Goal: Task Accomplishment & Management: Complete application form

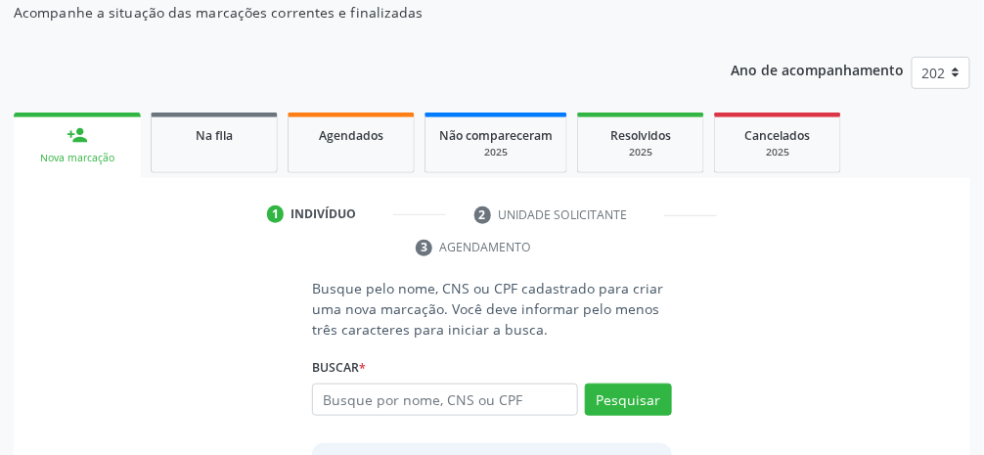
scroll to position [230, 0]
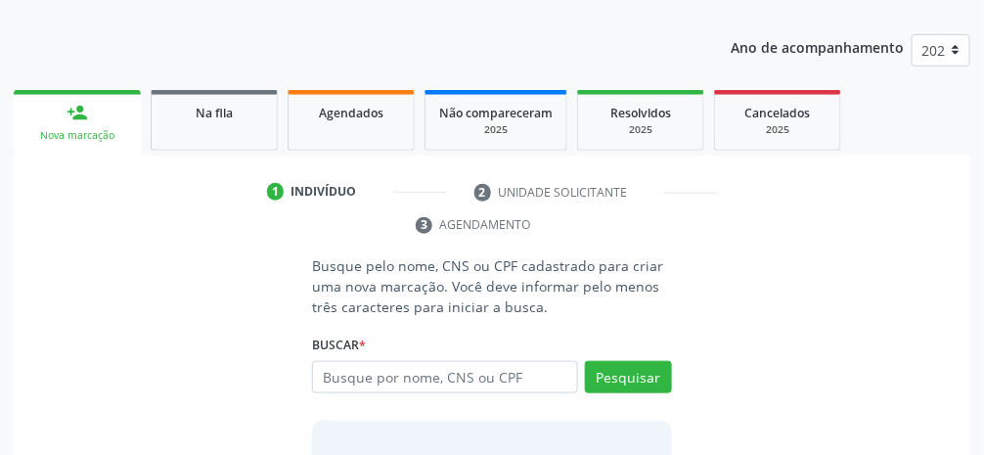
click at [496, 381] on input "text" at bounding box center [445, 377] width 266 height 33
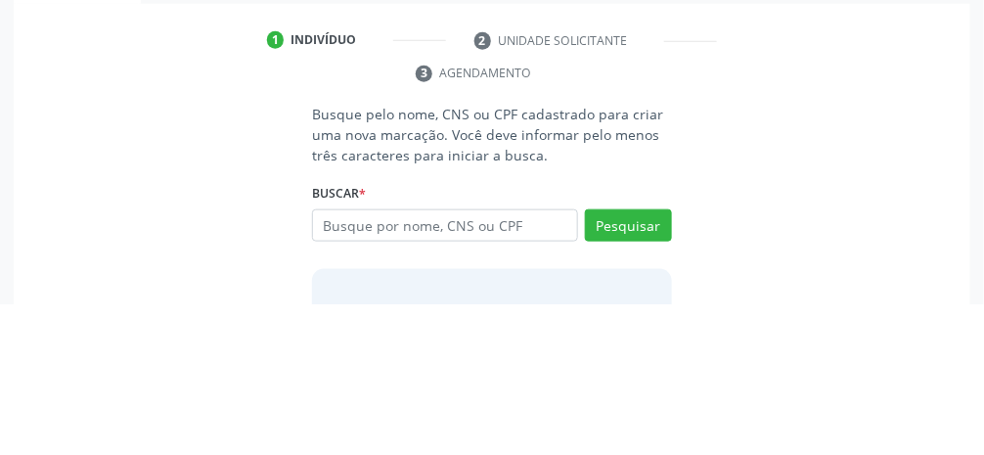
scroll to position [253, 0]
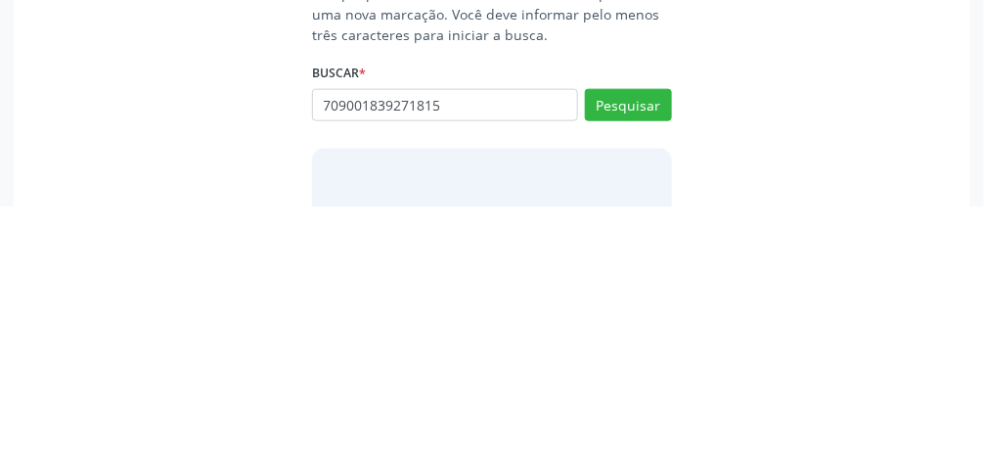
type input "709001839271815"
click at [643, 357] on button "Pesquisar" at bounding box center [628, 354] width 87 height 33
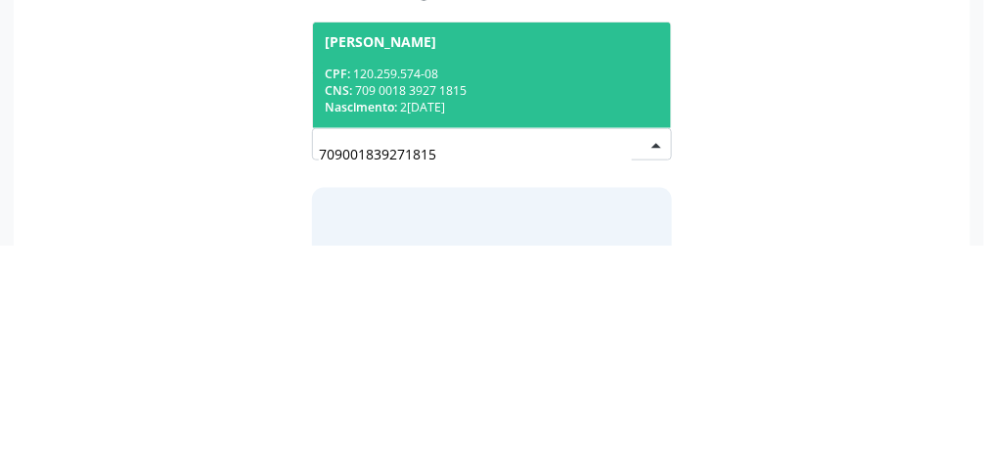
scroll to position [262, 0]
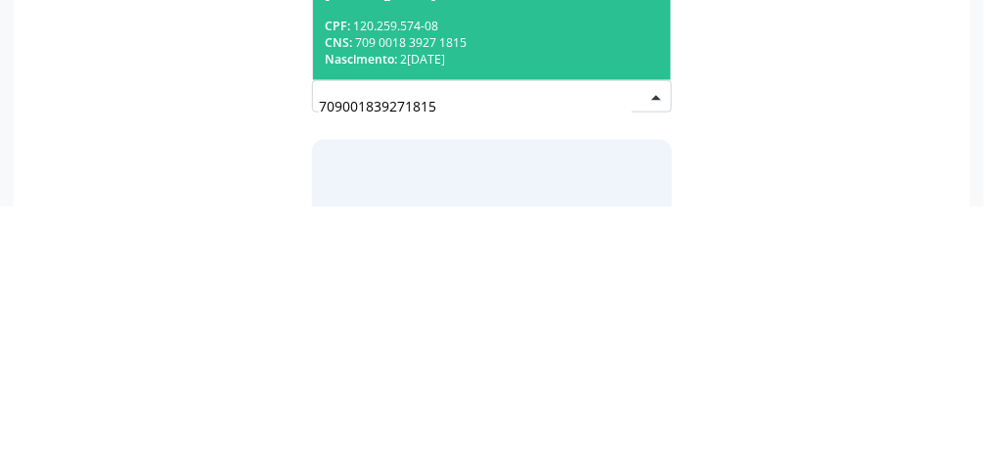
click at [569, 294] on div "CNS: 709 0018 3927 1815" at bounding box center [492, 291] width 335 height 17
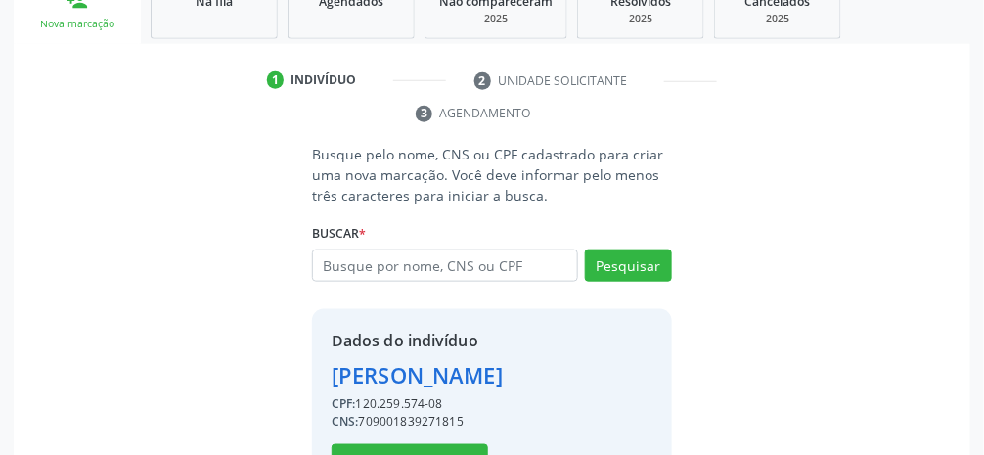
scroll to position [378, 0]
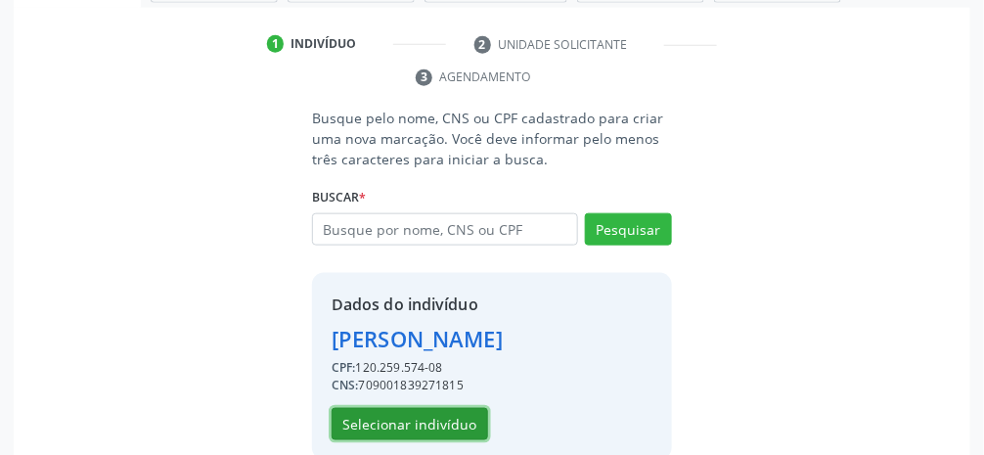
click at [454, 441] on button "Selecionar indivíduo" at bounding box center [410, 424] width 157 height 33
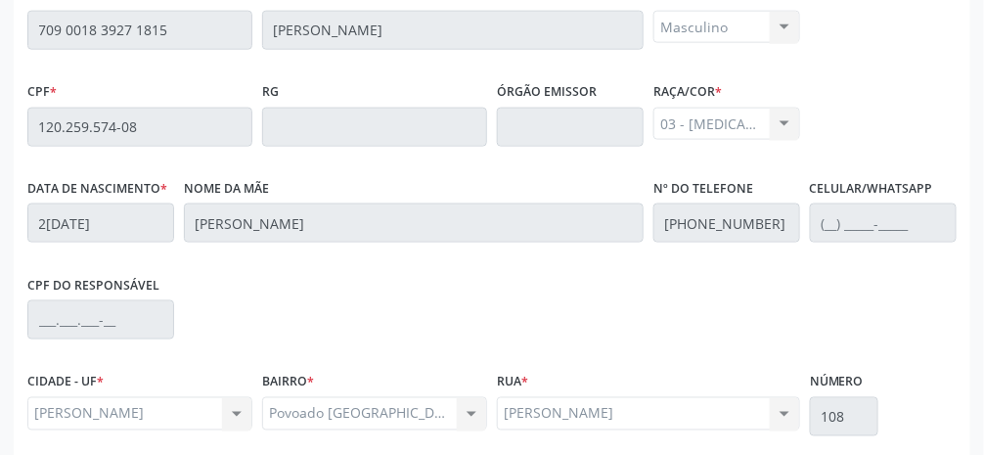
scroll to position [657, 0]
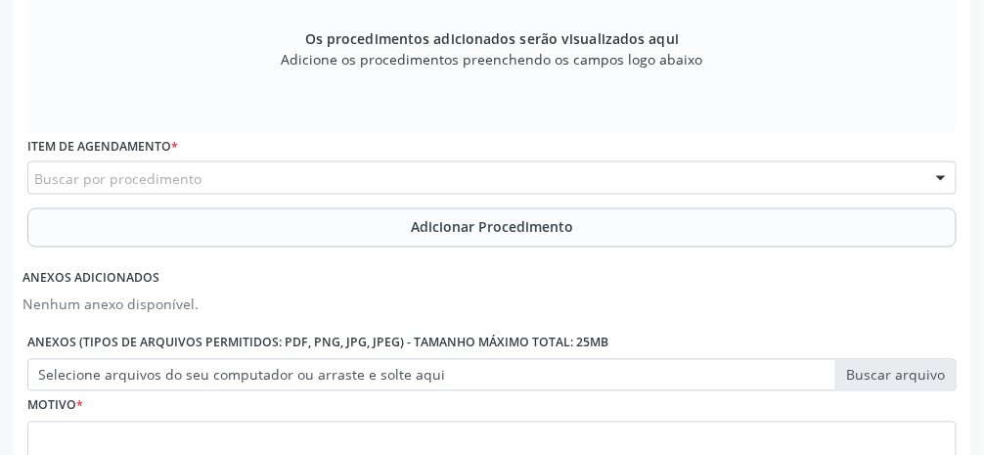
click at [359, 174] on div "Buscar por procedimento" at bounding box center [491, 177] width 929 height 33
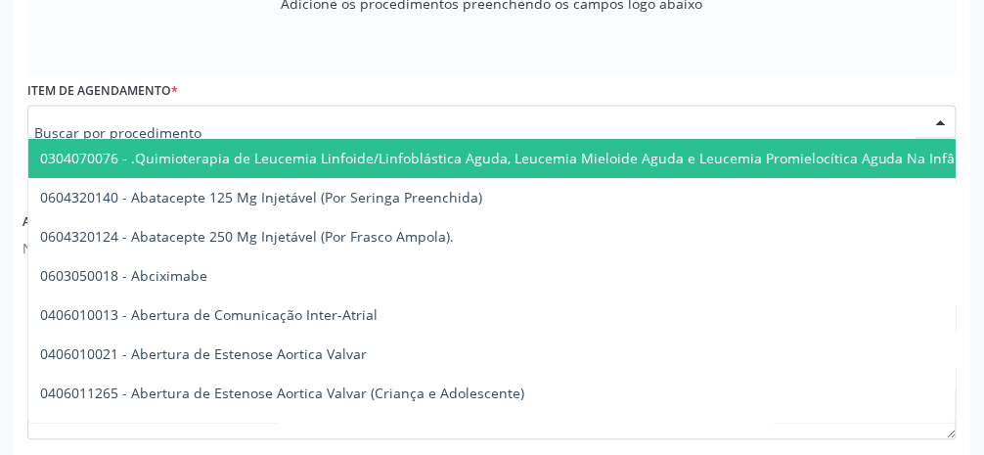
scroll to position [720, 0]
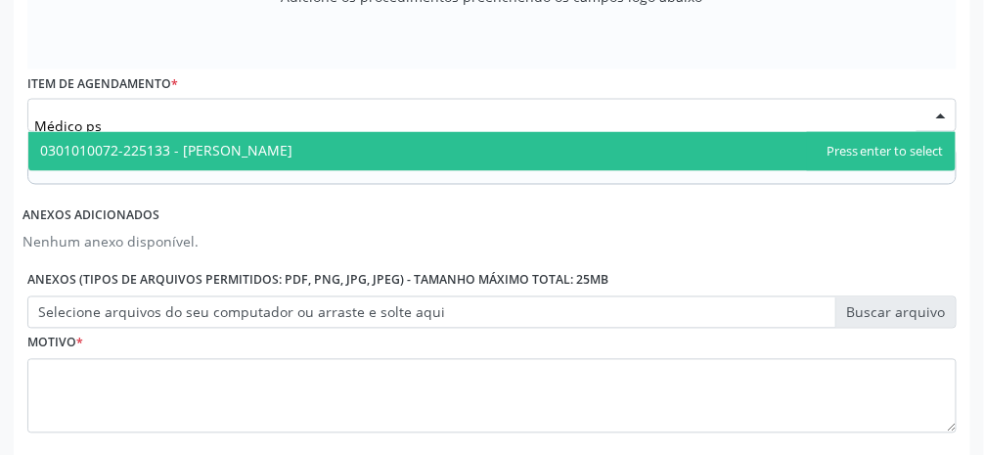
type input "Médico psi"
click at [381, 148] on span "0301010072-225133 - [PERSON_NAME]" at bounding box center [491, 151] width 927 height 39
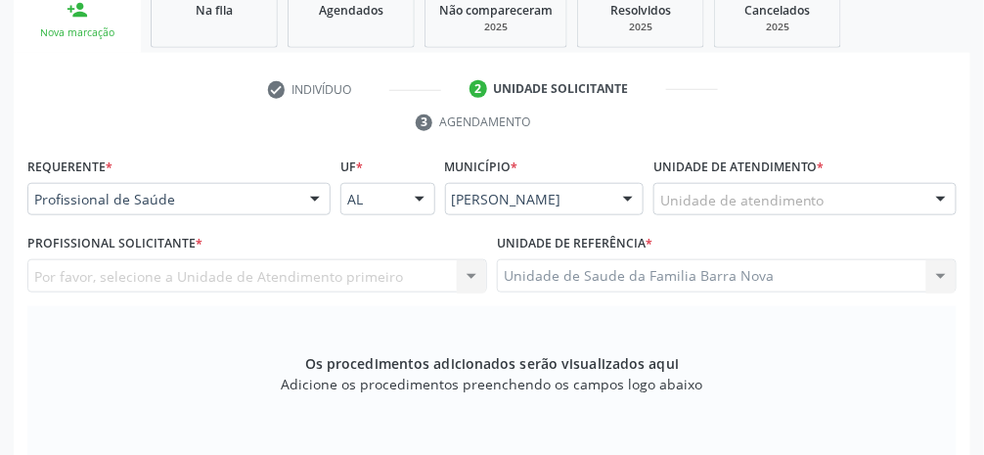
click at [850, 194] on div "Unidade de atendimento" at bounding box center [805, 199] width 303 height 33
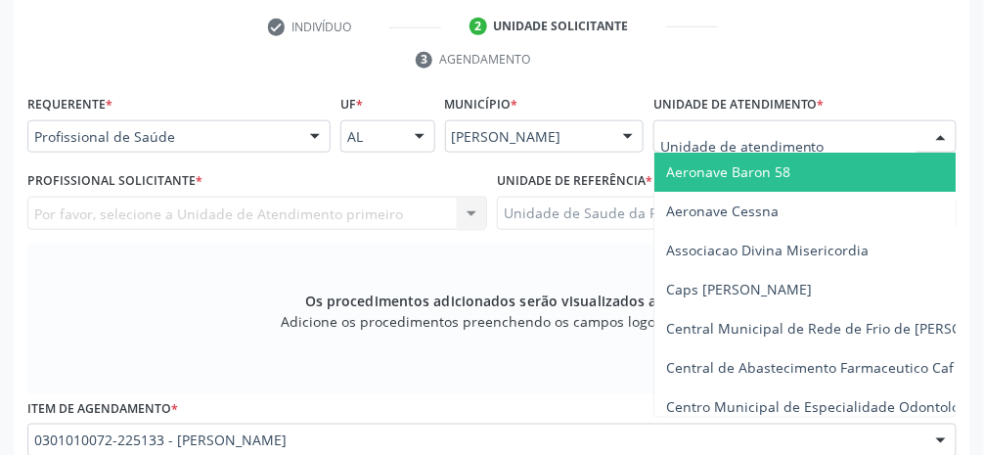
scroll to position [395, 0]
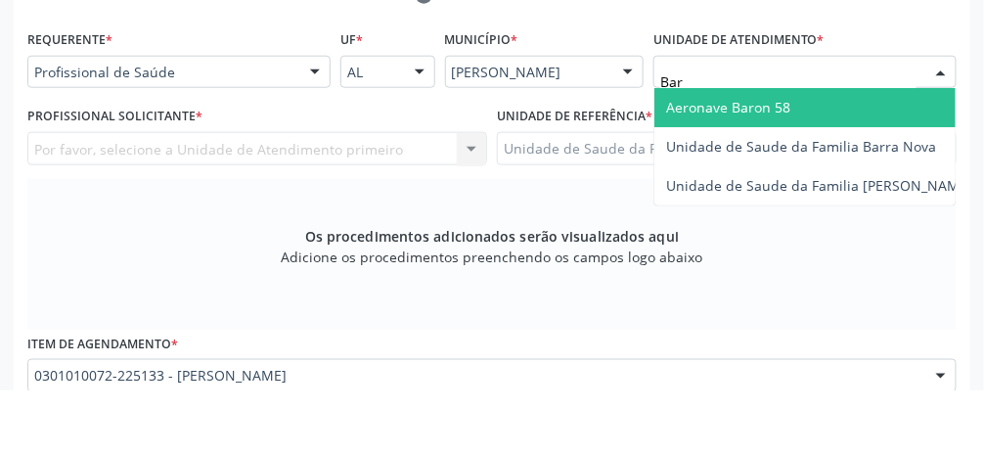
type input "Barr"
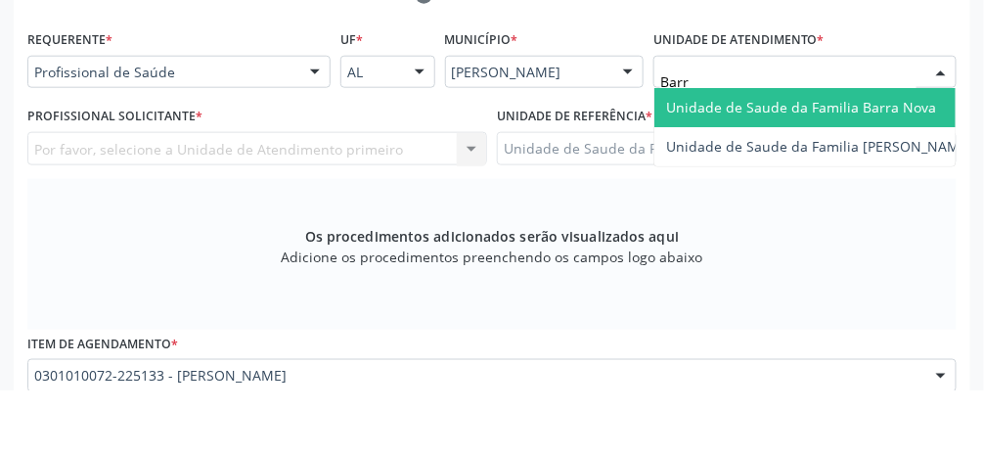
click at [872, 174] on span "Unidade de Saude da Familia Barra Nova" at bounding box center [801, 171] width 270 height 19
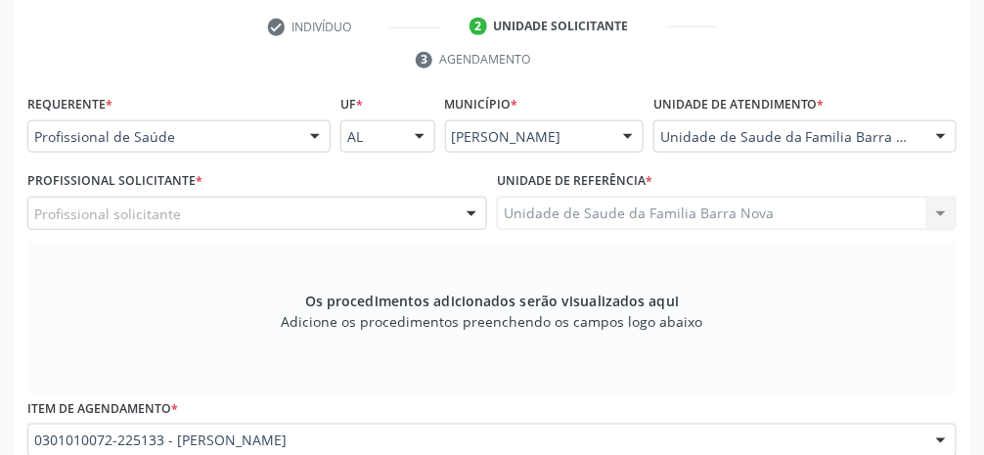
click at [294, 215] on div "Profissional solicitante" at bounding box center [257, 213] width 460 height 33
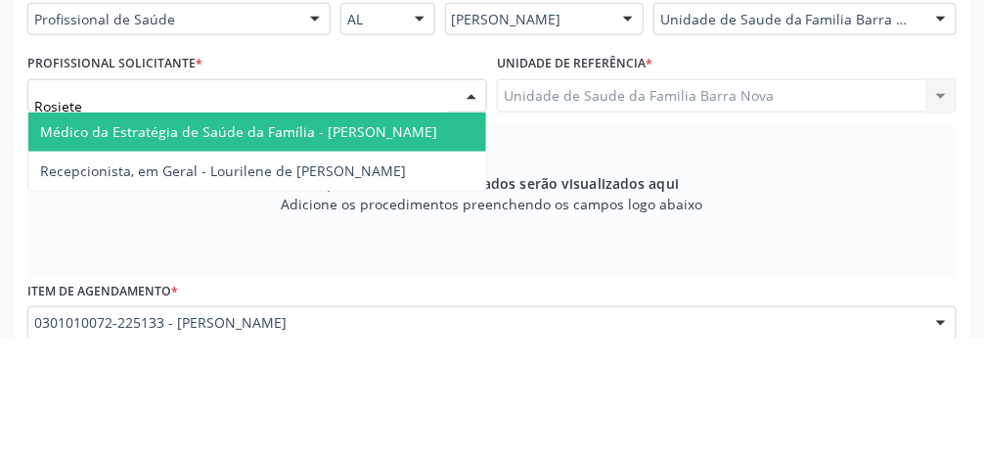
type input "Rosiete"
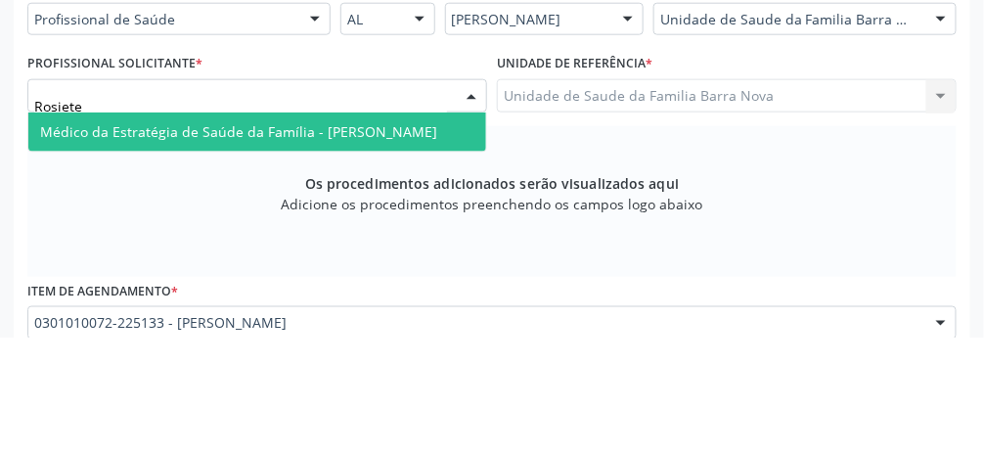
click at [393, 251] on span "Médico da Estratégia de Saúde da Família - [PERSON_NAME]" at bounding box center [238, 249] width 397 height 19
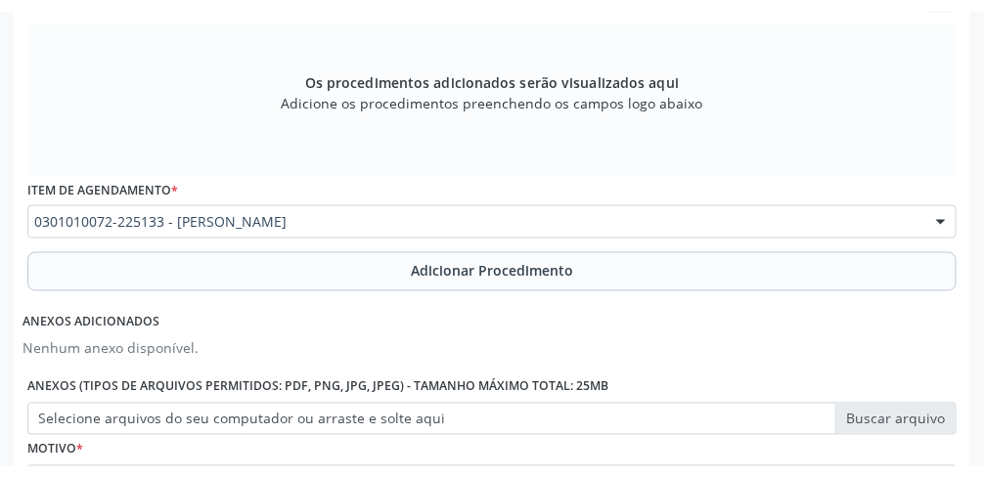
scroll to position [619, 0]
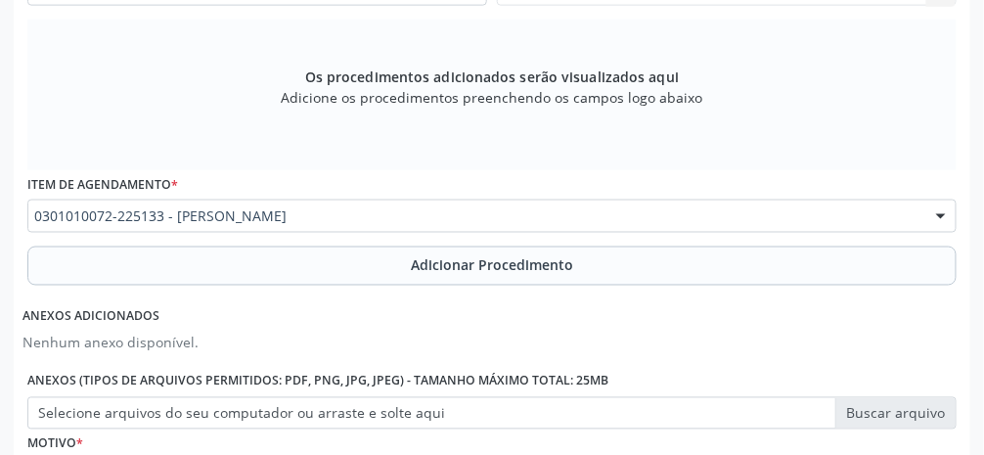
click at [904, 417] on label "Selecione arquivos do seu computador ou arraste e solte aqui" at bounding box center [491, 413] width 929 height 33
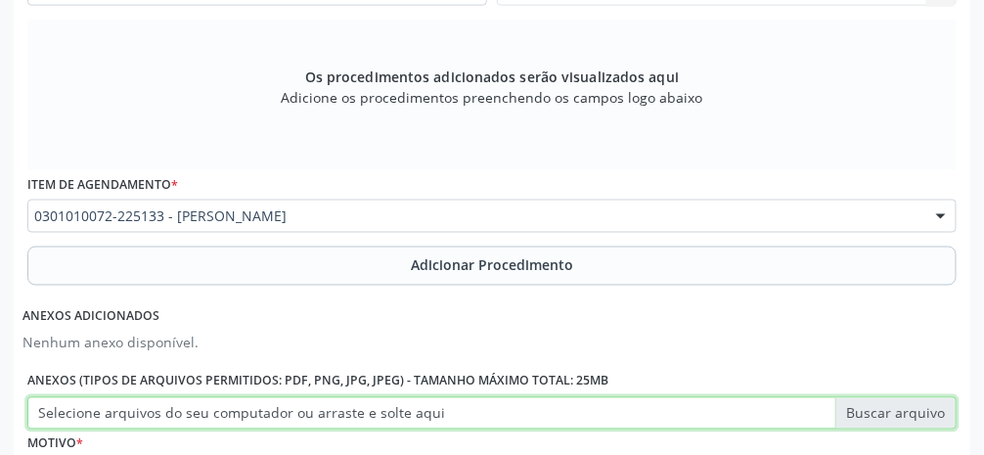
click at [904, 417] on input "Selecione arquivos do seu computador ou arraste e solte aqui" at bounding box center [491, 413] width 929 height 33
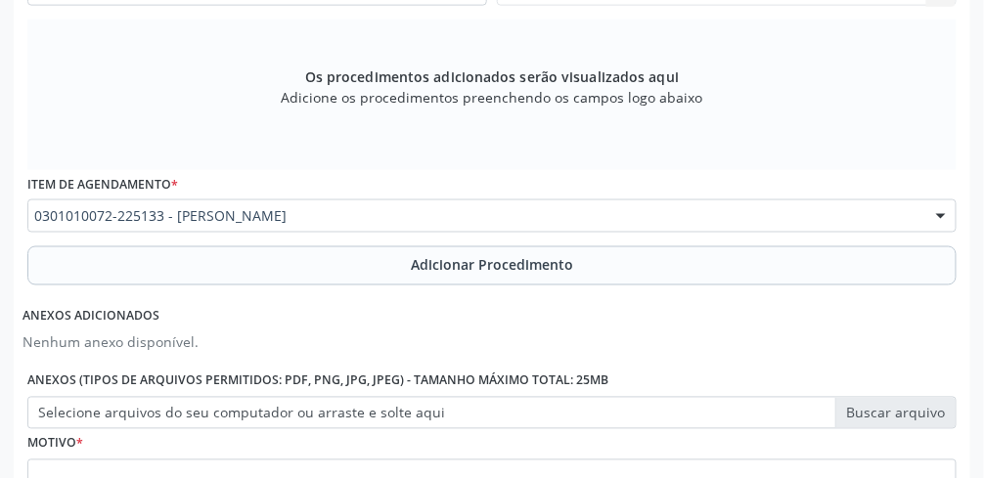
type input "C:\fakepath\17605487611844582928086981910007.jpg"
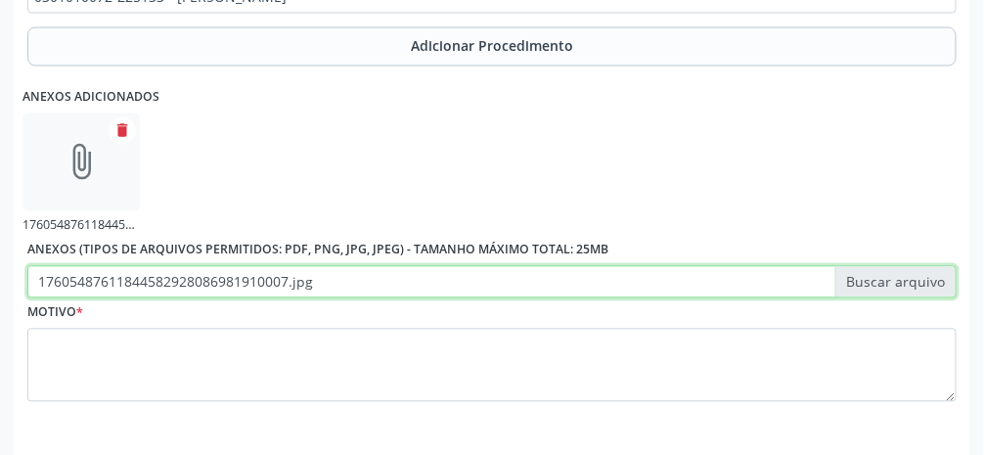
scroll to position [850, 0]
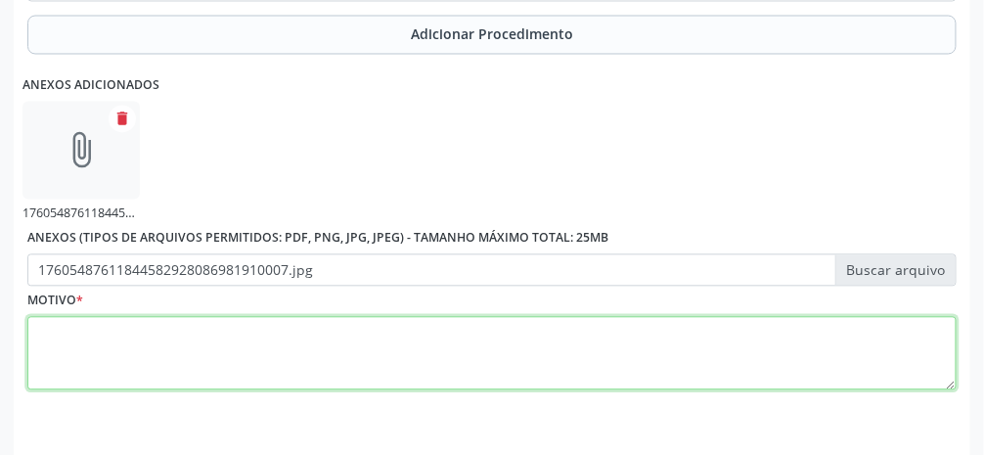
click at [557, 354] on textarea at bounding box center [491, 354] width 929 height 74
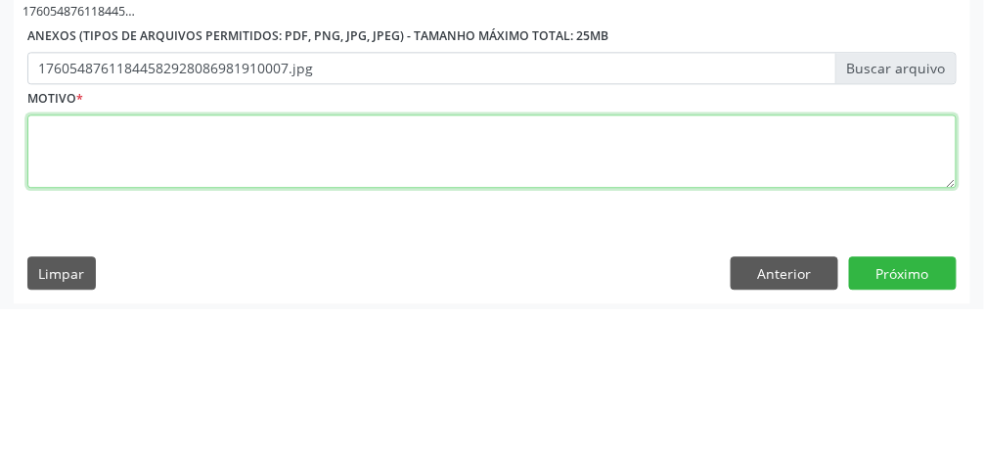
scroll to position [906, 0]
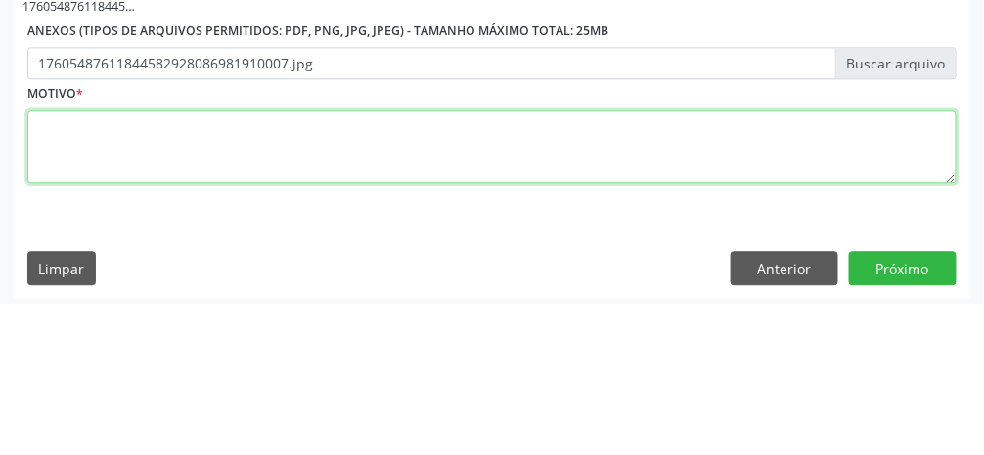
click at [460, 300] on textarea at bounding box center [491, 298] width 929 height 74
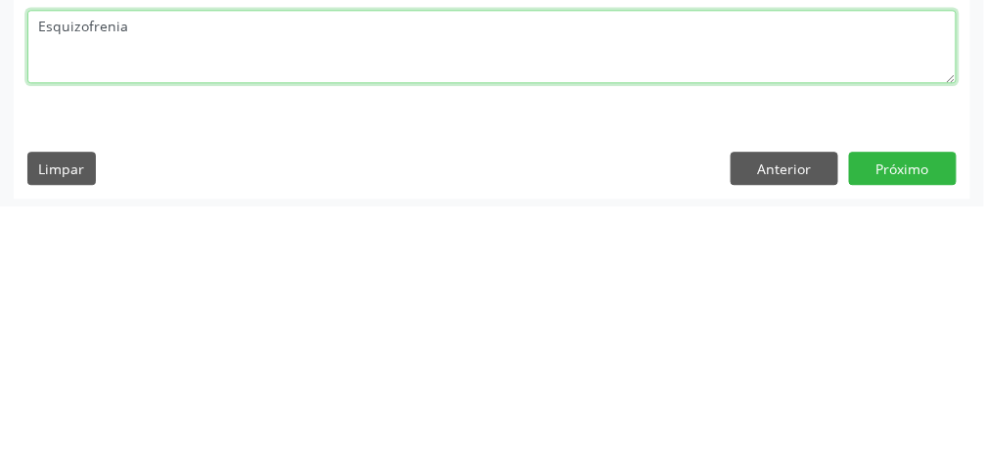
scroll to position [912, 0]
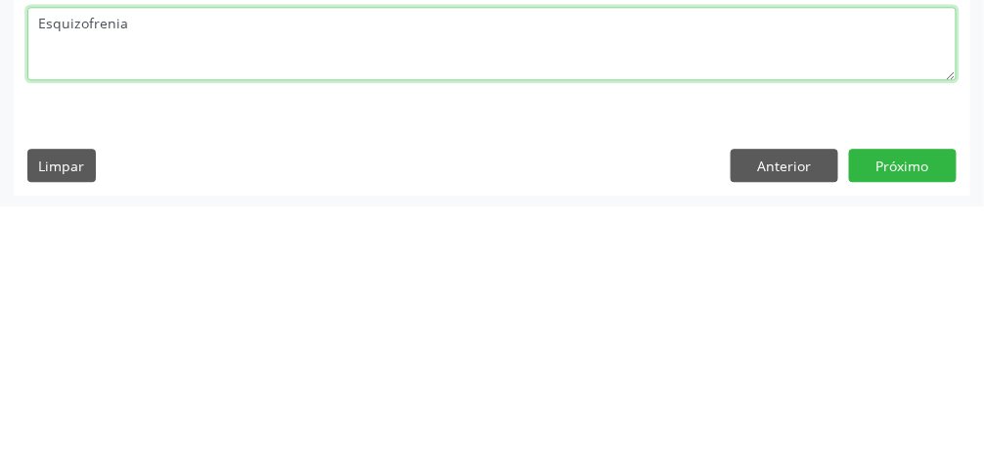
type textarea "Esquizofrenia"
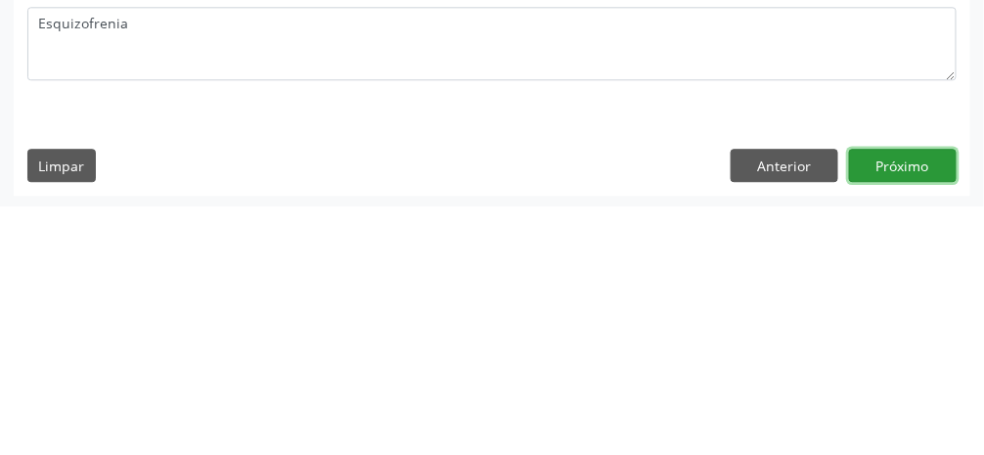
click at [915, 422] on button "Próximo" at bounding box center [903, 413] width 108 height 33
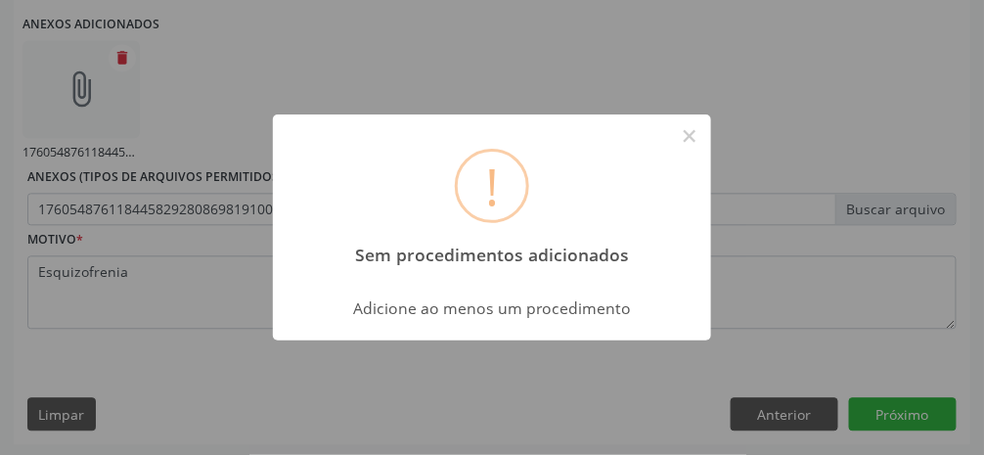
click at [699, 142] on button "×" at bounding box center [689, 135] width 33 height 33
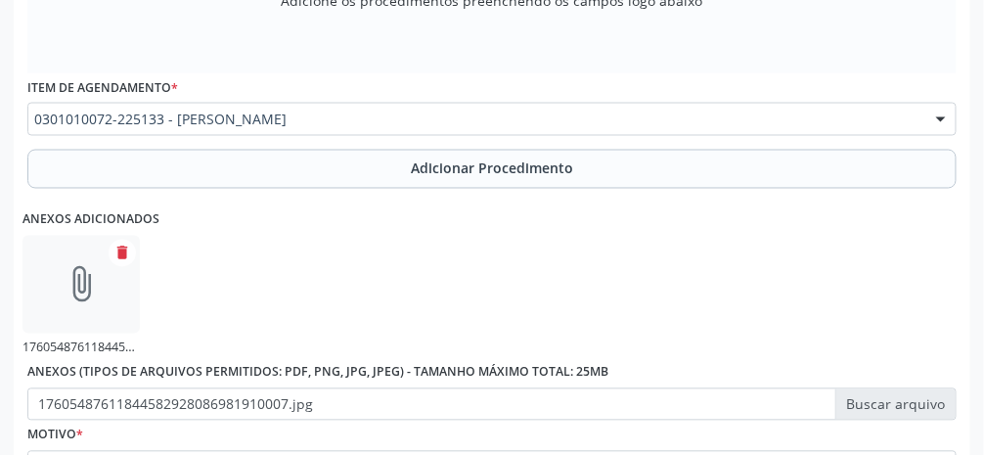
scroll to position [850, 0]
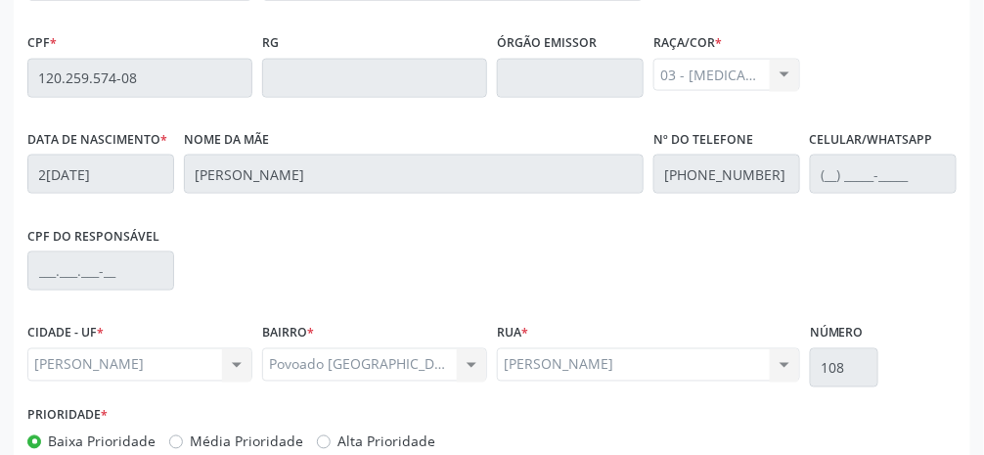
scroll to position [657, 0]
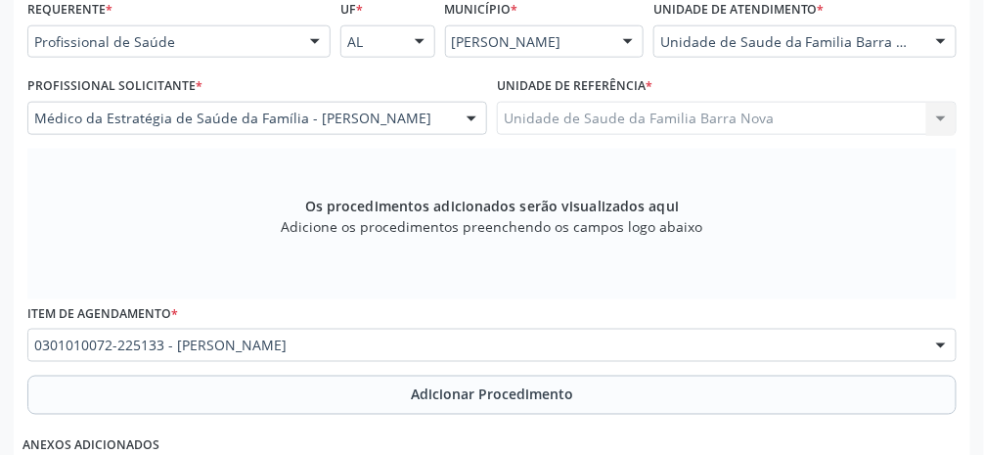
scroll to position [489, 0]
click at [515, 404] on span "Adicionar Procedimento" at bounding box center [492, 395] width 162 height 21
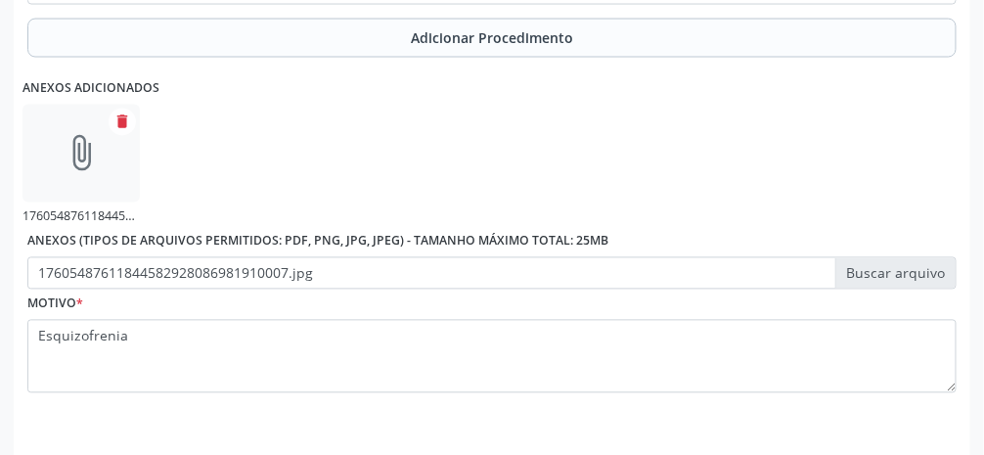
scroll to position [775, 0]
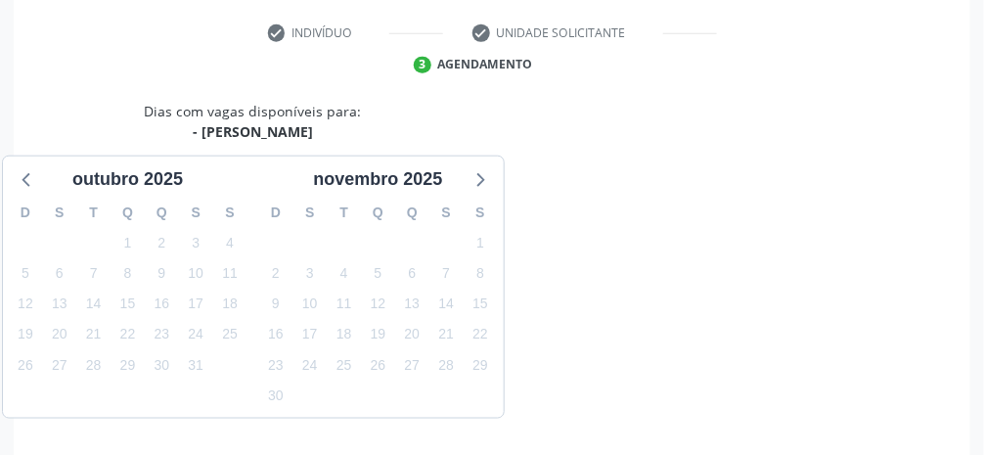
scroll to position [467, 0]
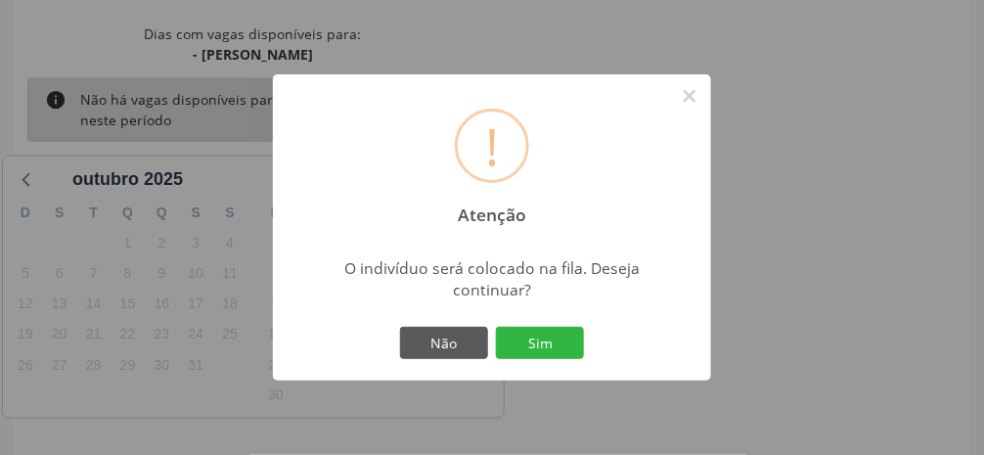
click at [552, 360] on button "Sim" at bounding box center [540, 343] width 88 height 33
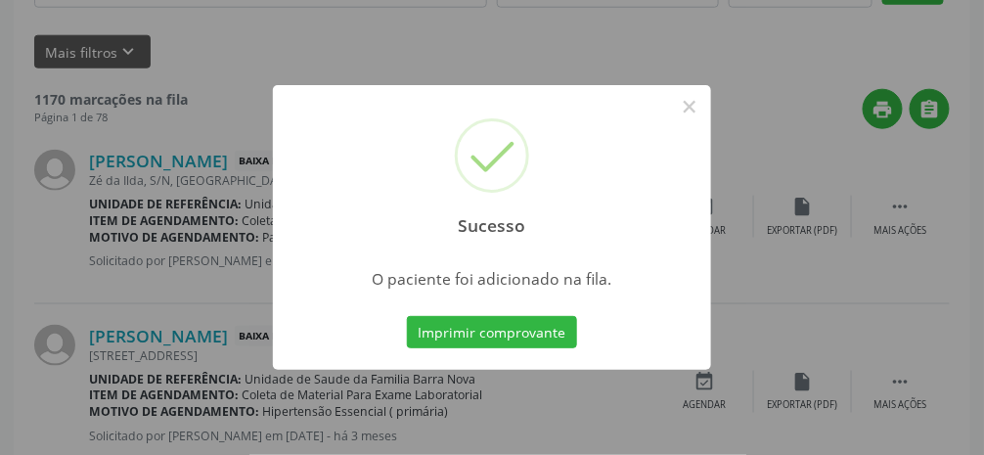
scroll to position [155, 0]
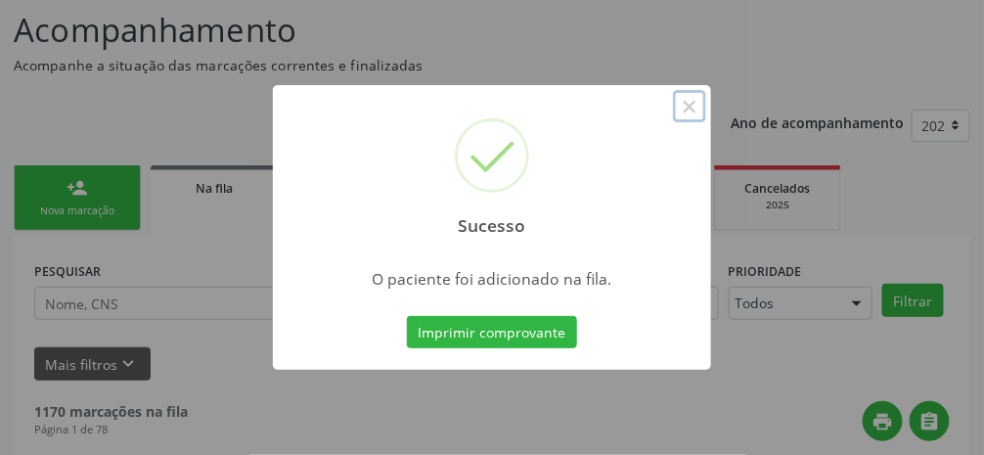
click at [700, 123] on button "×" at bounding box center [689, 106] width 33 height 33
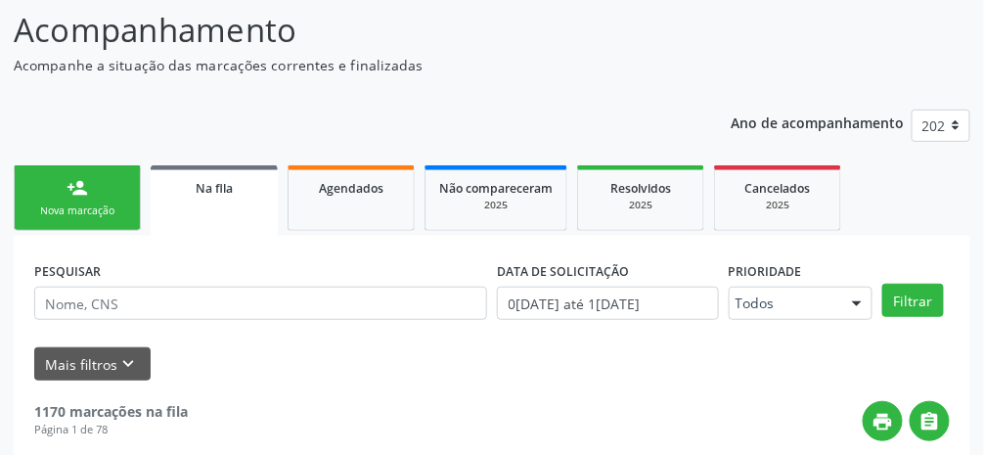
click at [93, 196] on link "person_add Nova marcação" at bounding box center [77, 198] width 127 height 66
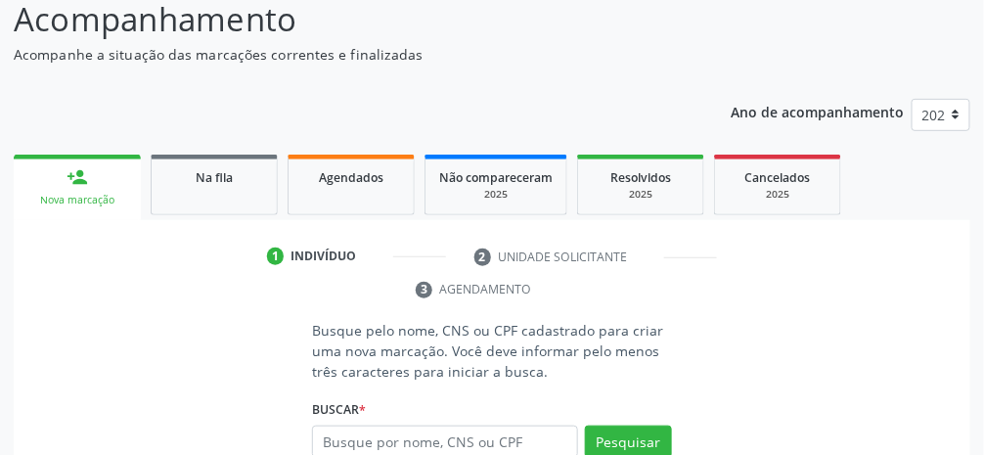
scroll to position [217, 0]
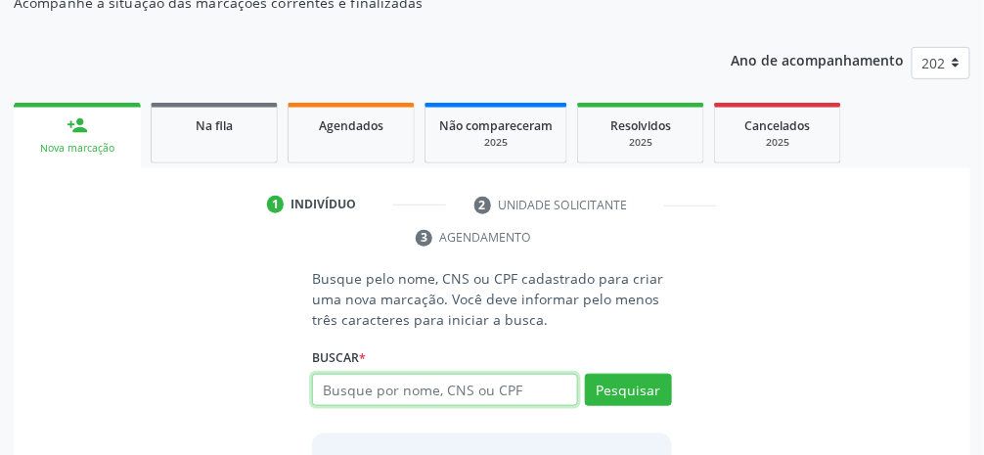
click at [521, 395] on input "text" at bounding box center [445, 390] width 266 height 33
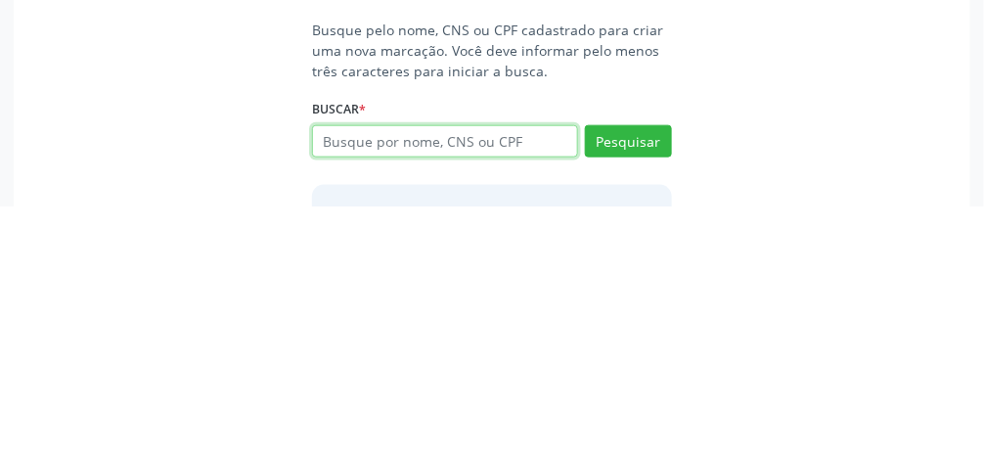
scroll to position [253, 0]
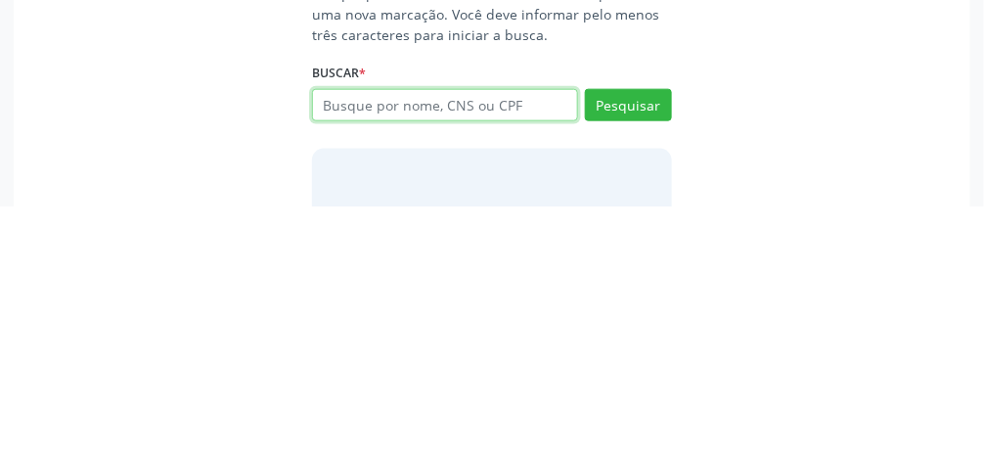
click at [477, 366] on input "text" at bounding box center [445, 354] width 266 height 33
type input "700405459072345"
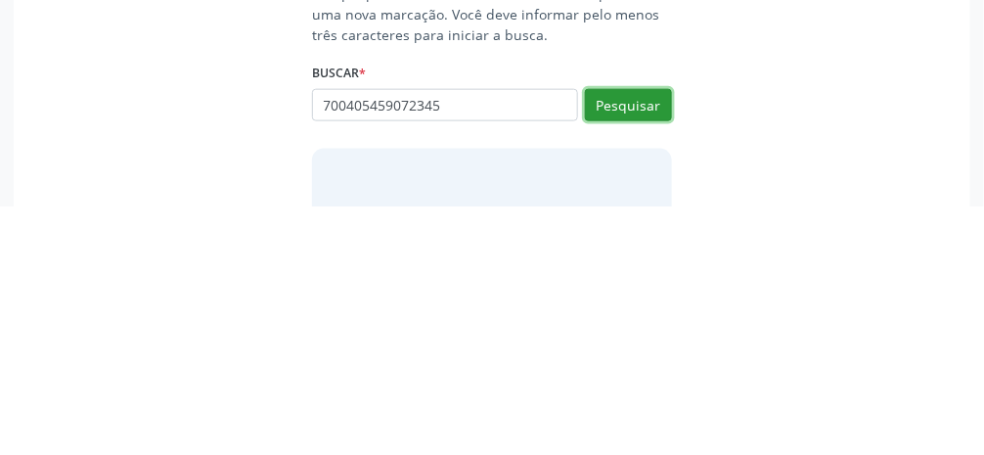
click at [641, 357] on button "Pesquisar" at bounding box center [628, 354] width 87 height 33
type input "700405459072345"
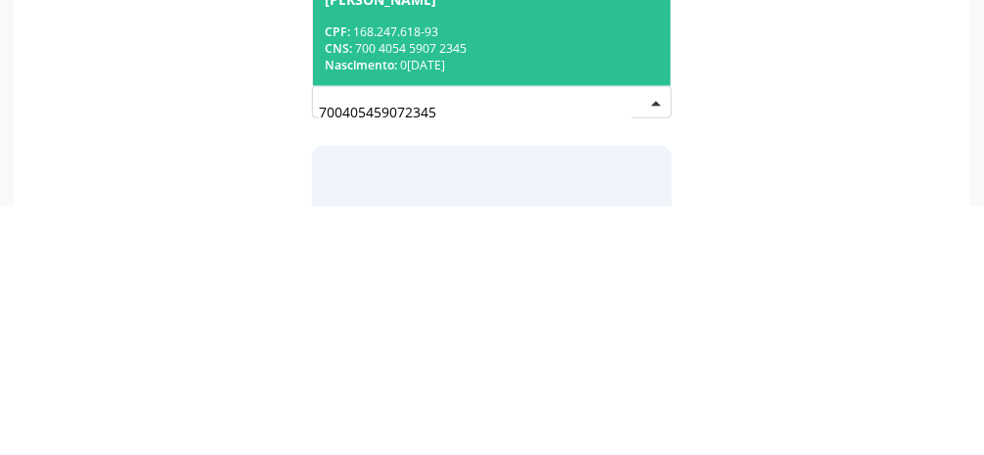
scroll to position [262, 0]
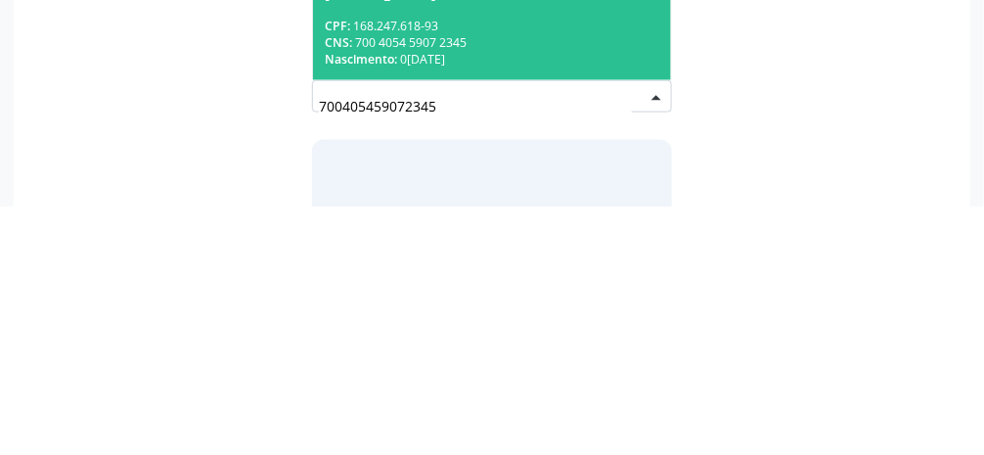
click at [548, 292] on div "CNS: 700 4054 5907 2345" at bounding box center [492, 291] width 335 height 17
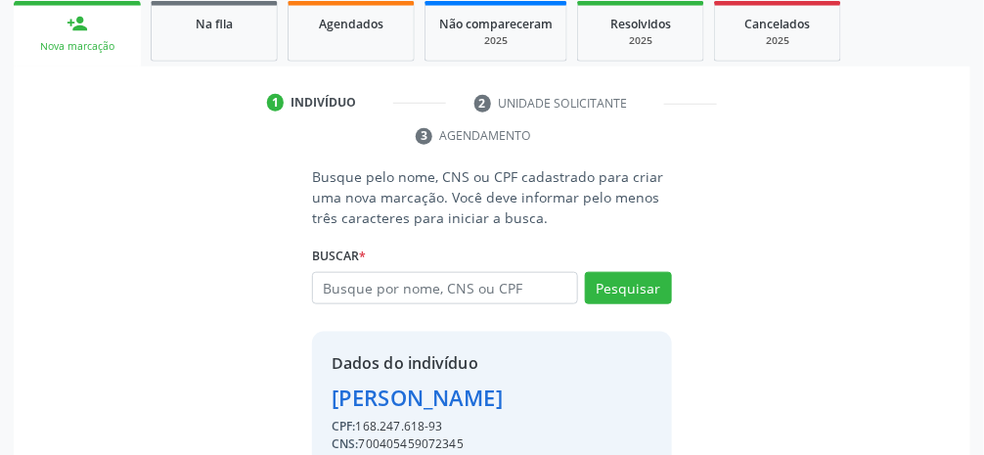
scroll to position [345, 0]
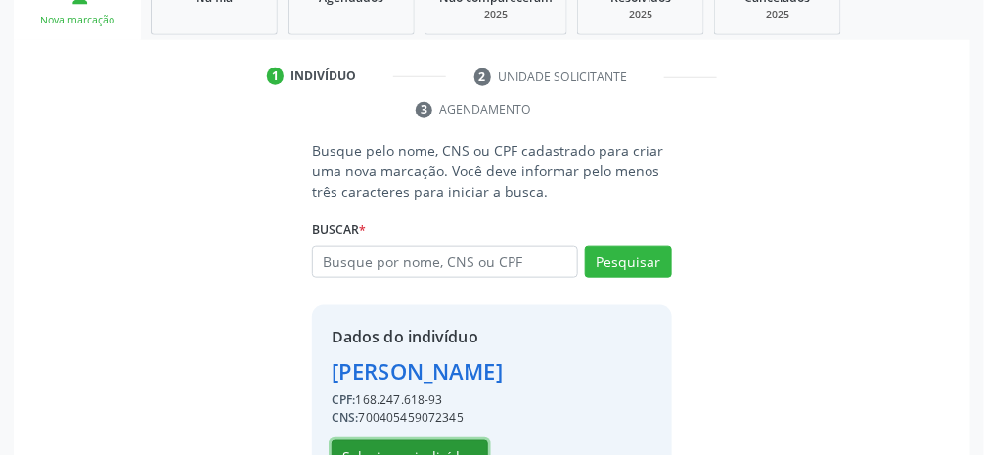
click at [433, 454] on button "Selecionar indivíduo" at bounding box center [410, 456] width 157 height 33
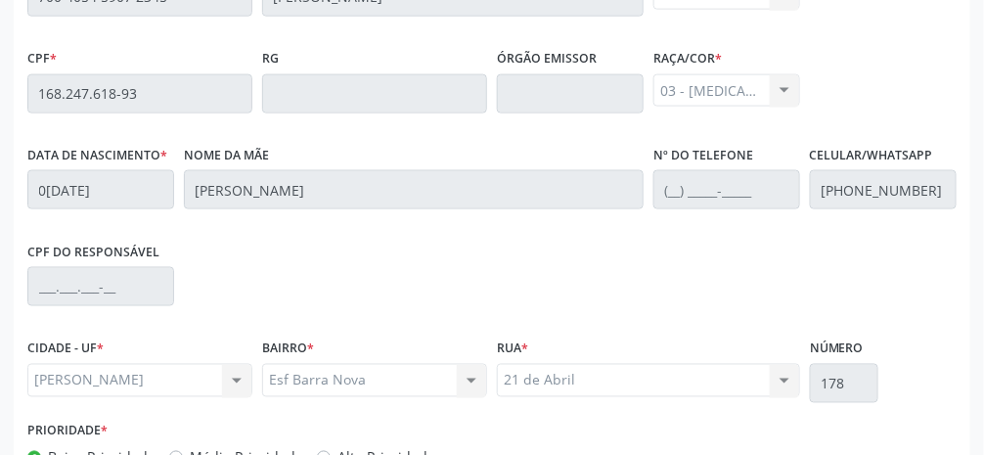
scroll to position [657, 0]
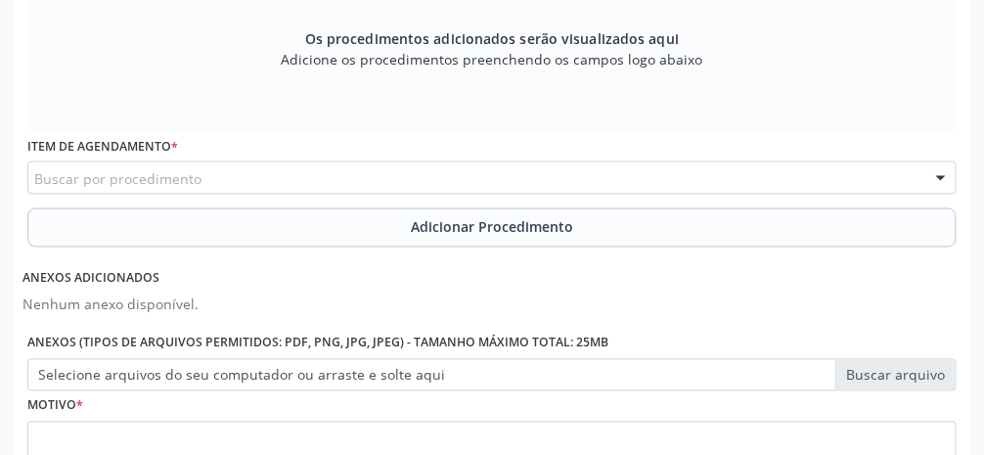
click at [408, 175] on div "Buscar por procedimento" at bounding box center [491, 177] width 929 height 33
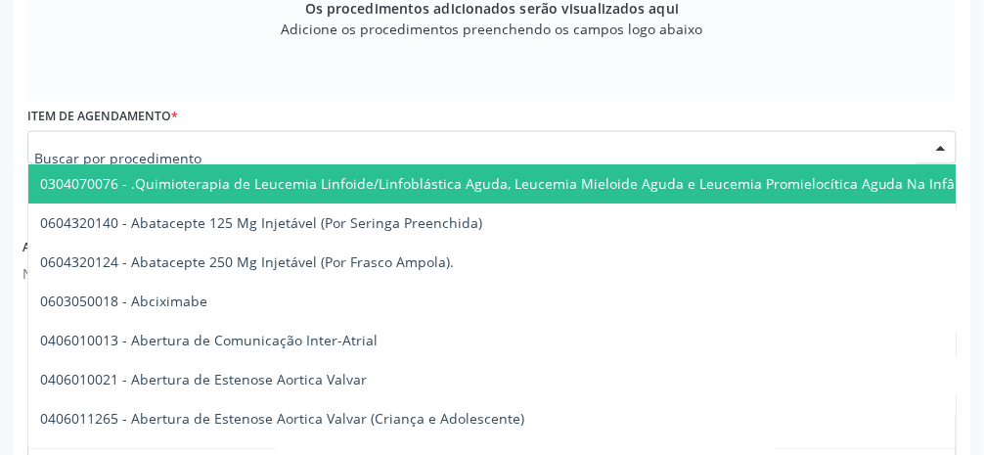
scroll to position [720, 0]
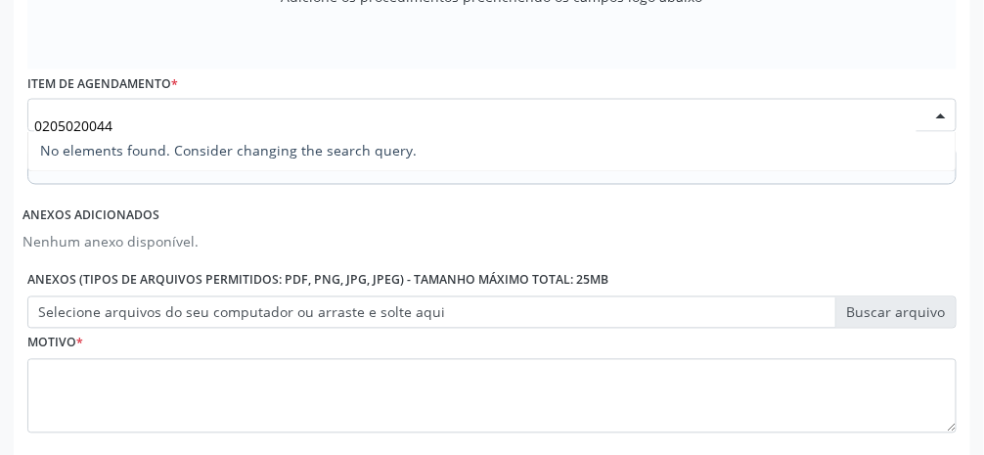
type input "020502004"
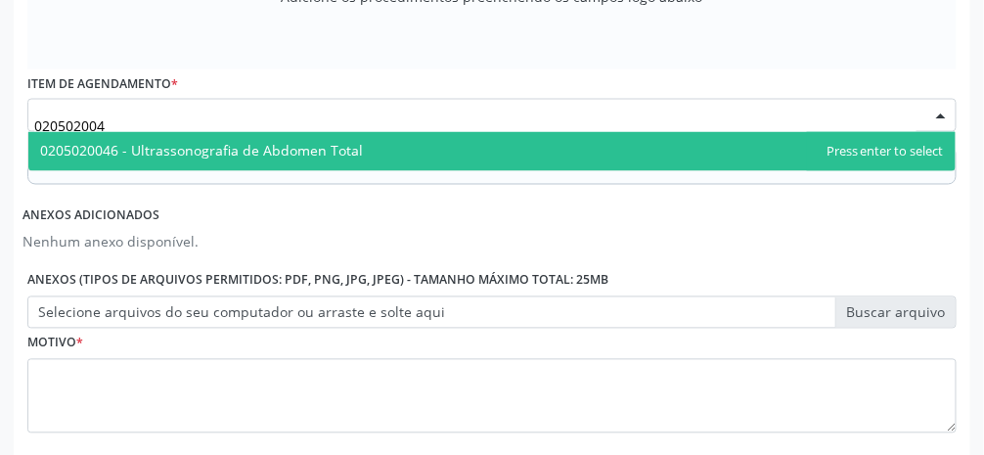
click at [337, 149] on span "0205020046 - Ultrassonografia de Abdomen Total" at bounding box center [201, 151] width 323 height 19
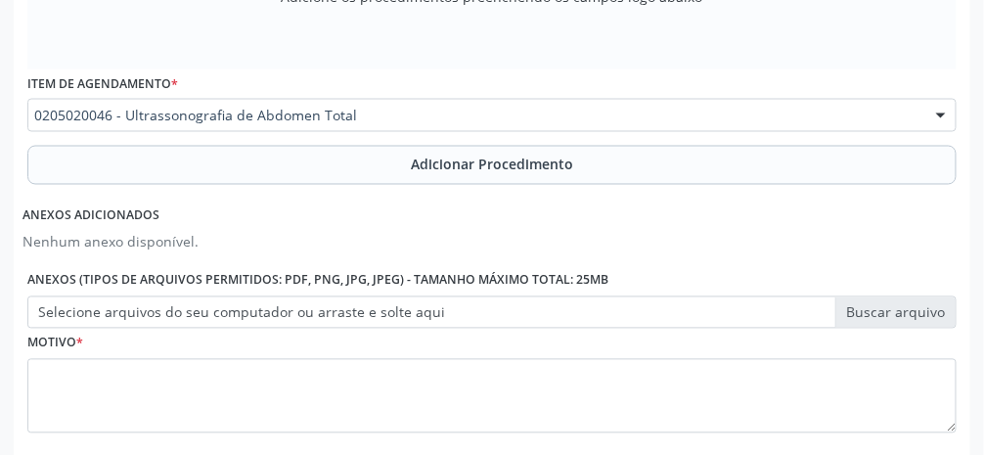
click at [491, 175] on button "Adicionar Procedimento" at bounding box center [491, 165] width 929 height 39
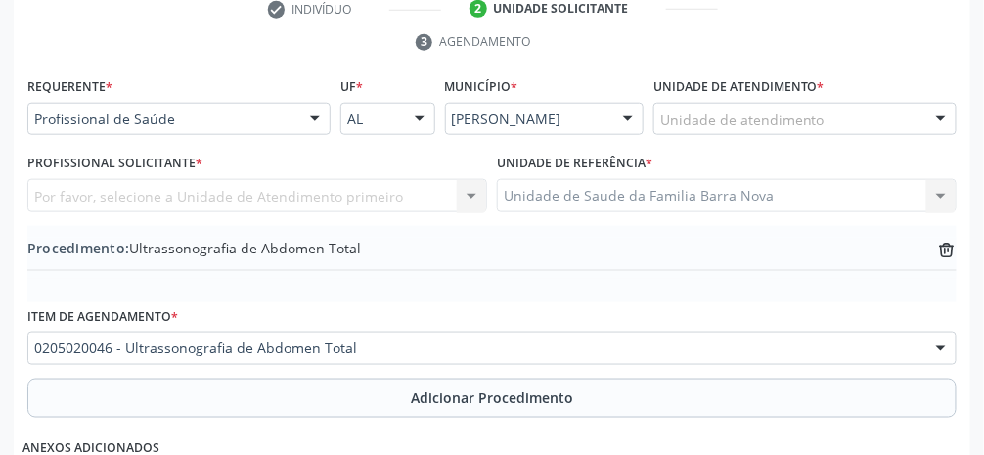
scroll to position [428, 0]
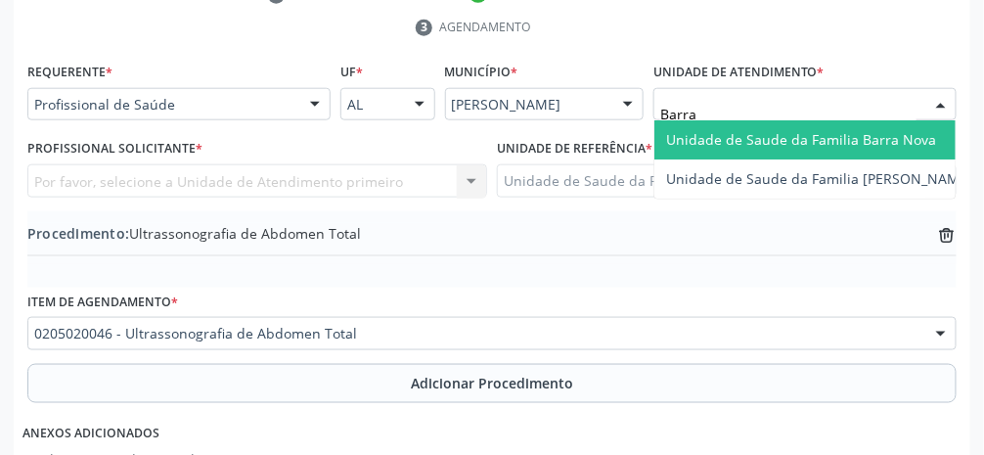
type input "Barra"
click at [749, 142] on span "Unidade de Saude da Familia Barra Nova" at bounding box center [801, 139] width 270 height 19
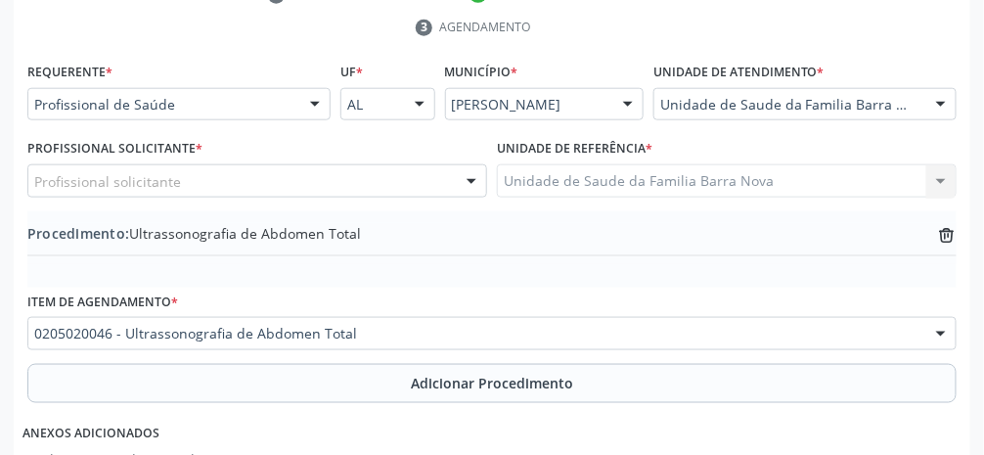
click at [292, 195] on div "Profissional solicitante Assistente Administrativo - [PERSON_NAME] Assistente A…" at bounding box center [257, 180] width 460 height 33
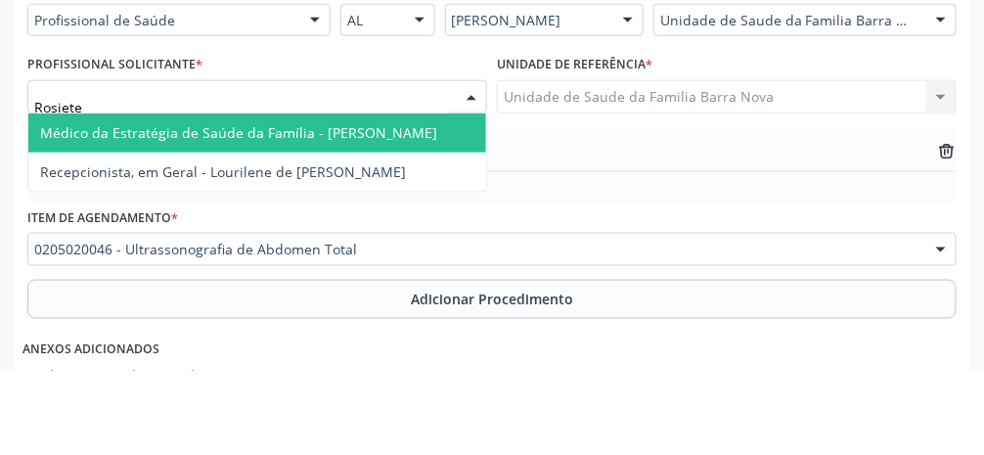
type input "Rosiete"
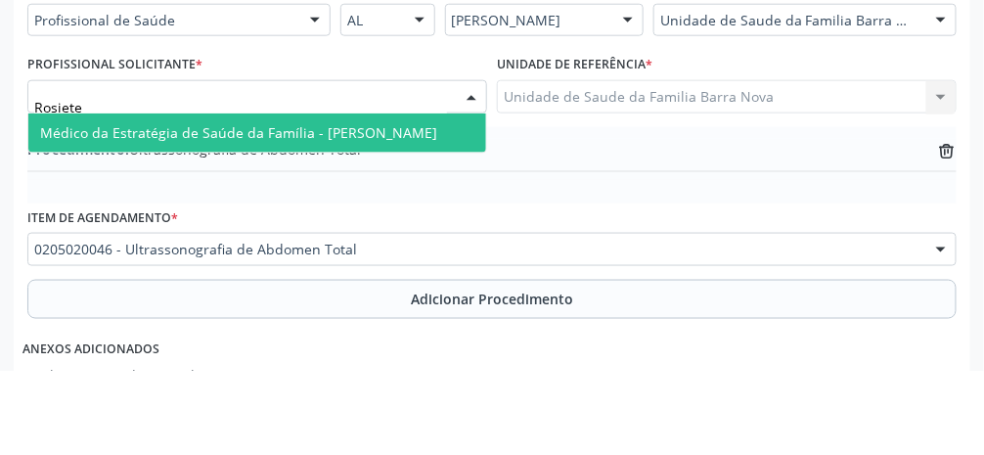
click at [413, 219] on span "Médico da Estratégia de Saúde da Família - [PERSON_NAME]" at bounding box center [238, 216] width 397 height 19
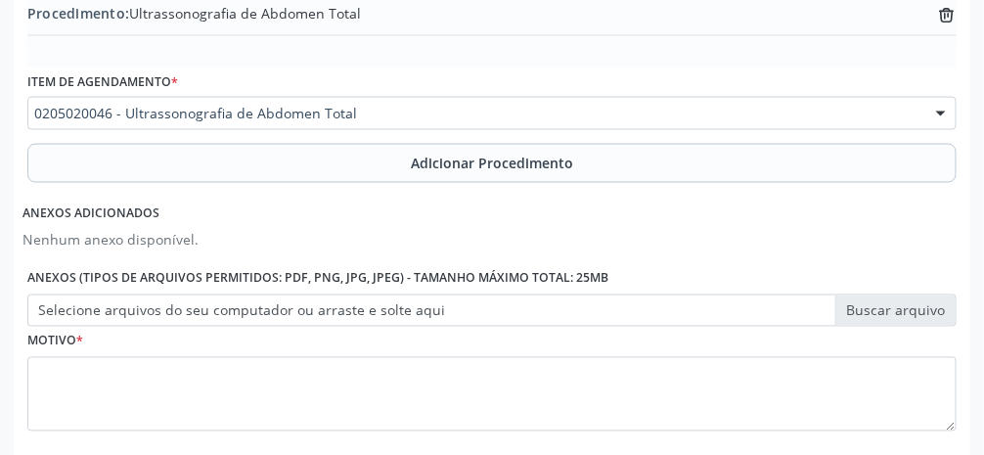
scroll to position [688, 0]
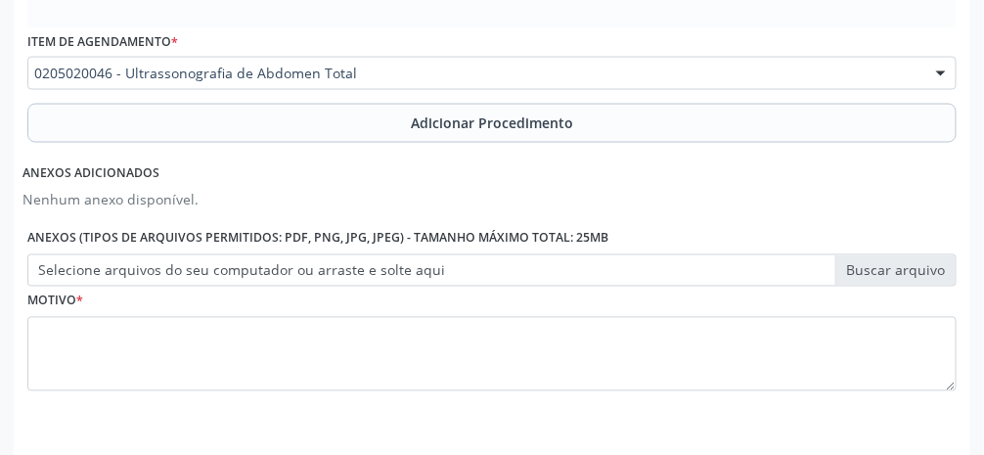
click at [902, 277] on label "Selecione arquivos do seu computador ou arraste e solte aqui" at bounding box center [491, 270] width 929 height 33
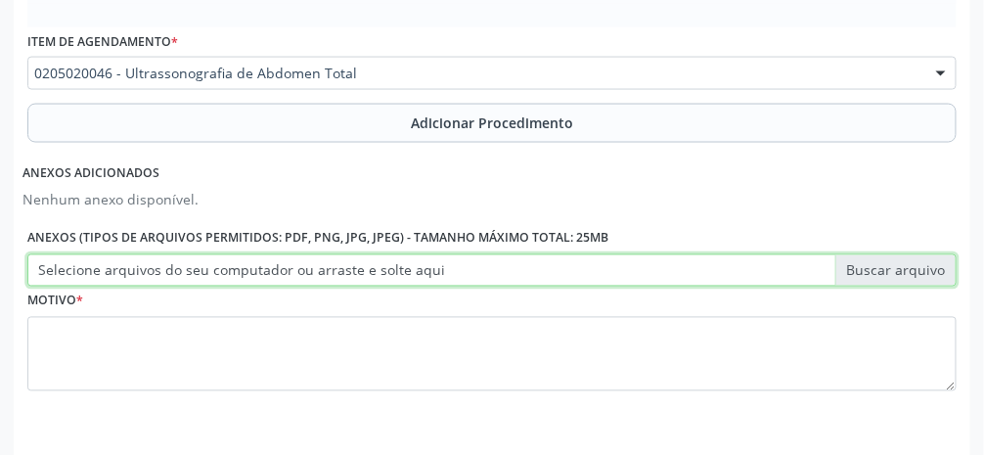
click at [902, 277] on input "Selecione arquivos do seu computador ou arraste e solte aqui" at bounding box center [491, 270] width 929 height 33
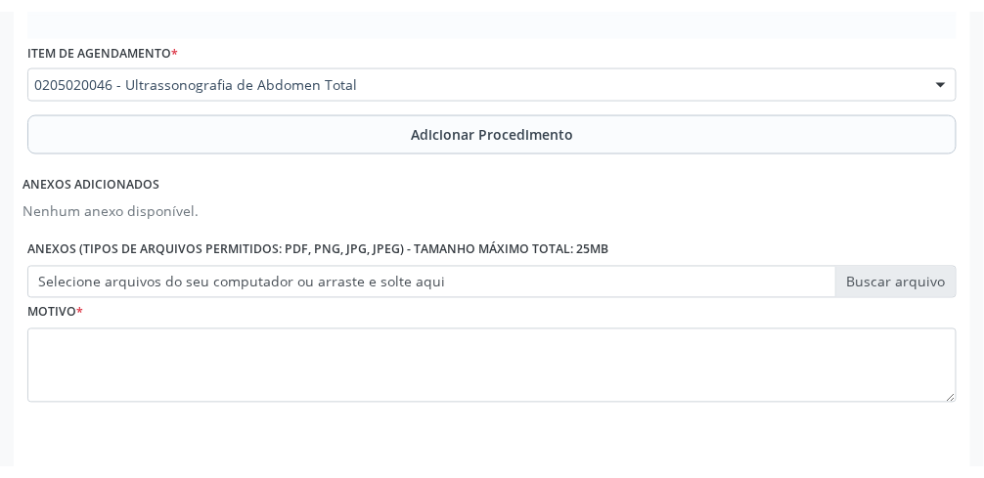
scroll to position [664, 0]
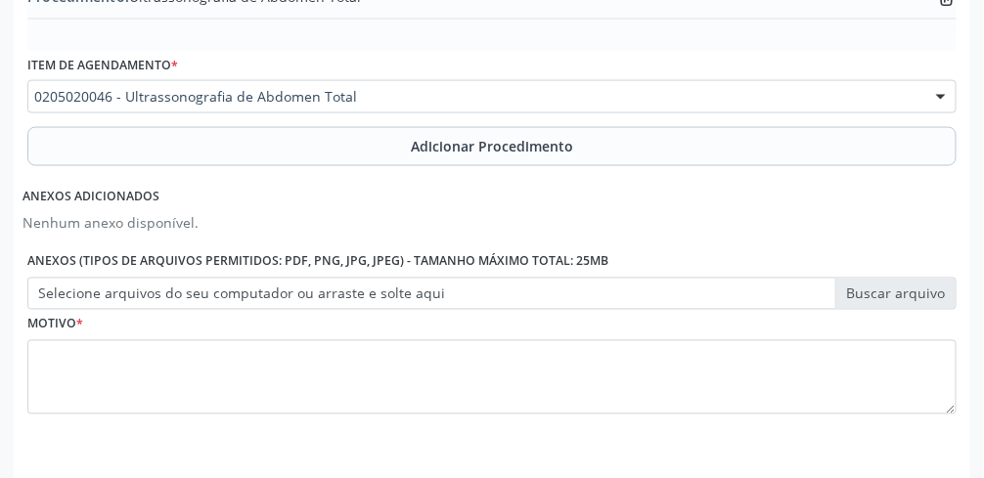
type input "C:\fakepath\17605492071386704836518577906641.jpg"
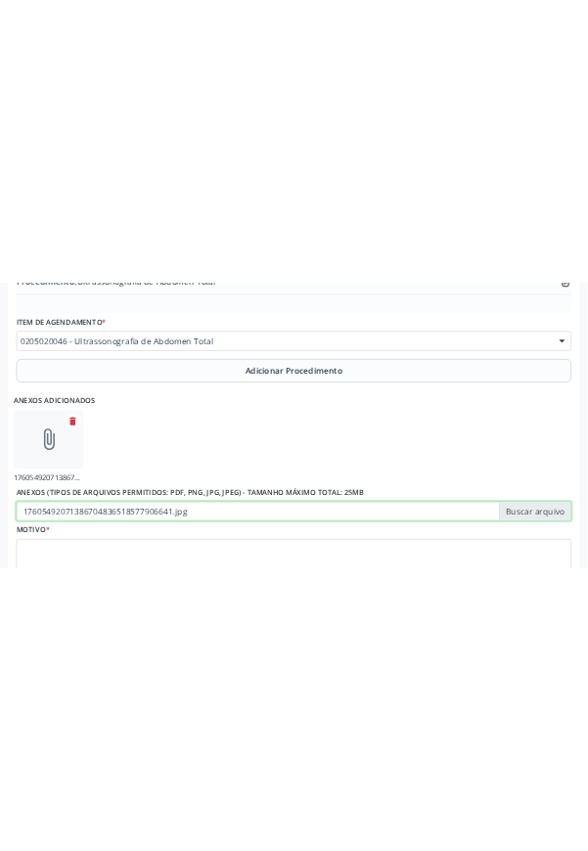
scroll to position [495, 0]
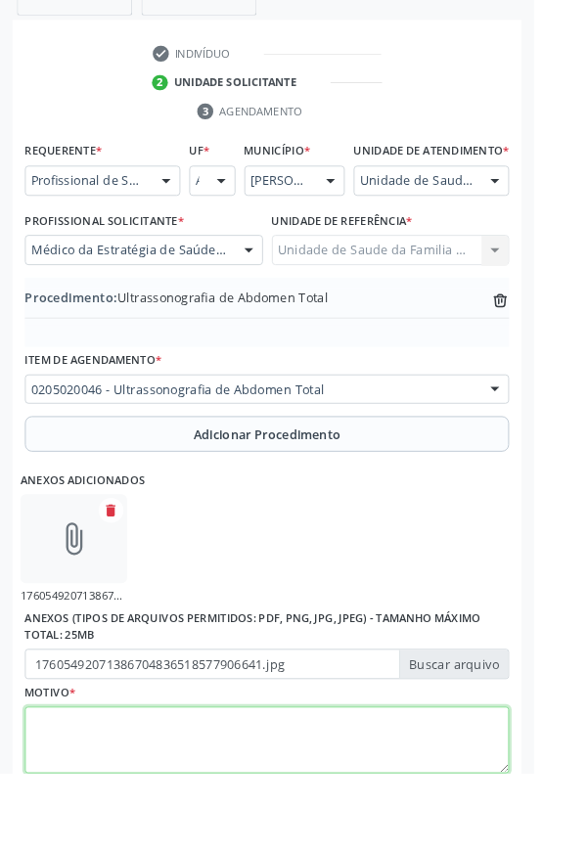
click at [353, 454] on textarea at bounding box center [293, 816] width 533 height 74
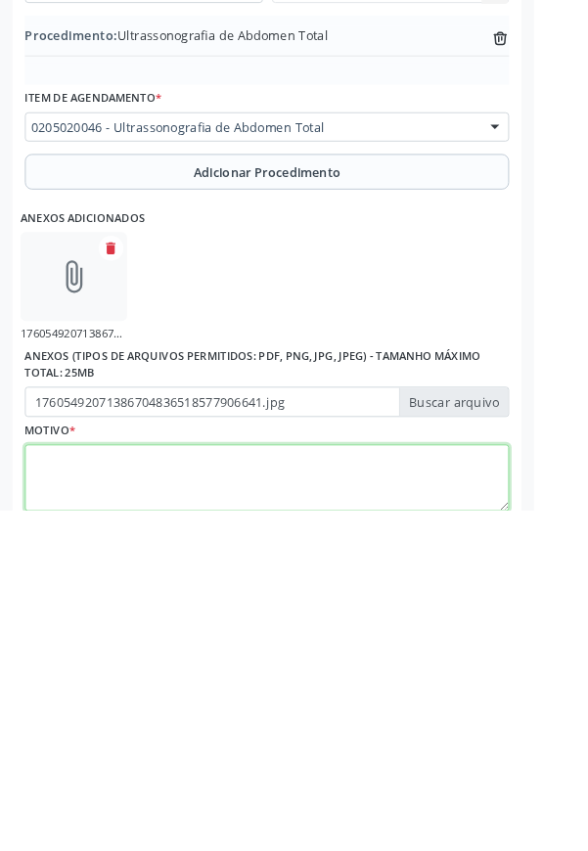
scroll to position [553, 0]
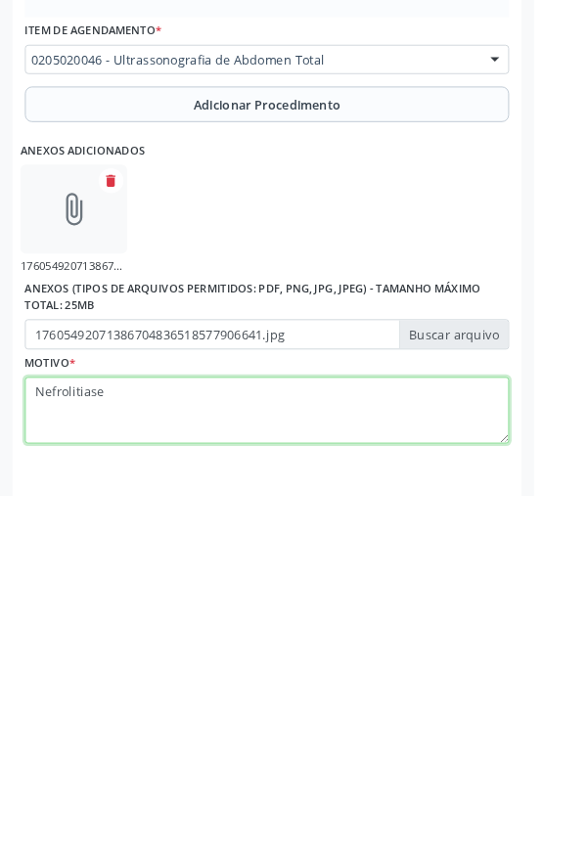
type textarea "Nefrolitiase"
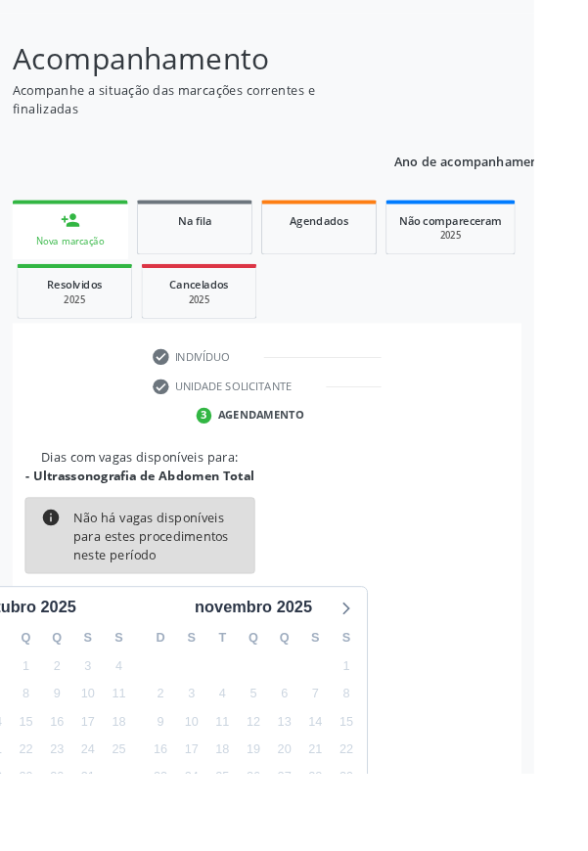
scroll to position [162, 0]
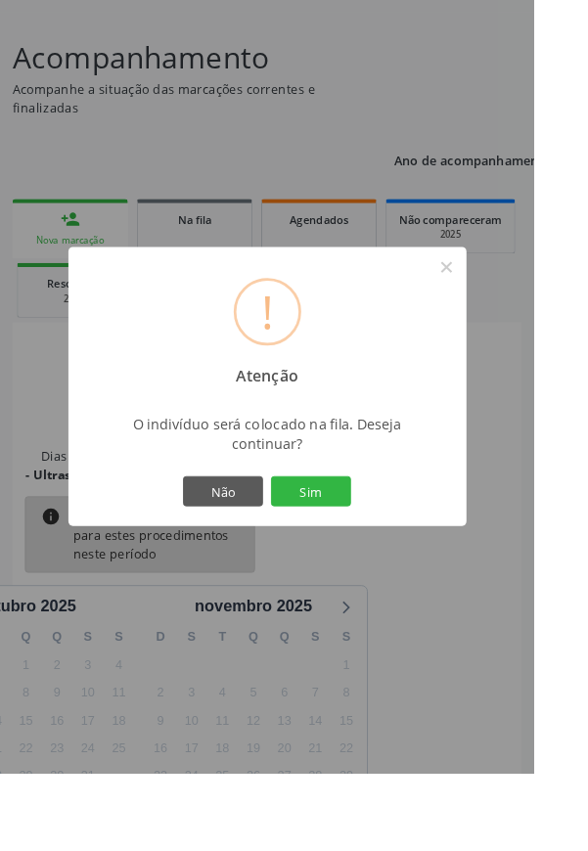
click at [386, 454] on button "Sim" at bounding box center [342, 540] width 88 height 33
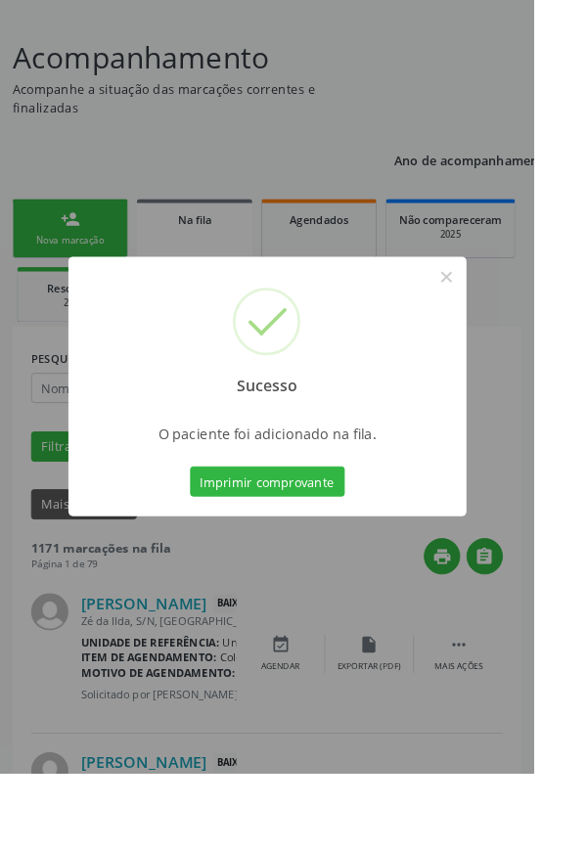
scroll to position [0, 0]
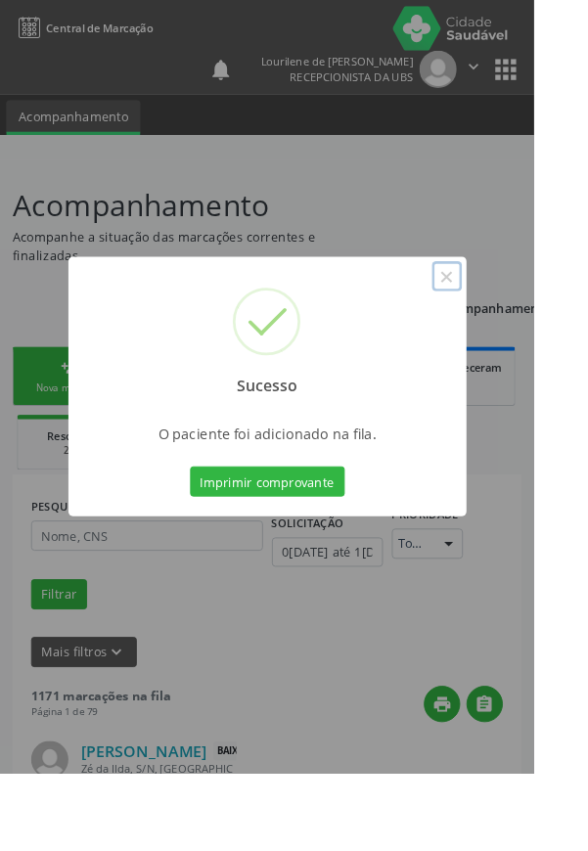
click at [509, 321] on button "×" at bounding box center [491, 304] width 33 height 33
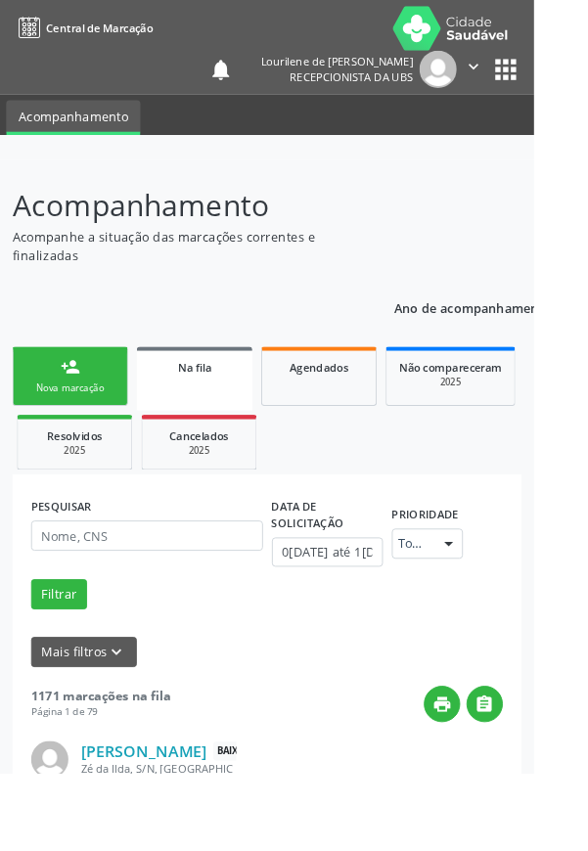
click at [85, 429] on div "Nova marcação" at bounding box center [77, 427] width 98 height 15
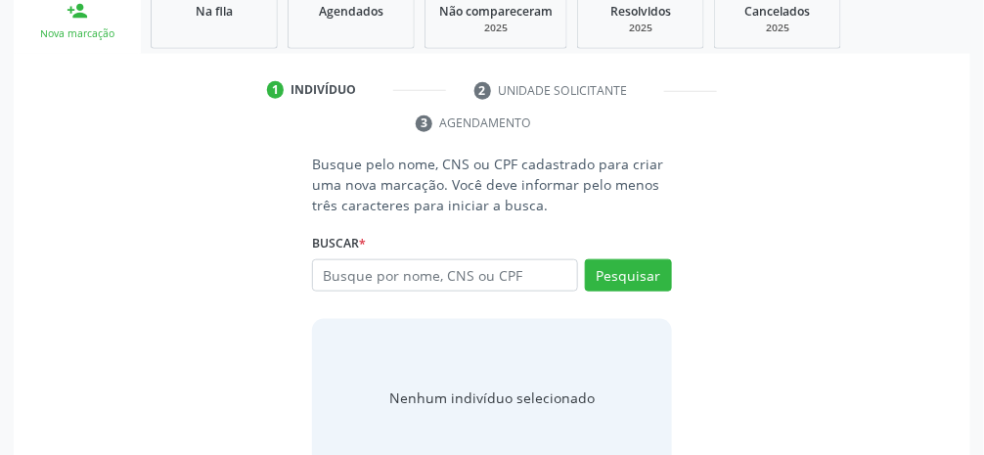
scroll to position [352, 0]
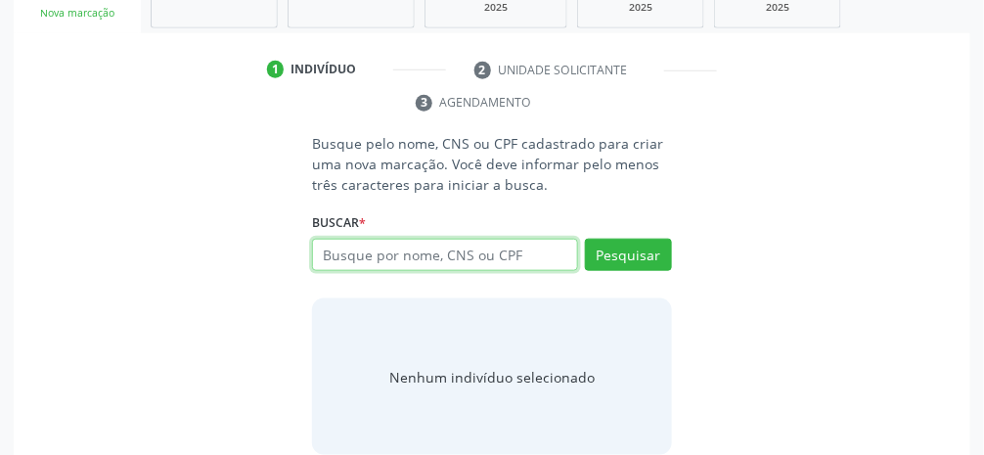
click at [545, 258] on input "text" at bounding box center [445, 255] width 266 height 33
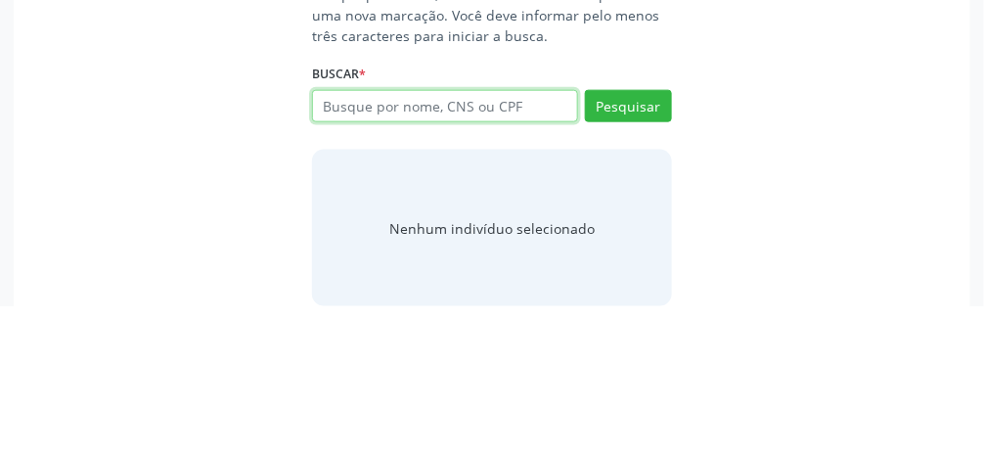
click at [511, 253] on input "text" at bounding box center [445, 255] width 266 height 33
type input "704804571801246"
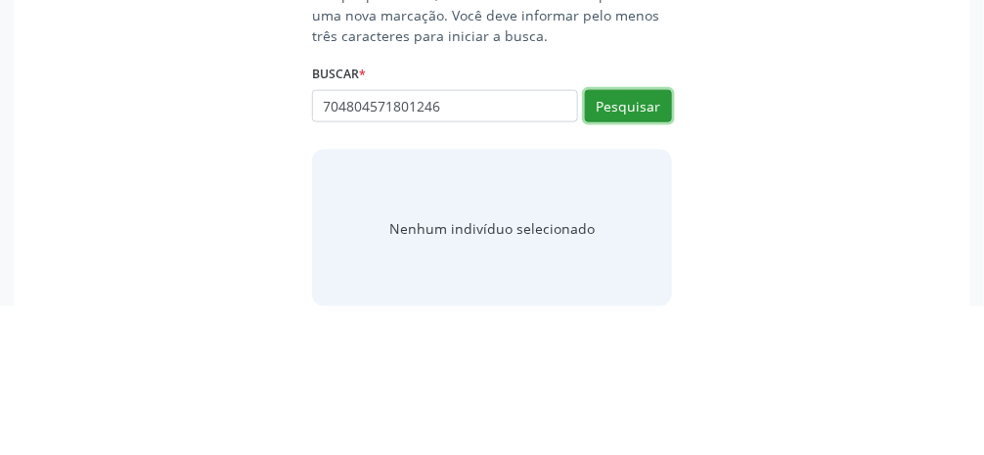
click at [639, 258] on button "Pesquisar" at bounding box center [628, 255] width 87 height 33
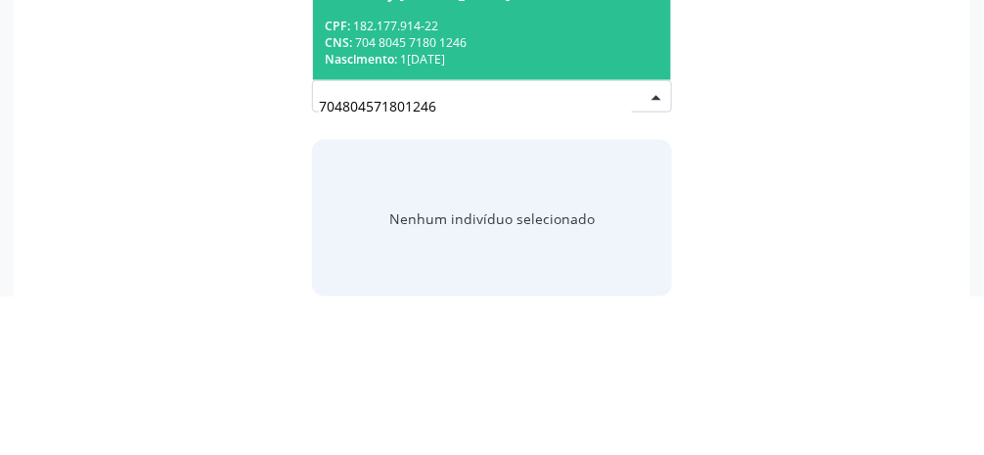
click at [535, 211] on div "Nascimento: 12/07/2022" at bounding box center [492, 217] width 335 height 17
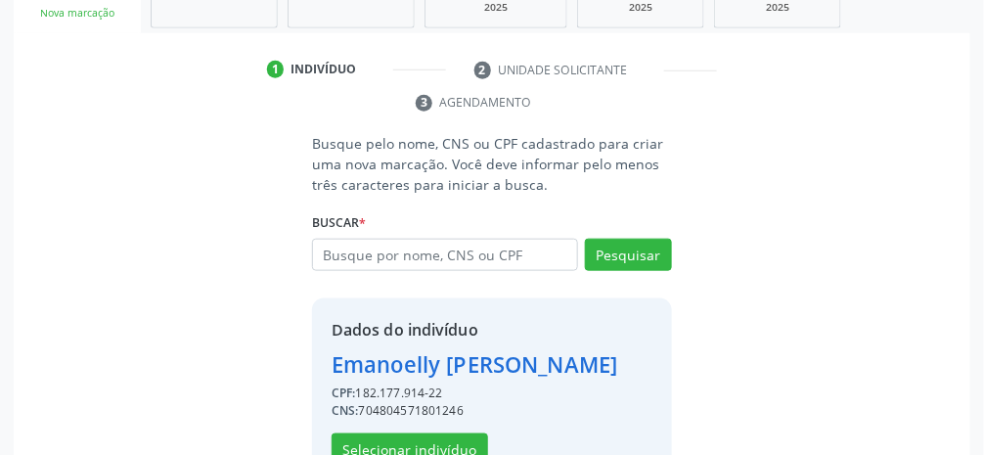
scroll to position [345, 0]
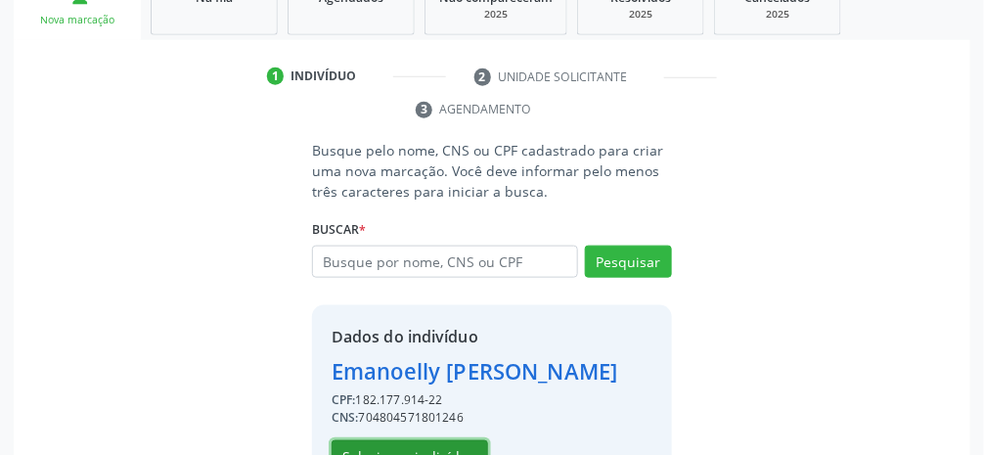
click at [451, 454] on button "Selecionar indivíduo" at bounding box center [410, 456] width 157 height 33
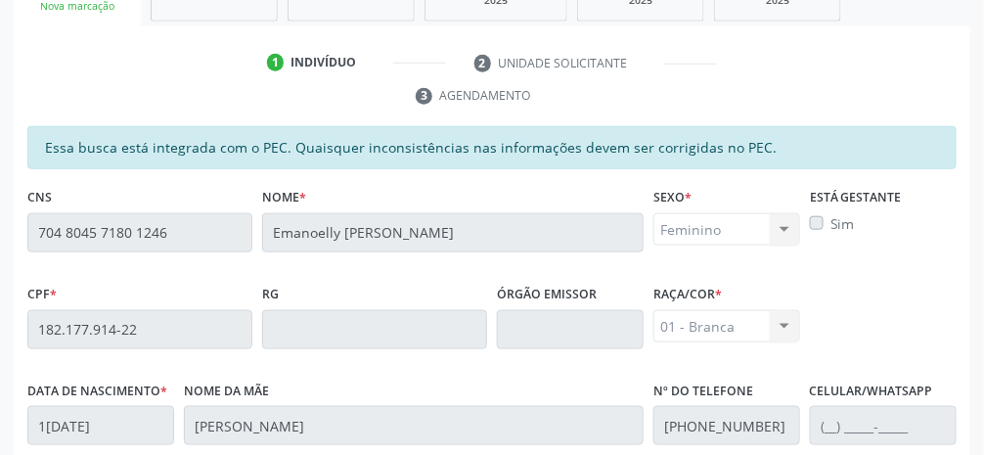
scroll to position [657, 0]
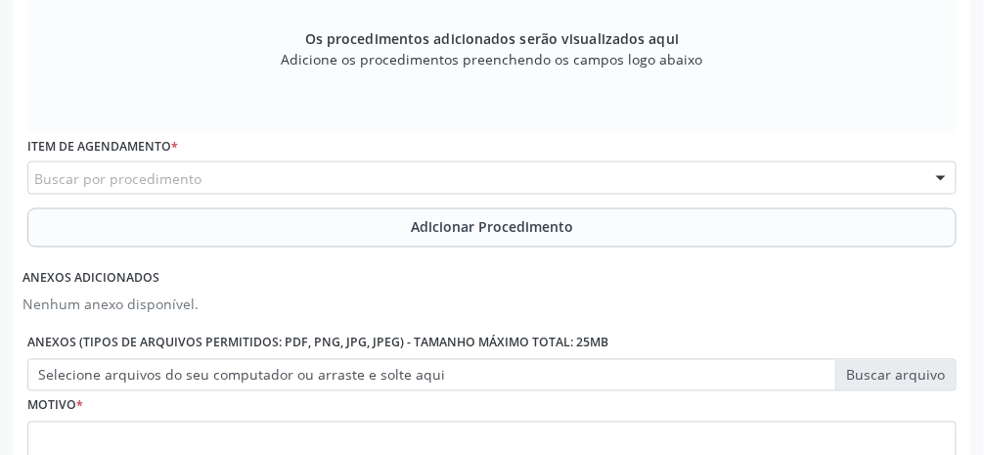
click at [423, 181] on div "Buscar por procedimento" at bounding box center [491, 177] width 929 height 33
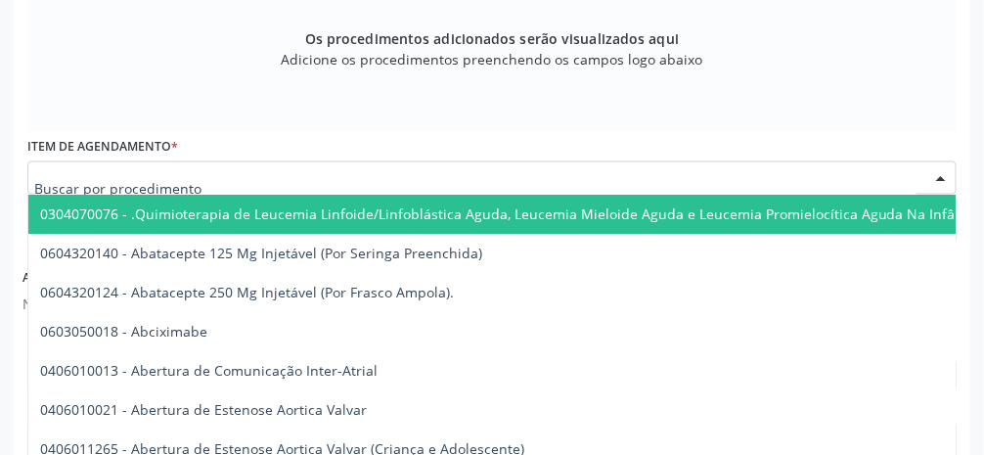
scroll to position [720, 0]
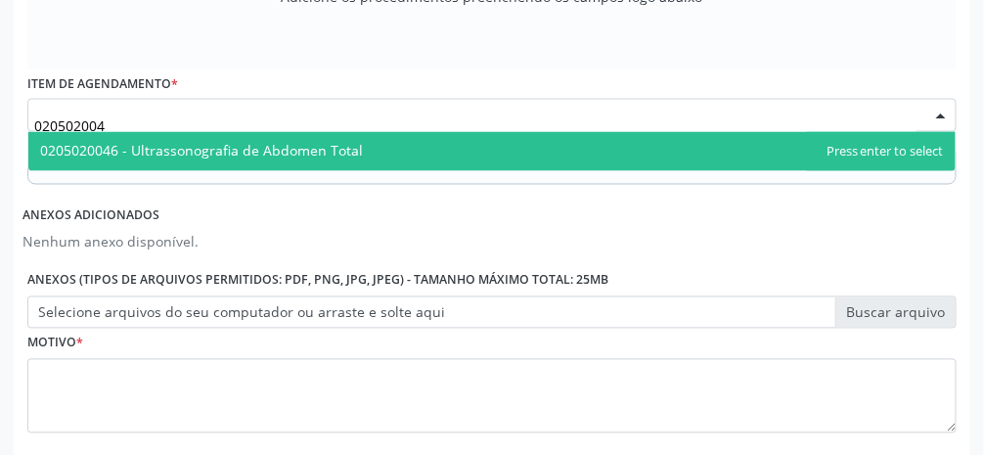
type input "0205020046"
click at [528, 149] on span "0205020046 - Ultrassonografia de Abdomen Total" at bounding box center [491, 151] width 927 height 39
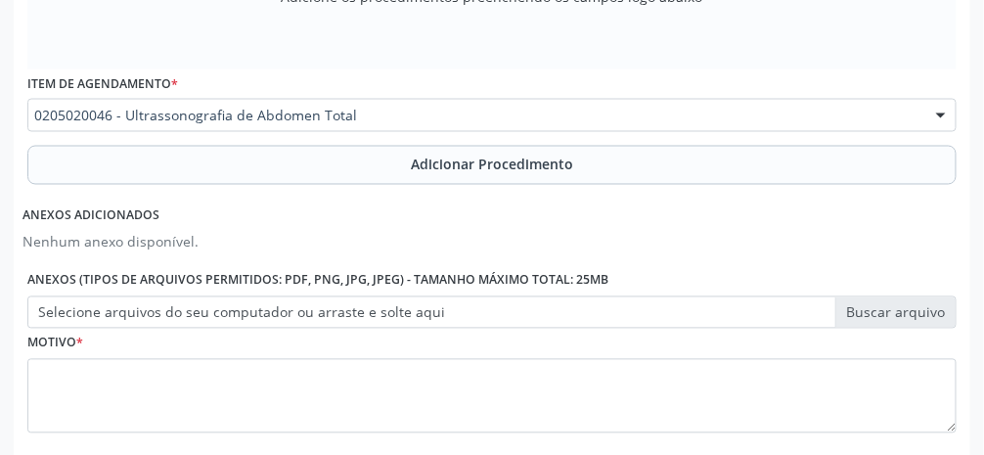
click at [533, 170] on span "Adicionar Procedimento" at bounding box center [492, 165] width 162 height 21
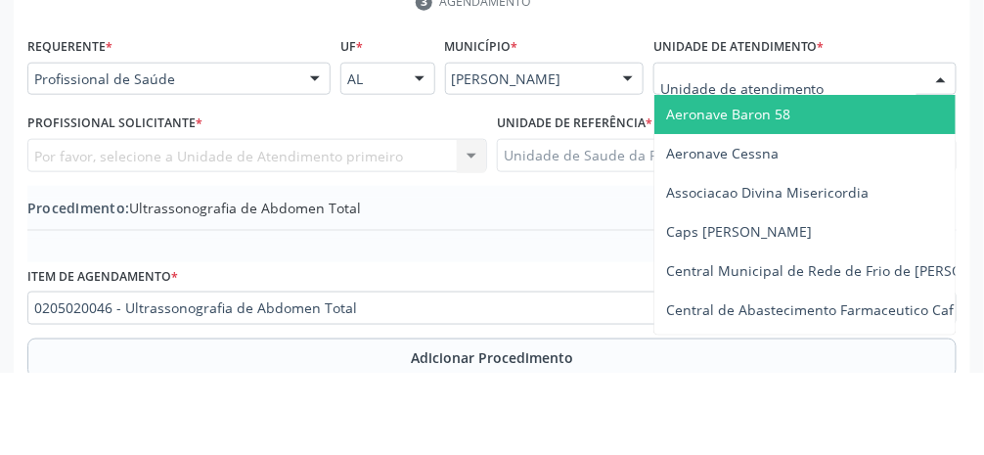
scroll to position [371, 0]
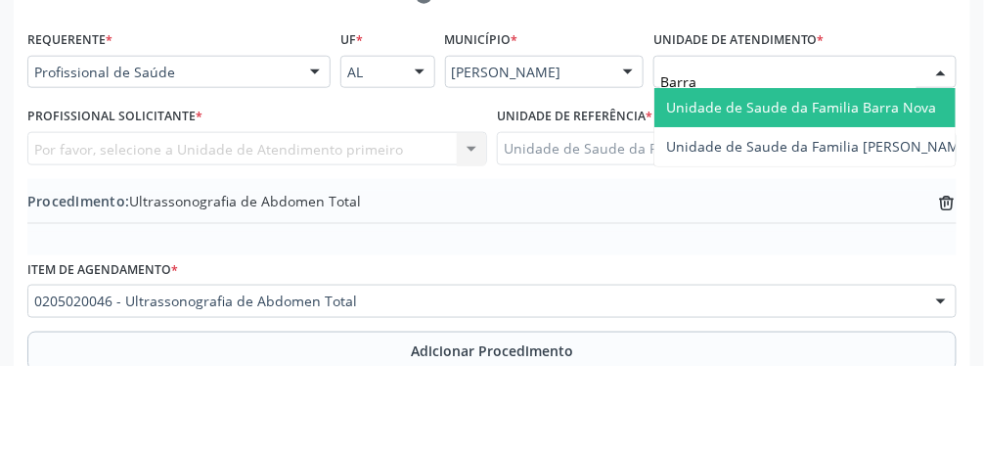
type input "Barra"
click at [774, 196] on span "Unidade de Saude da Familia Barra Nova" at bounding box center [801, 196] width 270 height 19
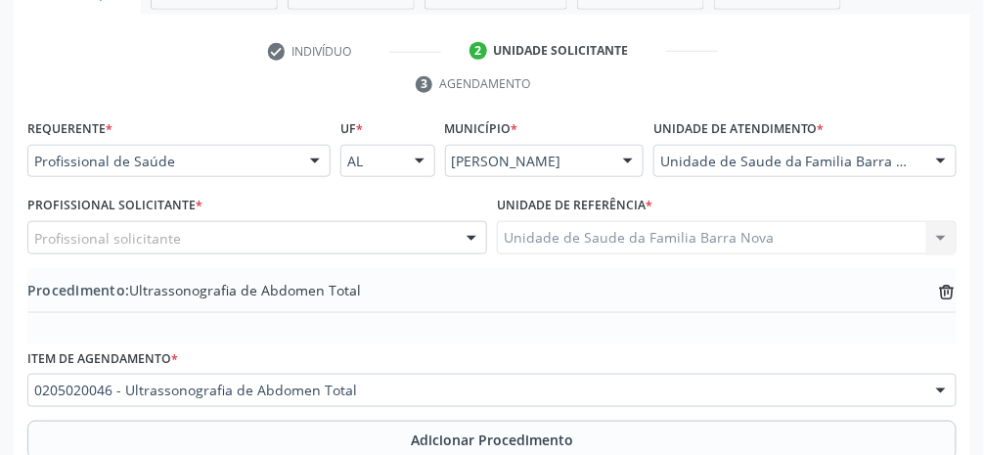
click at [393, 238] on div "Profissional solicitante" at bounding box center [257, 237] width 460 height 33
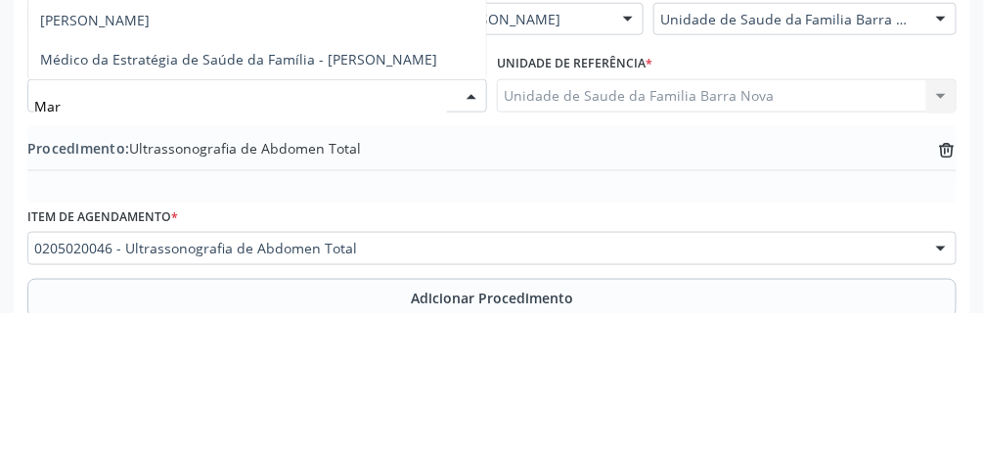
type input "[PERSON_NAME]"
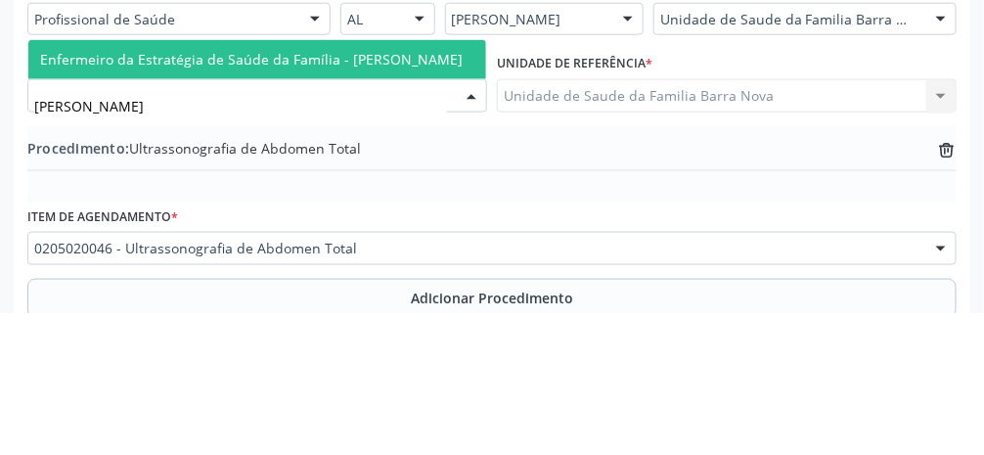
click at [435, 197] on span "Enfermeiro da Estratégia de Saúde da Família - [PERSON_NAME]" at bounding box center [251, 201] width 423 height 19
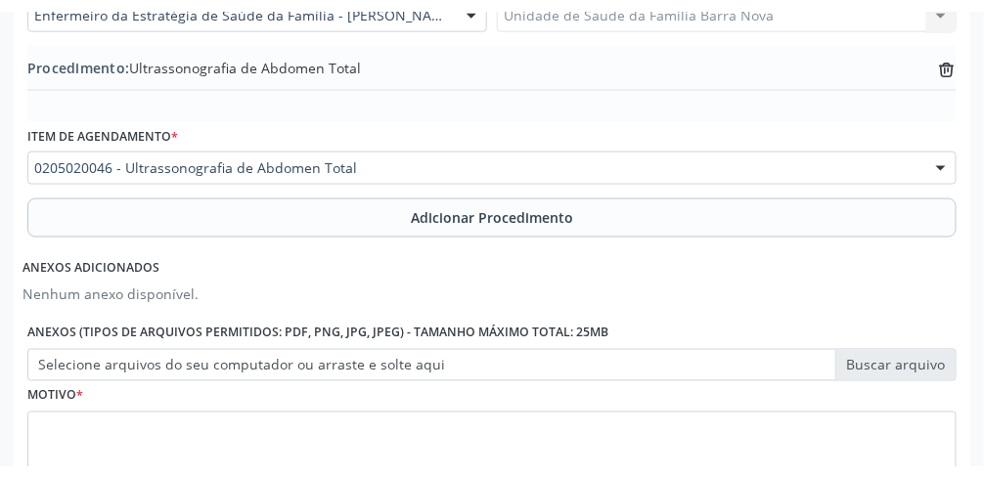
scroll to position [609, 0]
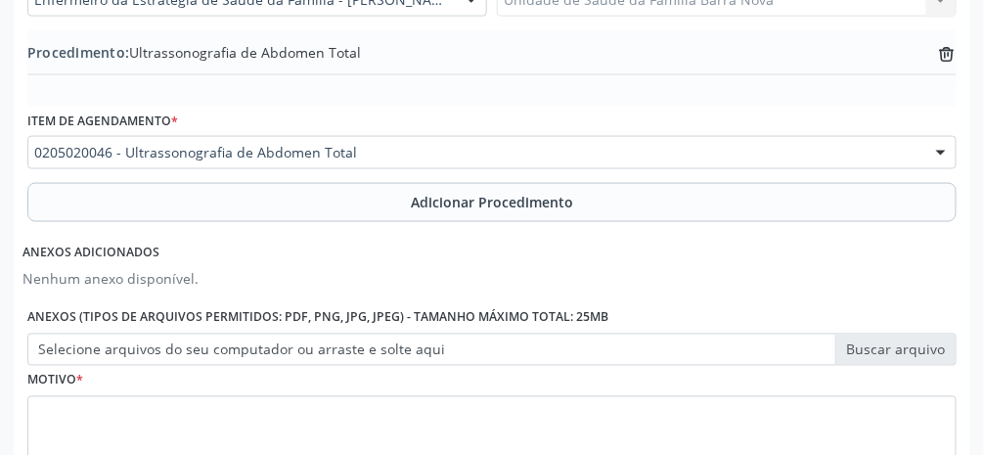
click at [905, 351] on label "Selecione arquivos do seu computador ou arraste e solte aqui" at bounding box center [491, 350] width 929 height 33
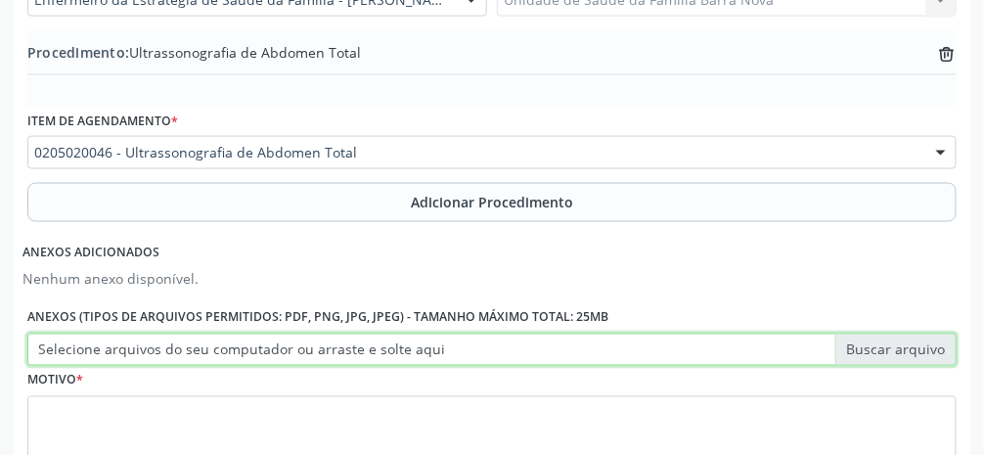
click at [905, 351] on input "Selecione arquivos do seu computador ou arraste e solte aqui" at bounding box center [491, 350] width 929 height 33
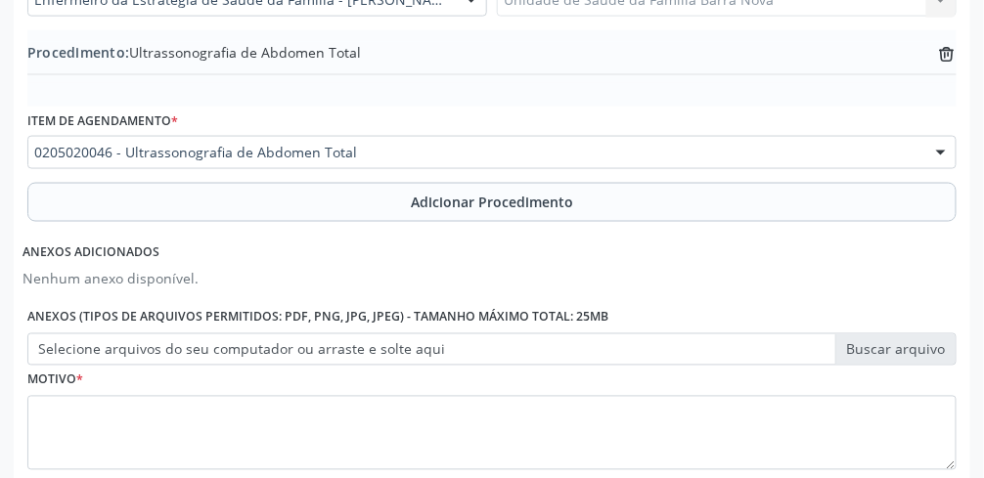
type input "C:\fakepath\17605494008982324412850072270512.jpg"
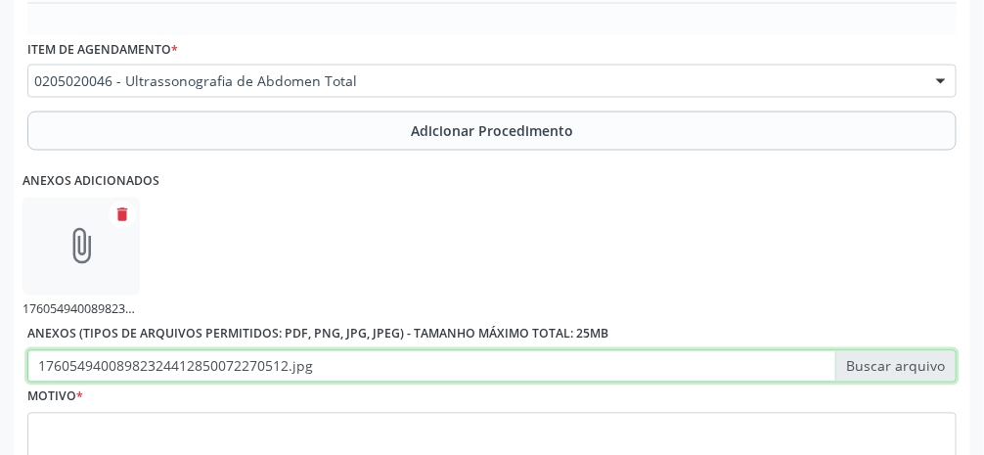
scroll to position [775, 0]
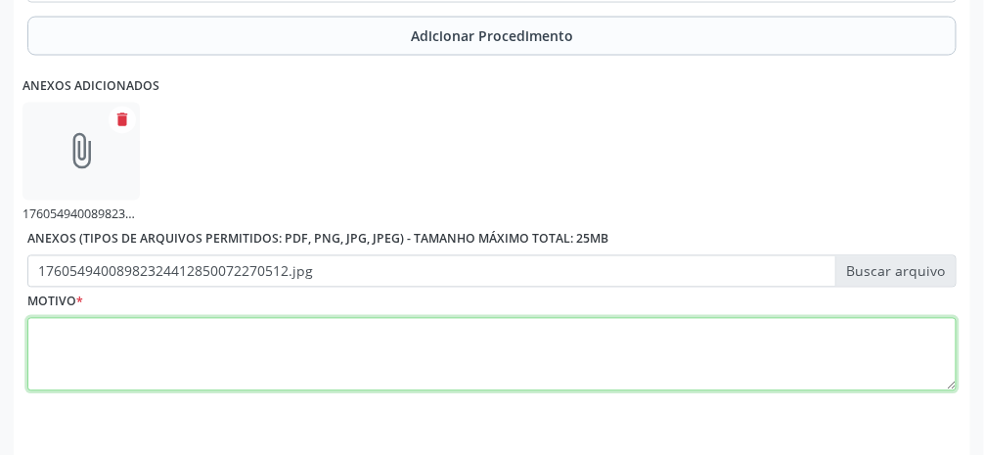
click at [630, 361] on textarea at bounding box center [491, 355] width 929 height 74
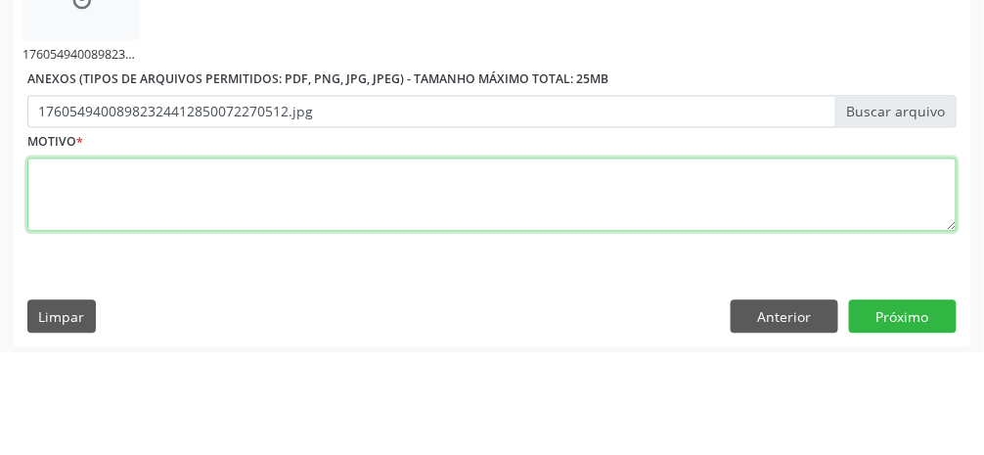
scroll to position [832, 0]
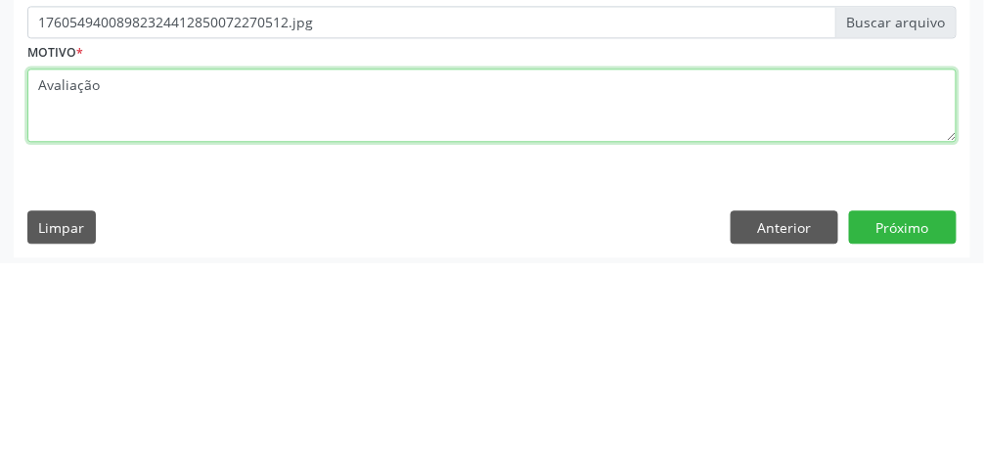
type textarea "Avaliação"
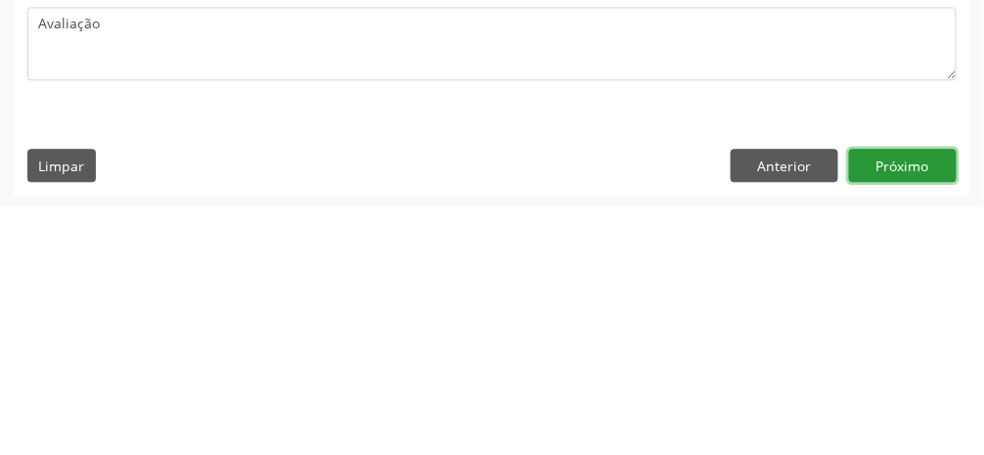
click at [919, 417] on button "Próximo" at bounding box center [903, 413] width 108 height 33
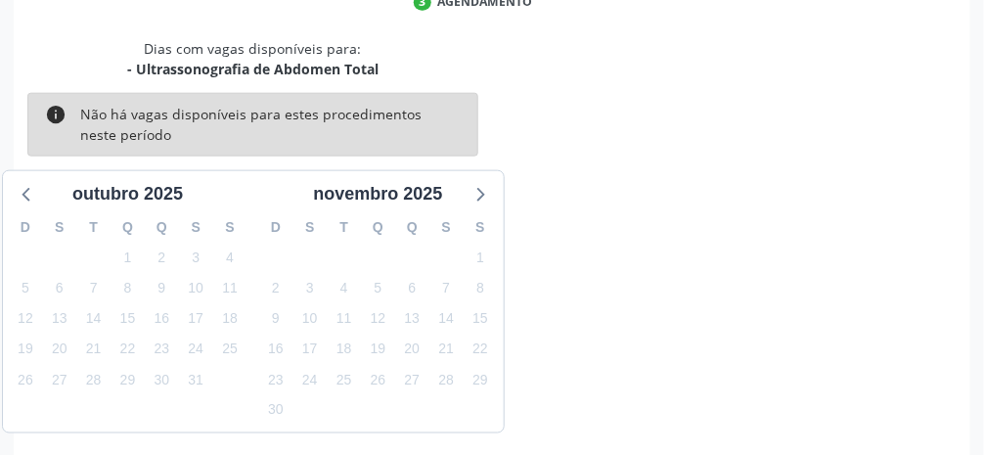
scroll to position [467, 0]
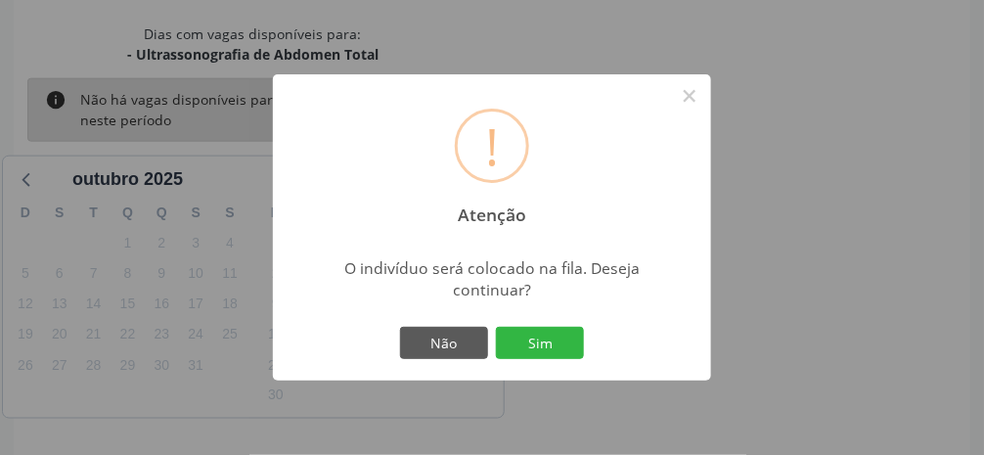
click at [553, 360] on button "Sim" at bounding box center [540, 343] width 88 height 33
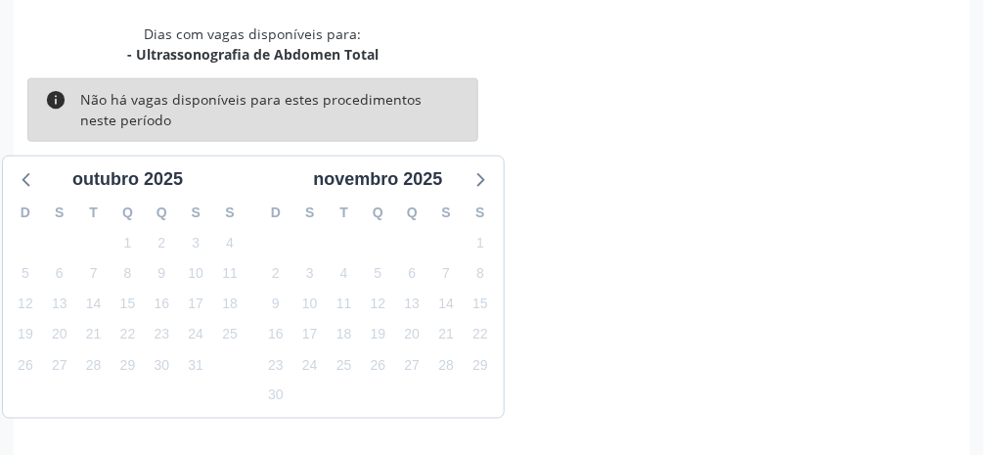
scroll to position [155, 0]
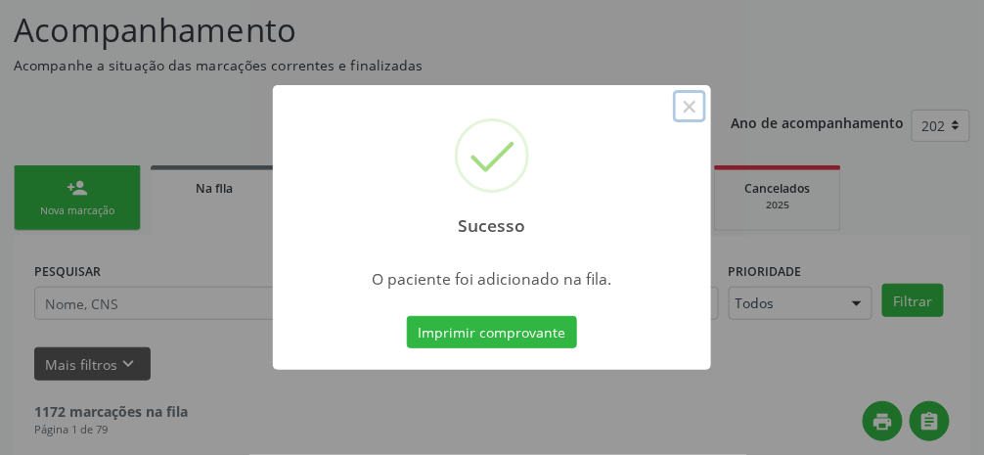
click at [691, 123] on button "×" at bounding box center [689, 106] width 33 height 33
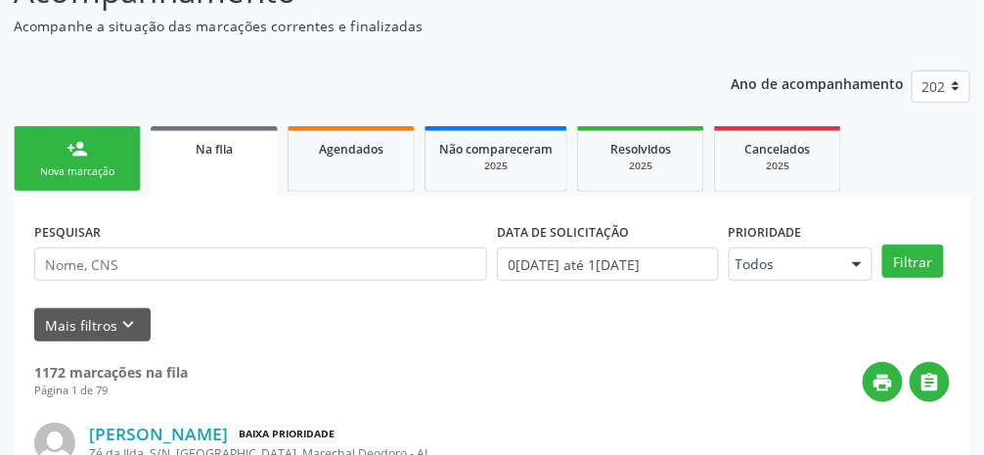
scroll to position [192, 0]
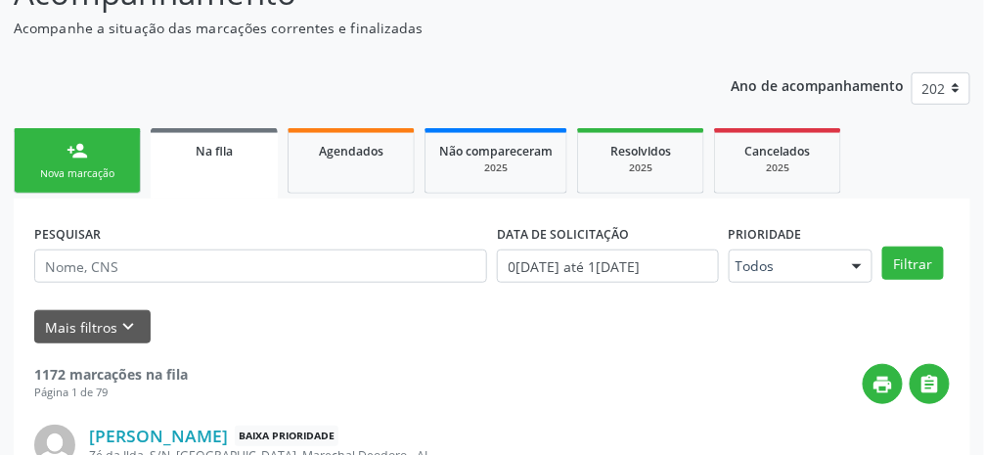
click at [92, 161] on link "person_add Nova marcação" at bounding box center [77, 161] width 127 height 66
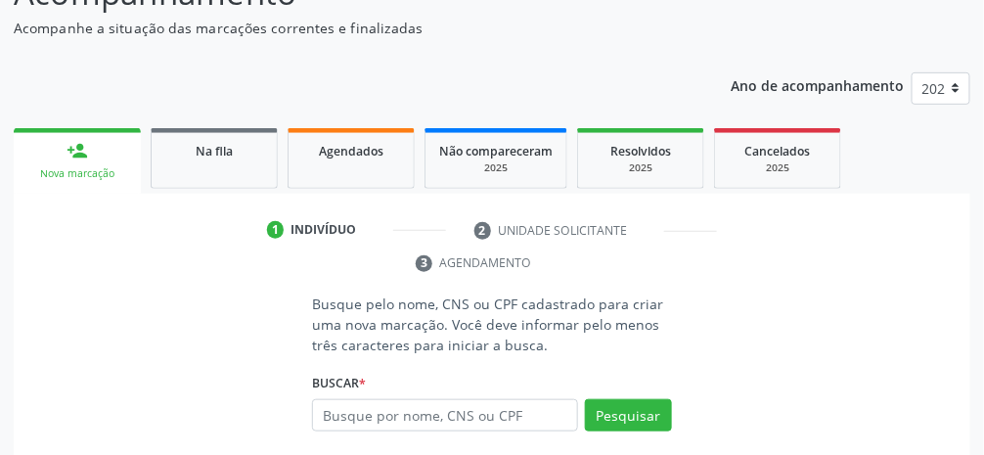
click at [108, 174] on div "Nova marcação" at bounding box center [77, 173] width 100 height 15
click at [543, 410] on input "text" at bounding box center [445, 415] width 266 height 33
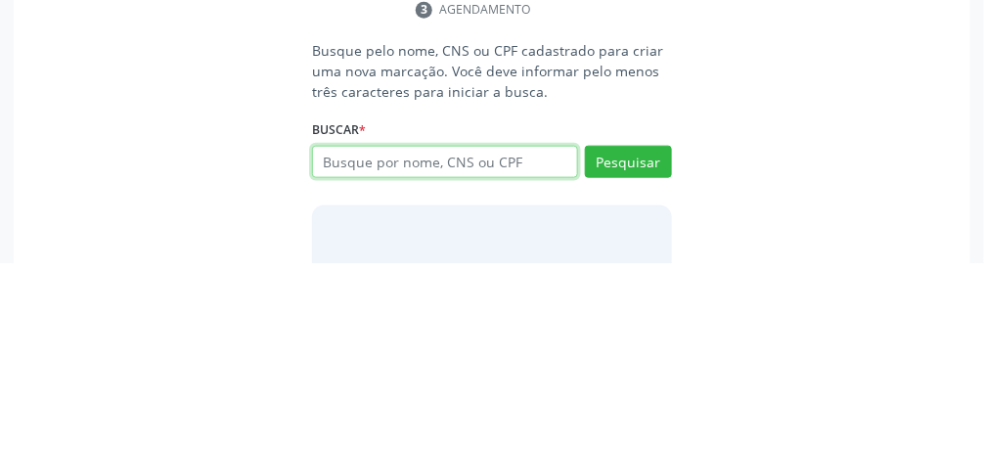
scroll to position [253, 0]
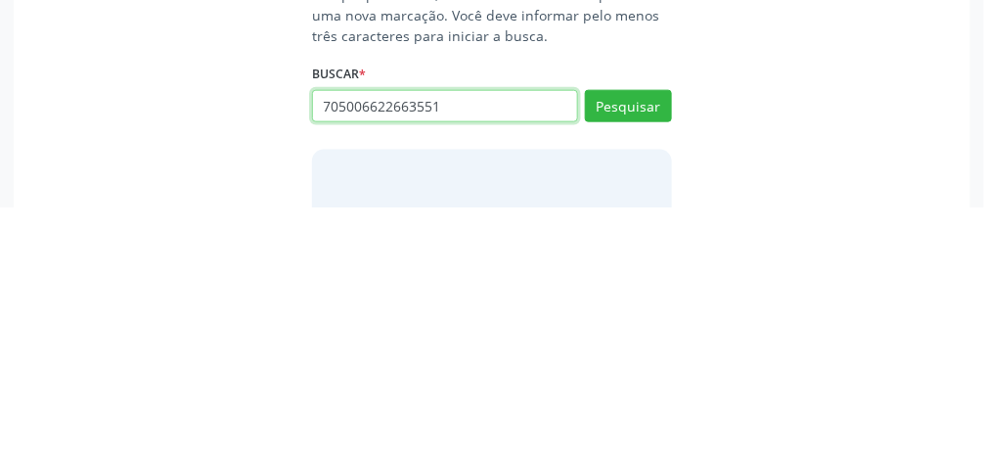
type input "705006622663551"
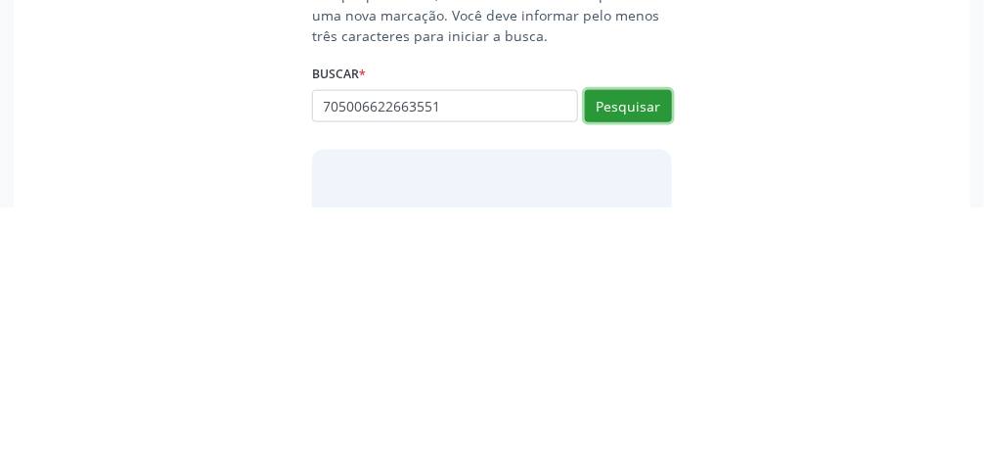
click at [638, 357] on button "Pesquisar" at bounding box center [628, 354] width 87 height 33
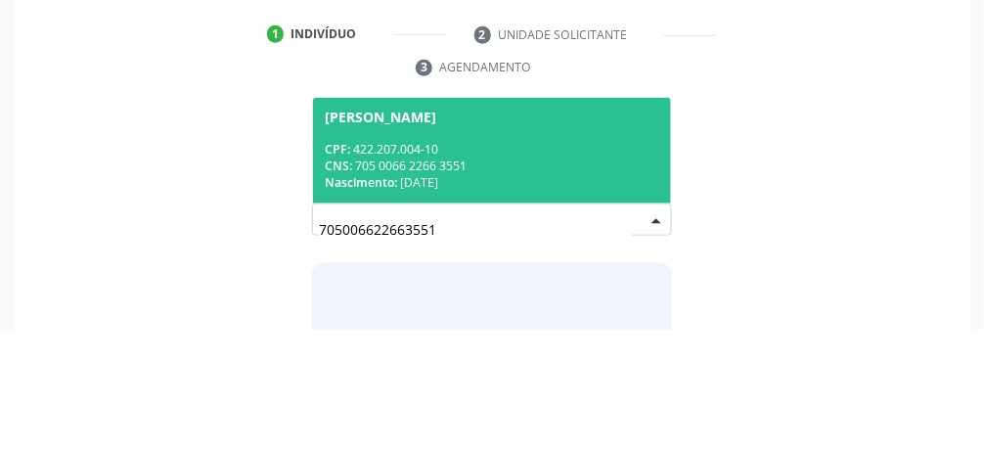
click at [566, 250] on span "Maria Ademilda Gomes da Silva CPF: 422.207.004-10 CNS: 705 0066 2266 3551 Nasci…" at bounding box center [492, 275] width 358 height 105
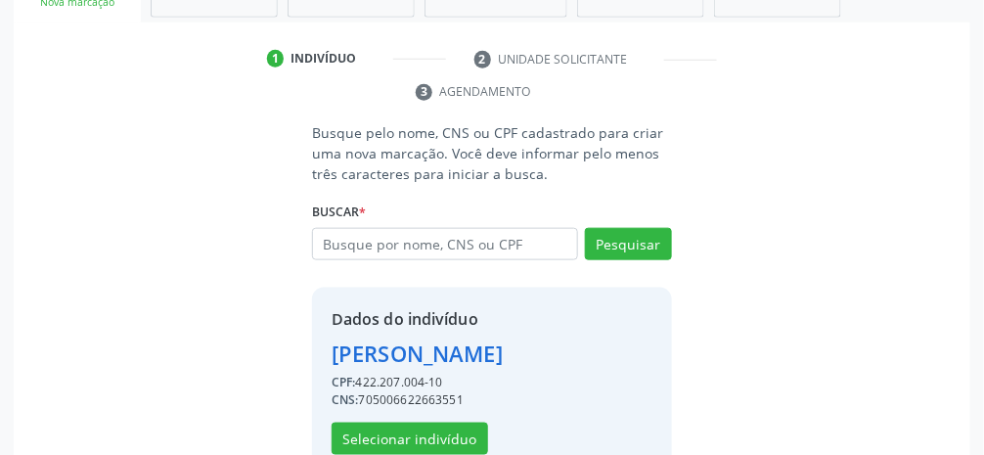
scroll to position [363, 0]
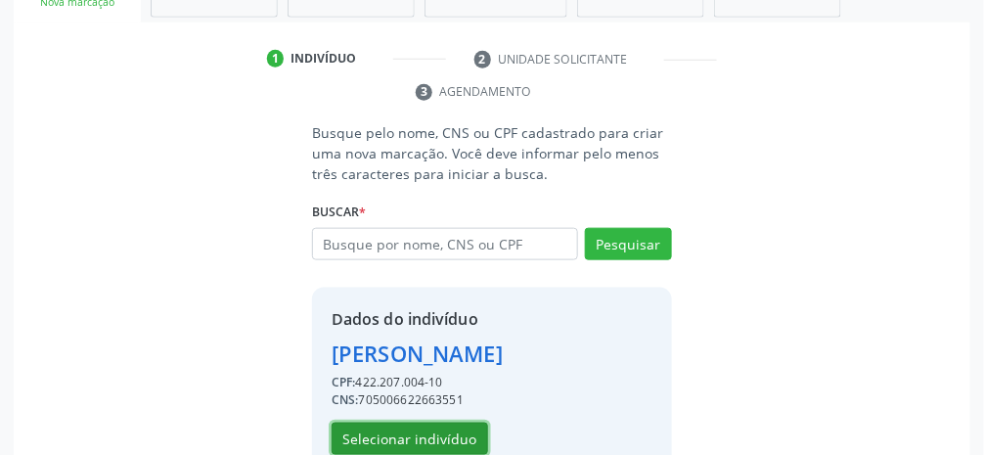
click at [418, 454] on button "Selecionar indivíduo" at bounding box center [410, 439] width 157 height 33
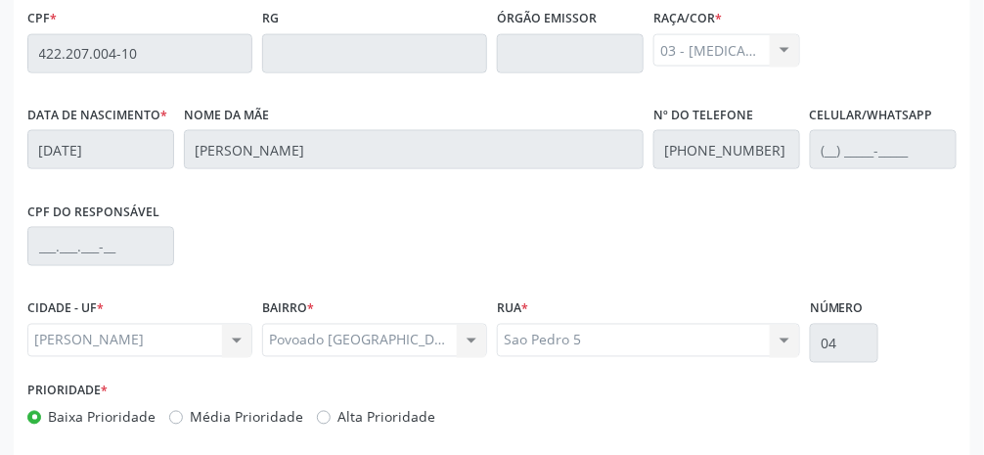
scroll to position [657, 0]
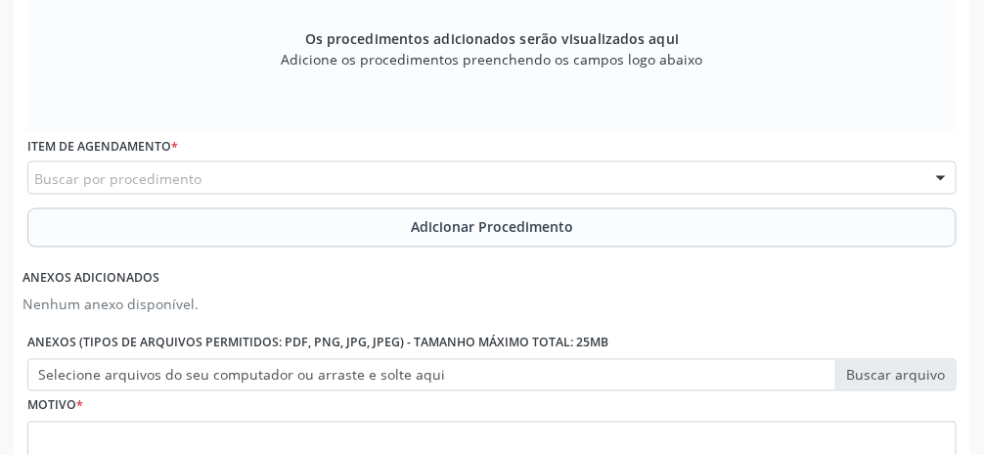
click at [527, 184] on div "Buscar por procedimento" at bounding box center [491, 177] width 929 height 33
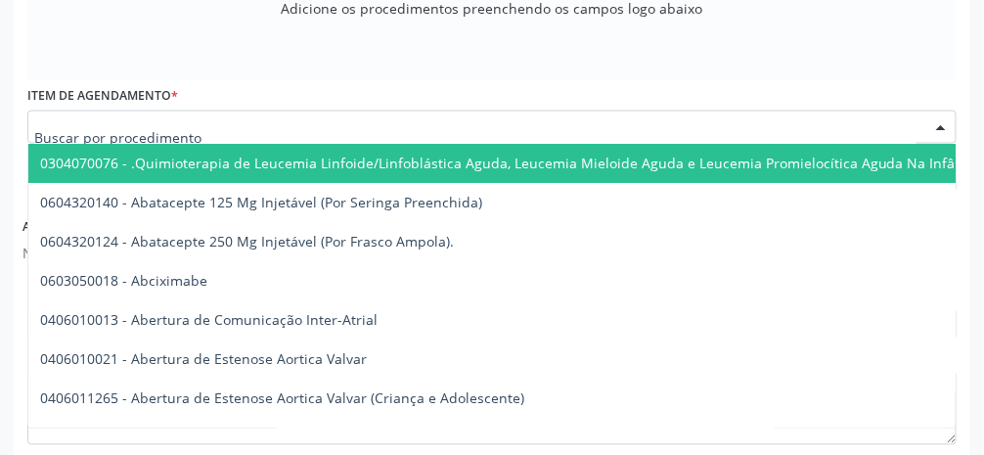
scroll to position [720, 0]
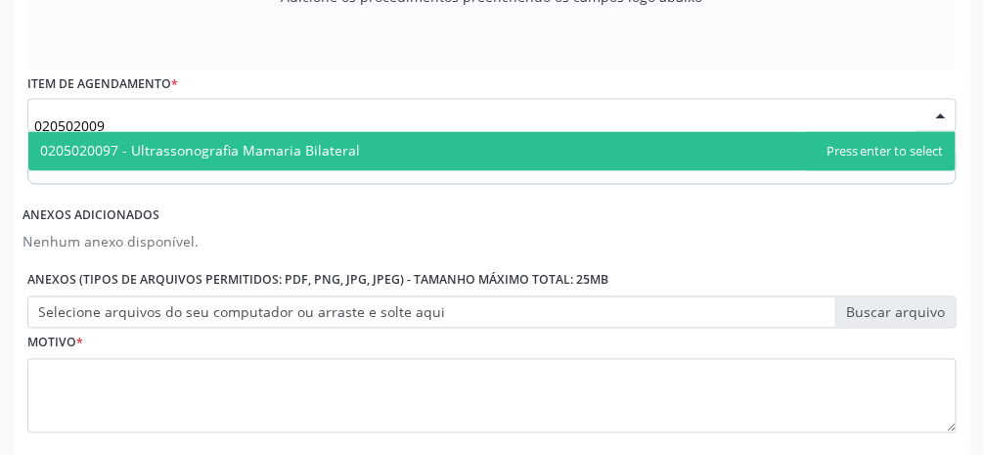
type input "0205020097"
click at [320, 147] on span "0205020097 - Ultrassonografia Mamaria Bilateral" at bounding box center [200, 151] width 320 height 19
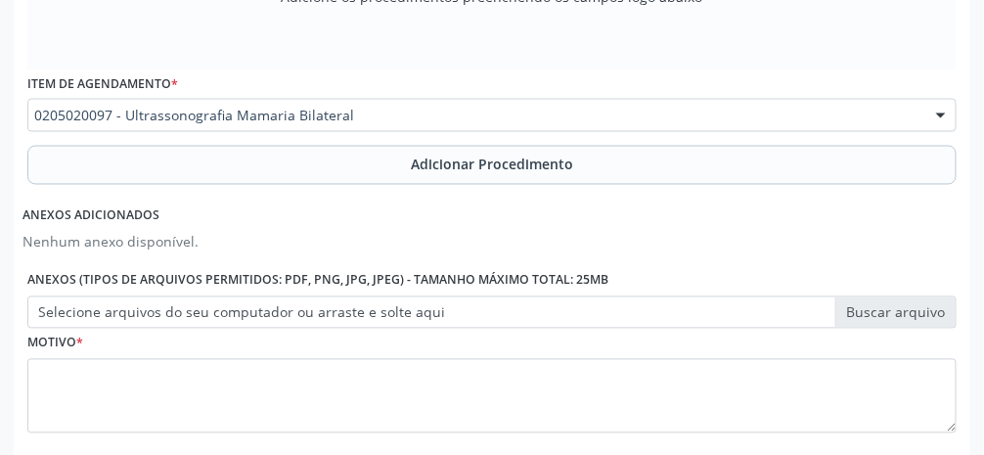
click at [565, 168] on span "Adicionar Procedimento" at bounding box center [492, 165] width 162 height 21
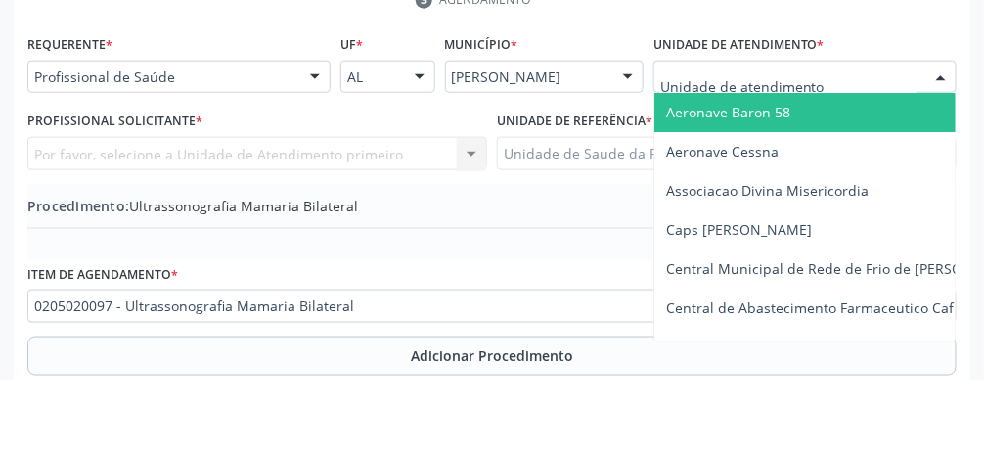
scroll to position [380, 0]
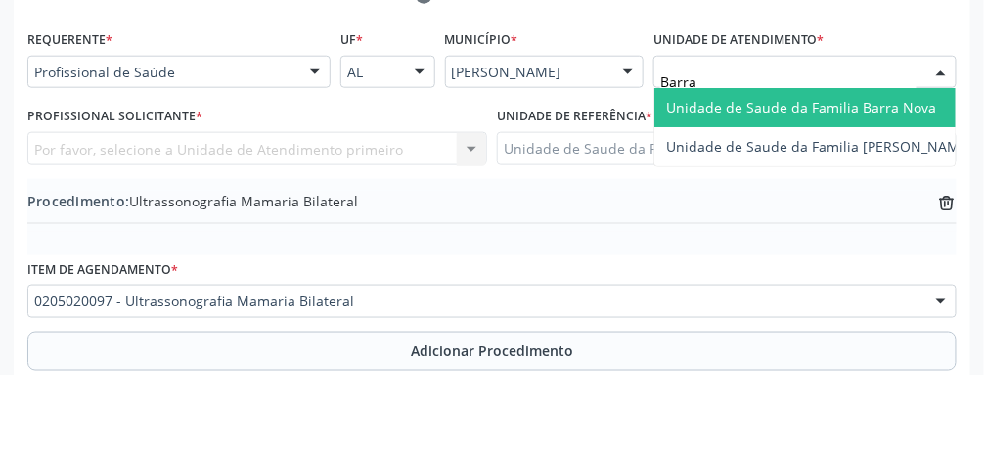
type input "Barra"
click at [791, 190] on span "Unidade de Saude da Familia Barra Nova" at bounding box center [801, 187] width 270 height 19
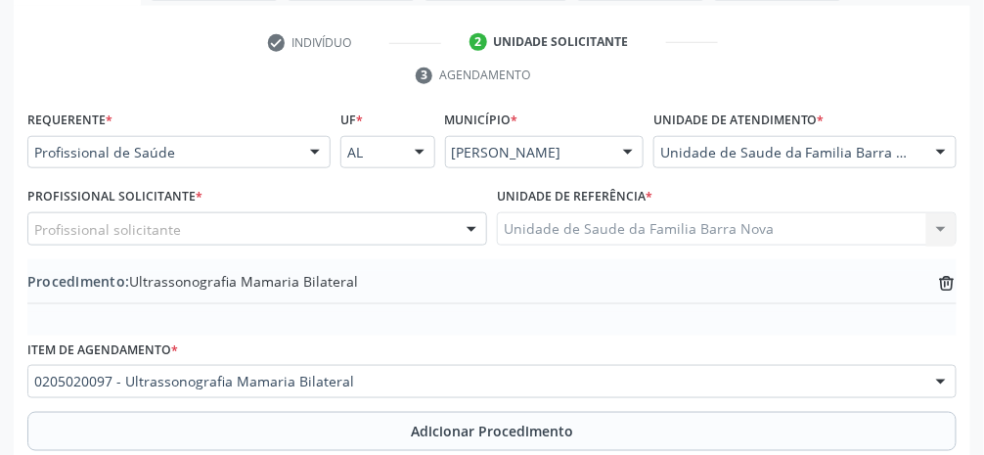
click at [322, 241] on div "Profissional solicitante" at bounding box center [257, 228] width 460 height 33
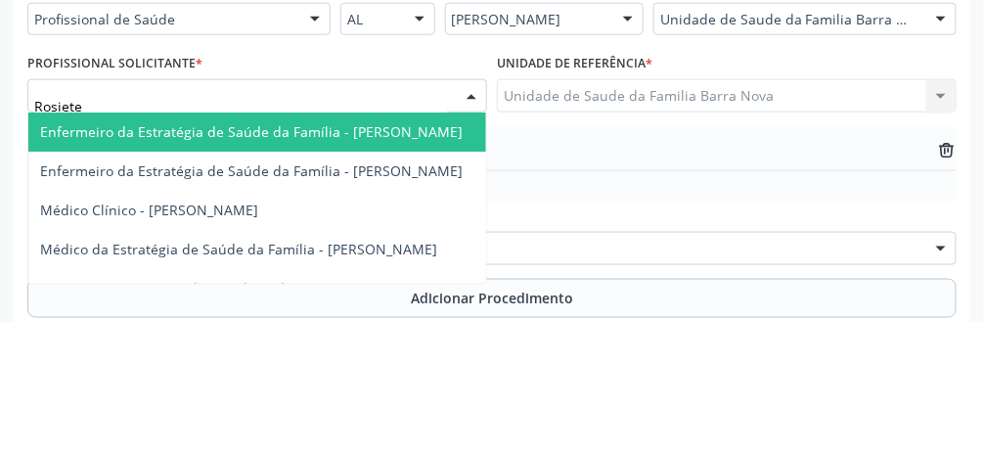
type input "Rosiete"
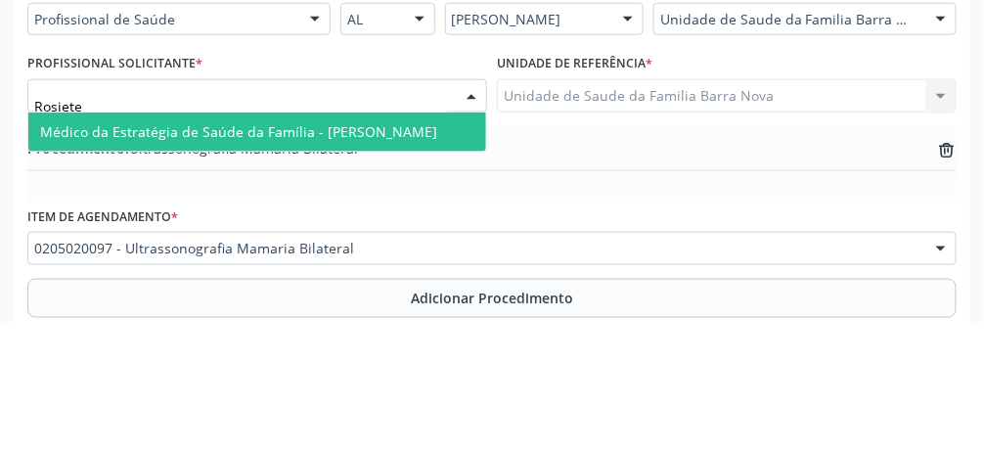
click at [384, 256] on span "Médico da Estratégia de Saúde da Família - [PERSON_NAME]" at bounding box center [238, 264] width 397 height 19
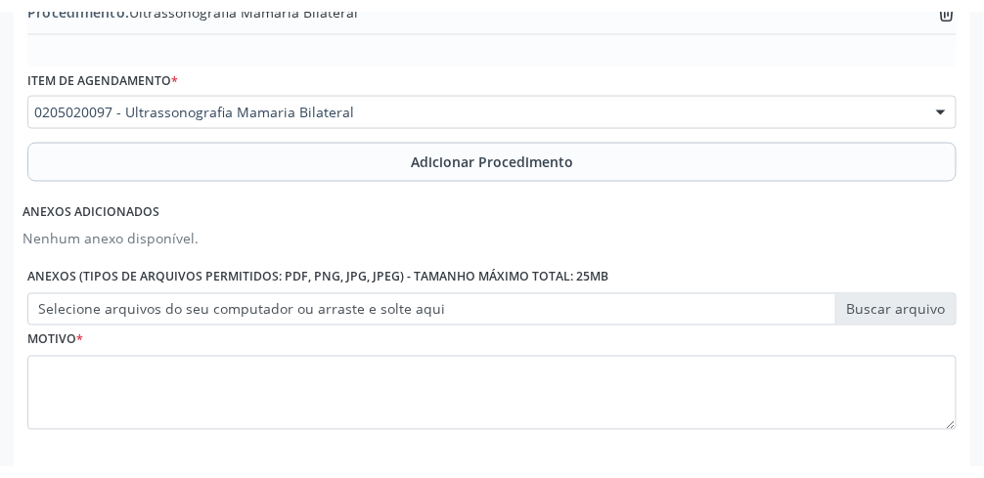
scroll to position [664, 0]
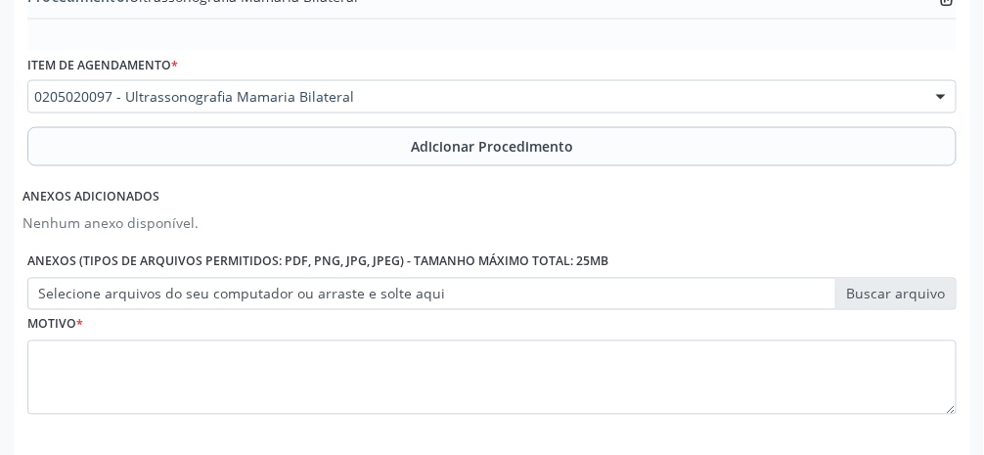
click at [893, 293] on label "Selecione arquivos do seu computador ou arraste e solte aqui" at bounding box center [491, 294] width 929 height 33
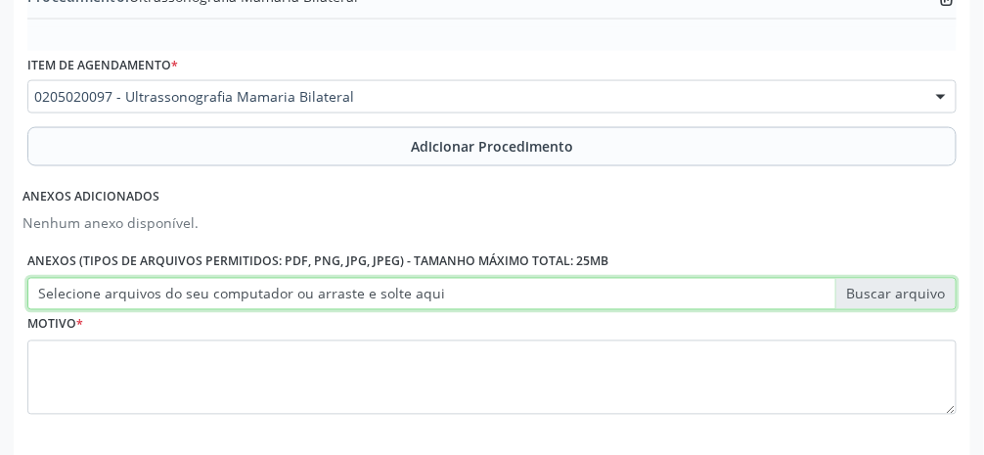
click at [893, 293] on input "Selecione arquivos do seu computador ou arraste e solte aqui" at bounding box center [491, 294] width 929 height 33
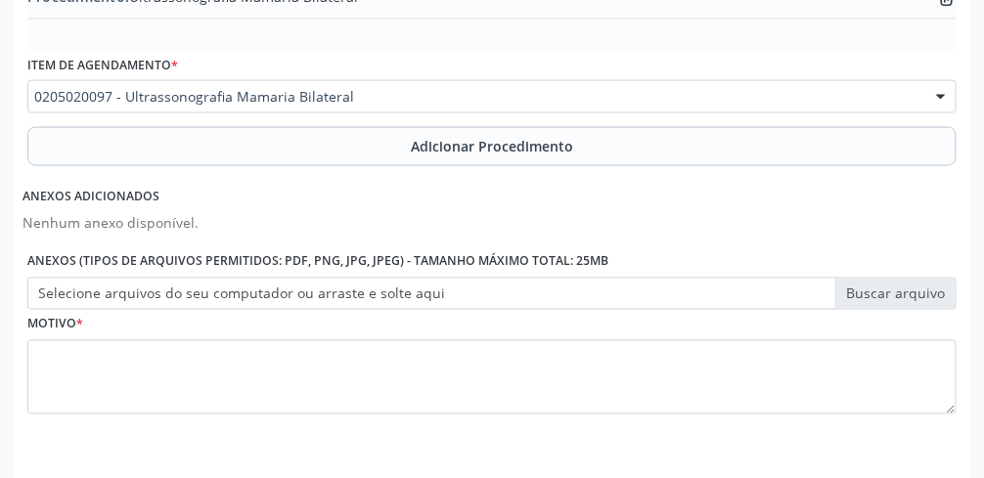
type input "C:\fakepath\17605495646943291627170319886591.jpg"
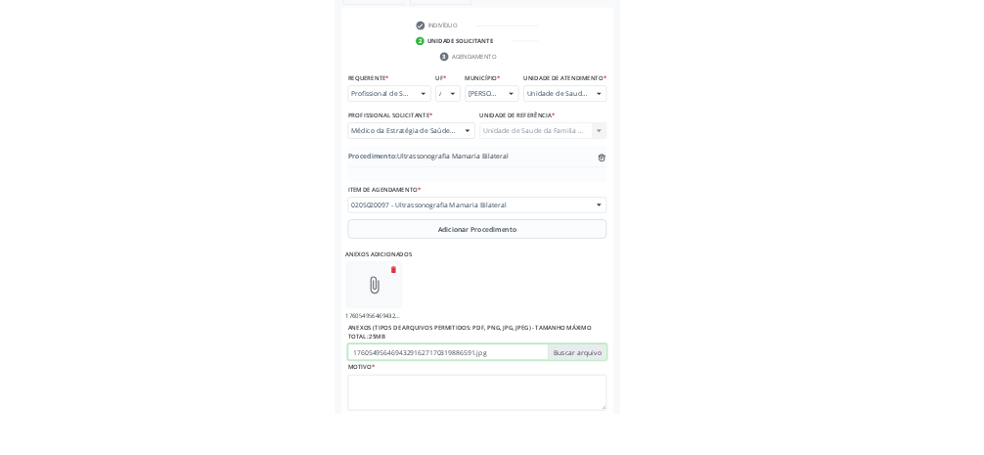
scroll to position [377, 0]
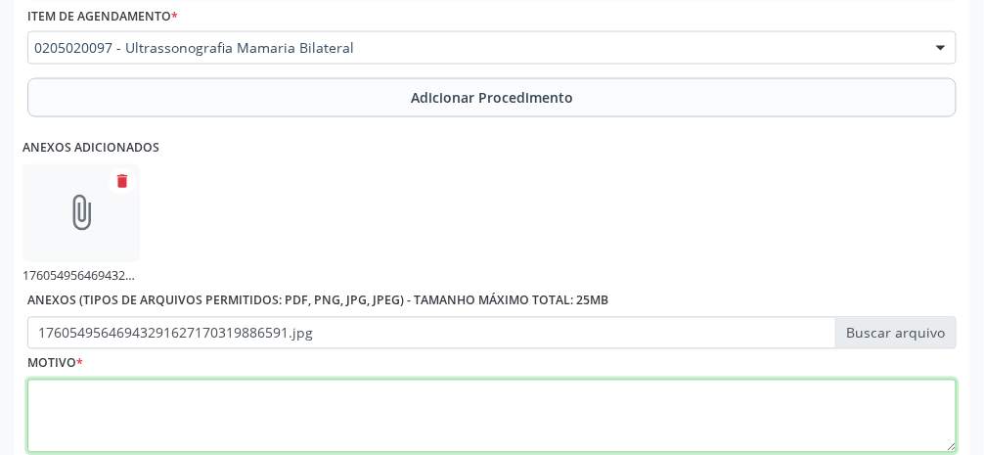
click at [626, 420] on textarea at bounding box center [491, 417] width 929 height 74
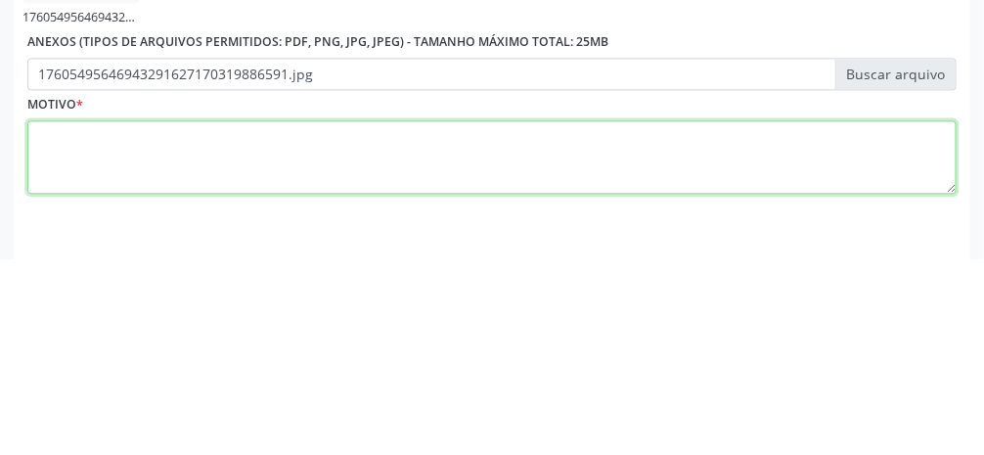
scroll to position [776, 0]
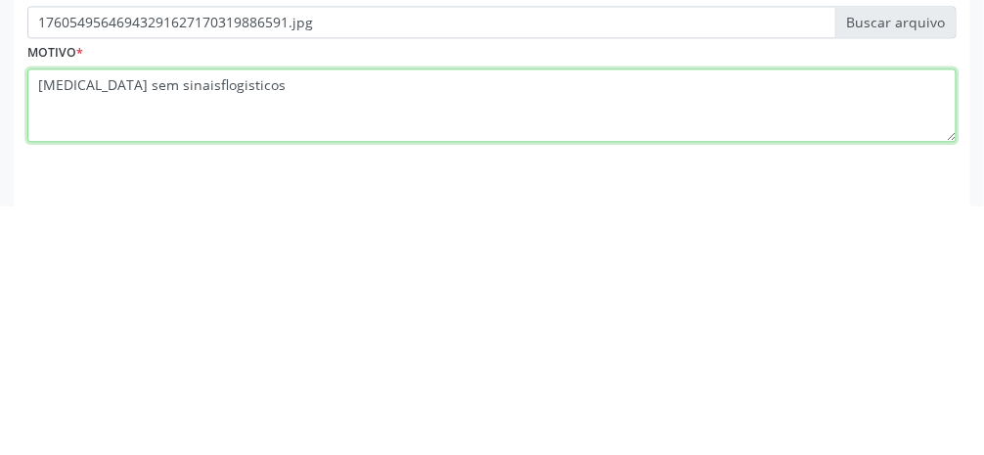
click at [177, 337] on textarea "Mastalgia sem sinaisflogisticos" at bounding box center [491, 354] width 929 height 74
click at [167, 334] on textarea "Mastalgia sem sinaisflogisticos" at bounding box center [491, 354] width 929 height 74
click at [170, 325] on textarea "Mastalgia sem sinaisflogisticos" at bounding box center [491, 354] width 929 height 74
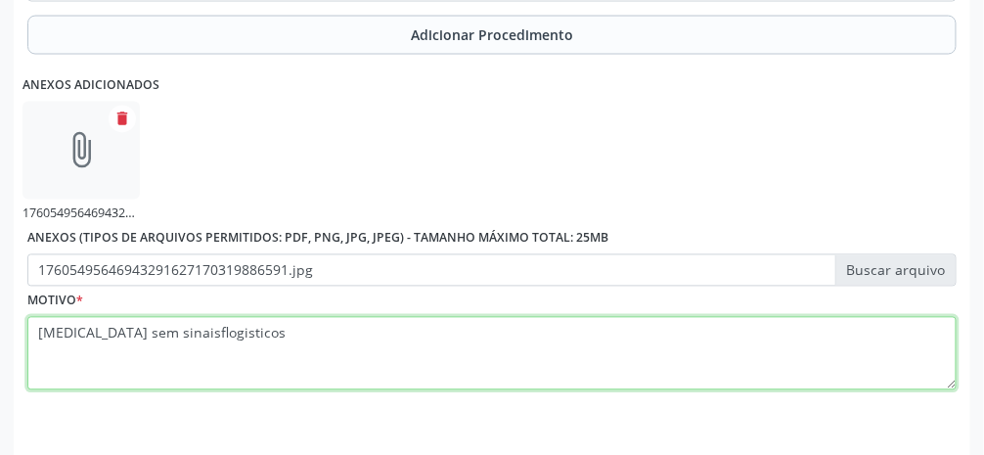
click at [177, 337] on textarea "Mastalgia sem sinaisflogisticos" at bounding box center [491, 354] width 929 height 74
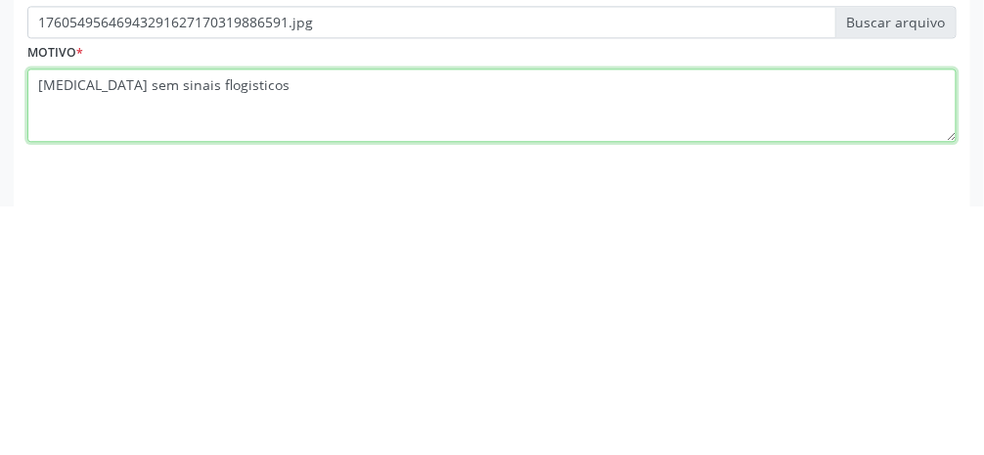
type textarea "Mastalgia sem sinais .flogisticos"
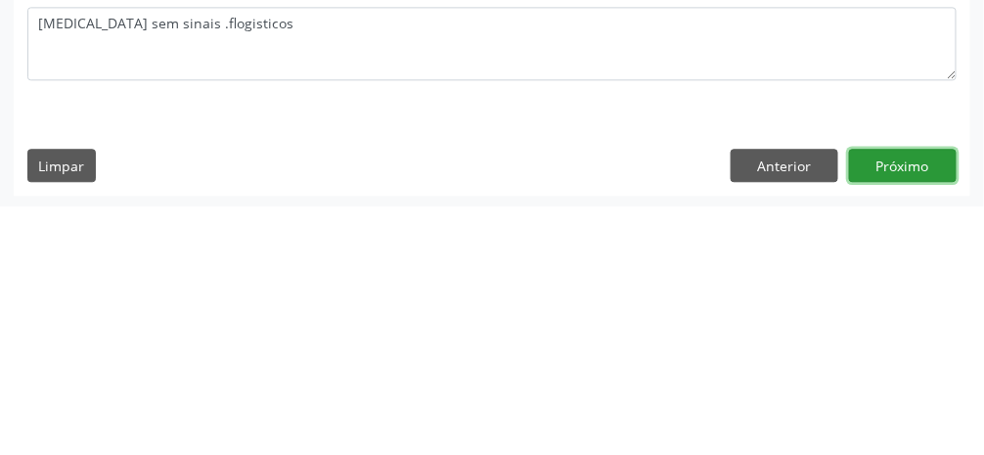
click at [906, 413] on button "Próximo" at bounding box center [903, 413] width 108 height 33
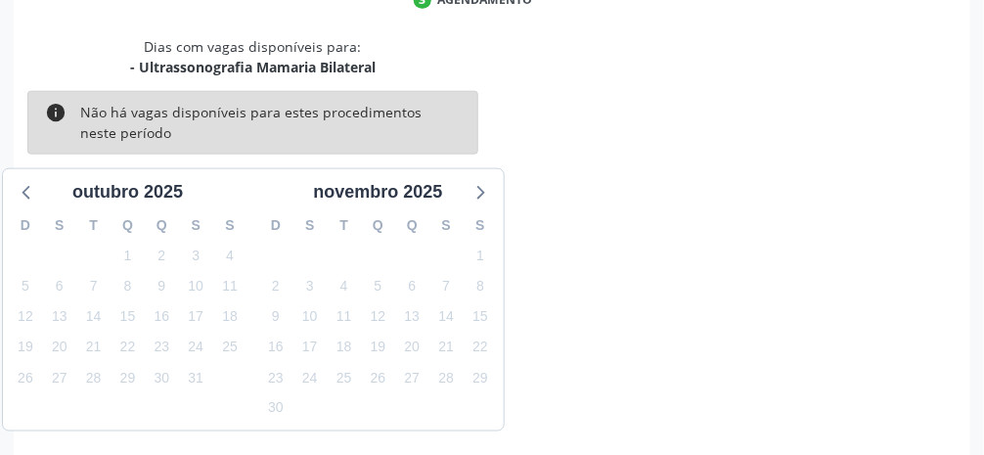
scroll to position [467, 0]
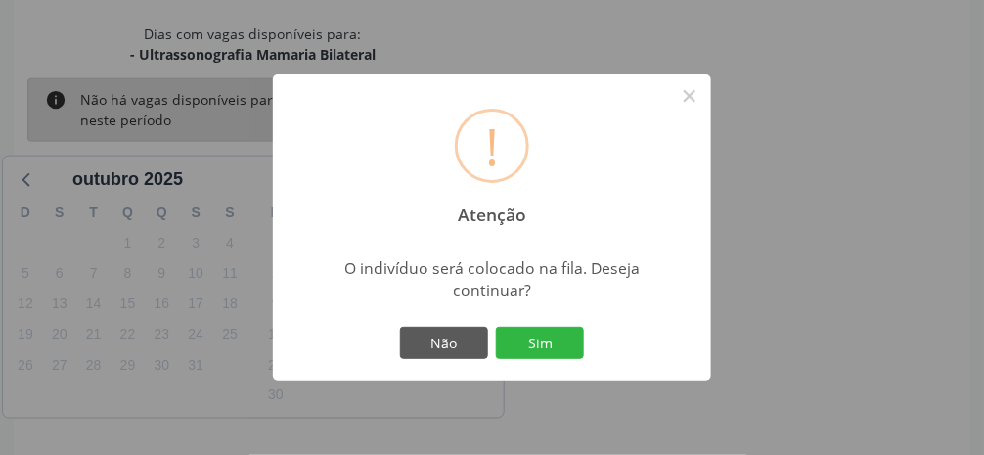
click at [548, 360] on button "Sim" at bounding box center [540, 343] width 88 height 33
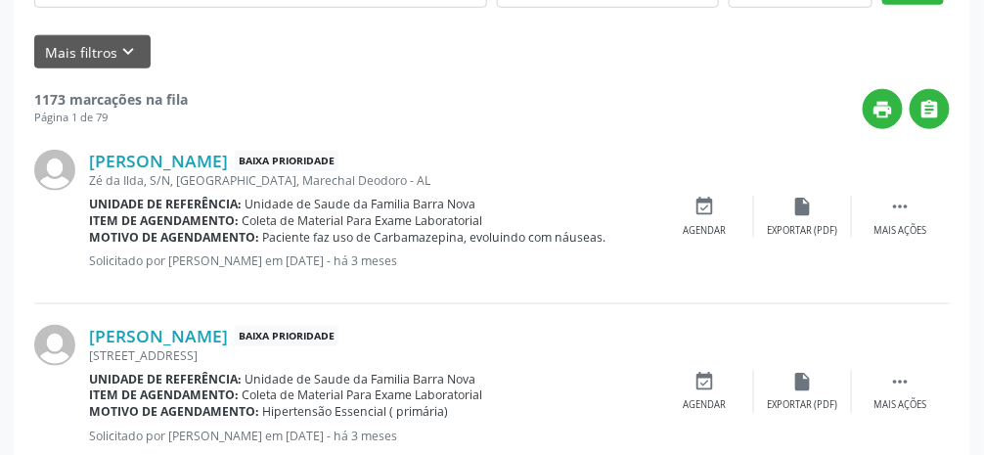
scroll to position [155, 0]
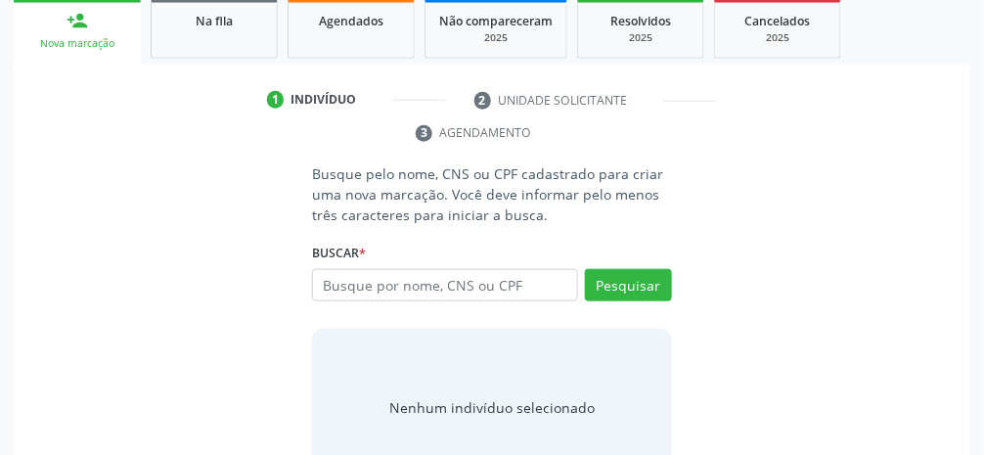
scroll to position [322, 0]
click at [531, 289] on input "text" at bounding box center [445, 285] width 266 height 33
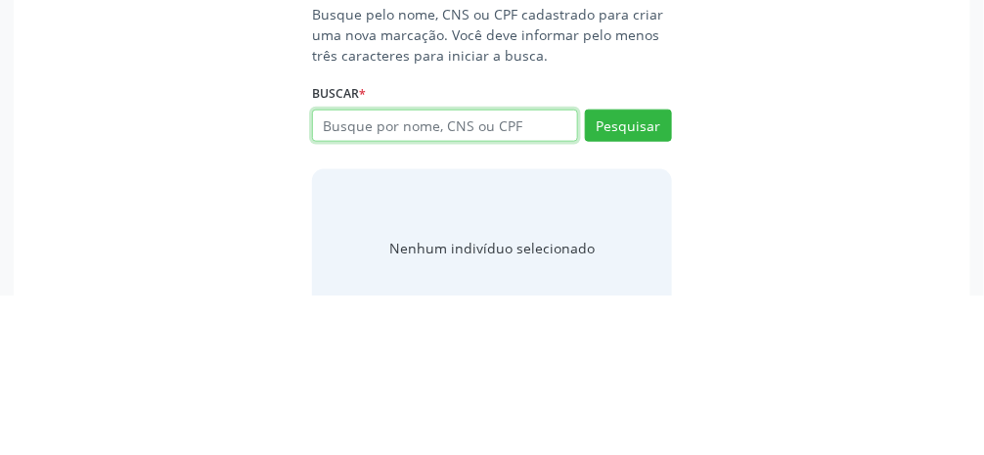
click at [530, 286] on input "text" at bounding box center [445, 285] width 266 height 33
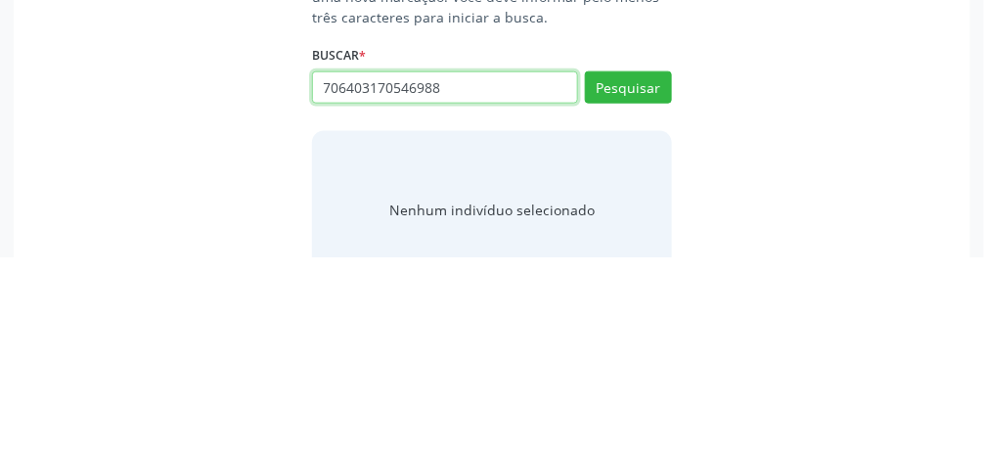
type input "706403170546988"
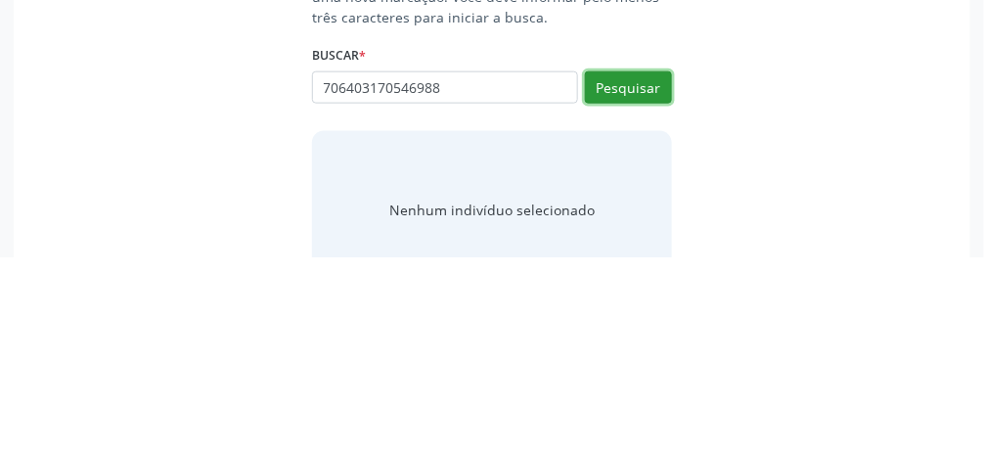
click at [587, 291] on button "Pesquisar" at bounding box center [628, 285] width 87 height 33
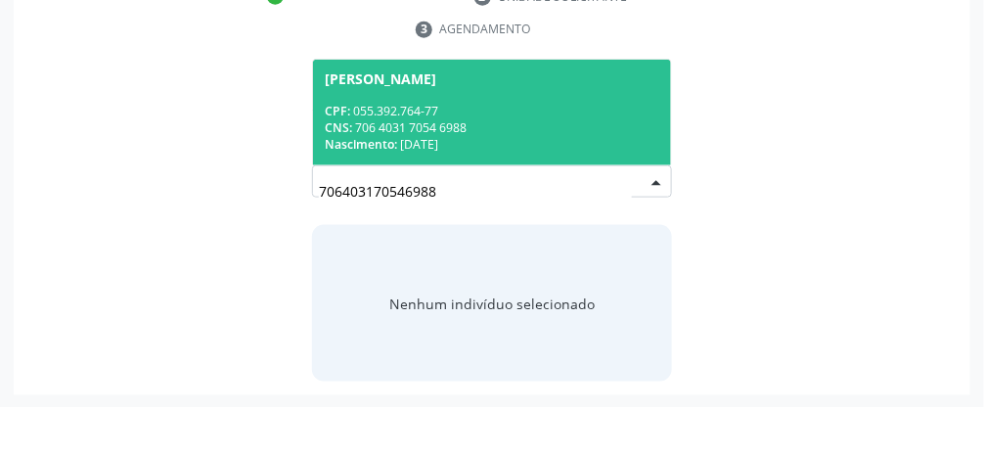
click at [578, 177] on div "CNS: 706 4031 7054 6988" at bounding box center [492, 175] width 335 height 17
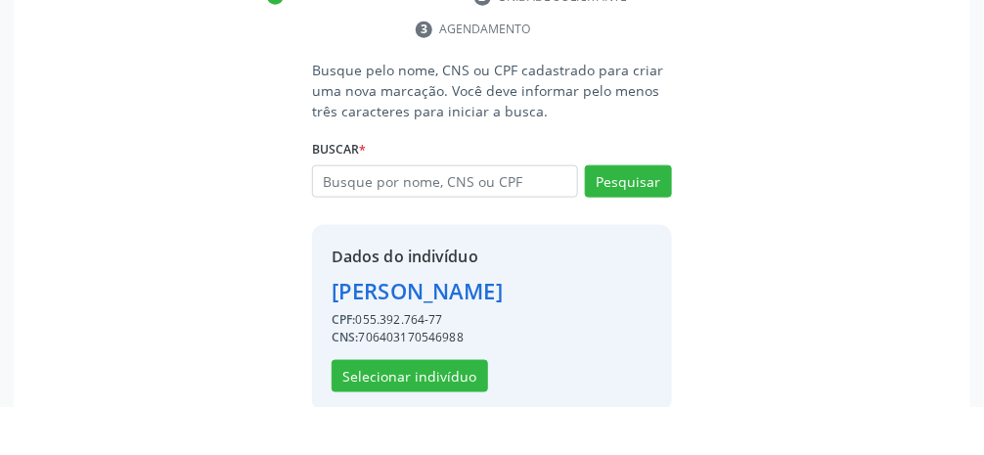
scroll to position [378, 0]
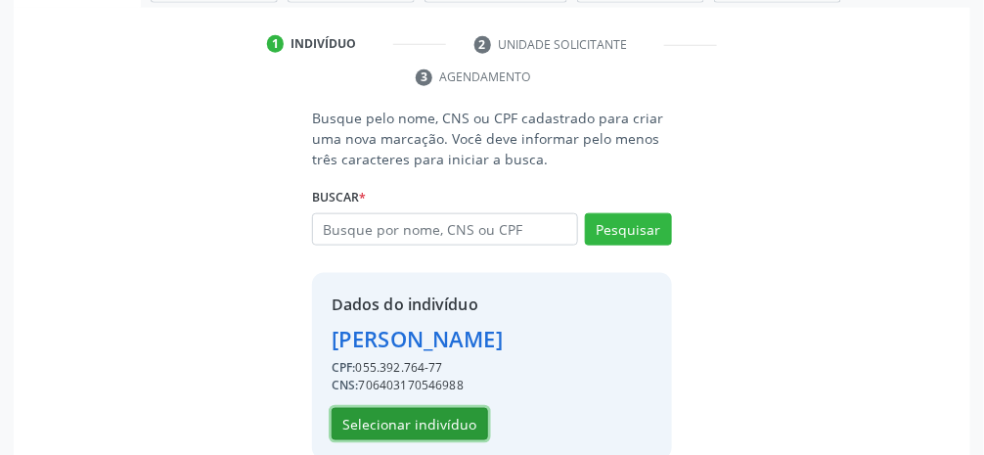
click at [412, 427] on button "Selecionar indivíduo" at bounding box center [410, 424] width 157 height 33
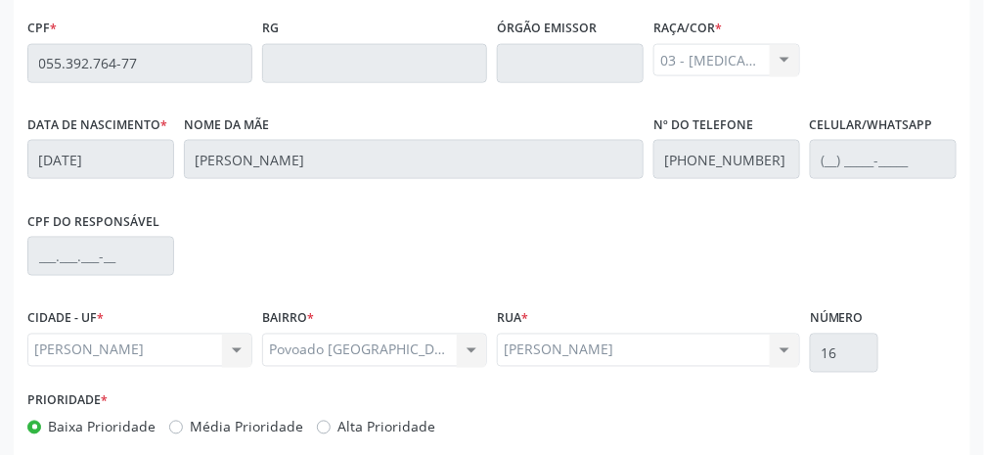
scroll to position [657, 0]
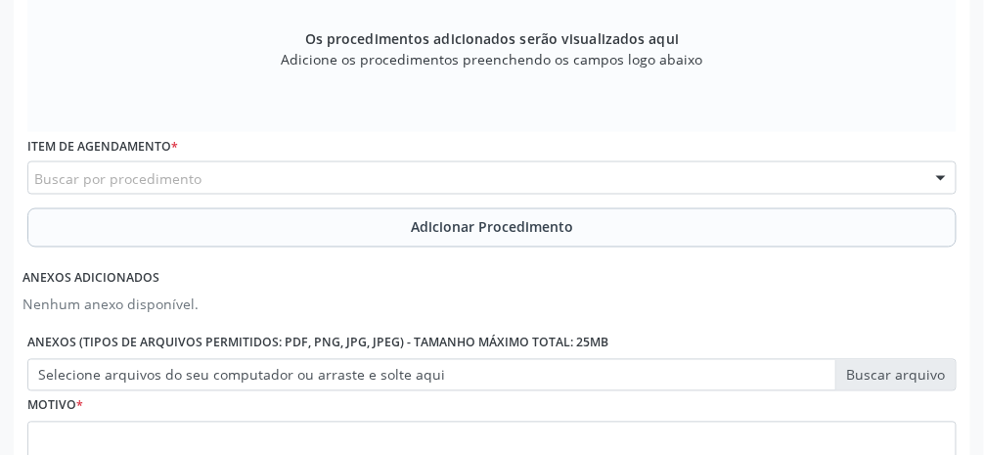
click at [508, 174] on div "Buscar por procedimento" at bounding box center [491, 177] width 929 height 33
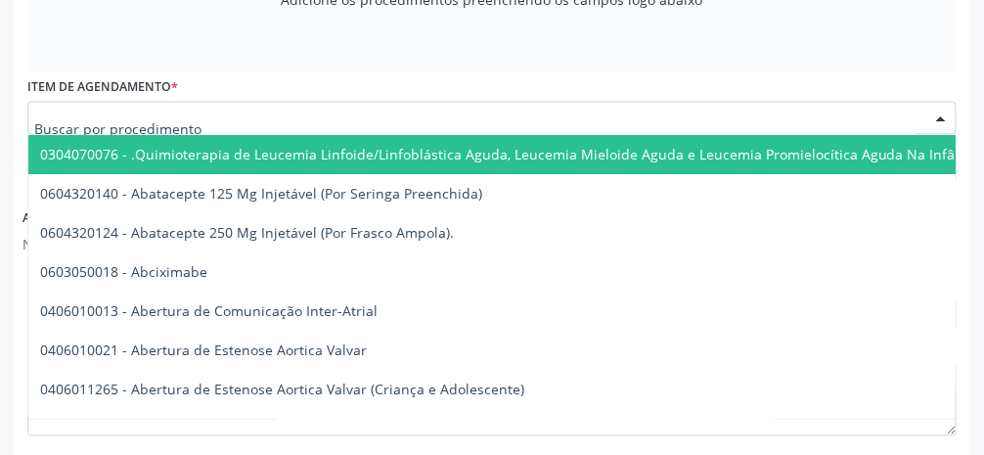
scroll to position [720, 0]
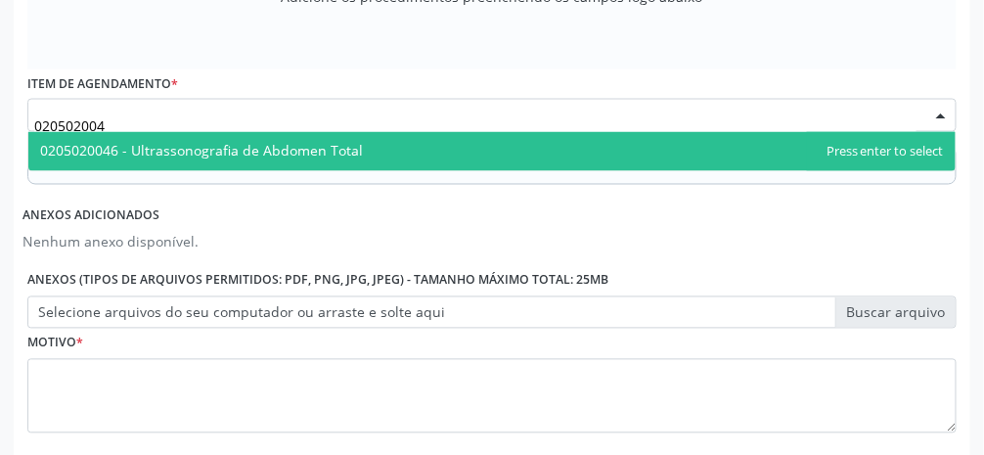
type input "0205020046"
click at [484, 144] on span "0205020046 - Ultrassonografia de Abdomen Total" at bounding box center [491, 151] width 927 height 39
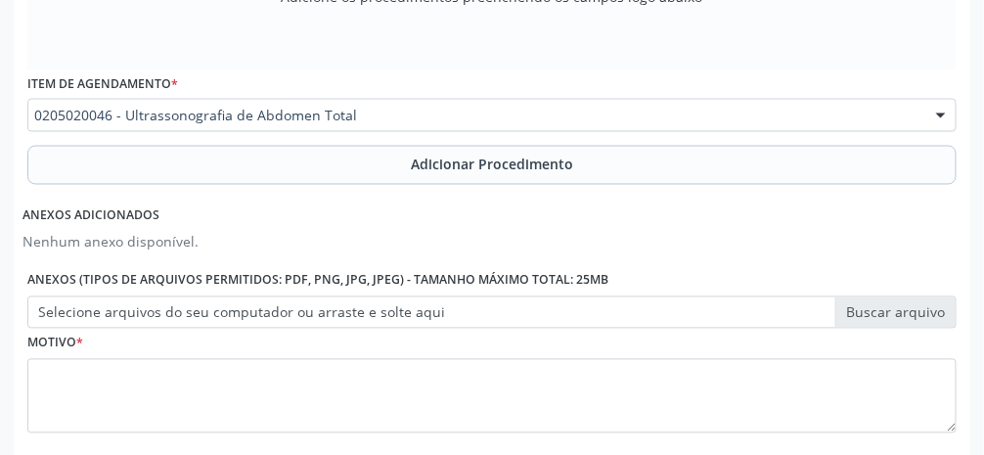
click at [537, 174] on button "Adicionar Procedimento" at bounding box center [491, 165] width 929 height 39
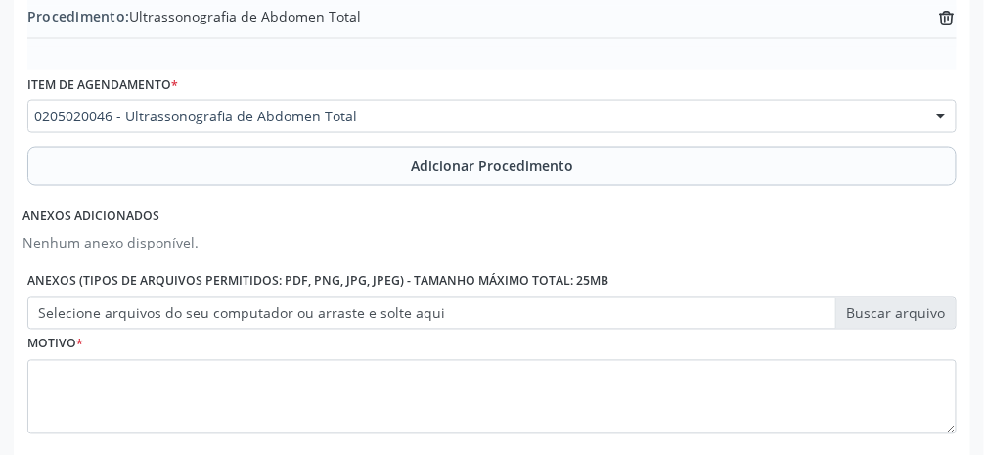
click at [547, 162] on span "Adicionar Procedimento" at bounding box center [492, 166] width 162 height 21
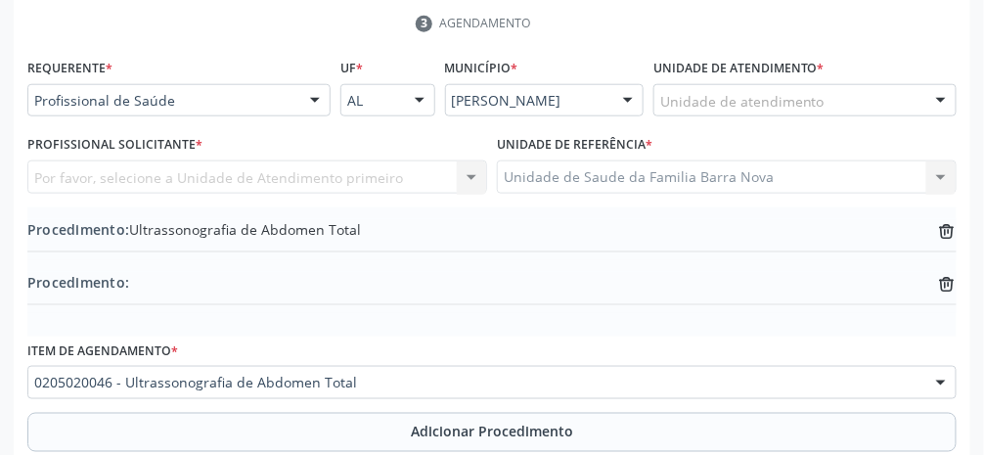
scroll to position [427, 0]
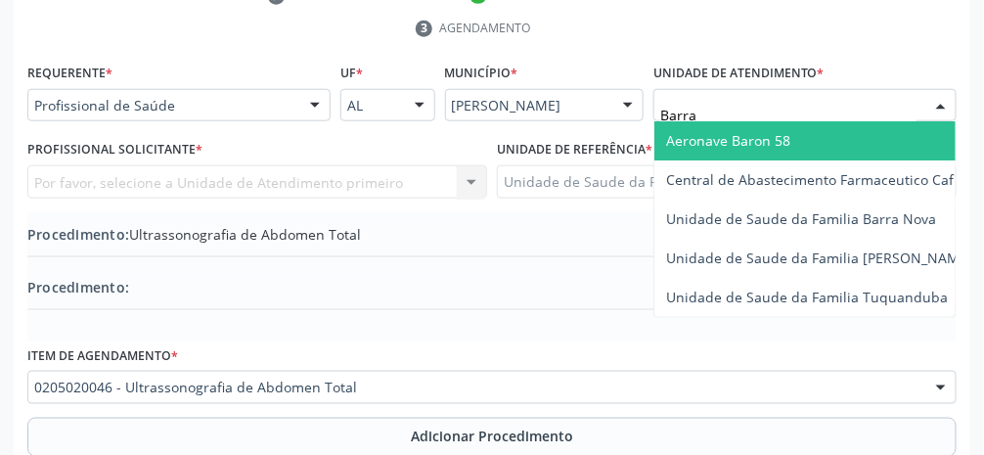
type input "Barra"
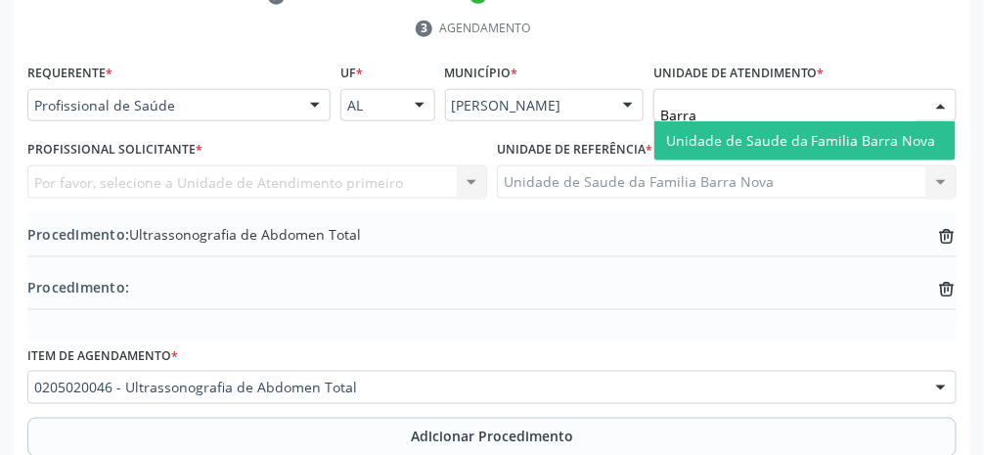
click at [587, 135] on span "Unidade de Saude da Familia Barra Nova" at bounding box center [801, 140] width 270 height 19
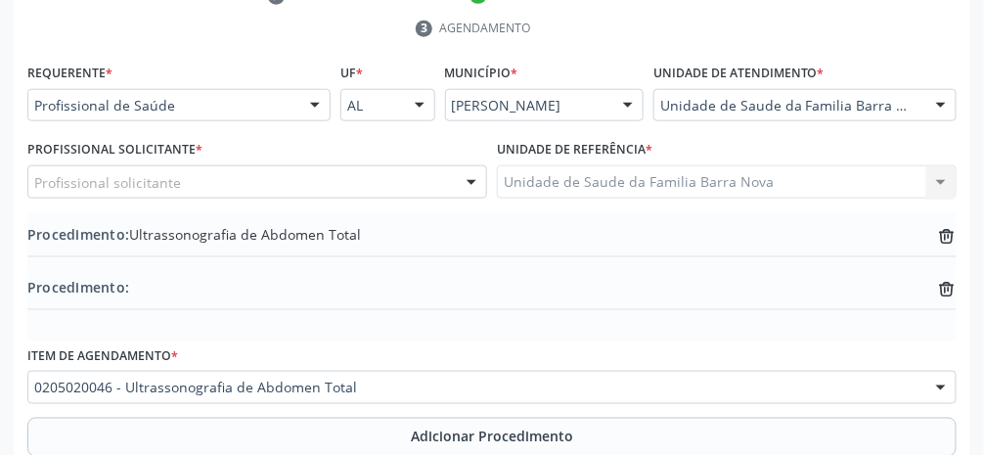
click at [338, 184] on div "Profissional solicitante" at bounding box center [257, 181] width 460 height 33
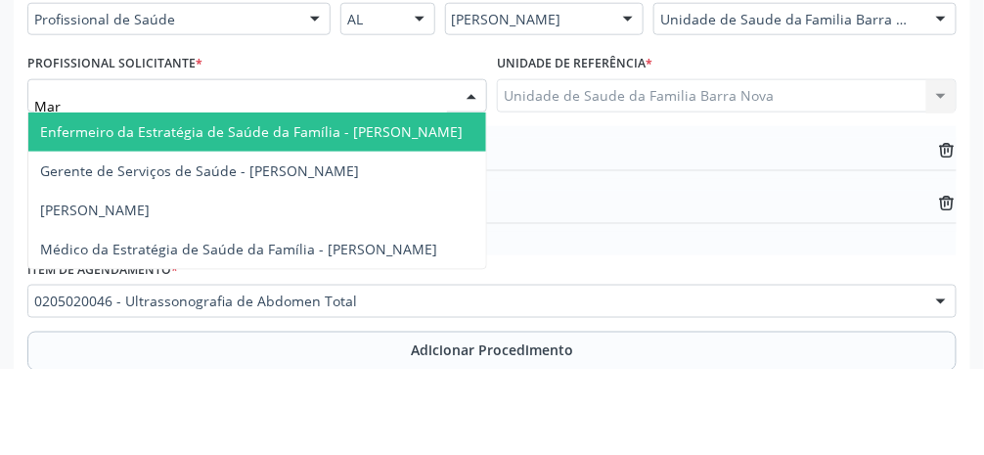
type input "[PERSON_NAME]"
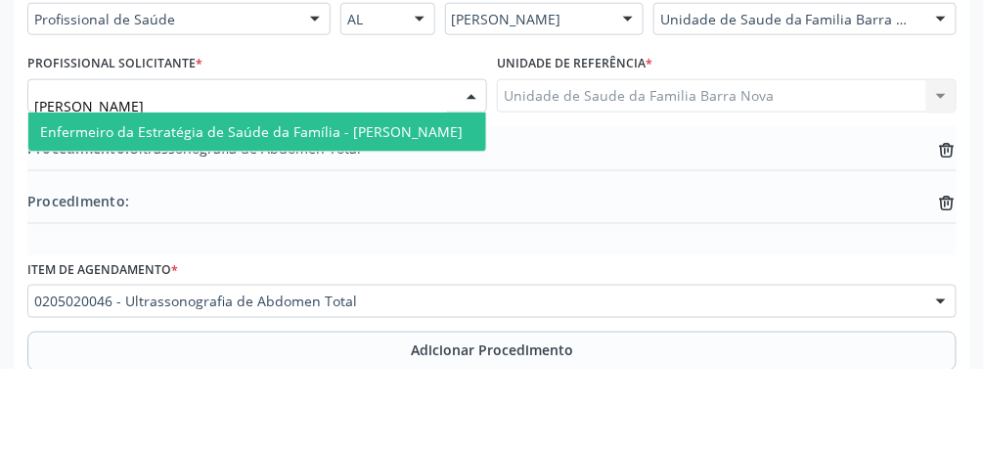
click at [415, 209] on span "Enfermeiro da Estratégia de Saúde da Família - [PERSON_NAME]" at bounding box center [251, 217] width 423 height 19
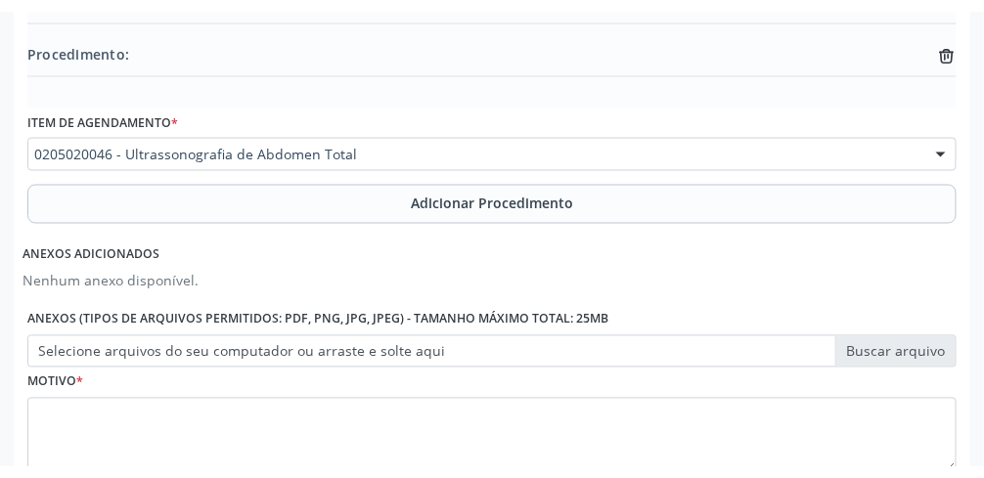
scroll to position [670, 0]
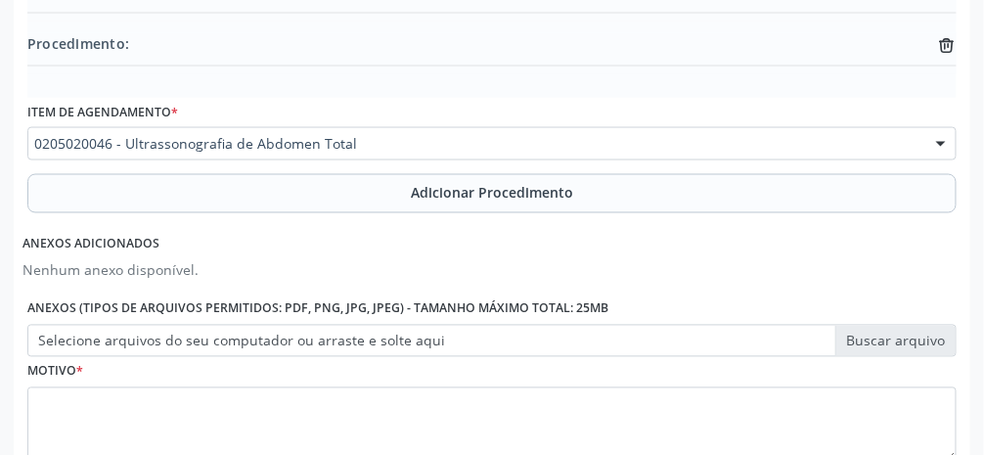
click at [587, 352] on label "Selecione arquivos do seu computador ou arraste e solte aqui" at bounding box center [491, 341] width 929 height 33
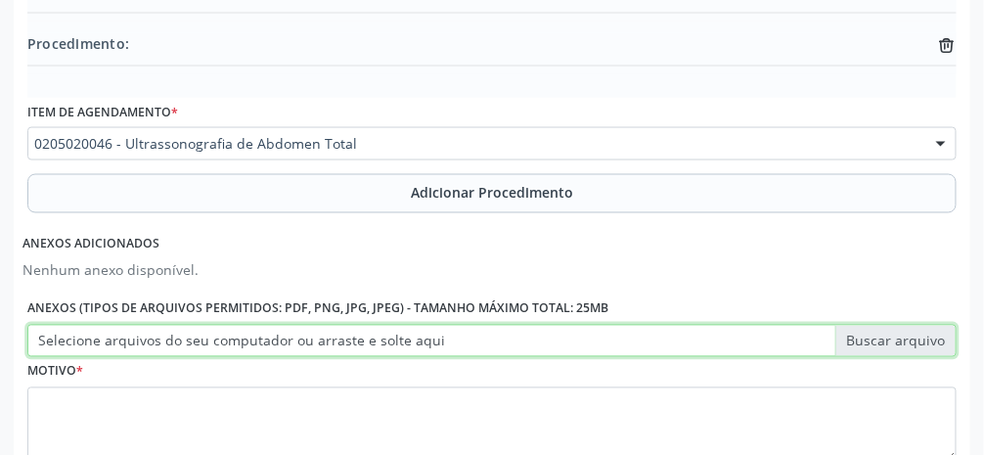
click at [587, 352] on input "Selecione arquivos do seu computador ou arraste e solte aqui" at bounding box center [491, 341] width 929 height 33
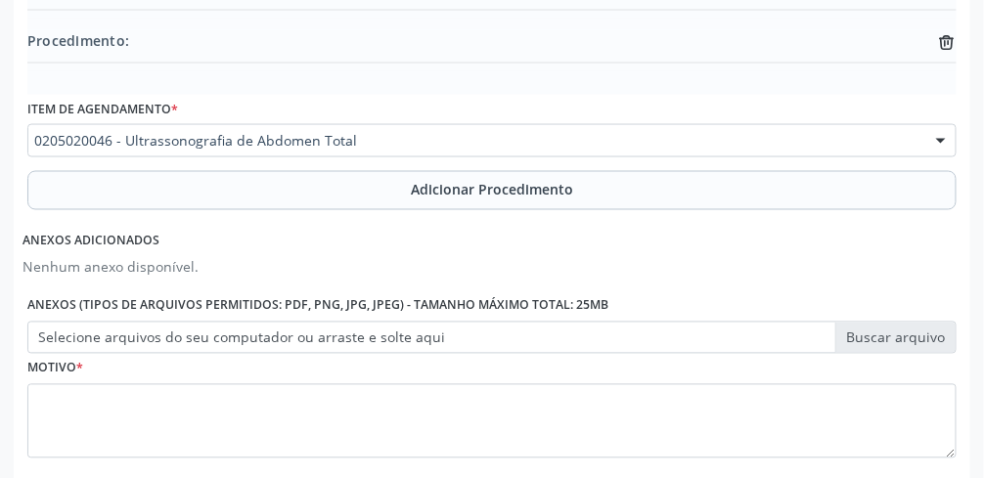
scroll to position [716, 0]
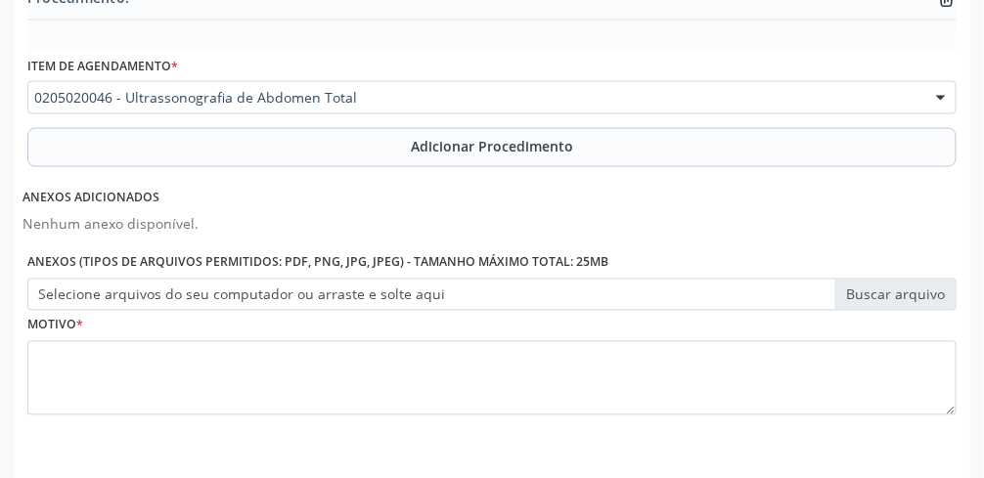
type input "C:\fakepath\17605500664645192835999957274243.jpg"
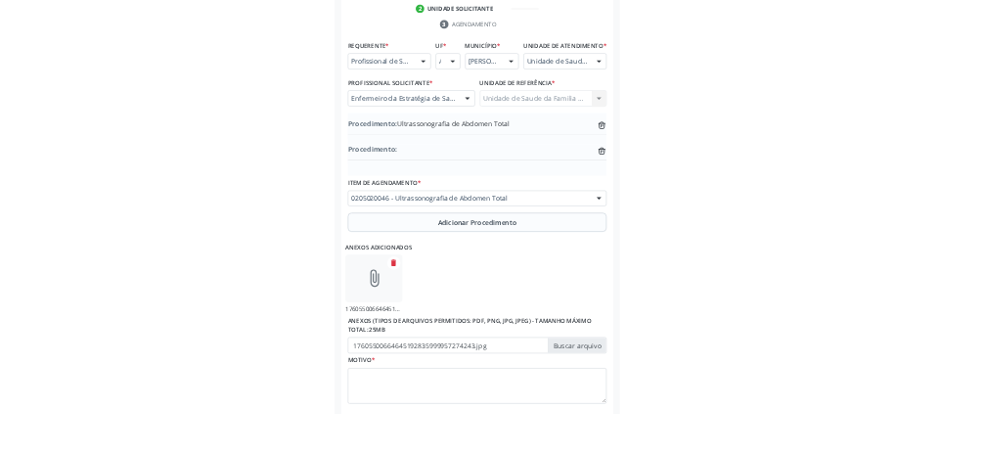
scroll to position [436, 0]
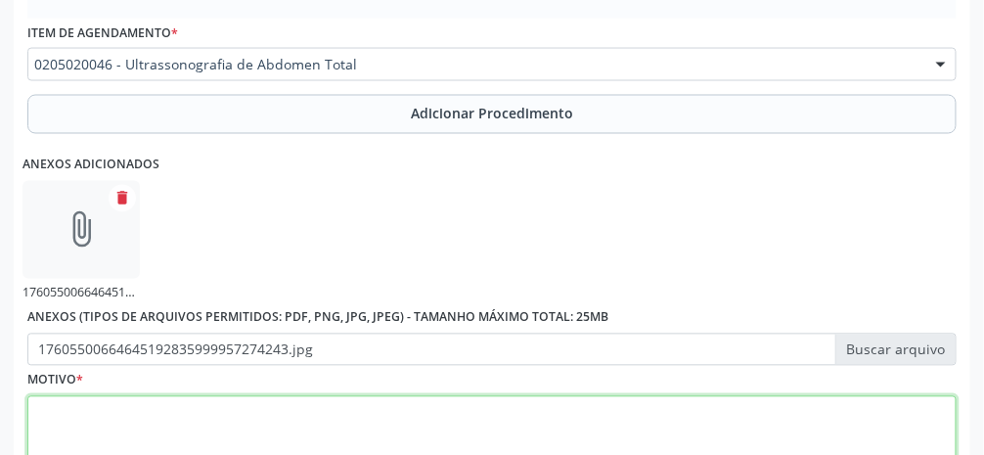
click at [463, 442] on textarea at bounding box center [491, 433] width 929 height 74
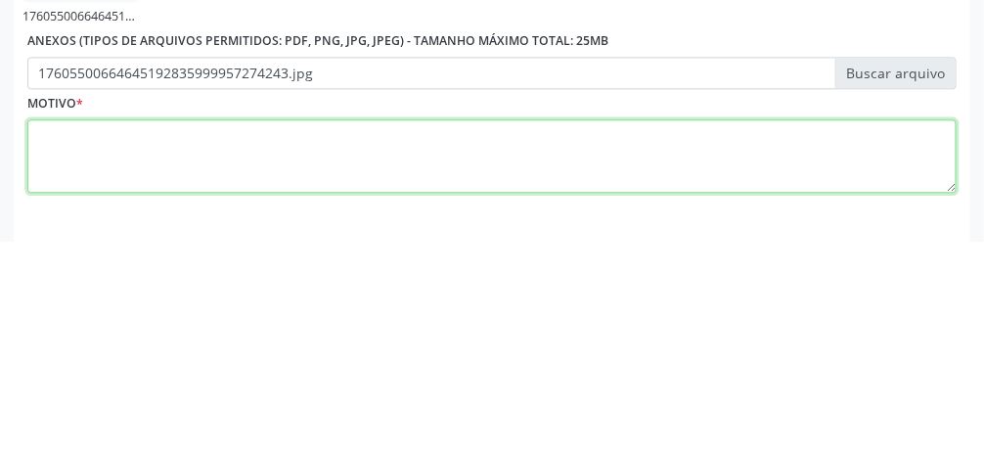
scroll to position [828, 0]
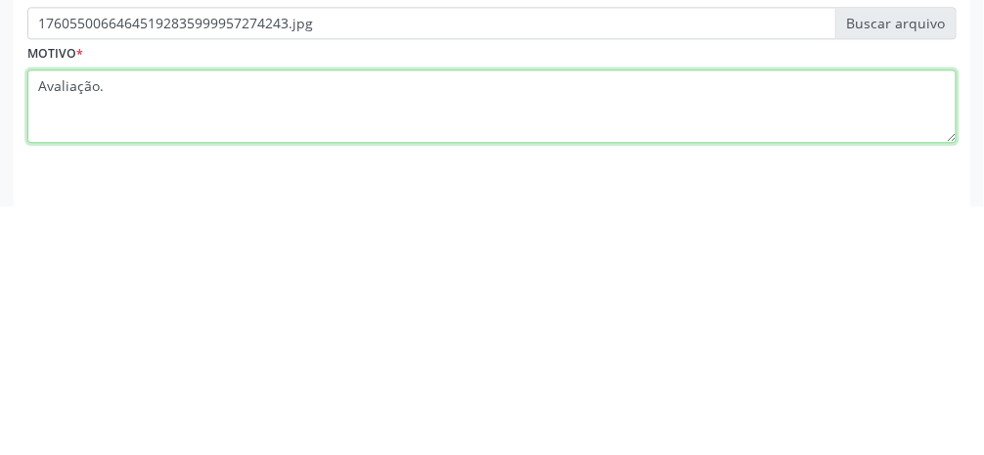
type textarea "Avaliação."
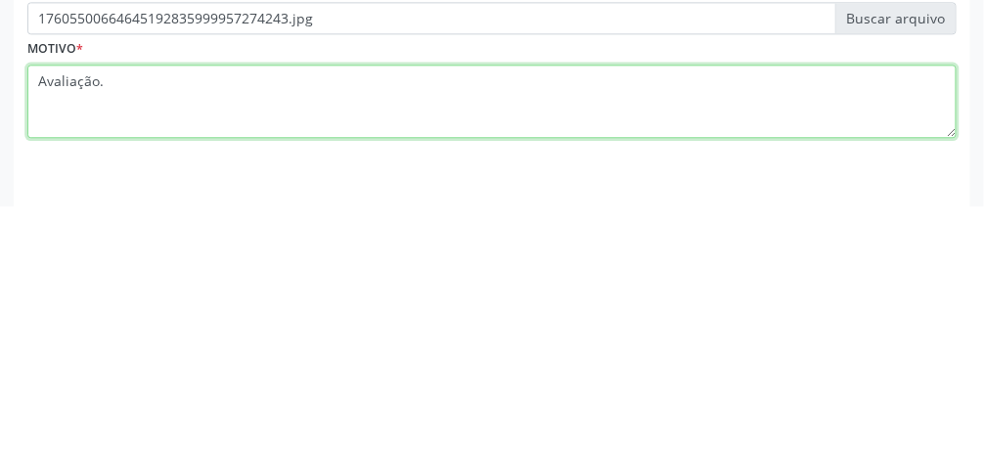
scroll to position [890, 0]
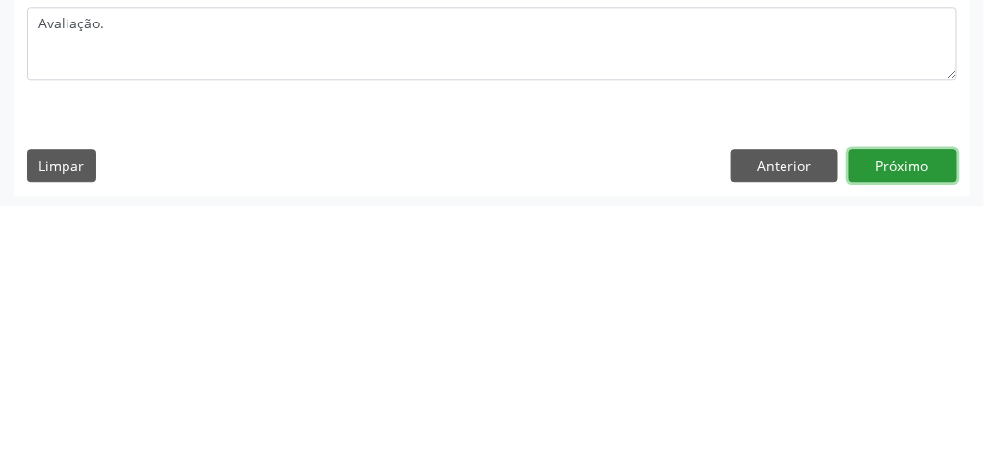
click at [587, 420] on button "Próximo" at bounding box center [903, 413] width 108 height 33
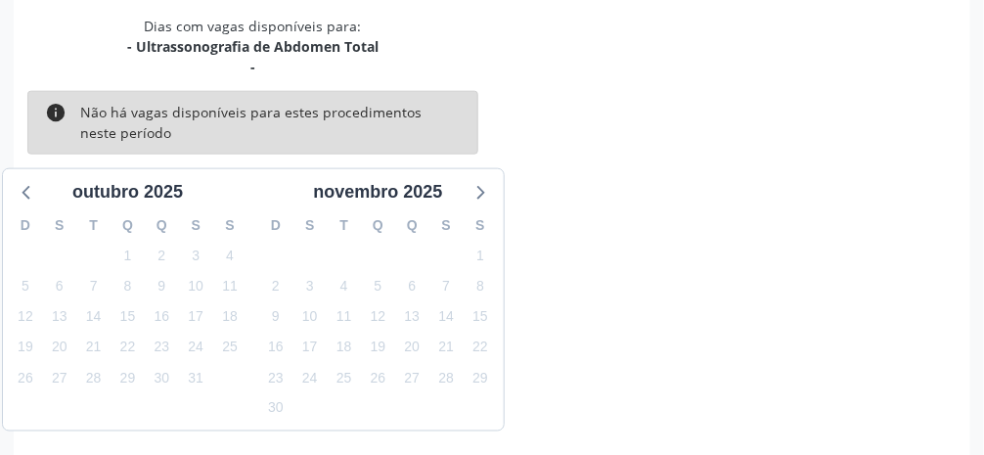
scroll to position [487, 0]
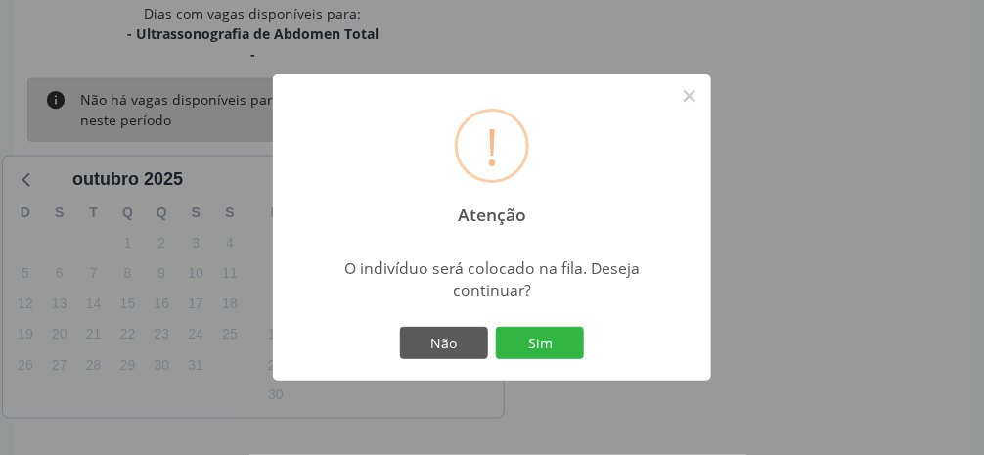
click at [560, 360] on button "Sim" at bounding box center [540, 343] width 88 height 33
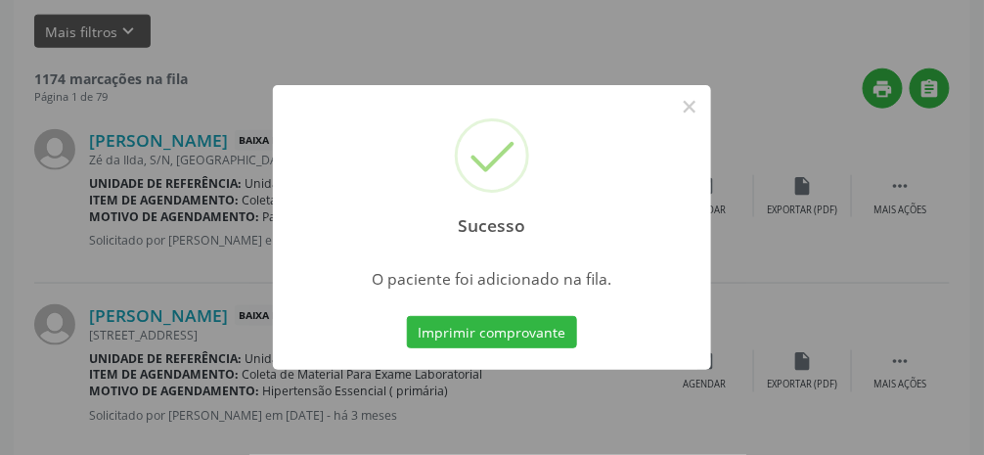
scroll to position [155, 0]
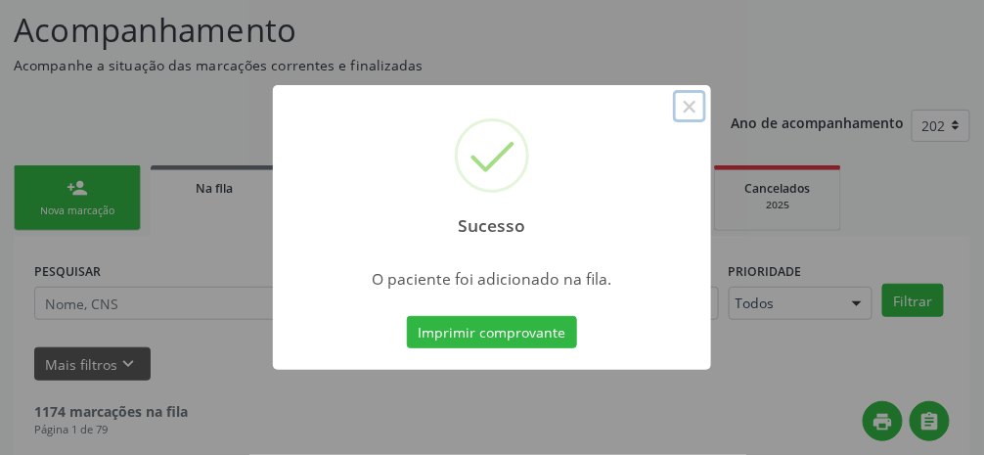
click at [587, 123] on button "×" at bounding box center [689, 106] width 33 height 33
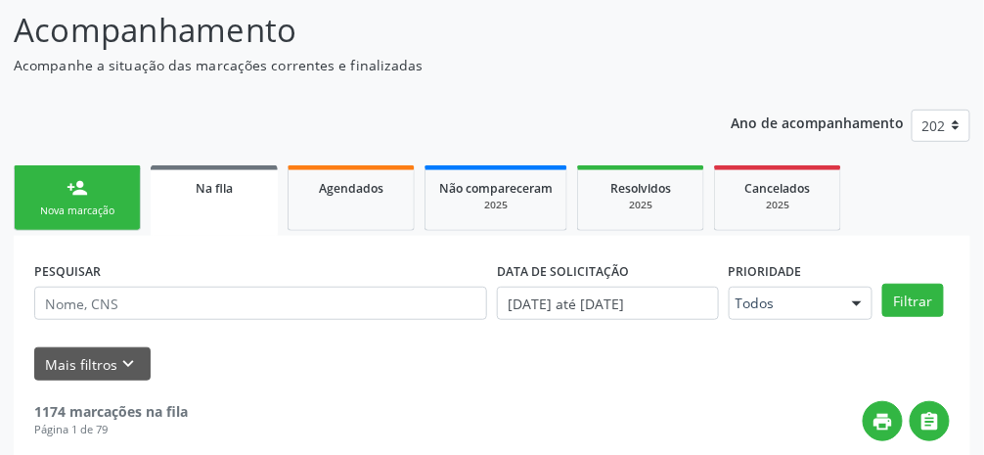
click at [82, 199] on link "person_add Nova marcação" at bounding box center [77, 198] width 127 height 66
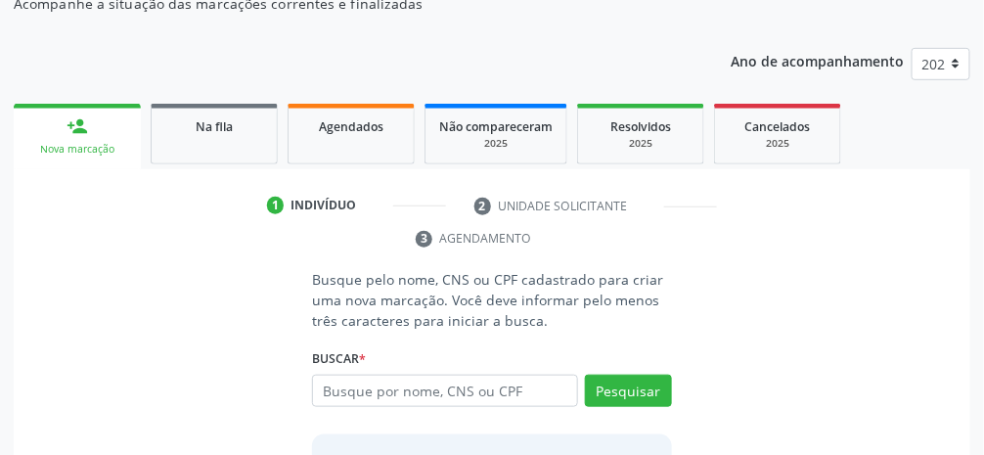
scroll to position [316, 0]
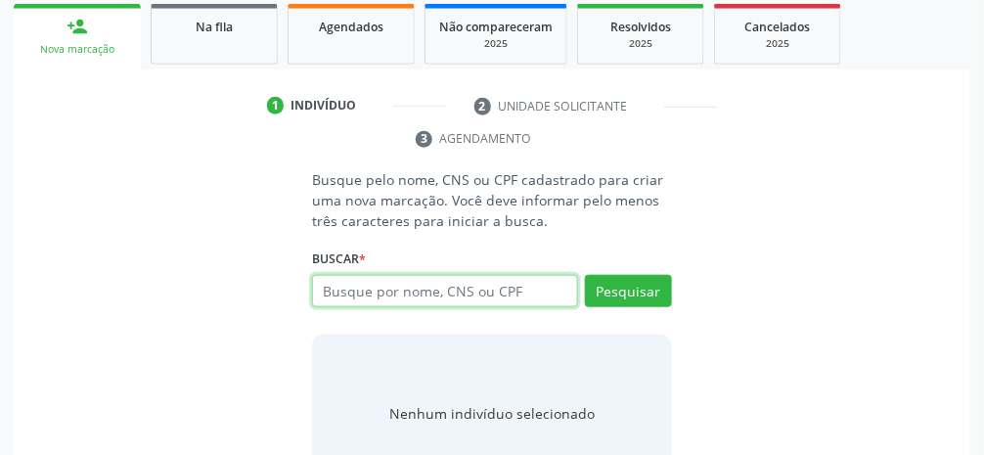
click at [529, 294] on input "text" at bounding box center [445, 291] width 266 height 33
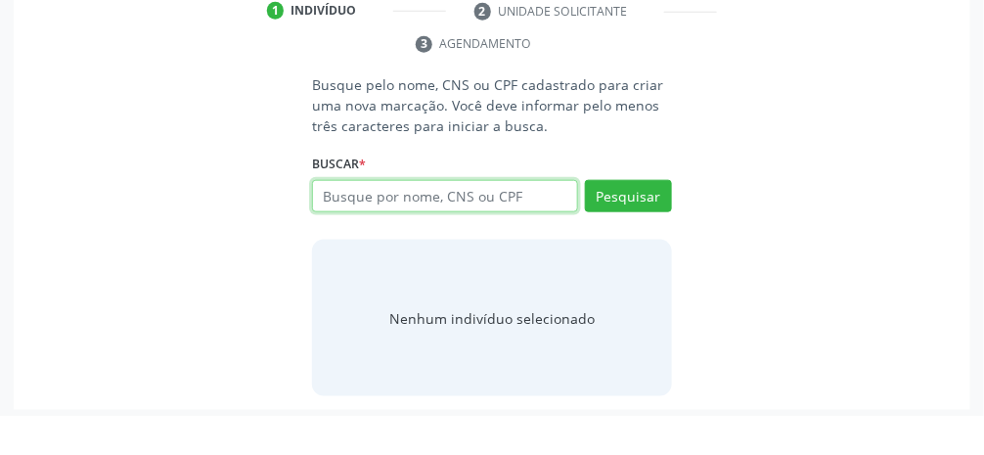
scroll to position [372, 0]
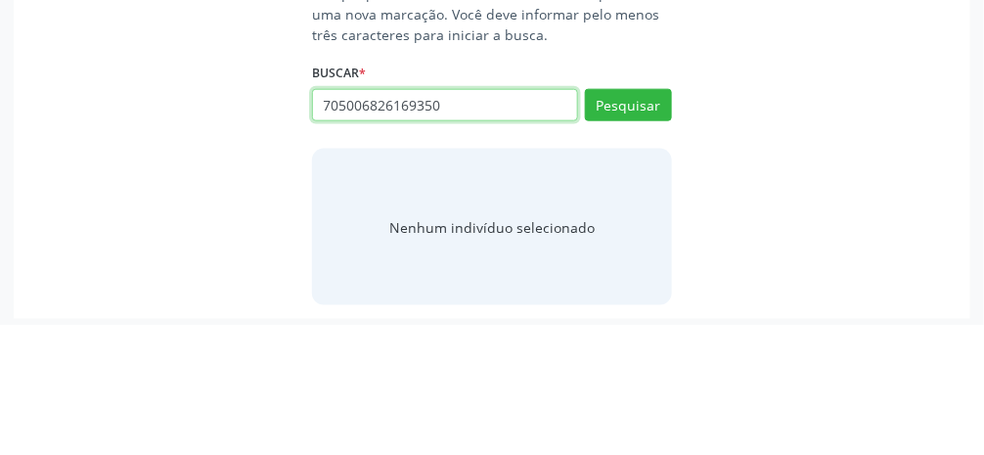
type input "705006826169350"
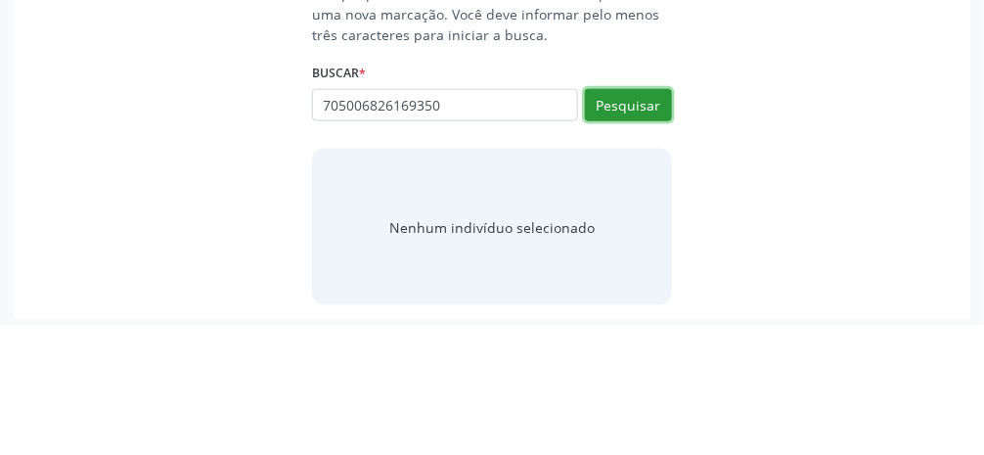
click at [587, 236] on button "Pesquisar" at bounding box center [628, 235] width 87 height 33
type input "705006826169350"
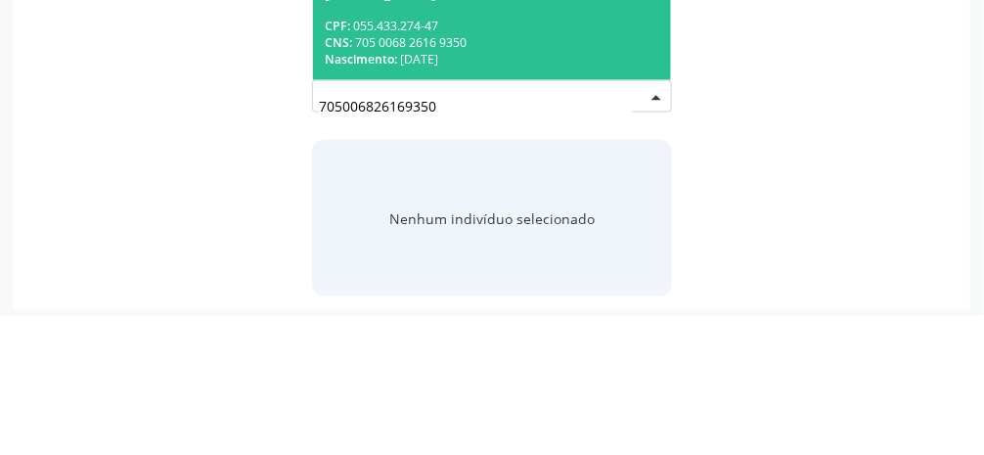
click at [564, 184] on div "CNS: 705 0068 2616 9350" at bounding box center [492, 181] width 335 height 17
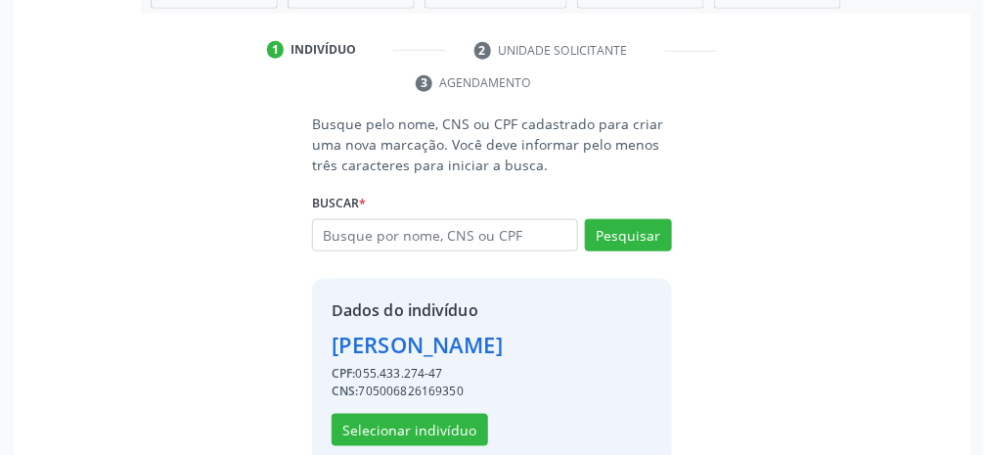
scroll to position [378, 0]
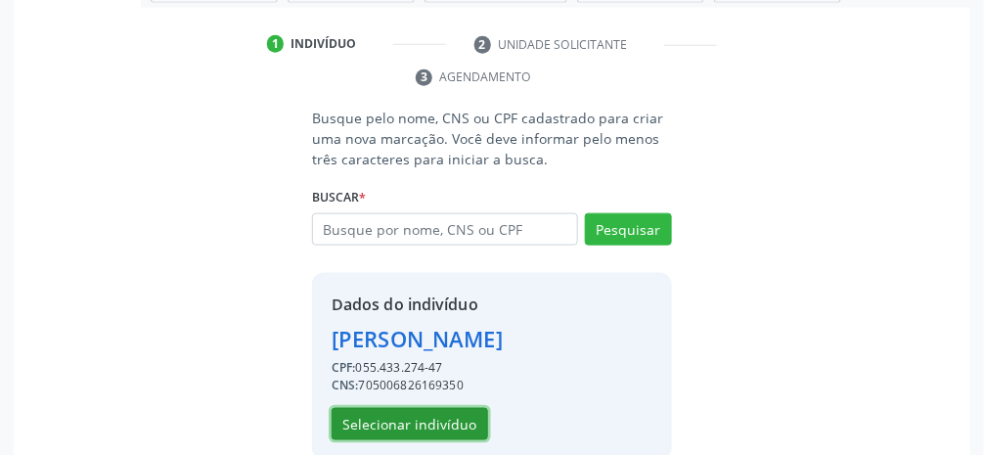
click at [425, 441] on button "Selecionar indivíduo" at bounding box center [410, 424] width 157 height 33
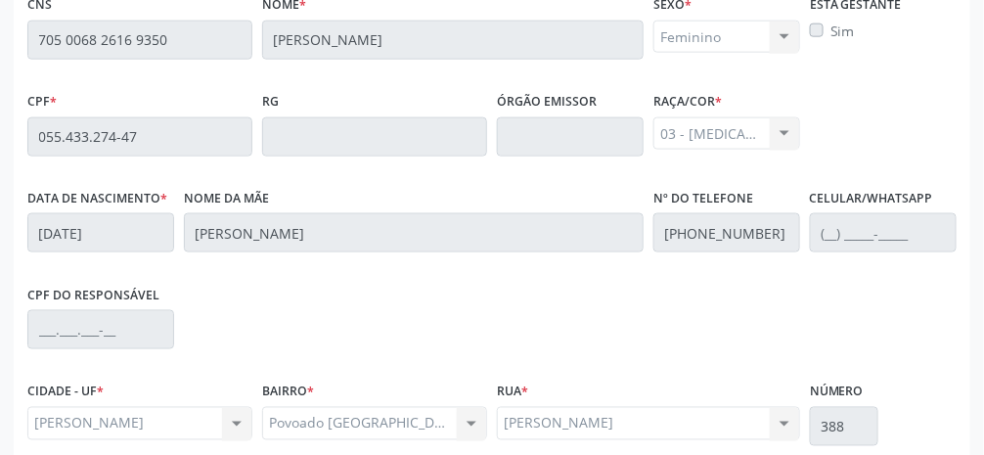
scroll to position [657, 0]
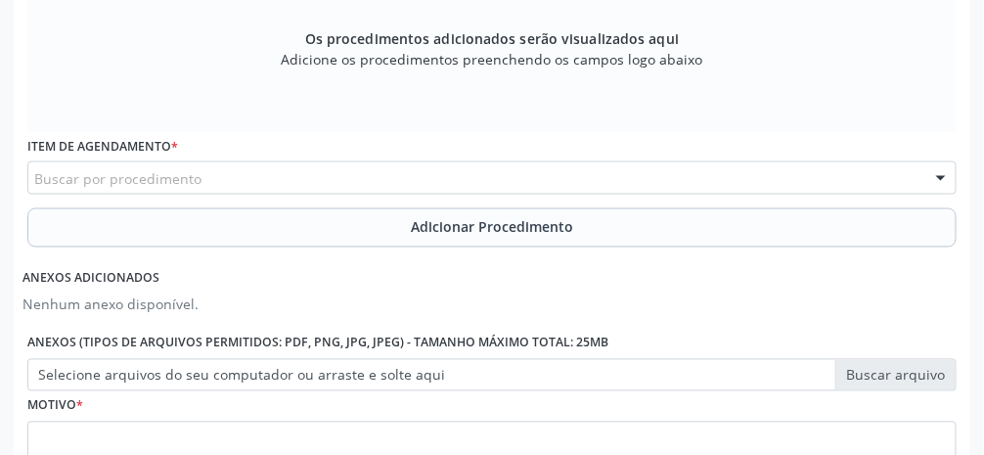
click at [379, 178] on div "Buscar por procedimento" at bounding box center [491, 177] width 929 height 33
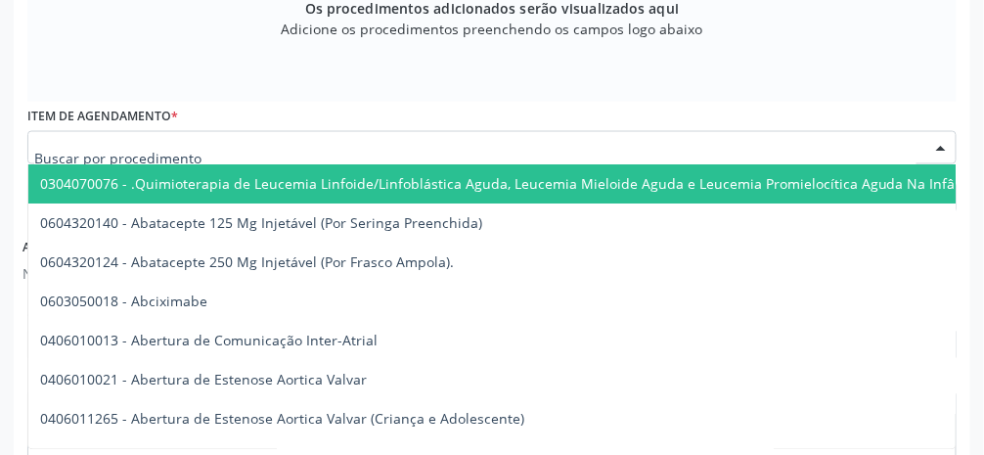
scroll to position [720, 0]
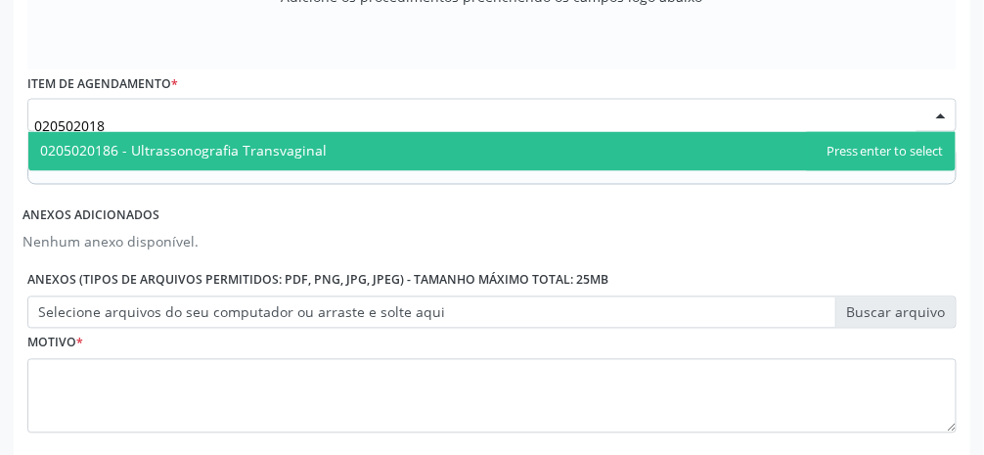
type input "0205020186"
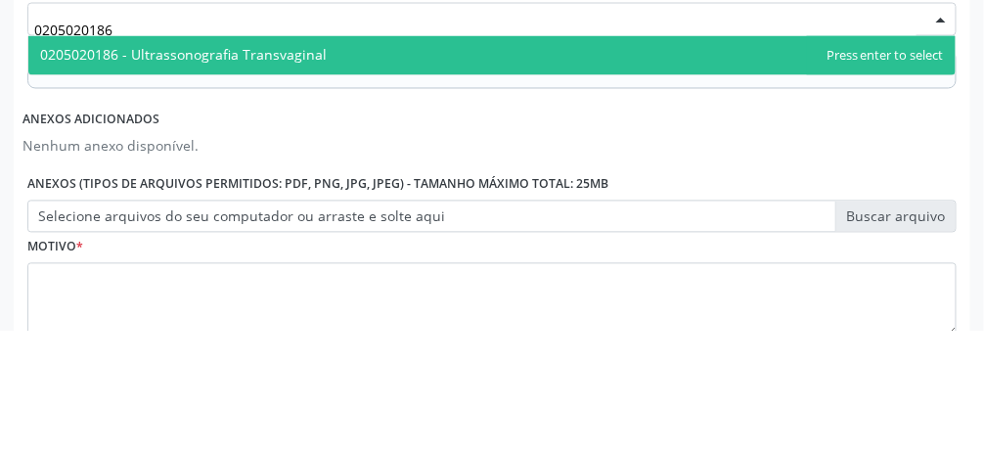
scroll to position [693, 0]
click at [316, 177] on span "0205020186 - Ultrassonografia Transvaginal" at bounding box center [183, 178] width 287 height 19
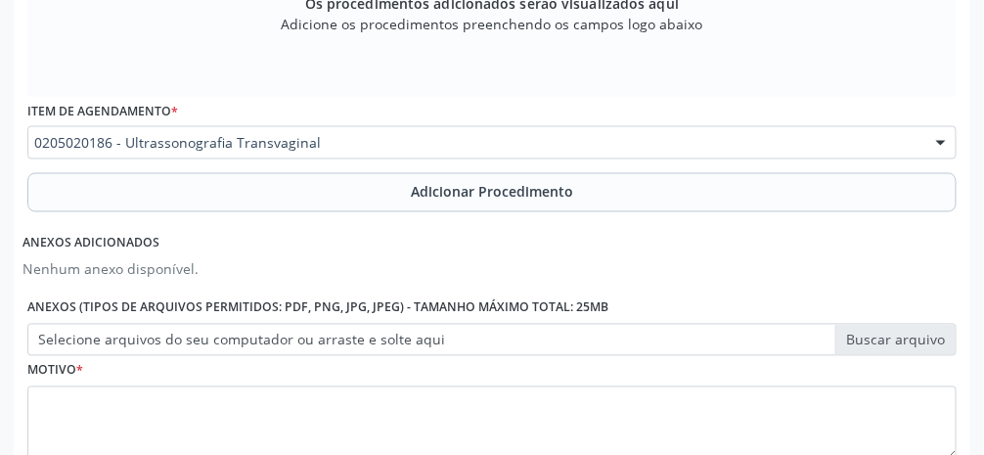
click at [512, 192] on span "Adicionar Procedimento" at bounding box center [492, 192] width 162 height 21
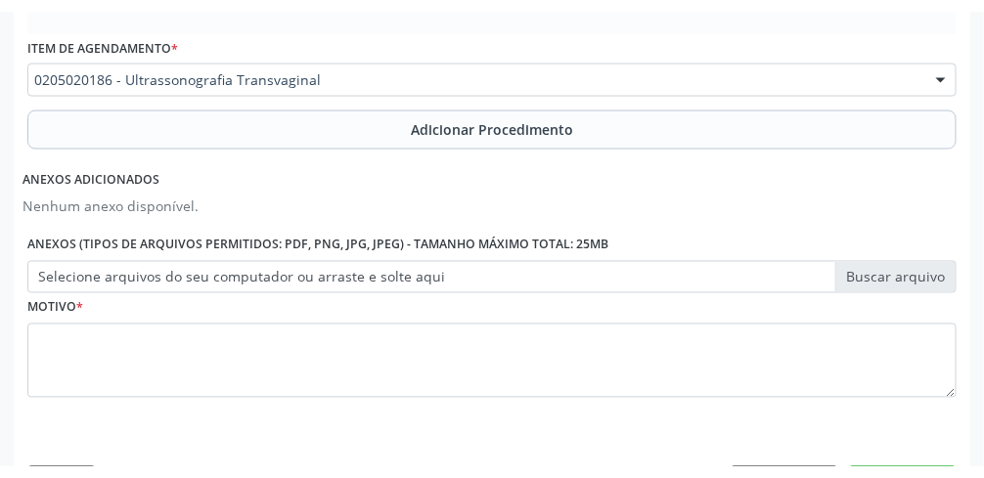
scroll to position [617, 0]
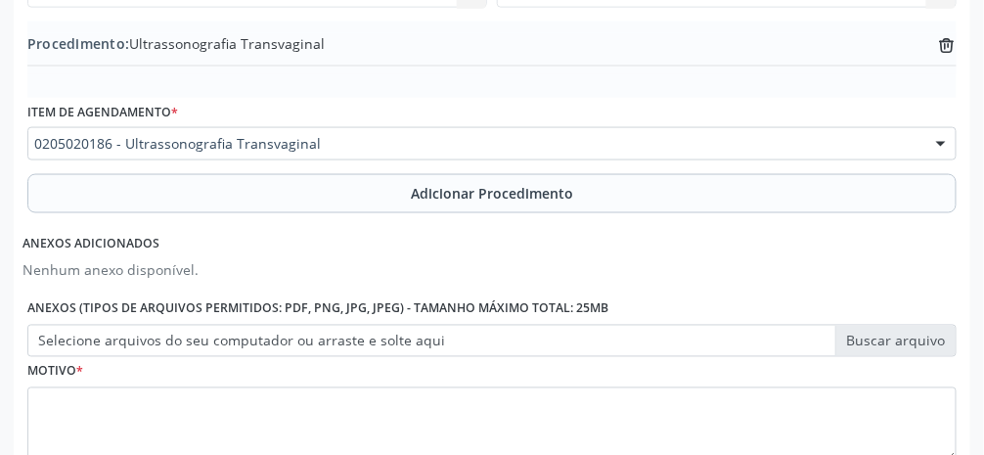
click at [587, 344] on label "Selecione arquivos do seu computador ou arraste e solte aqui" at bounding box center [491, 341] width 929 height 33
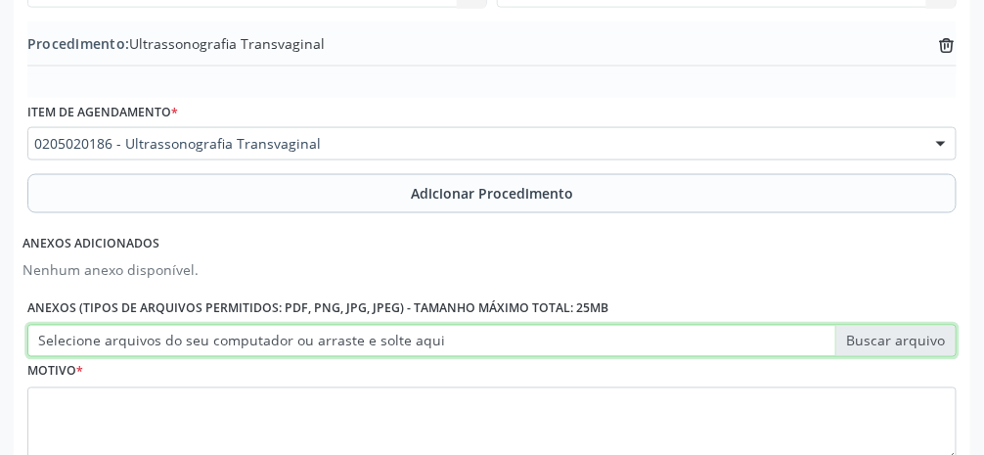
click at [587, 344] on input "Selecione arquivos do seu computador ou arraste e solte aqui" at bounding box center [491, 341] width 929 height 33
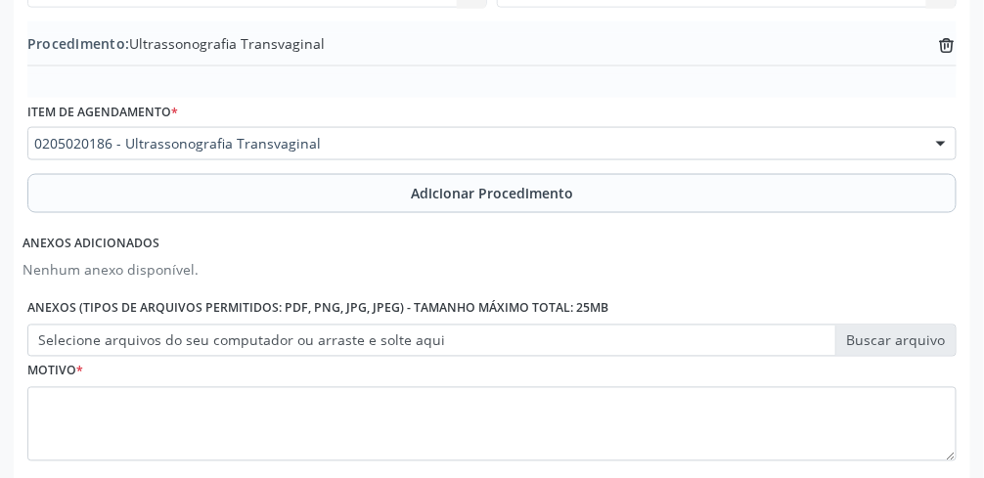
type input "C:\fakepath\17605502244694305603886514797372.jpg"
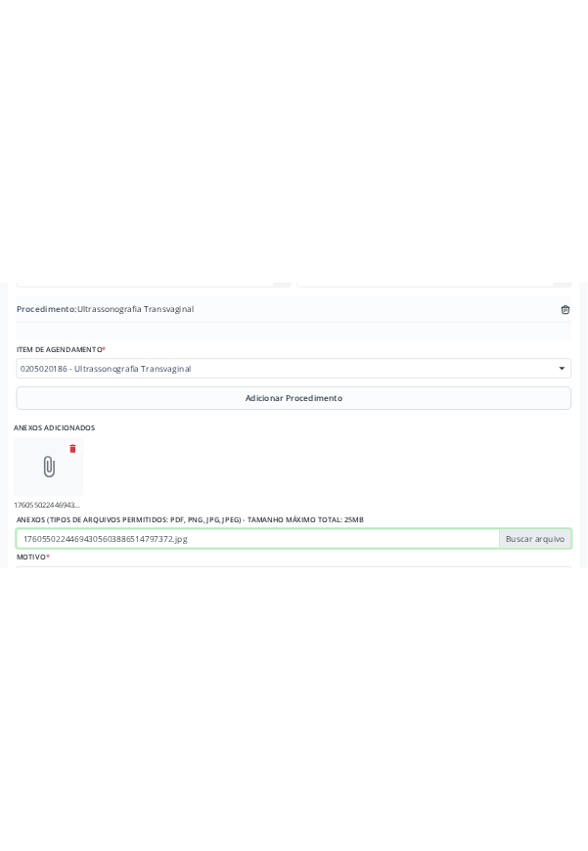
scroll to position [553, 0]
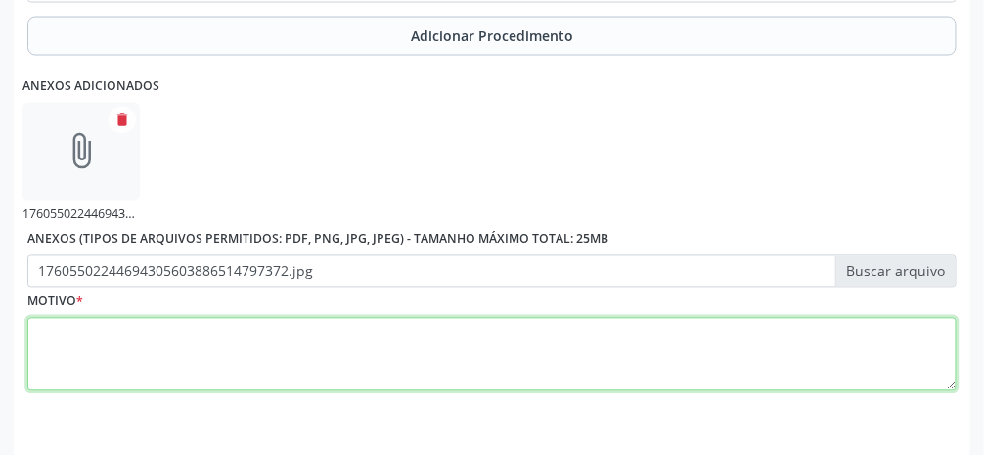
click at [484, 366] on textarea at bounding box center [491, 355] width 929 height 74
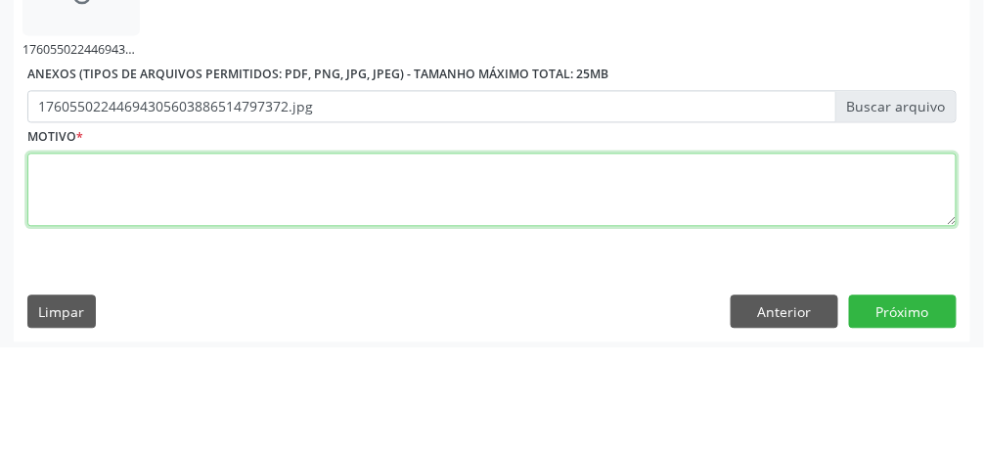
scroll to position [832, 0]
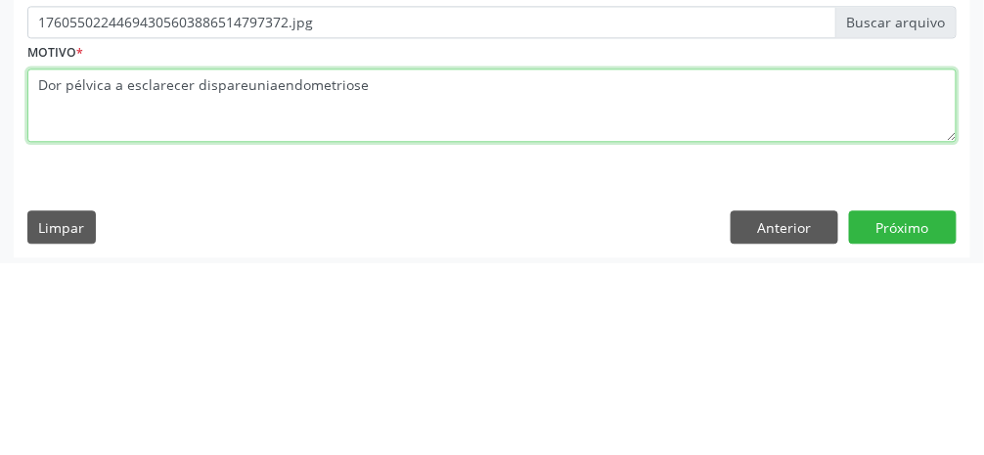
click at [276, 280] on textarea "Dor pélvica a esclarecer dispareuniaendometriose" at bounding box center [491, 298] width 929 height 74
click at [338, 282] on textarea "Dor pélvica a esclarecer endometriose" at bounding box center [491, 298] width 929 height 74
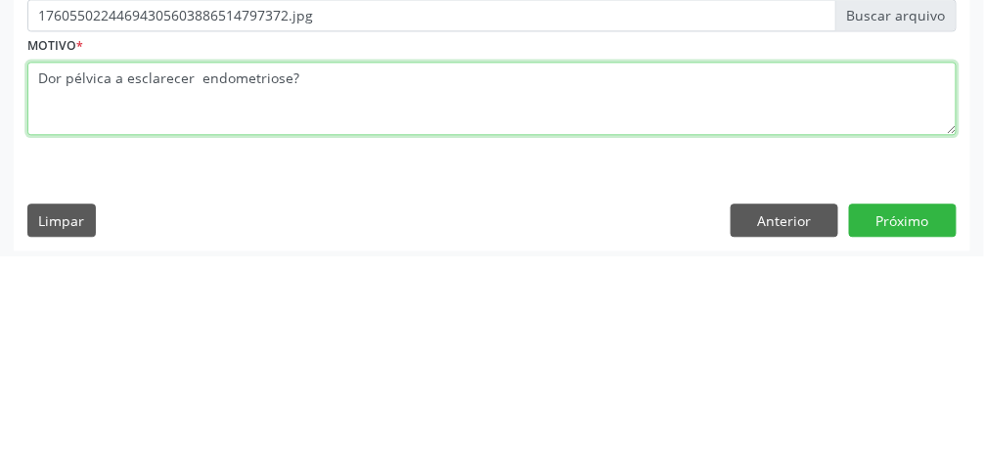
scroll to position [837, 0]
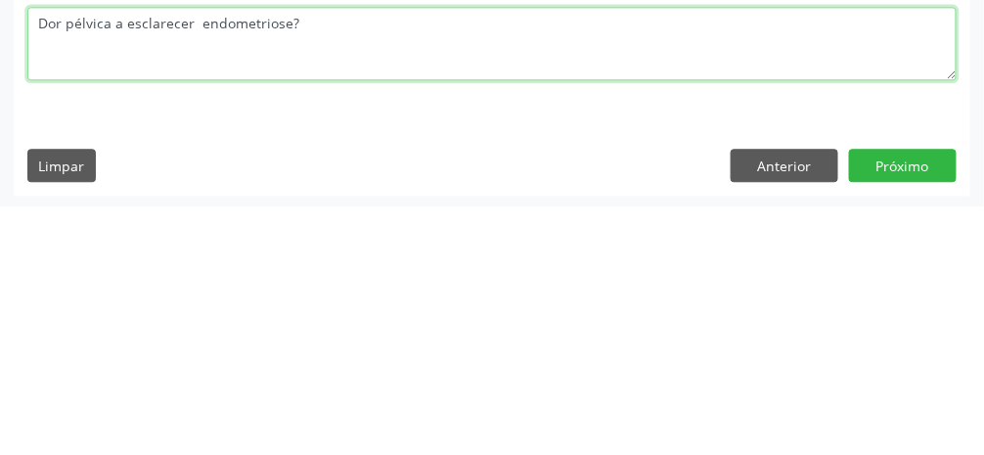
type textarea "Dor pélvica a esclarecer endometriose?"
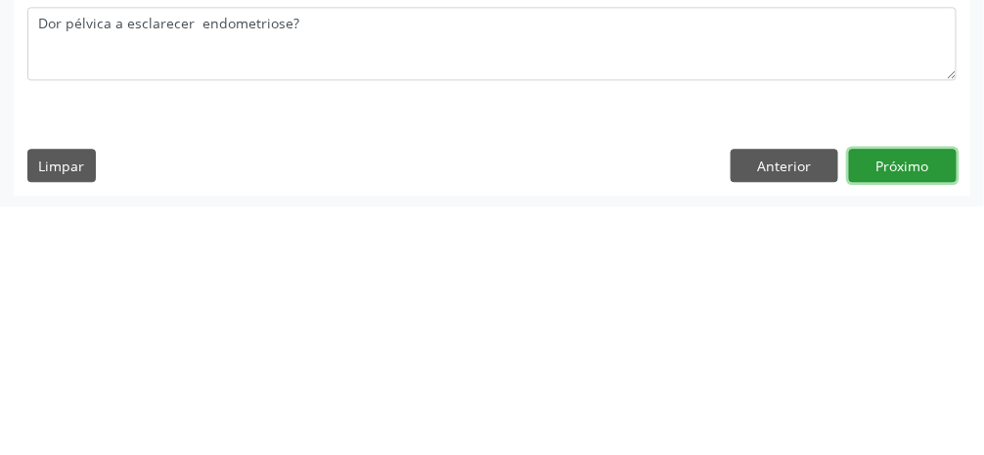
click at [587, 418] on button "Próximo" at bounding box center [903, 413] width 108 height 33
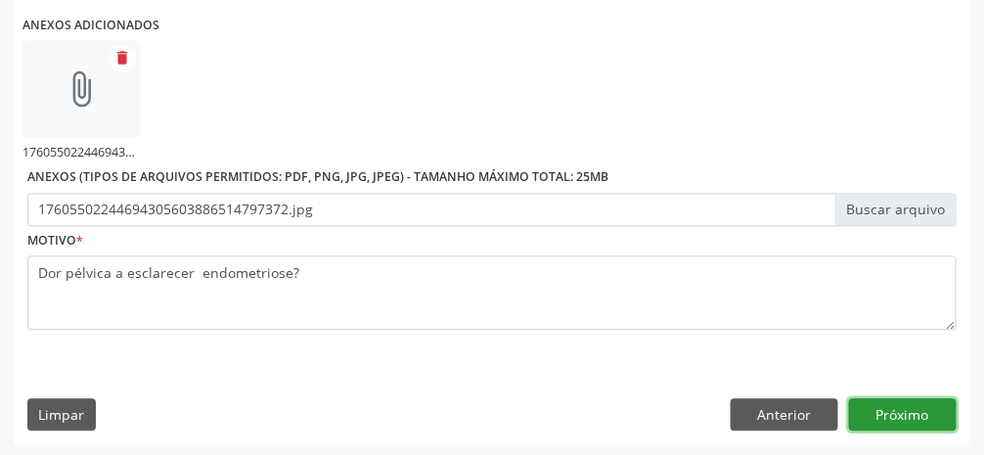
click at [587, 419] on button "Próximo" at bounding box center [903, 414] width 108 height 33
click at [587, 416] on button "Próximo" at bounding box center [903, 413] width 108 height 33
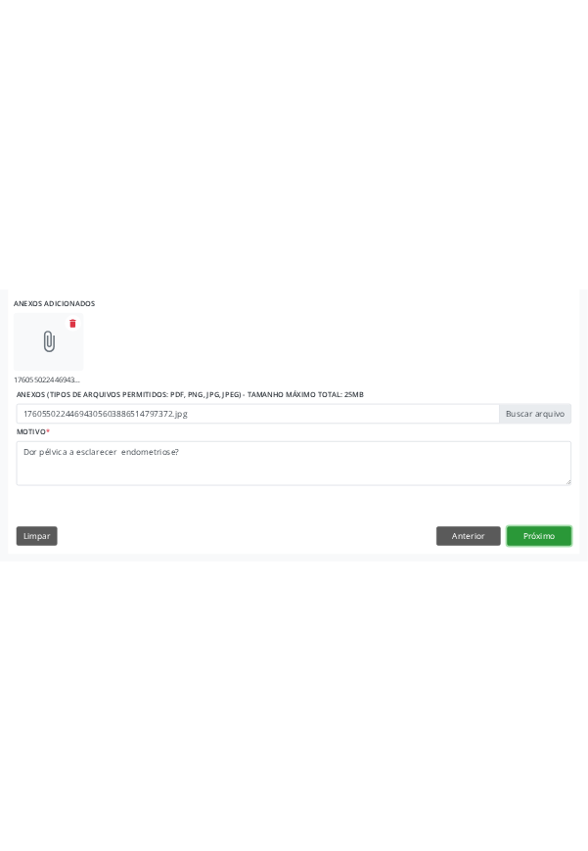
scroll to position [615, 0]
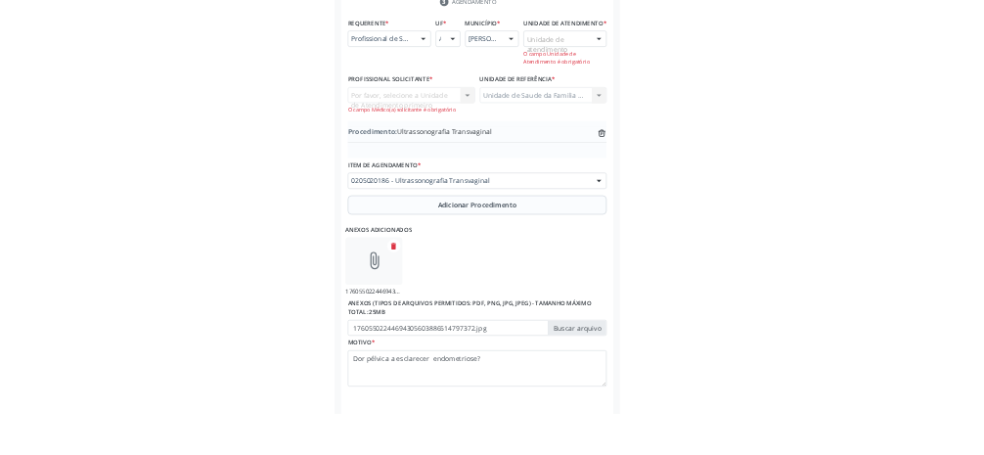
scroll to position [452, 0]
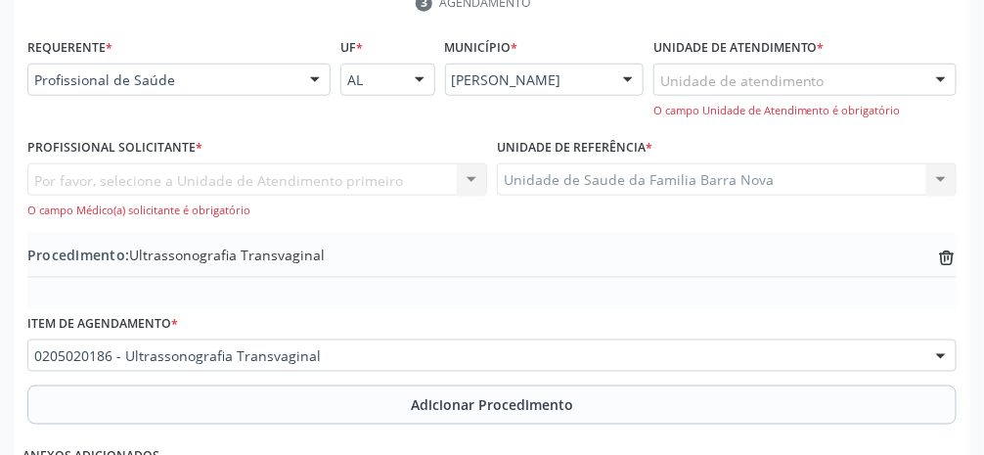
click at [587, 85] on div "Unidade de atendimento" at bounding box center [805, 80] width 303 height 33
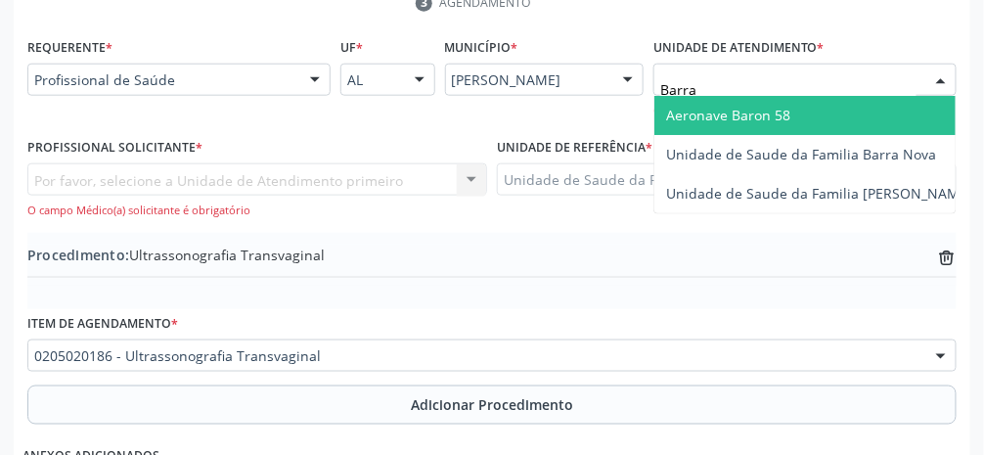
type input "Barra"
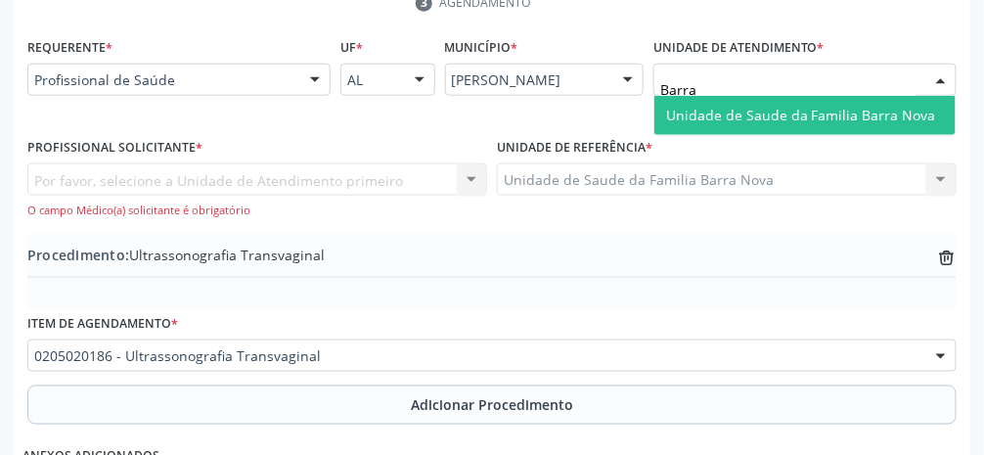
click at [587, 120] on span "Unidade de Saude da Familia Barra Nova" at bounding box center [801, 115] width 270 height 19
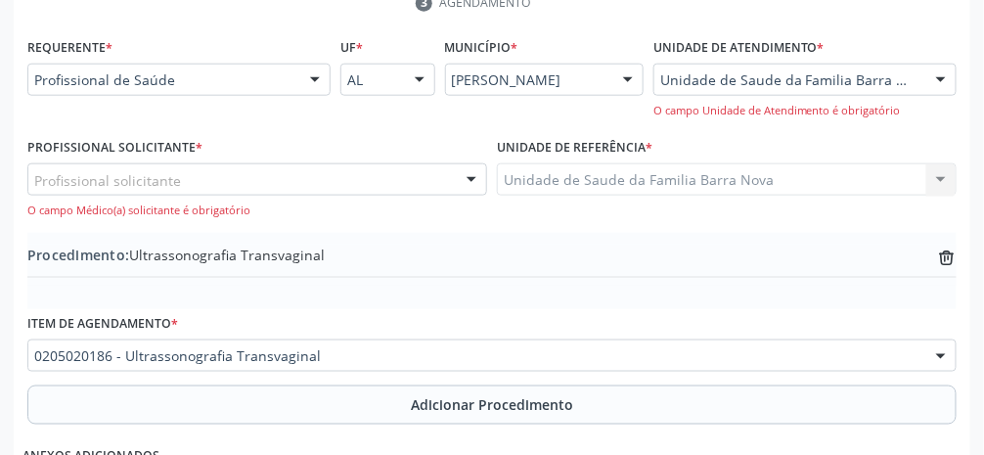
click at [233, 183] on div "Profissional solicitante" at bounding box center [257, 179] width 460 height 33
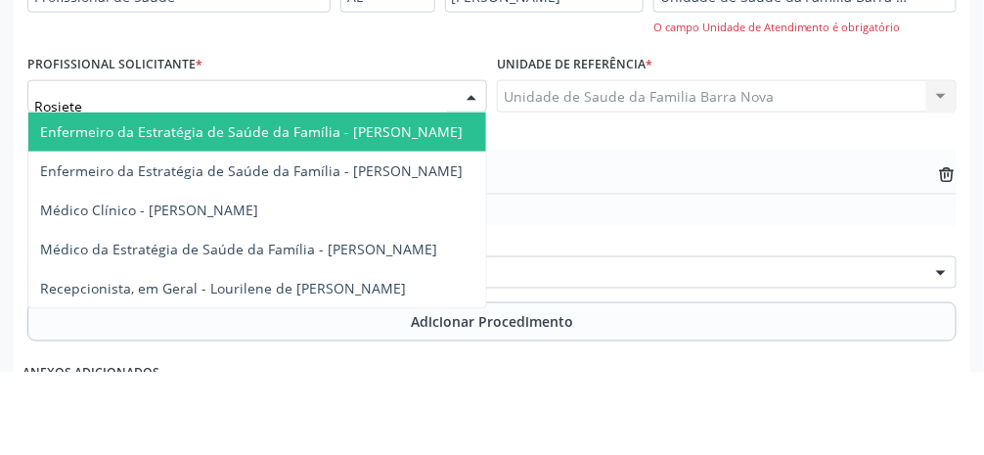
type input "Rosiete"
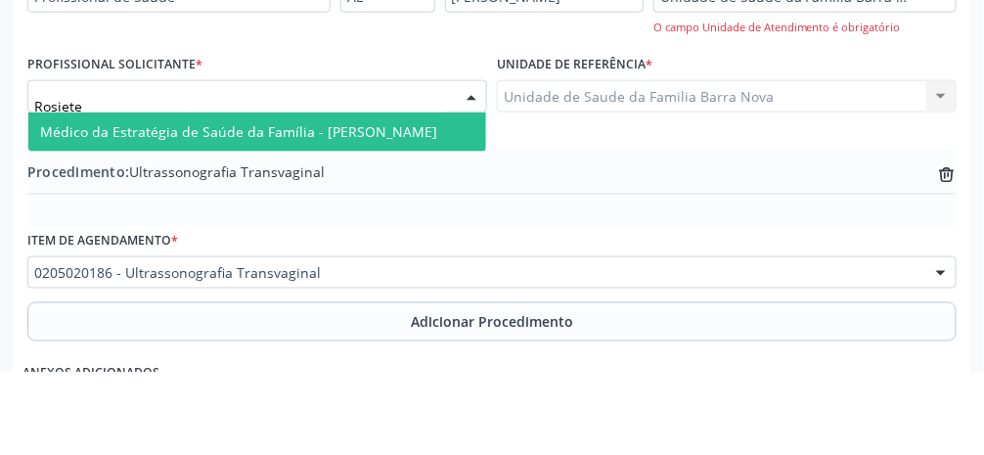
click at [390, 211] on span "Médico da Estratégia de Saúde da Família - [PERSON_NAME]" at bounding box center [238, 214] width 397 height 19
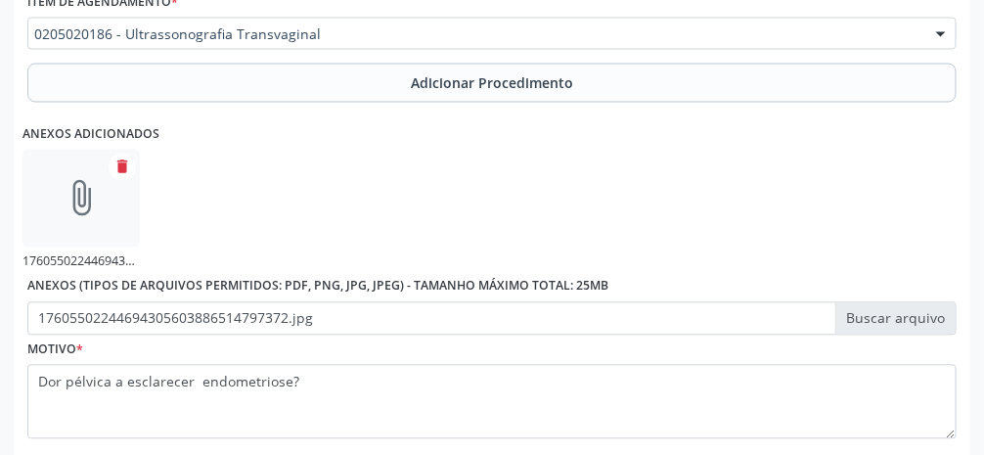
scroll to position [822, 0]
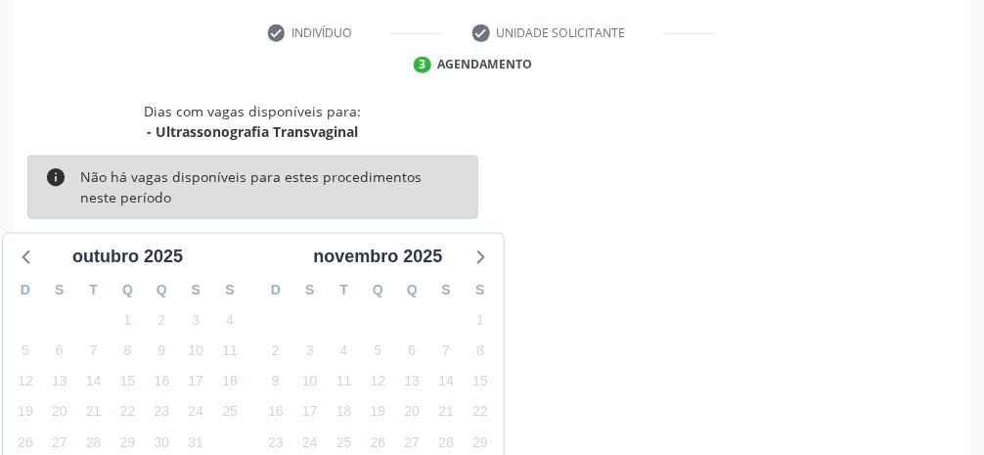
scroll to position [467, 0]
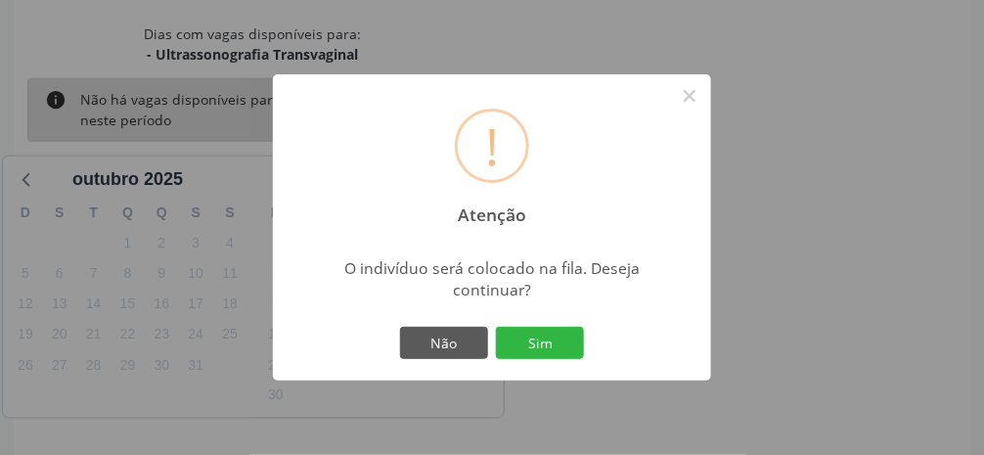
click at [546, 360] on button "Sim" at bounding box center [540, 343] width 88 height 33
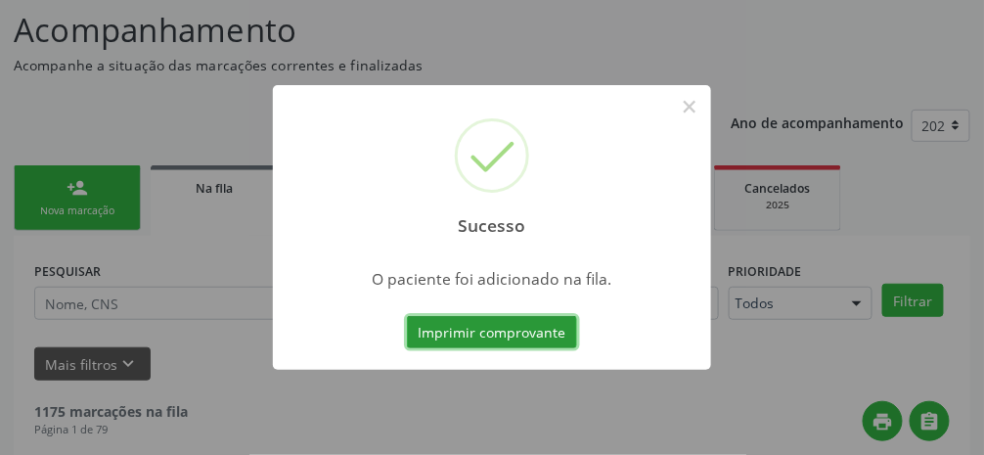
scroll to position [217, 0]
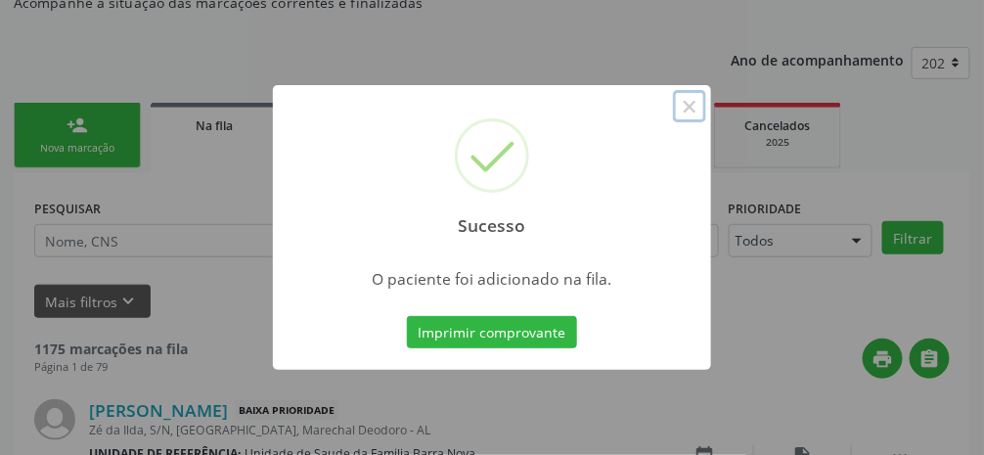
click at [587, 120] on button "×" at bounding box center [689, 106] width 33 height 33
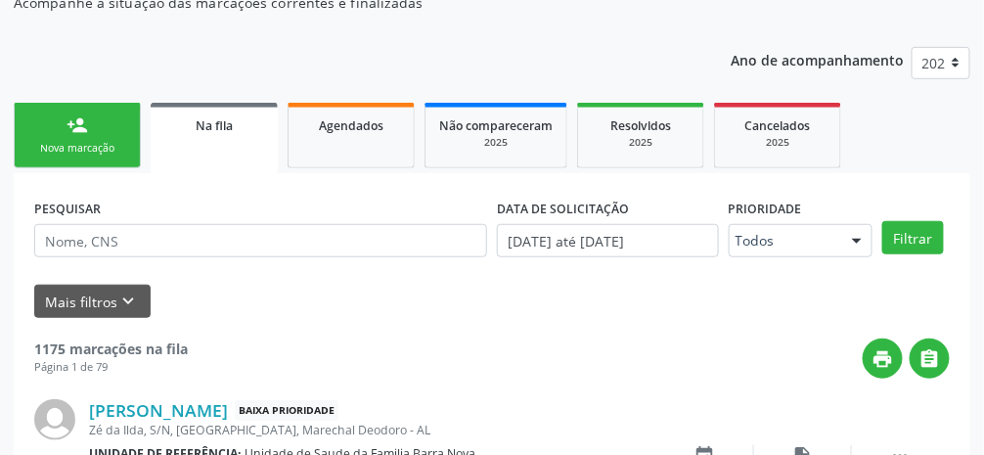
click at [84, 129] on div "person_add" at bounding box center [78, 125] width 22 height 22
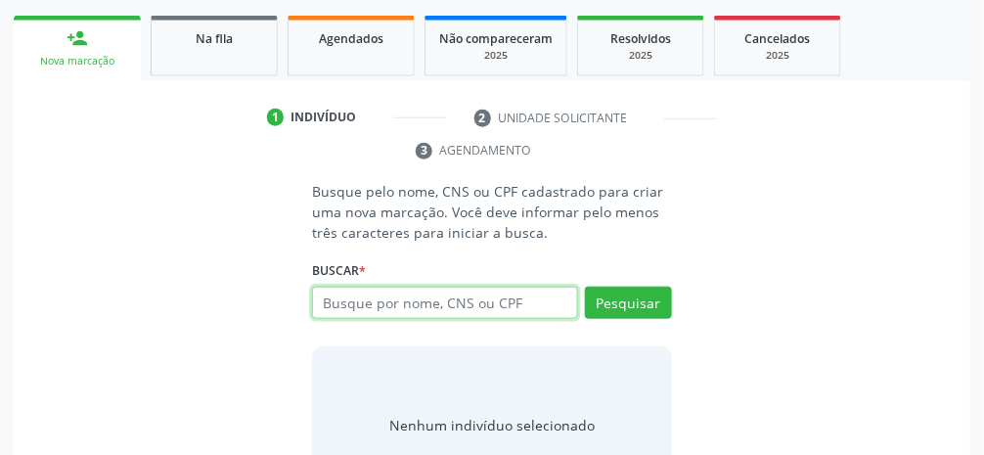
click at [510, 306] on input "text" at bounding box center [445, 303] width 266 height 33
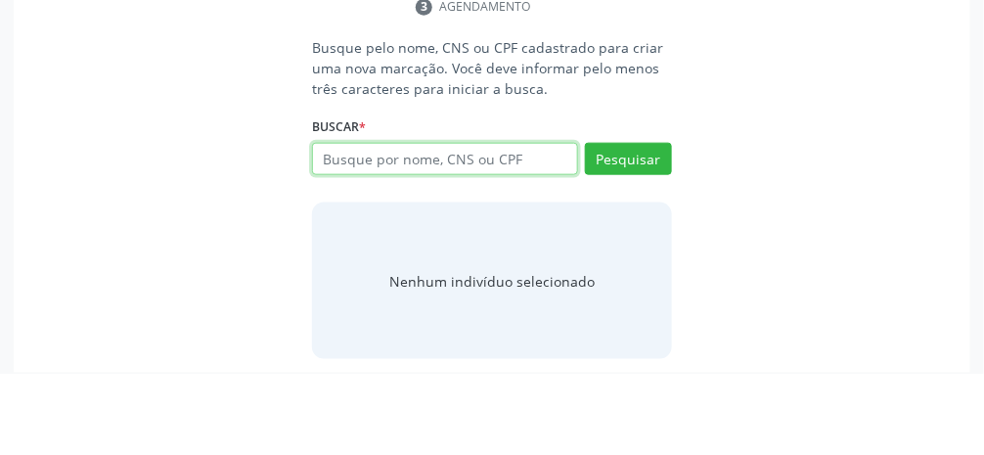
scroll to position [367, 0]
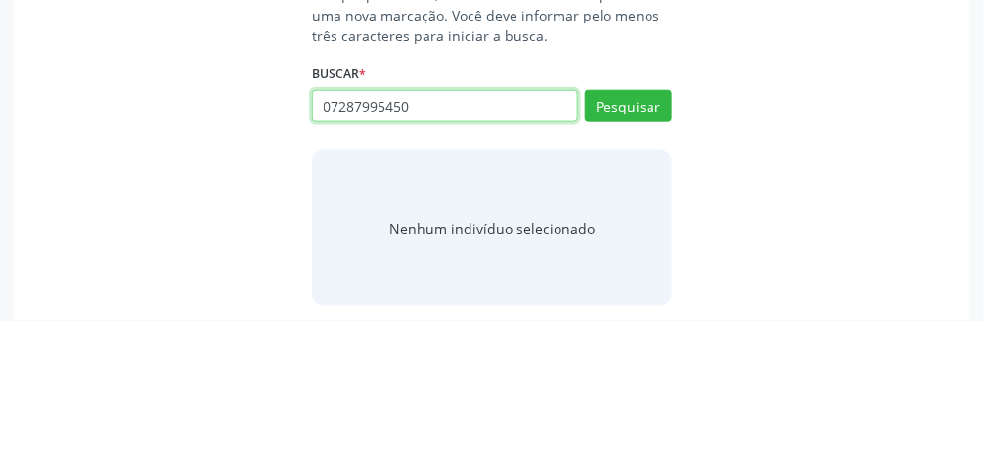
type input "07287995450"
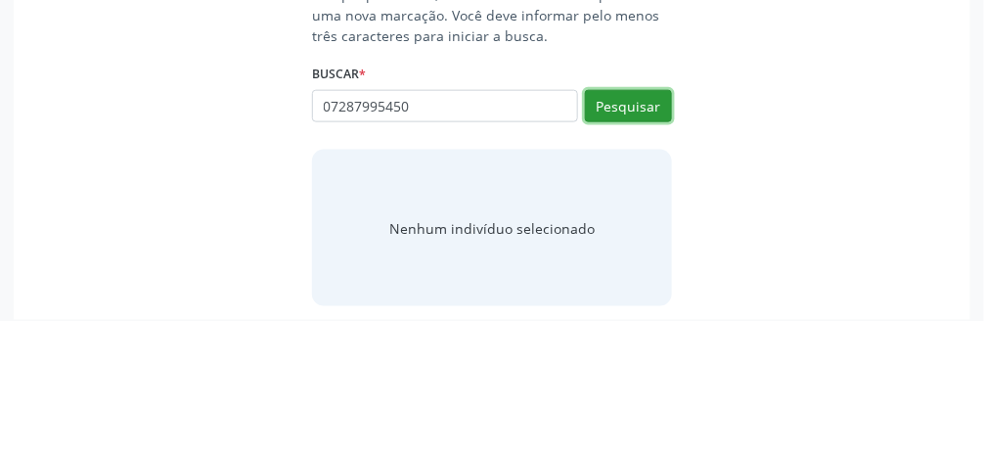
click at [587, 242] on button "Pesquisar" at bounding box center [628, 240] width 87 height 33
type input "07287995450"
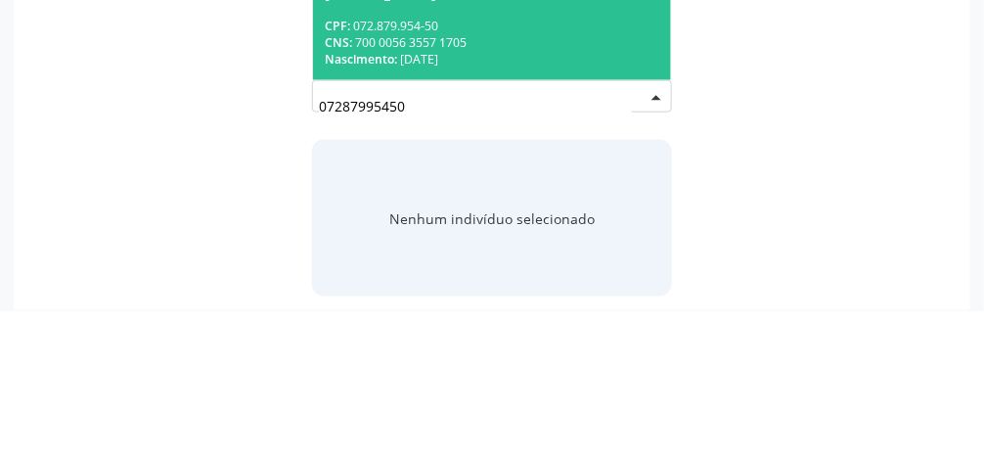
click at [561, 188] on div "CNS: 700 0056 3557 1705" at bounding box center [492, 186] width 335 height 17
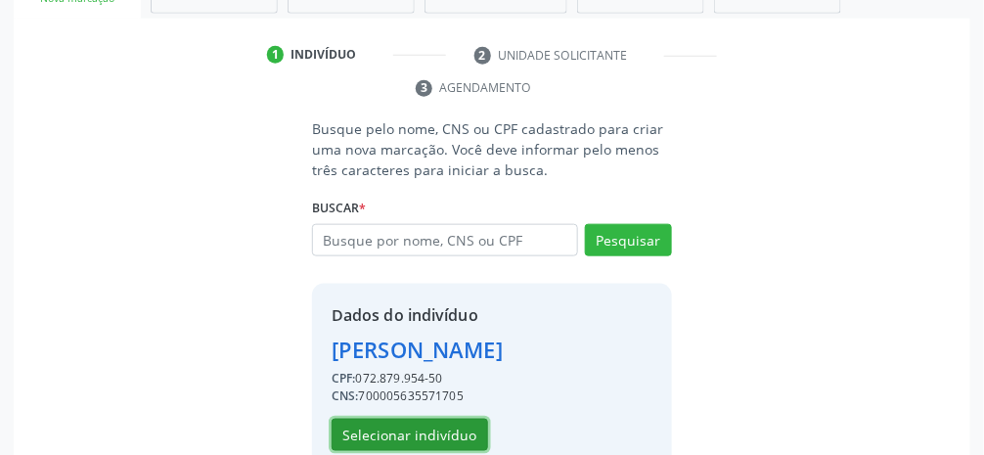
click at [446, 435] on button "Selecionar indivíduo" at bounding box center [410, 435] width 157 height 33
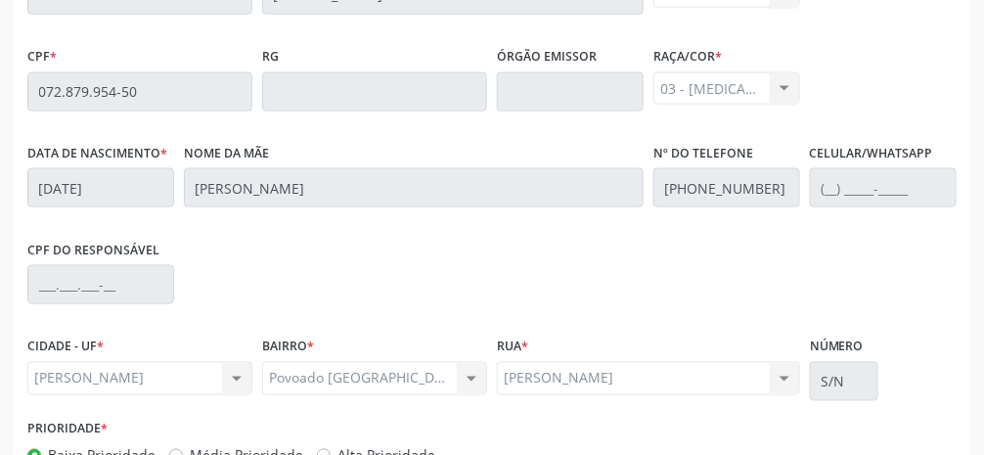
scroll to position [657, 0]
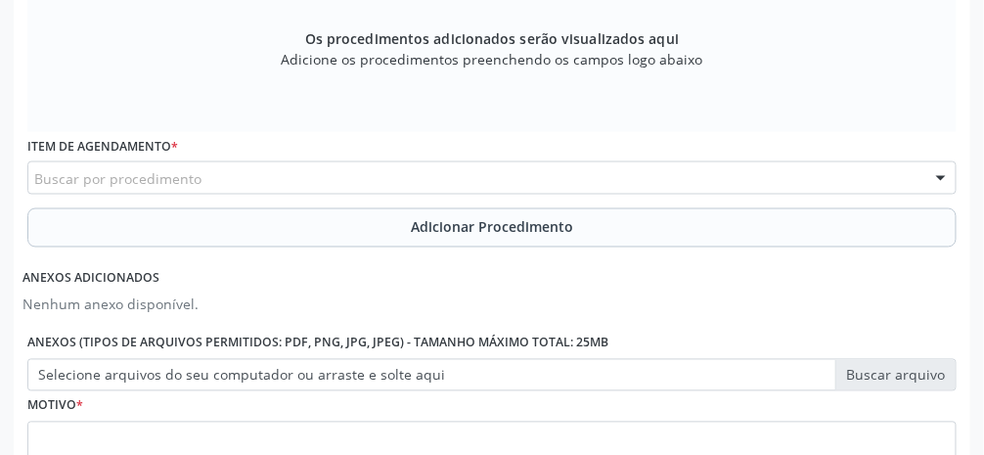
click at [461, 180] on div "Buscar por procedimento" at bounding box center [491, 177] width 929 height 33
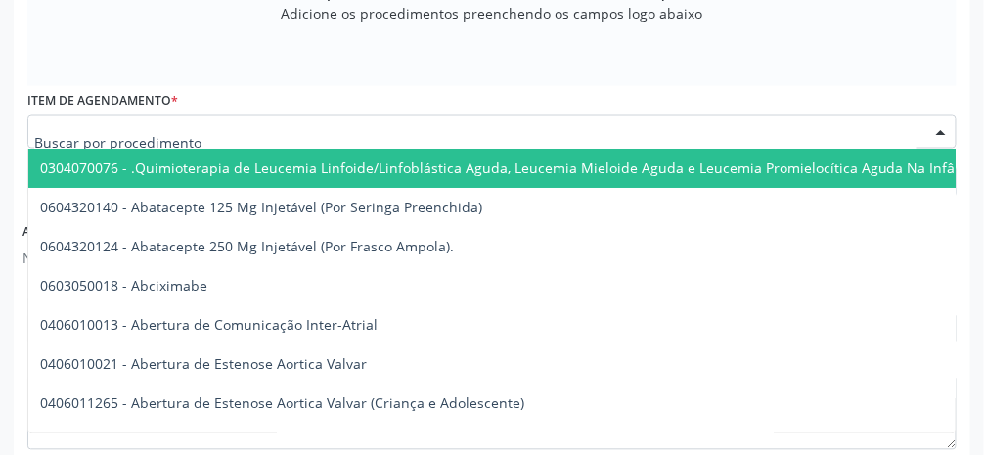
scroll to position [720, 0]
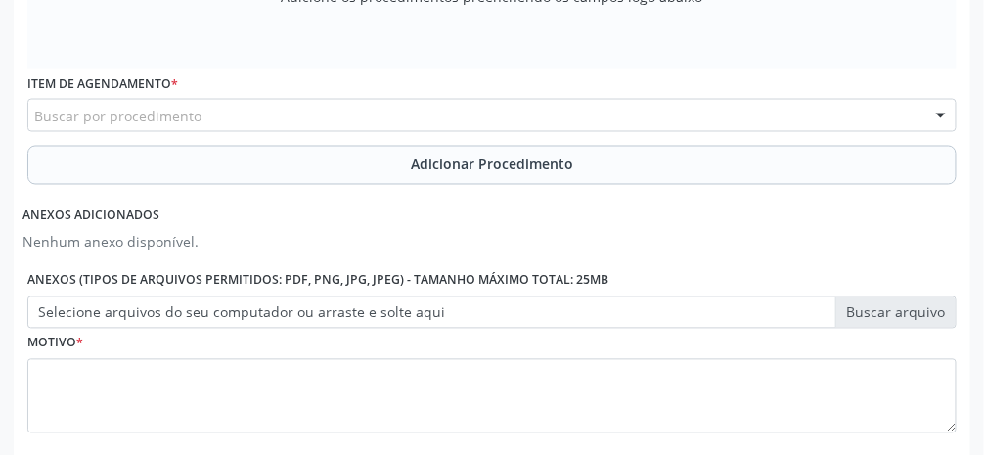
click at [363, 114] on div "Buscar por procedimento" at bounding box center [491, 115] width 929 height 33
click at [539, 113] on div "Buscar por procedimento" at bounding box center [491, 115] width 929 height 33
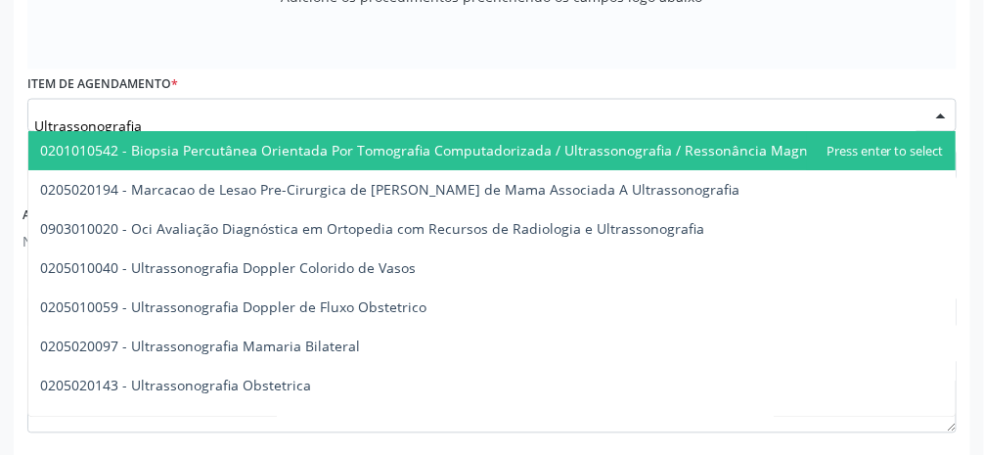
scroll to position [3, 0]
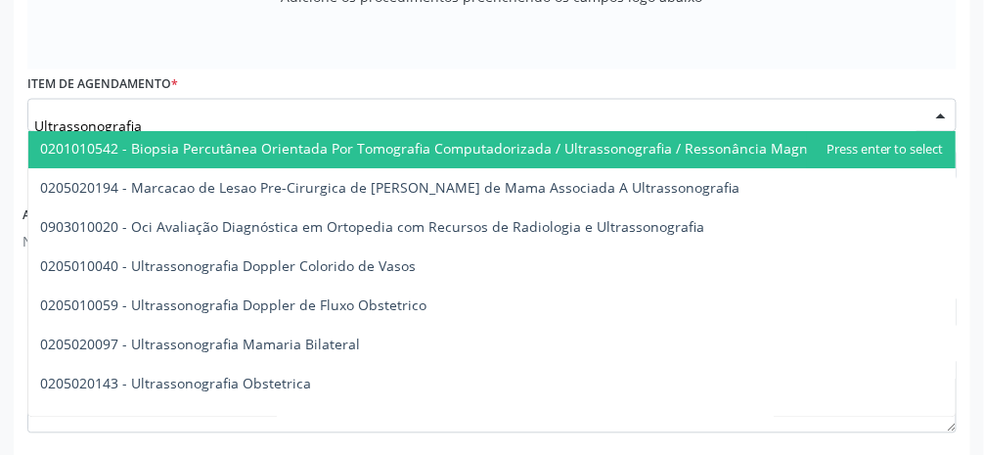
click at [587, 147] on span "0201010542 - Biopsia Percutânea Orientada Por Tomografia Computadorizada / Ultr…" at bounding box center [466, 148] width 852 height 19
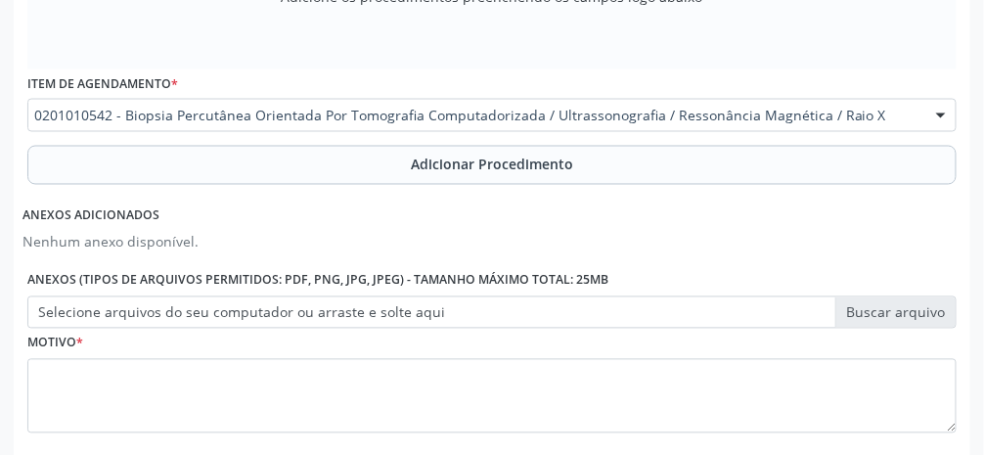
click at [587, 123] on div at bounding box center [941, 116] width 29 height 33
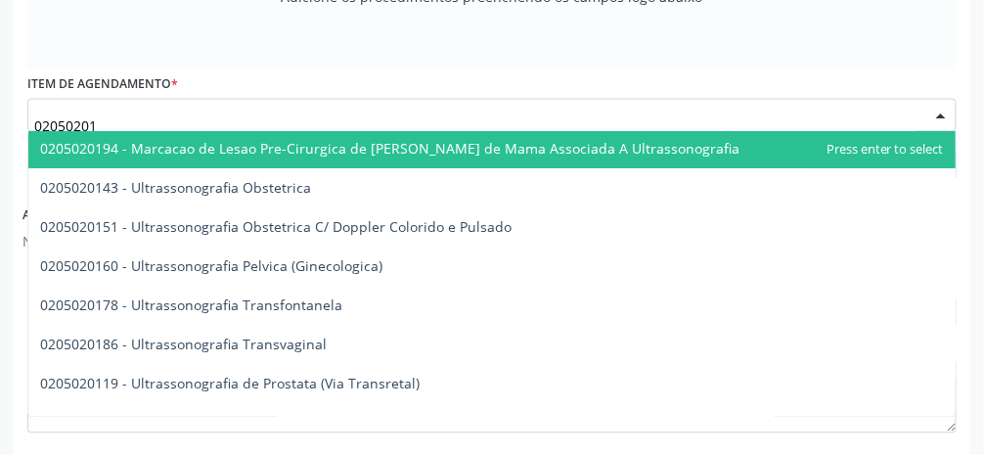
type input "020502016"
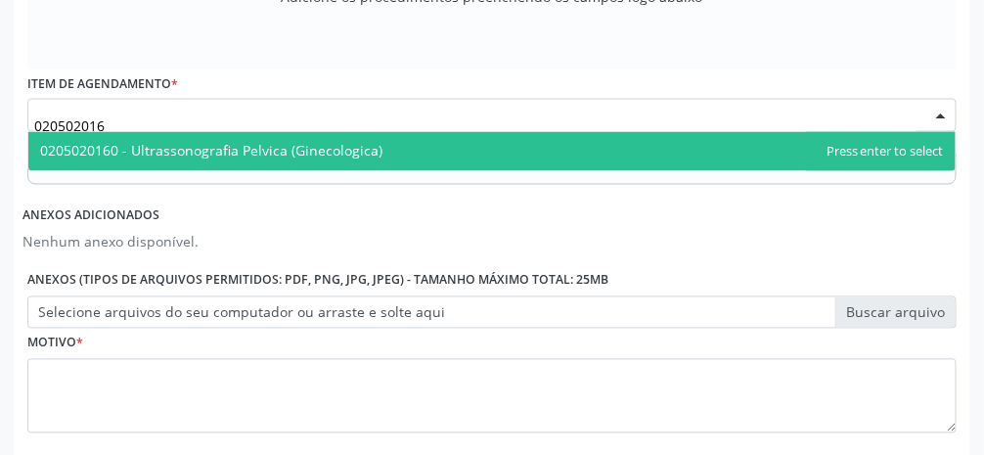
scroll to position [0, 0]
click at [551, 143] on span "0205020160 - Ultrassonografia Pelvica (Ginecologica)" at bounding box center [491, 151] width 927 height 39
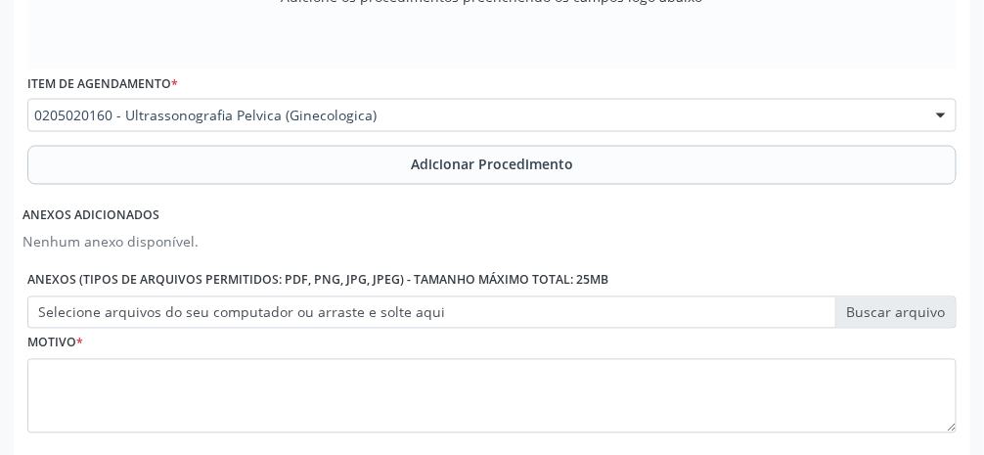
click at [587, 165] on button "Adicionar Procedimento" at bounding box center [491, 165] width 929 height 39
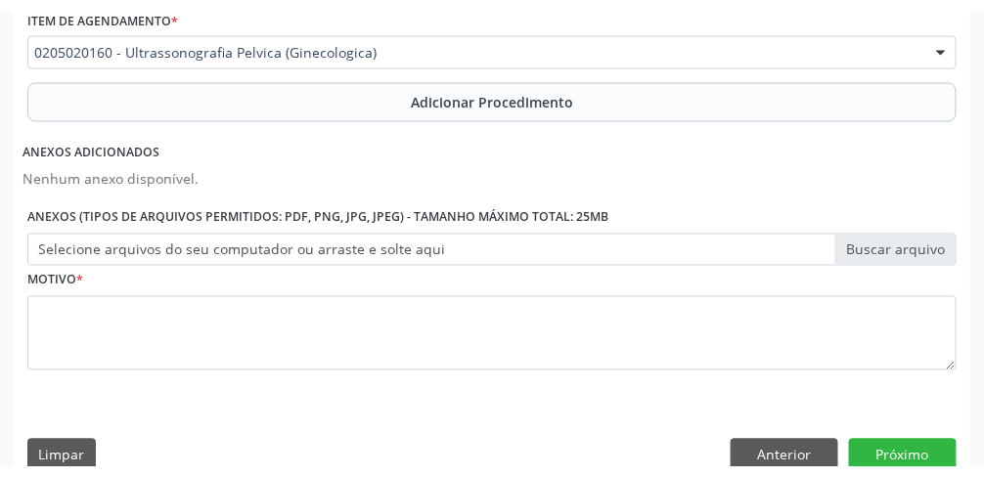
scroll to position [645, 0]
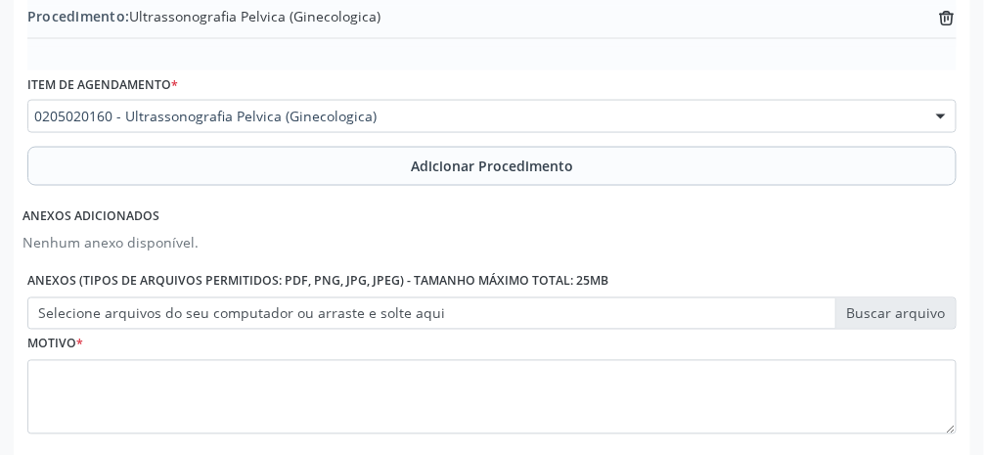
click at [587, 324] on label "Selecione arquivos do seu computador ou arraste e solte aqui" at bounding box center [491, 313] width 929 height 33
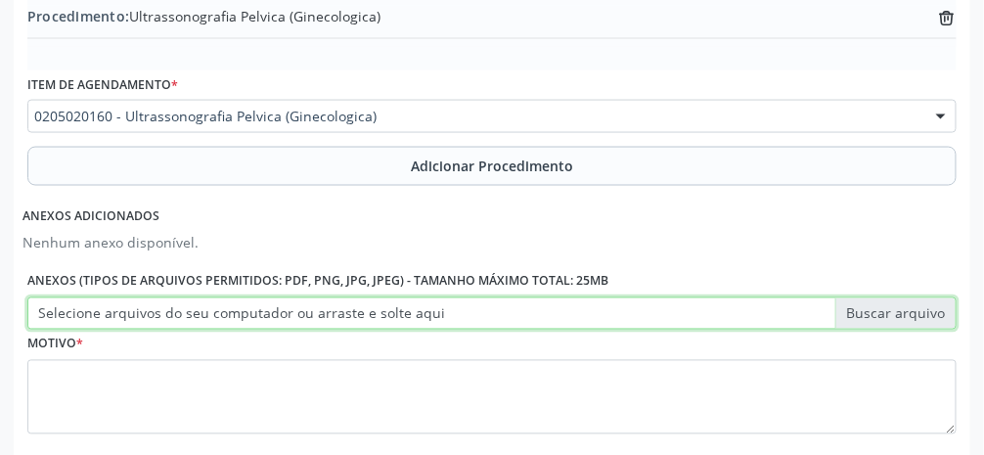
click at [587, 324] on input "Selecione arquivos do seu computador ou arraste e solte aqui" at bounding box center [491, 313] width 929 height 33
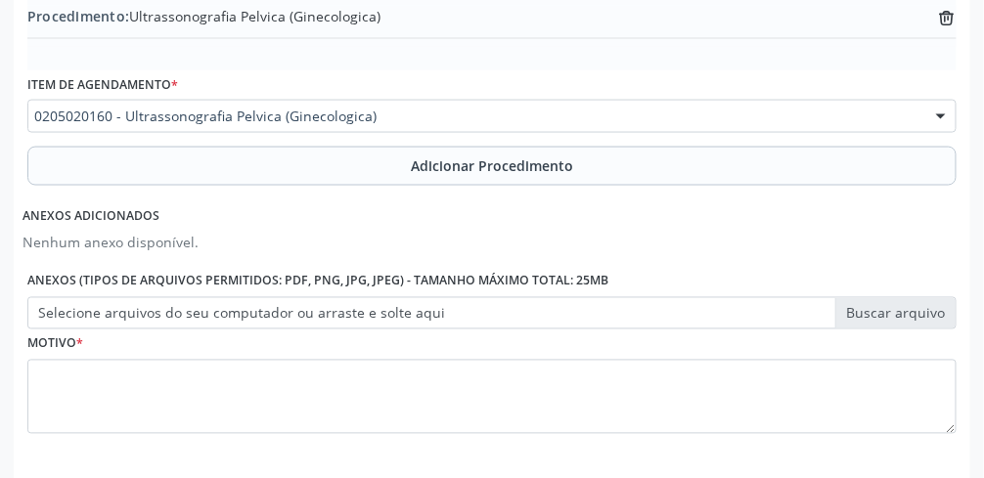
type input "C:\fakepath\17605509827618564201613864674167.jpg"
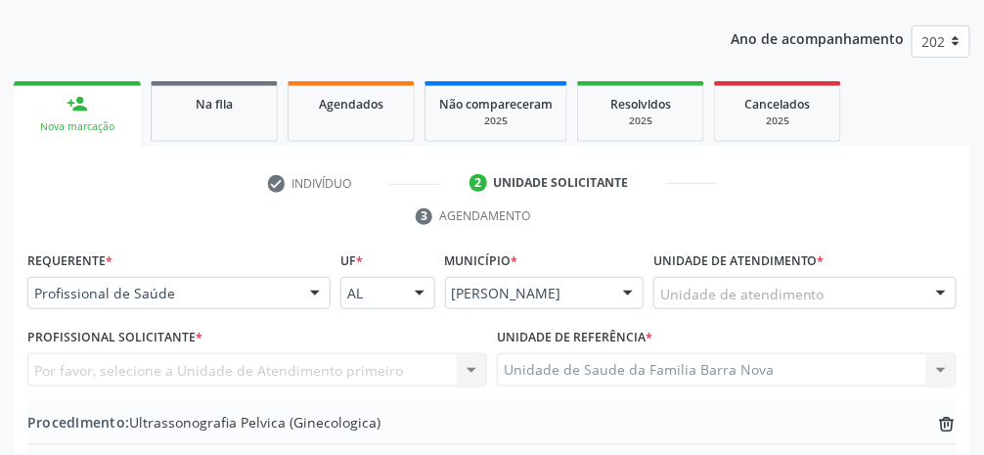
scroll to position [238, 0]
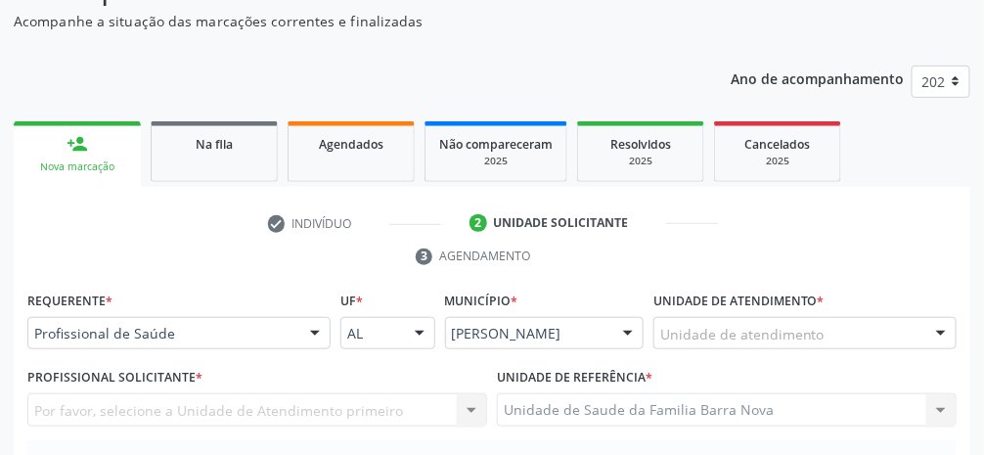
click at [587, 334] on div "Unidade de atendimento" at bounding box center [805, 333] width 303 height 33
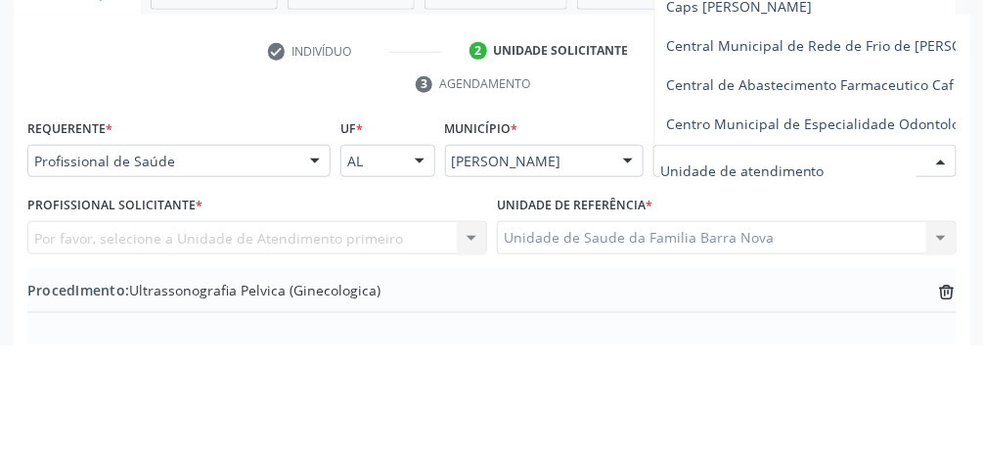
scroll to position [261, 0]
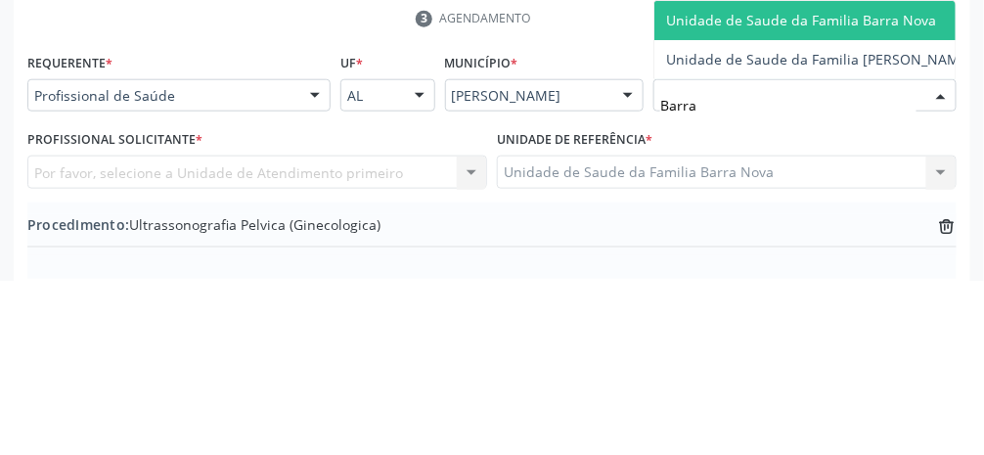
type input "Barra"
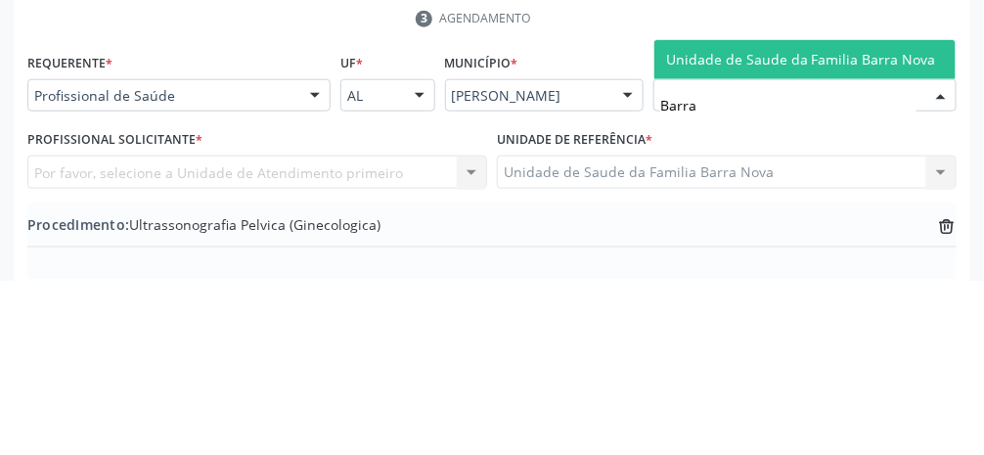
click at [587, 237] on span "Unidade de Saude da Familia Barra Nova" at bounding box center [801, 234] width 270 height 19
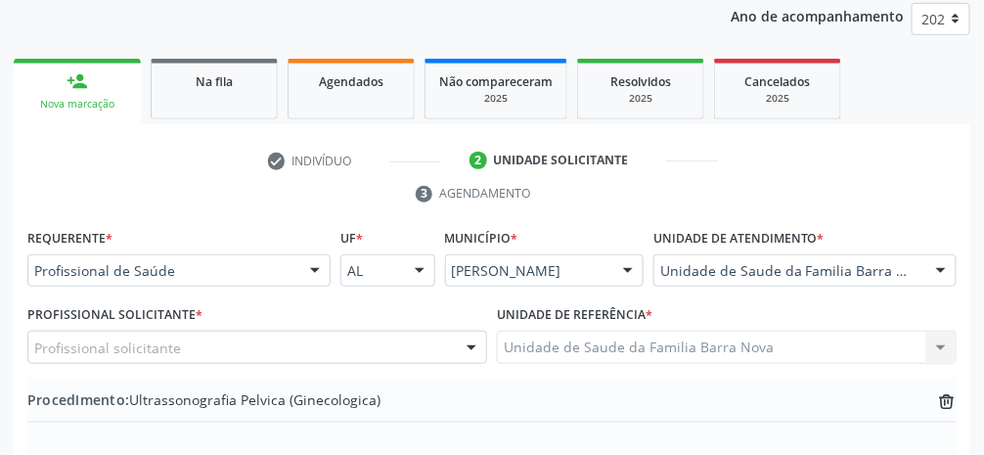
click at [275, 346] on div "Profissional solicitante" at bounding box center [257, 347] width 460 height 33
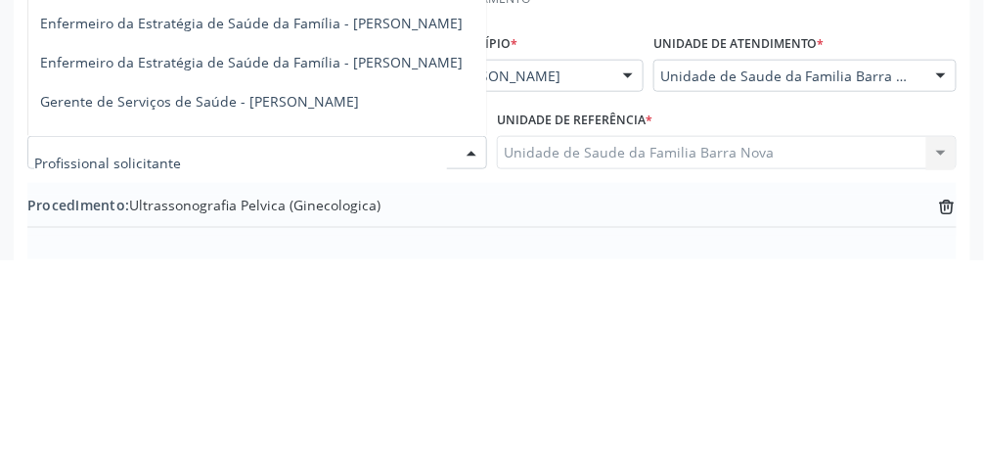
scroll to position [264, 0]
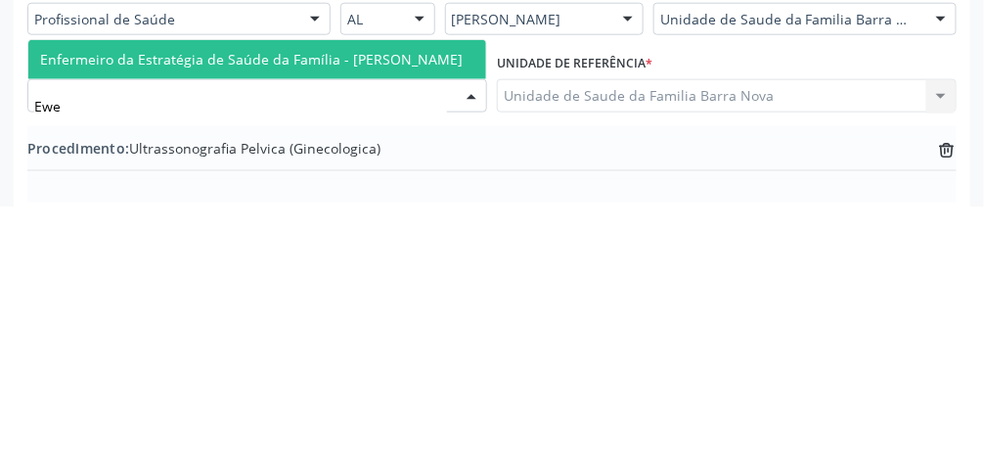
type input "Ewer"
click at [427, 306] on span "Enfermeiro da Estratégia de Saúde da Família - [PERSON_NAME]" at bounding box center [251, 307] width 423 height 19
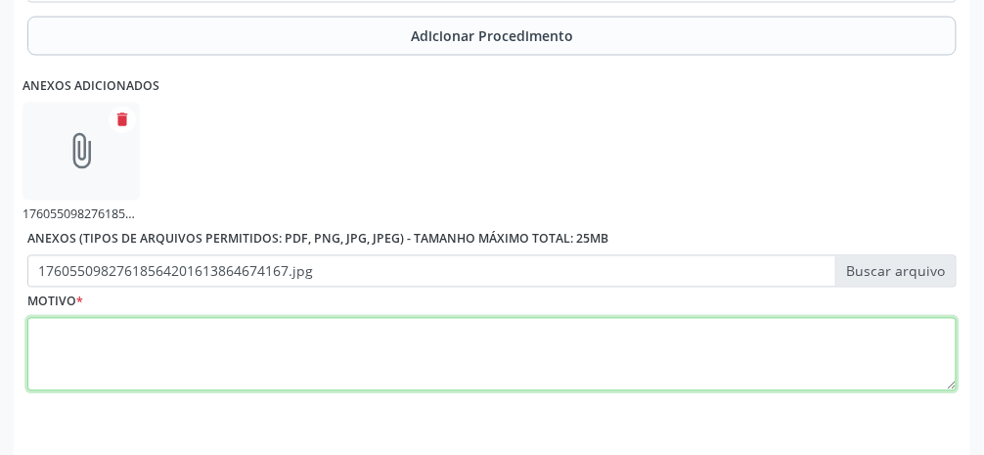
click at [556, 363] on textarea at bounding box center [491, 355] width 929 height 74
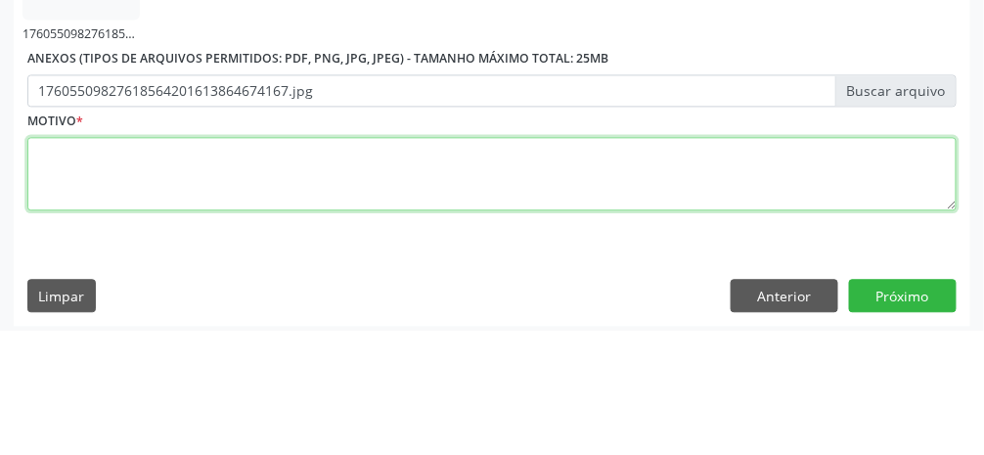
scroll to position [832, 0]
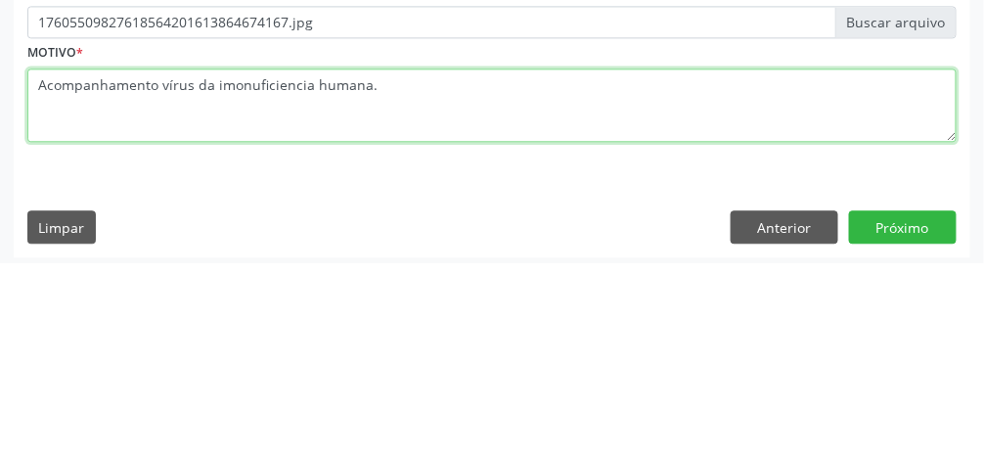
type textarea "Acompanhamento vírus da imonuficiencia humana."
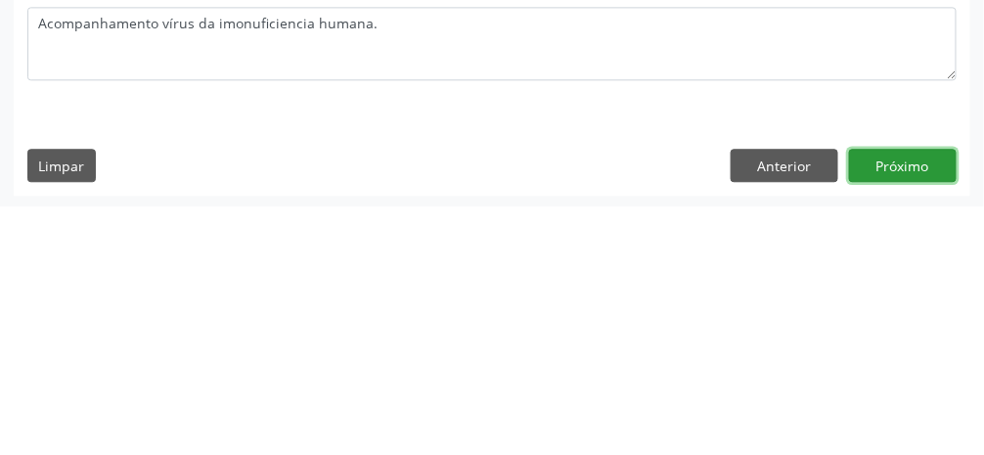
click at [587, 416] on button "Próximo" at bounding box center [903, 413] width 108 height 33
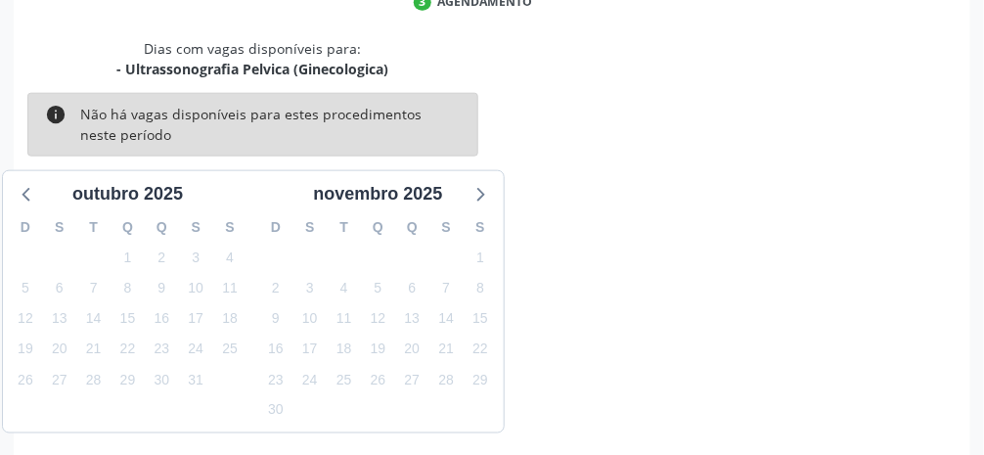
scroll to position [467, 0]
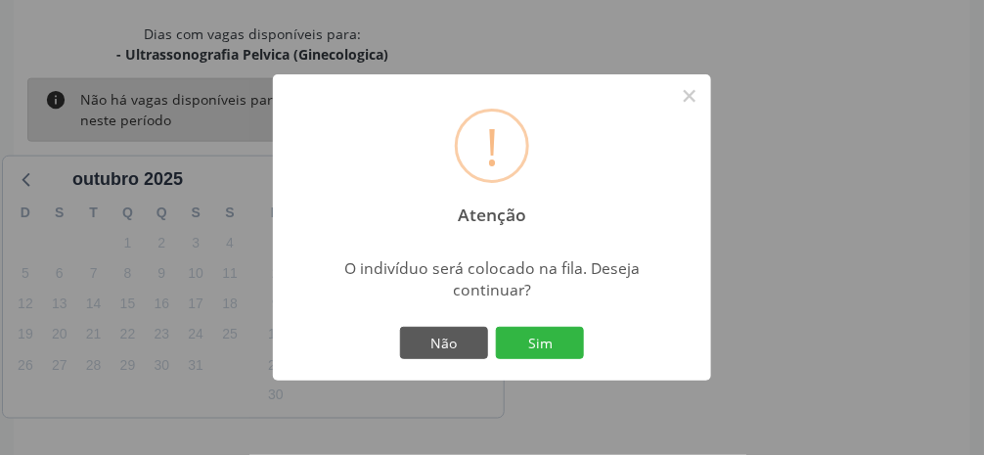
click at [558, 360] on button "Sim" at bounding box center [540, 343] width 88 height 33
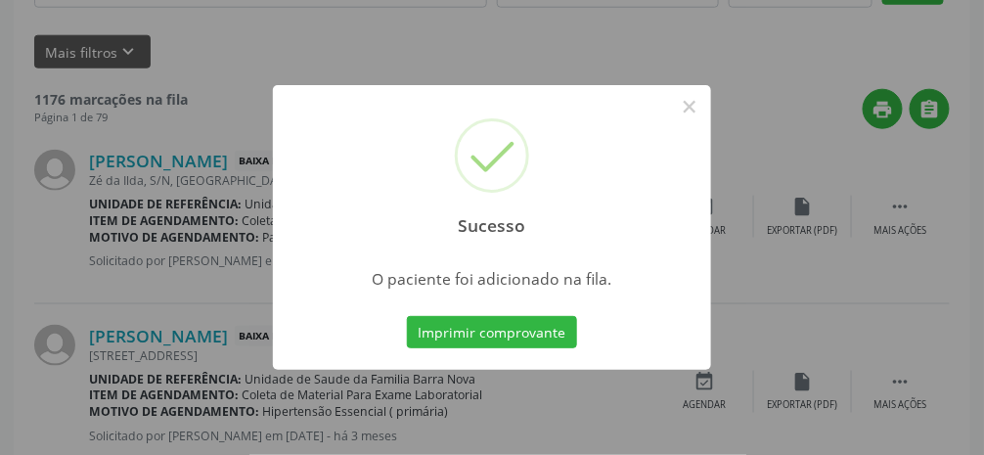
scroll to position [155, 0]
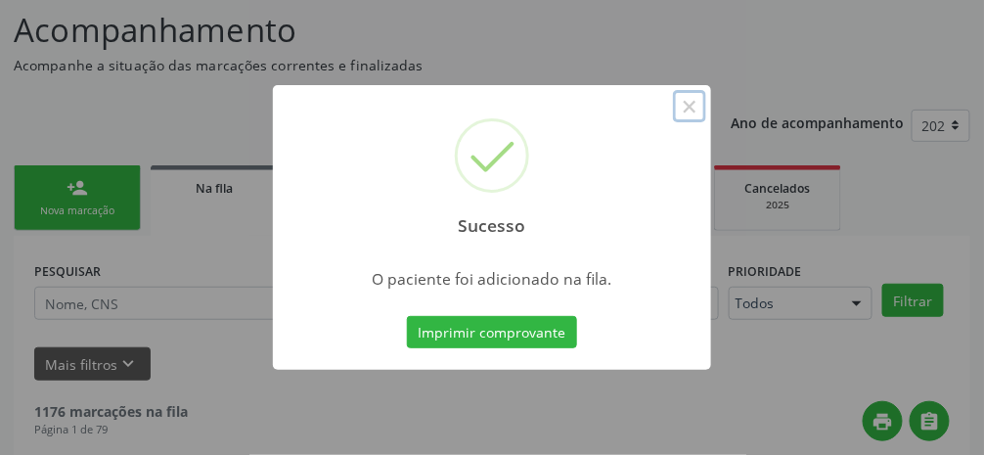
click at [587, 123] on button "×" at bounding box center [689, 106] width 33 height 33
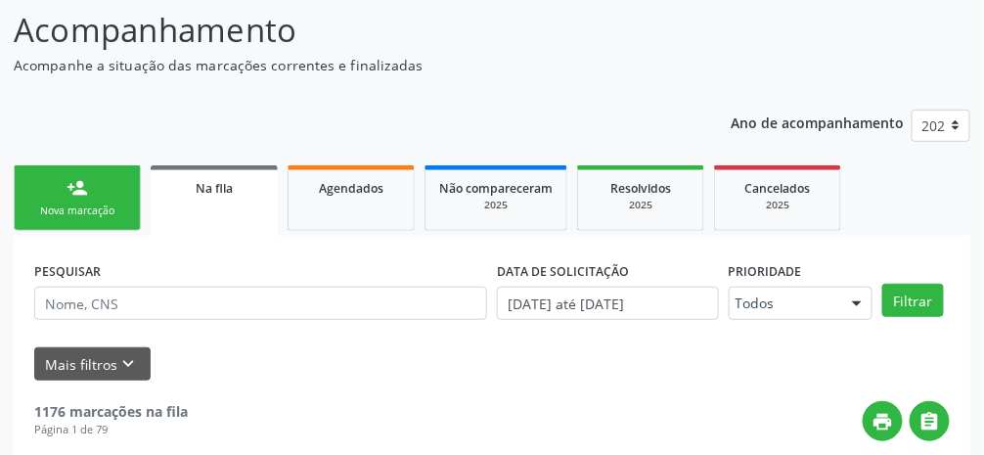
click at [91, 201] on link "person_add Nova marcação" at bounding box center [77, 198] width 127 height 66
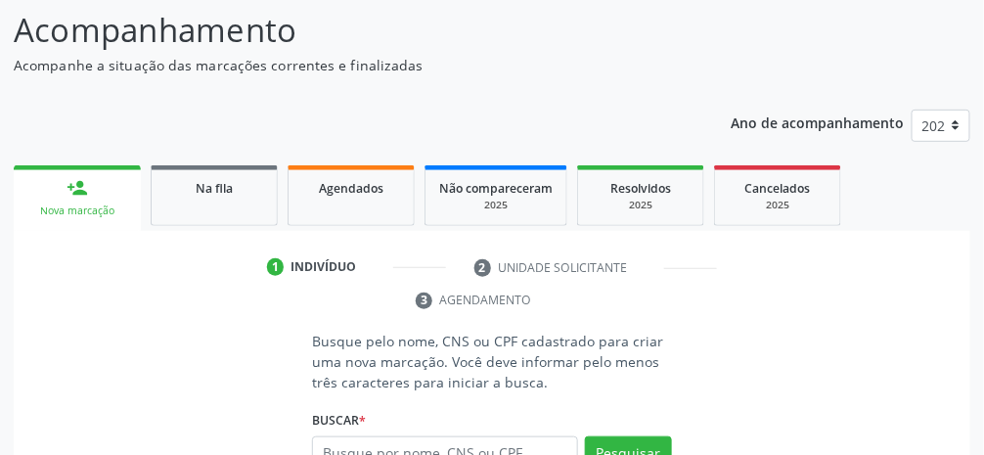
click at [94, 203] on div "Nova marcação" at bounding box center [77, 210] width 100 height 15
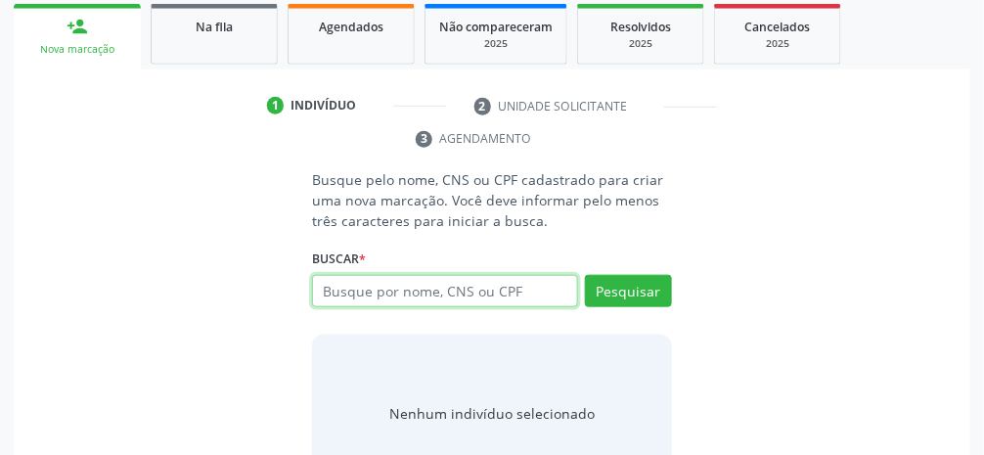
click at [513, 294] on input "text" at bounding box center [445, 291] width 266 height 33
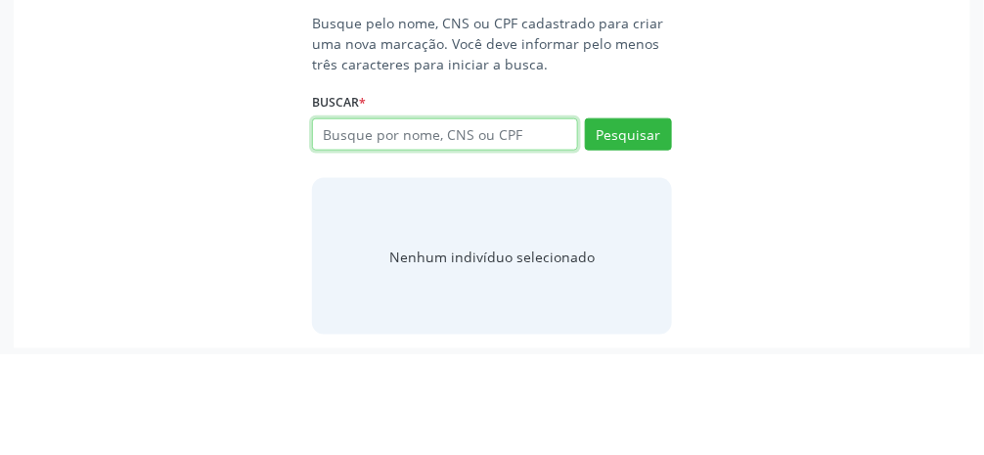
scroll to position [372, 0]
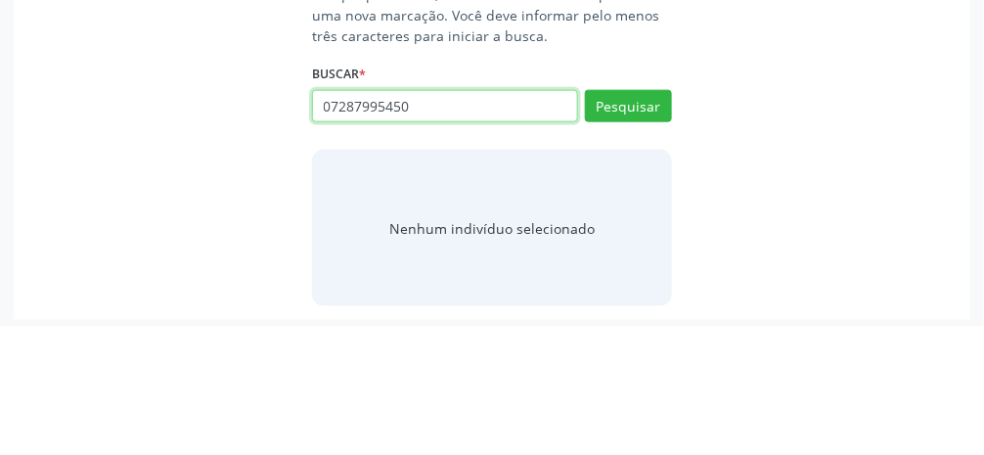
type input "07287995450"
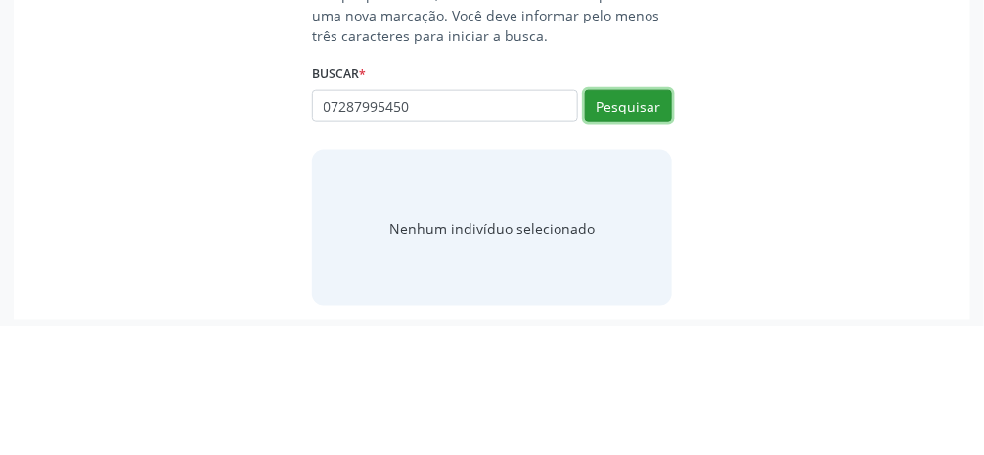
click at [587, 245] on button "Pesquisar" at bounding box center [628, 235] width 87 height 33
type input "07287995450"
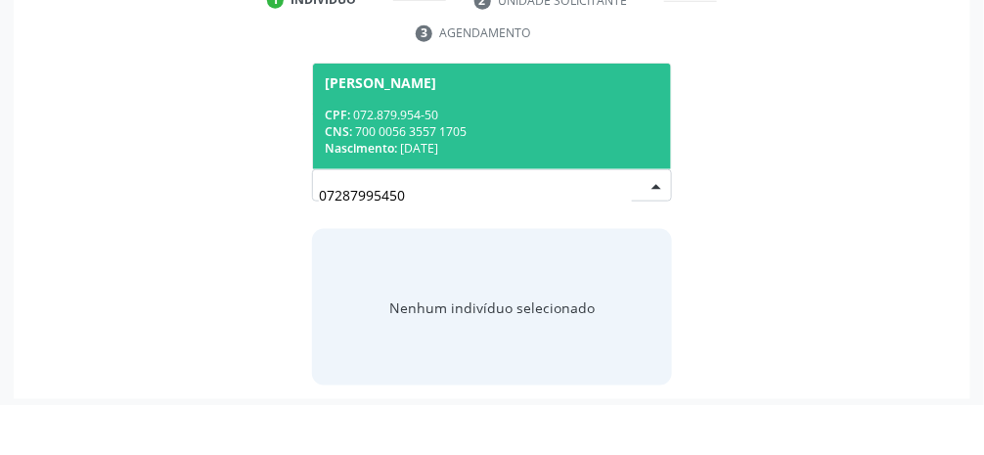
click at [581, 157] on div "CPF: 072.879.954-50" at bounding box center [492, 165] width 335 height 17
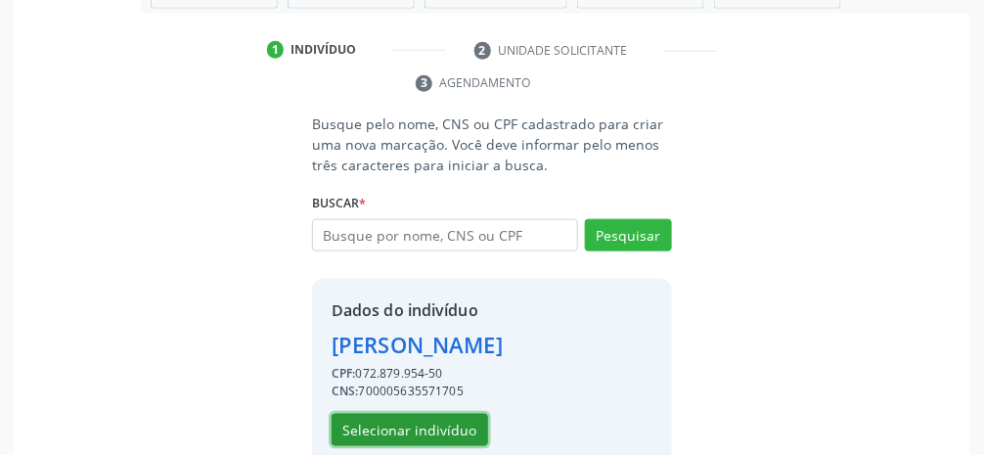
click at [381, 431] on button "Selecionar indivíduo" at bounding box center [410, 430] width 157 height 33
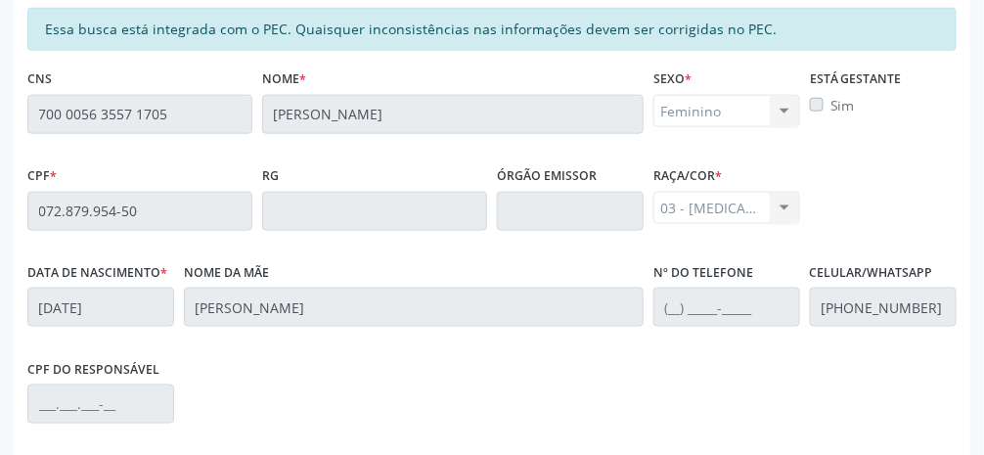
scroll to position [657, 0]
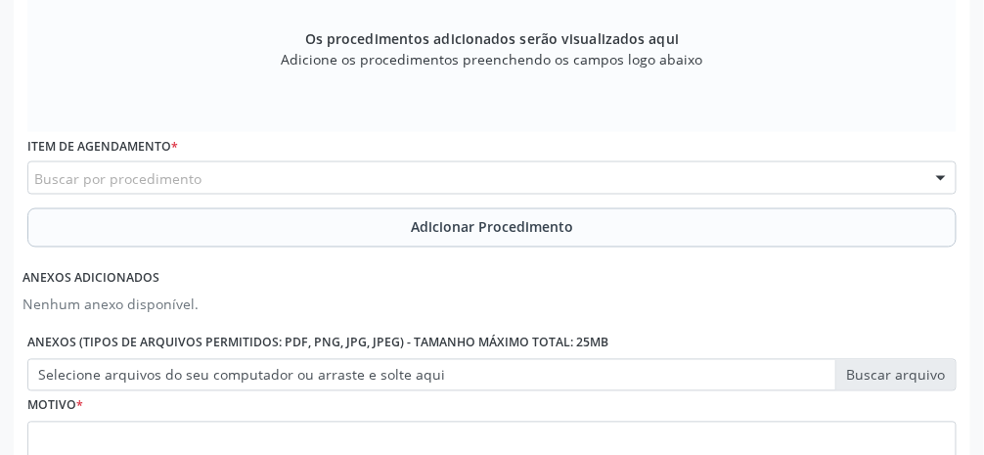
click at [493, 178] on div "Buscar por procedimento" at bounding box center [491, 177] width 929 height 33
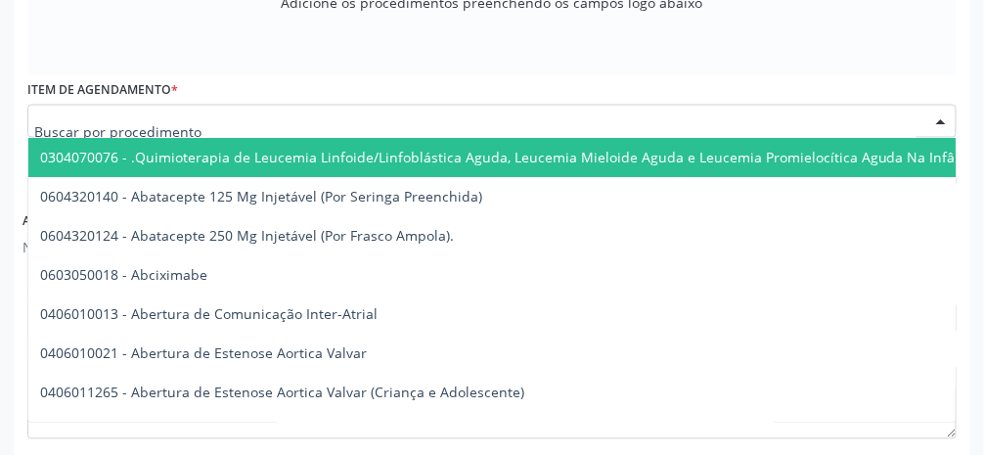
scroll to position [720, 0]
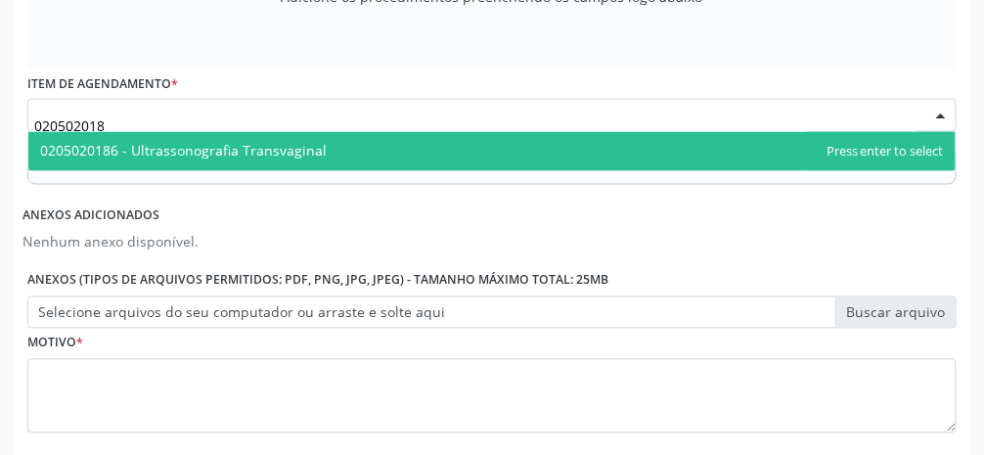
type input "0205020186"
click at [501, 143] on span "0205020186 - Ultrassonografia Transvaginal" at bounding box center [491, 151] width 927 height 39
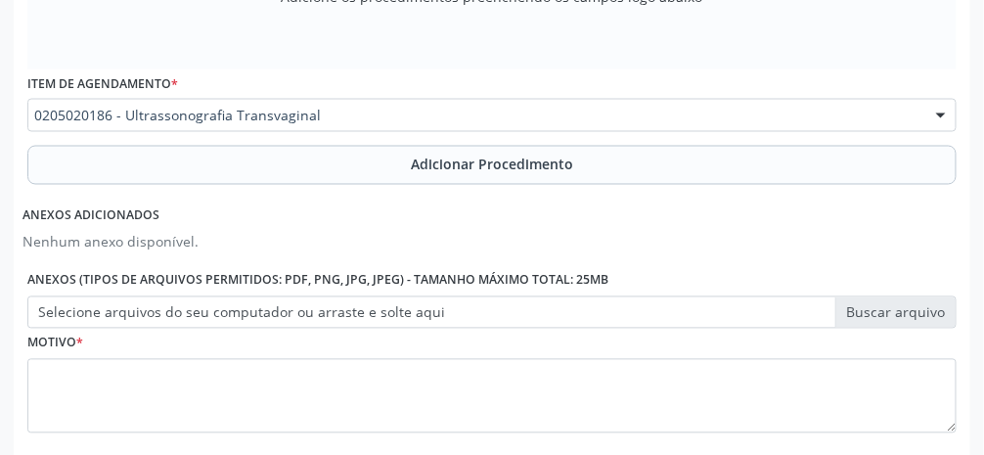
click at [553, 167] on span "Adicionar Procedimento" at bounding box center [492, 165] width 162 height 21
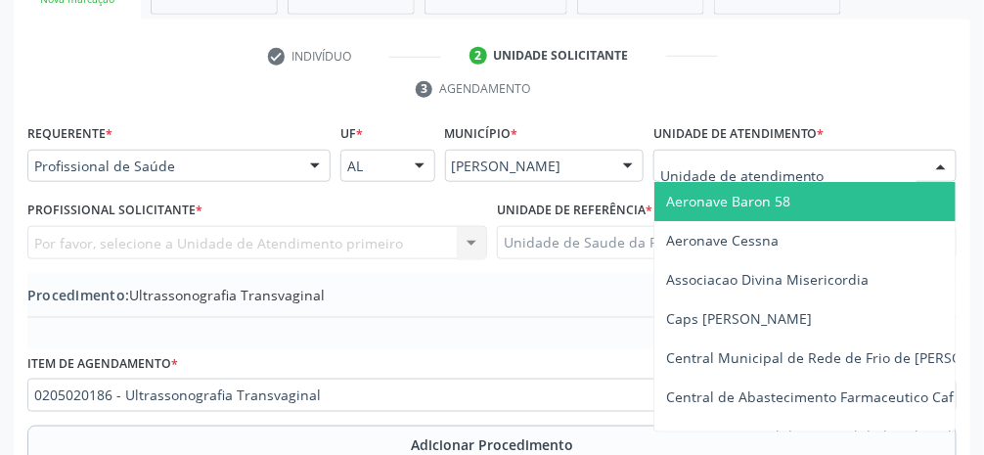
scroll to position [381, 0]
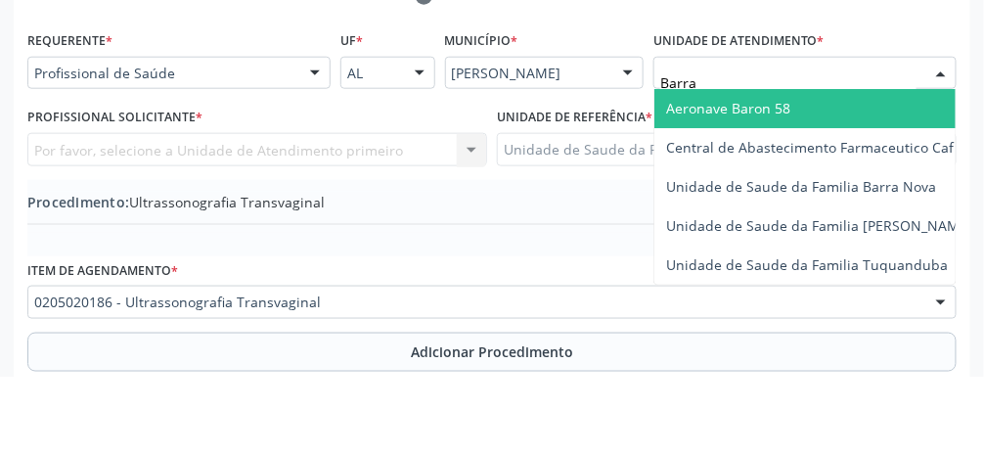
type input "Barra"
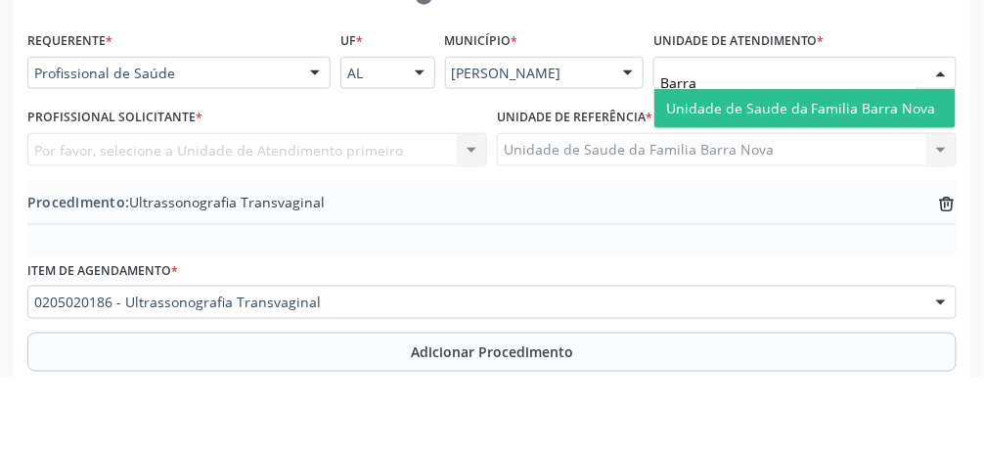
click at [587, 187] on span "Unidade de Saude da Familia Barra Nova" at bounding box center [801, 186] width 270 height 19
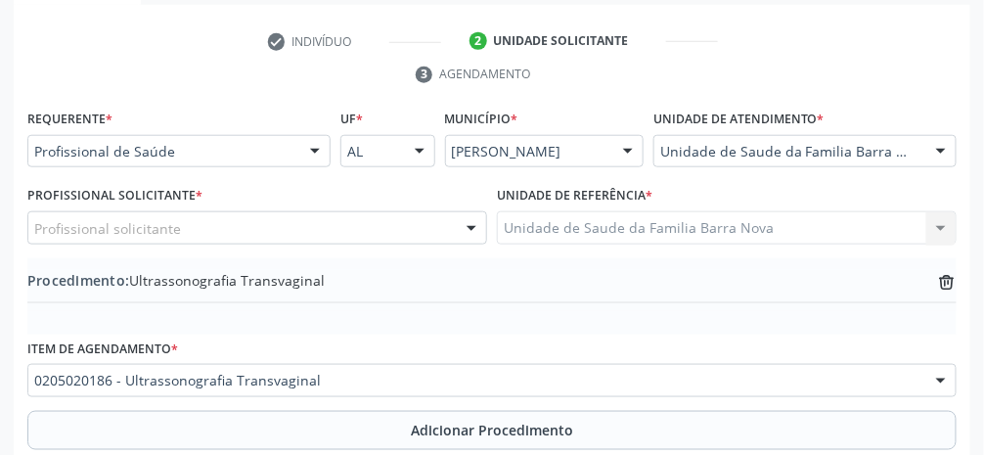
click at [309, 226] on div "Profissional solicitante" at bounding box center [257, 227] width 460 height 33
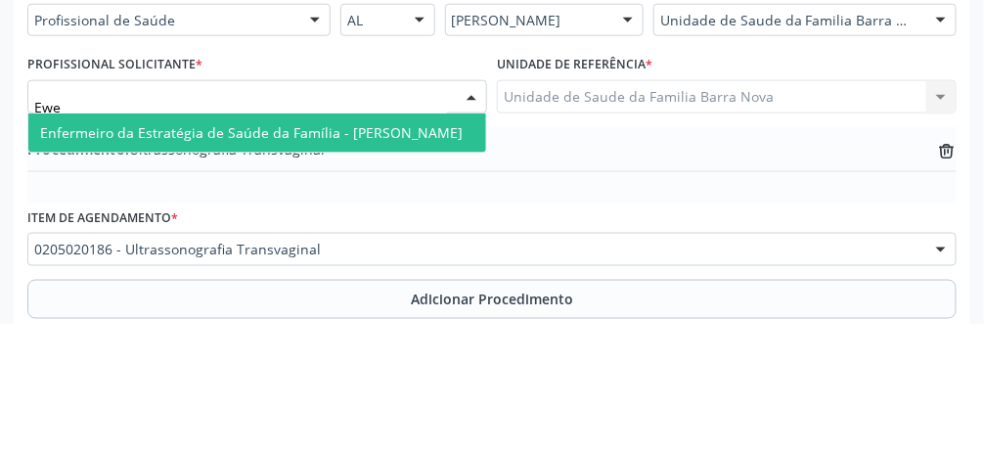
type input "Ewer"
click at [420, 258] on span "Enfermeiro da Estratégia de Saúde da Família - [PERSON_NAME]" at bounding box center [251, 263] width 423 height 19
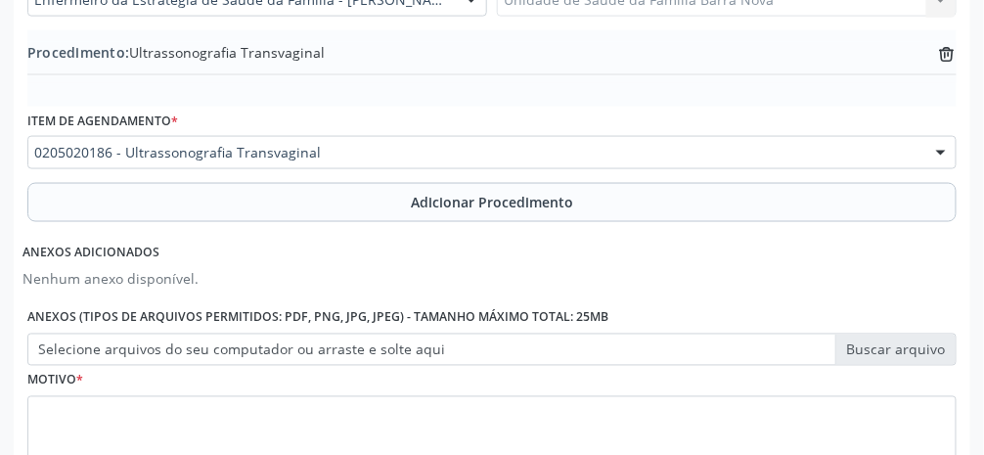
scroll to position [688, 0]
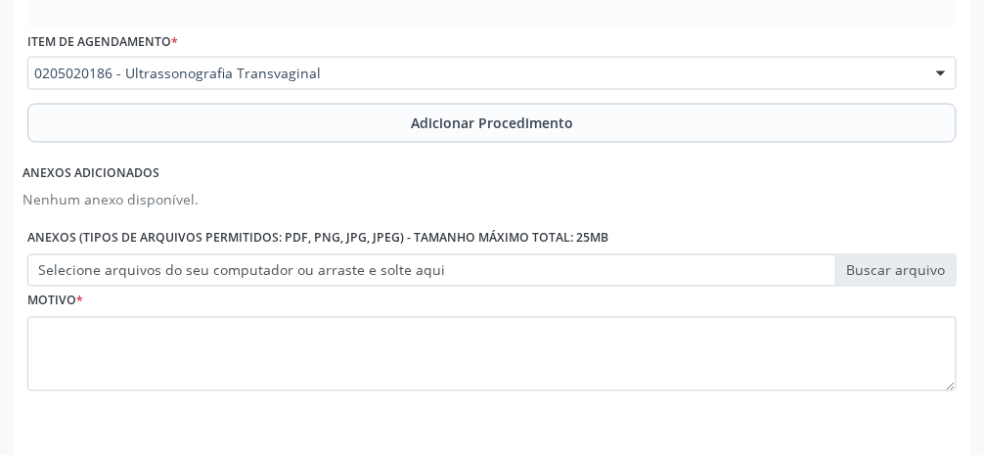
click at [587, 280] on label "Selecione arquivos do seu computador ou arraste e solte aqui" at bounding box center [491, 270] width 929 height 33
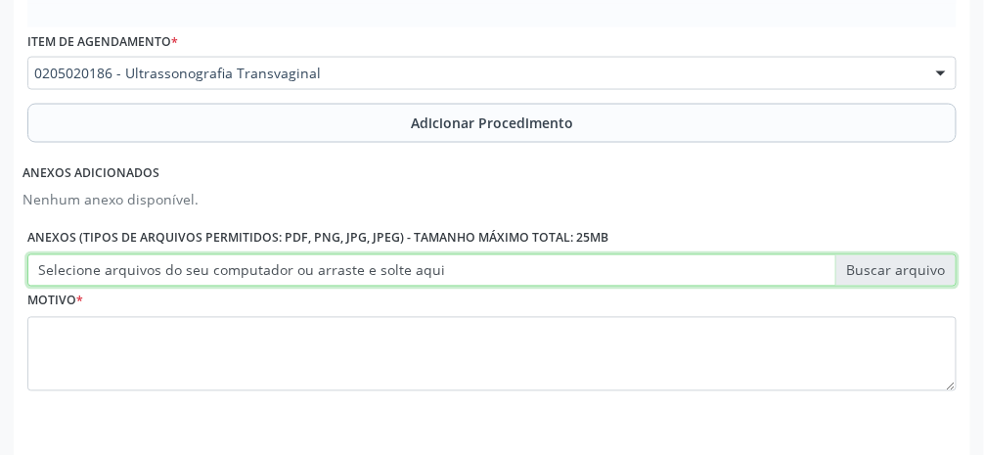
click at [587, 280] on input "Selecione arquivos do seu computador ou arraste e solte aqui" at bounding box center [491, 270] width 929 height 33
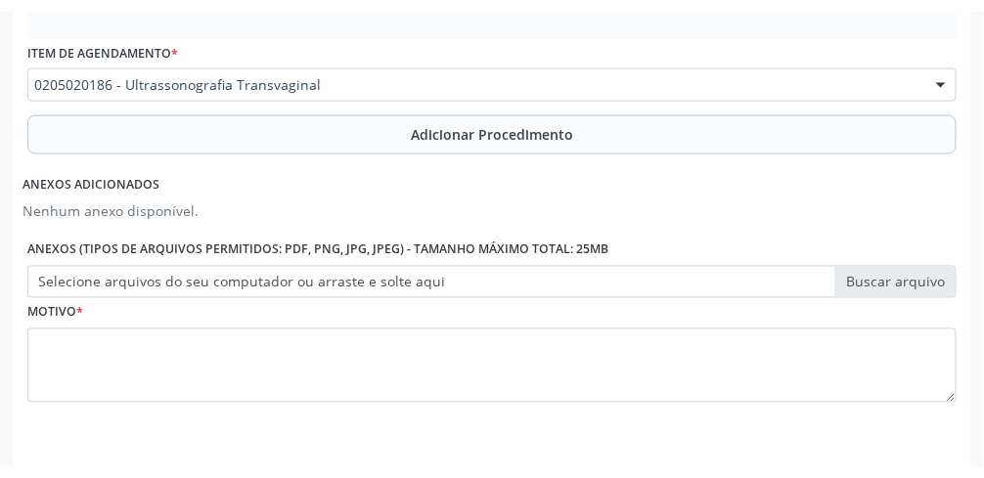
scroll to position [664, 0]
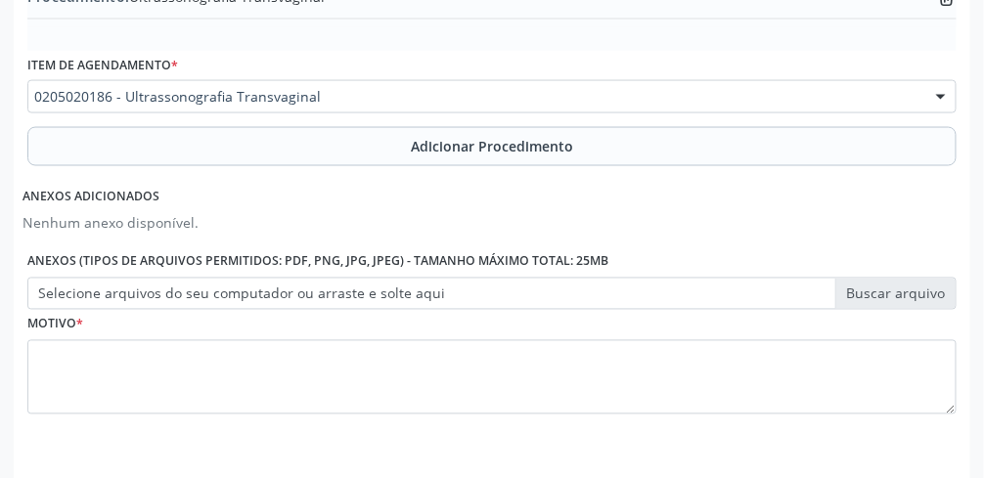
type input "C:\fakepath\17605512069985188393524805463982.jpg"
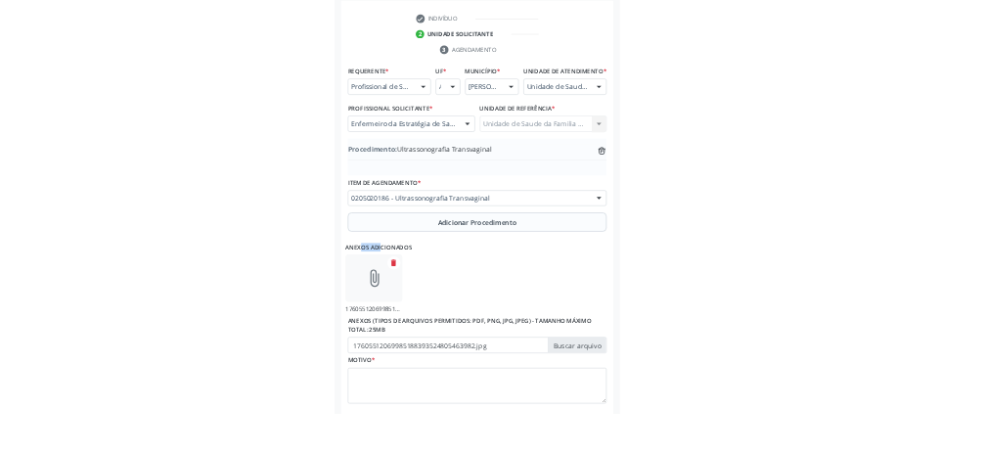
scroll to position [384, 0]
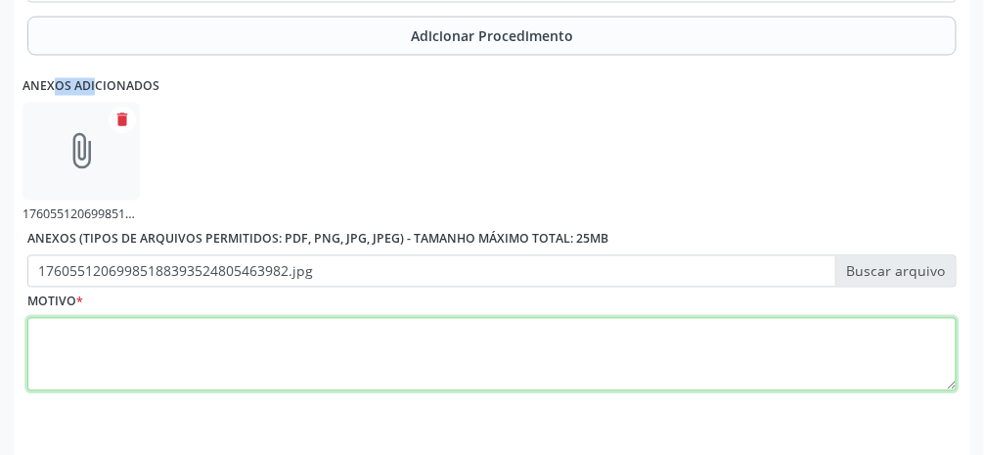
click at [587, 373] on textarea at bounding box center [491, 355] width 929 height 74
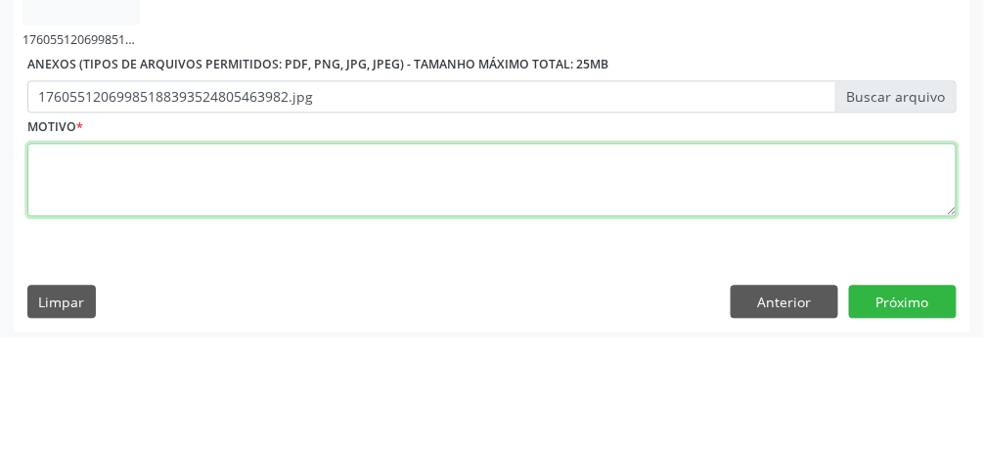
scroll to position [832, 0]
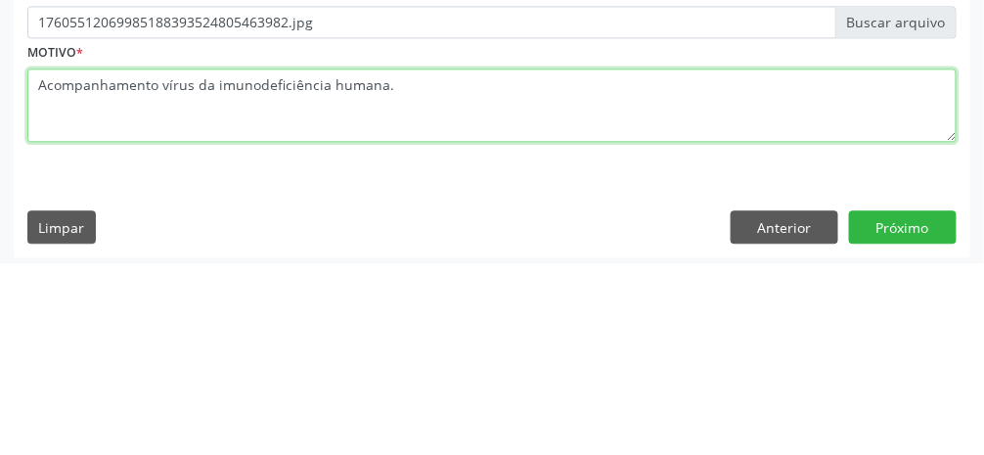
type textarea "Acompanhamento vírus da imunodeficiência humana."
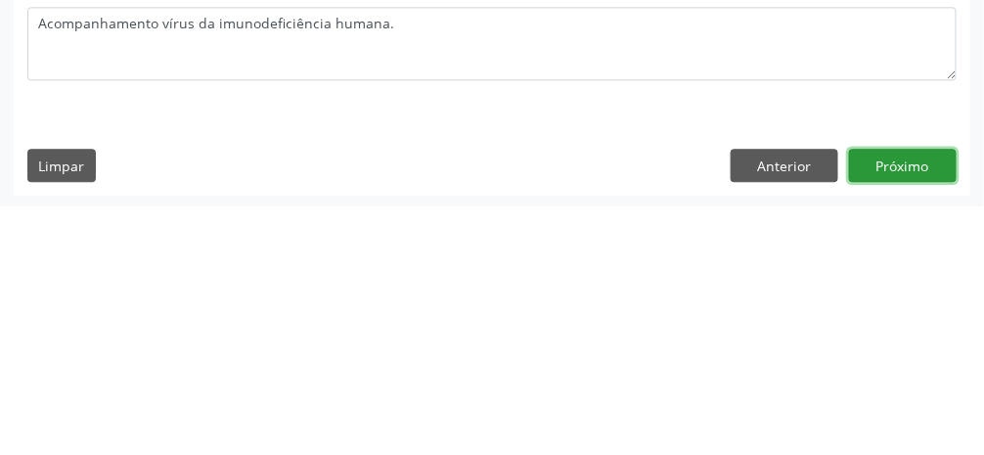
click at [587, 418] on button "Próximo" at bounding box center [903, 413] width 108 height 33
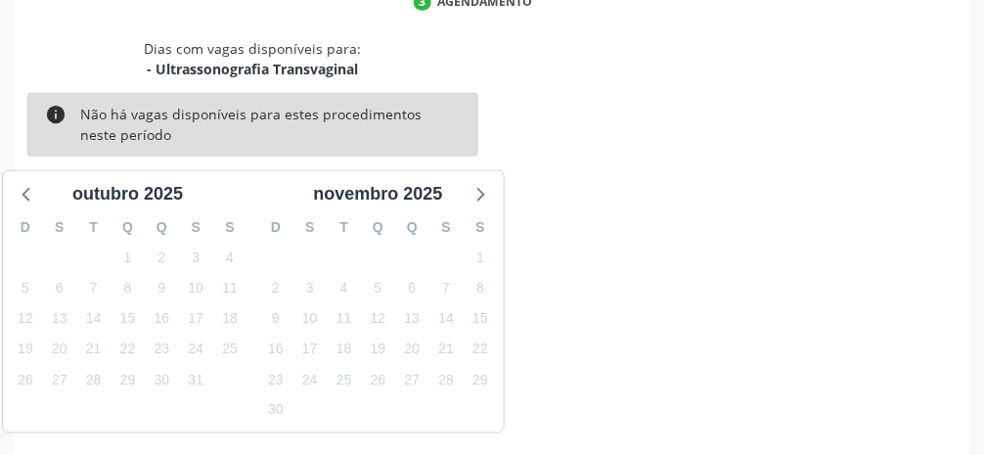
scroll to position [467, 0]
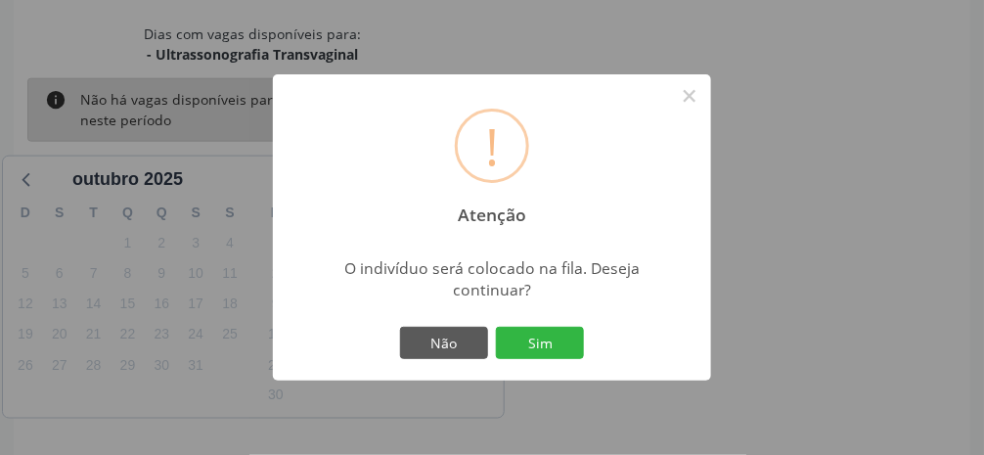
click at [558, 360] on button "Sim" at bounding box center [540, 343] width 88 height 33
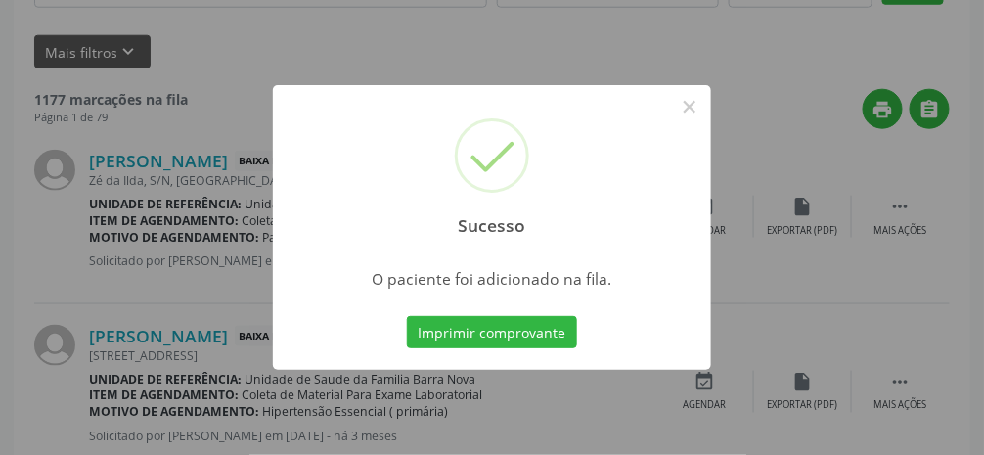
scroll to position [155, 0]
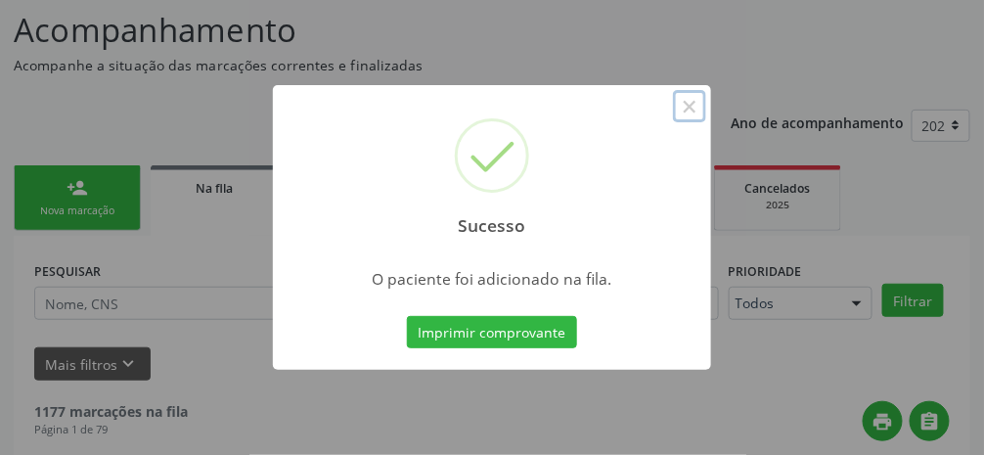
click at [587, 123] on button "×" at bounding box center [689, 106] width 33 height 33
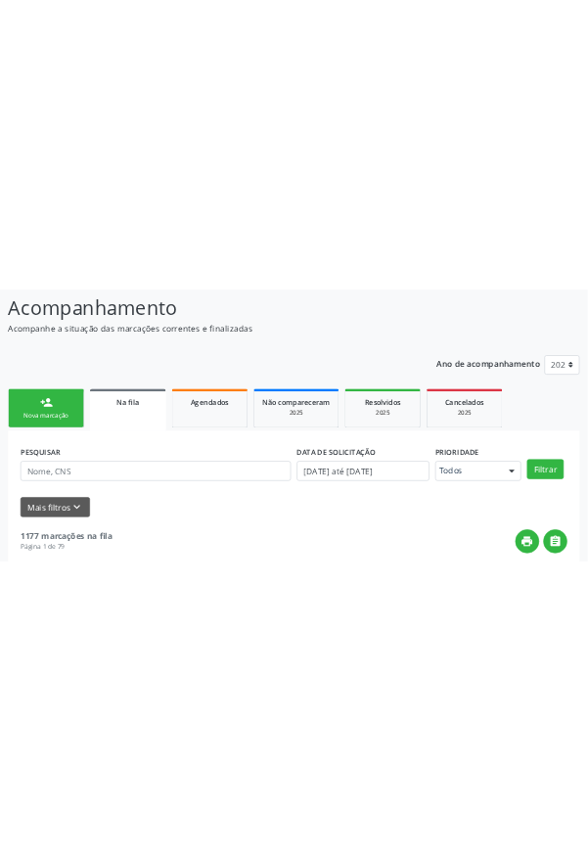
scroll to position [196, 0]
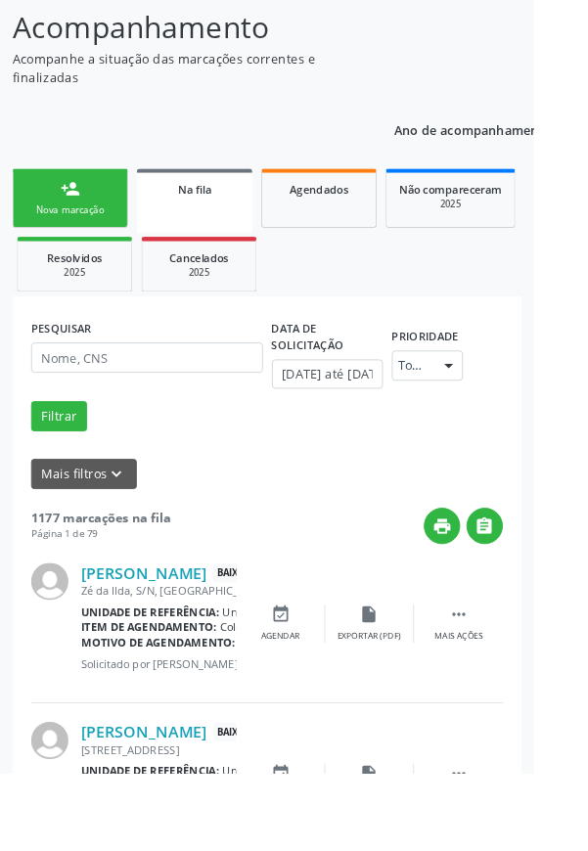
click at [49, 210] on link "person_add Nova marcação" at bounding box center [77, 219] width 127 height 66
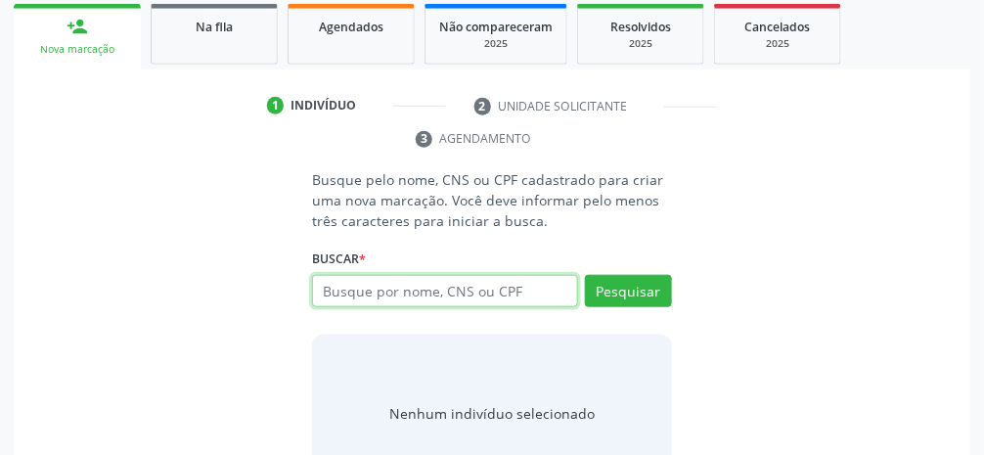
click at [522, 294] on input "text" at bounding box center [445, 291] width 266 height 33
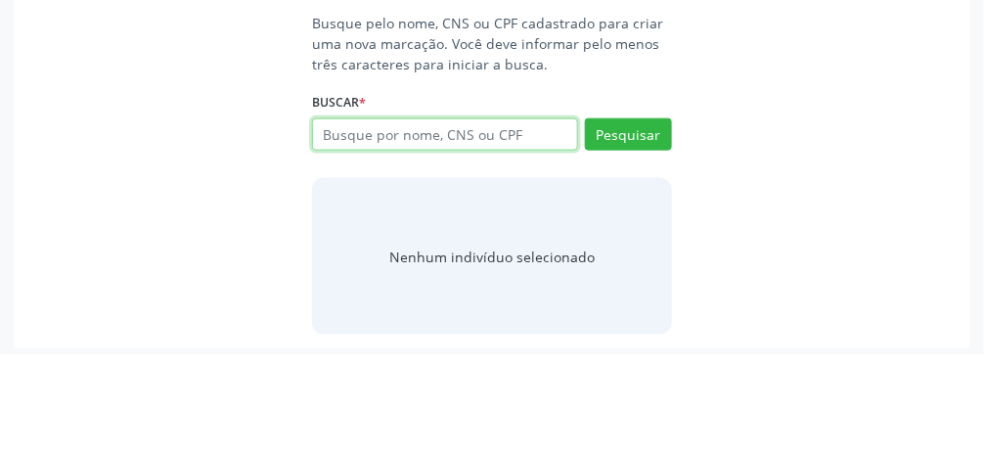
scroll to position [372, 0]
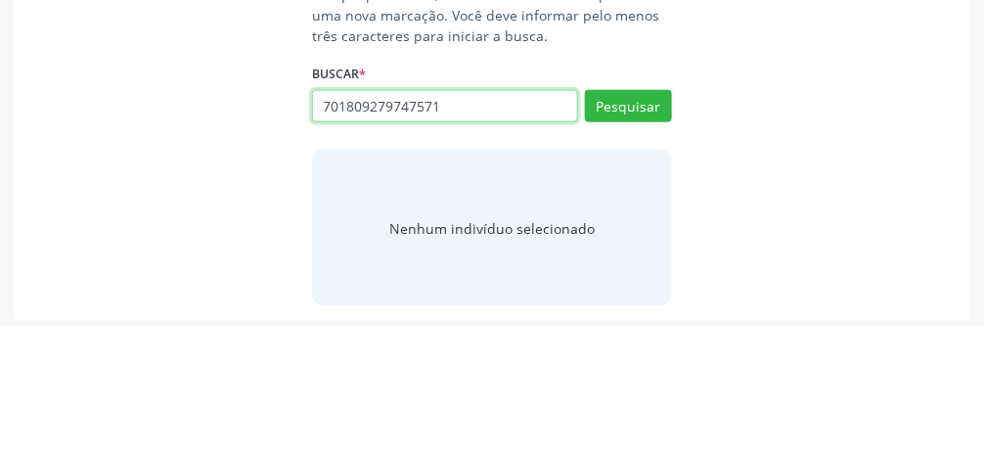
type input "701809279747571"
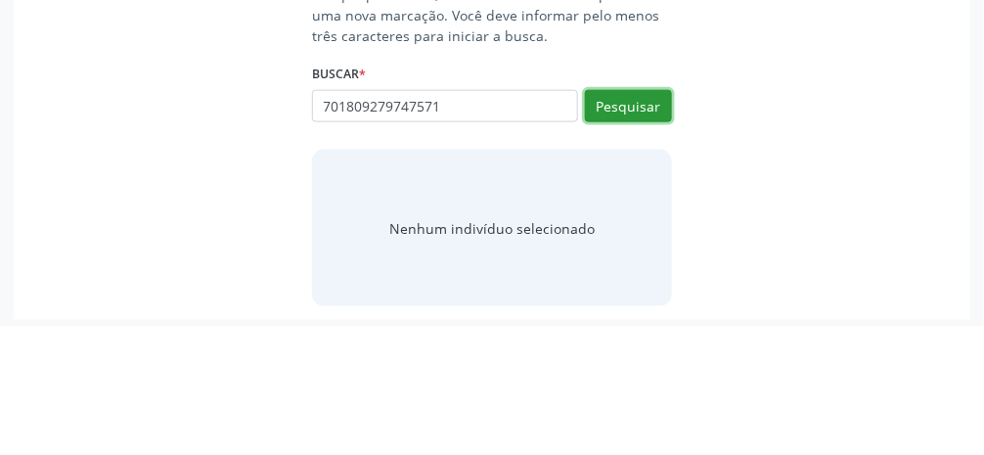
click at [587, 235] on button "Pesquisar" at bounding box center [628, 235] width 87 height 33
type input "701809279747571"
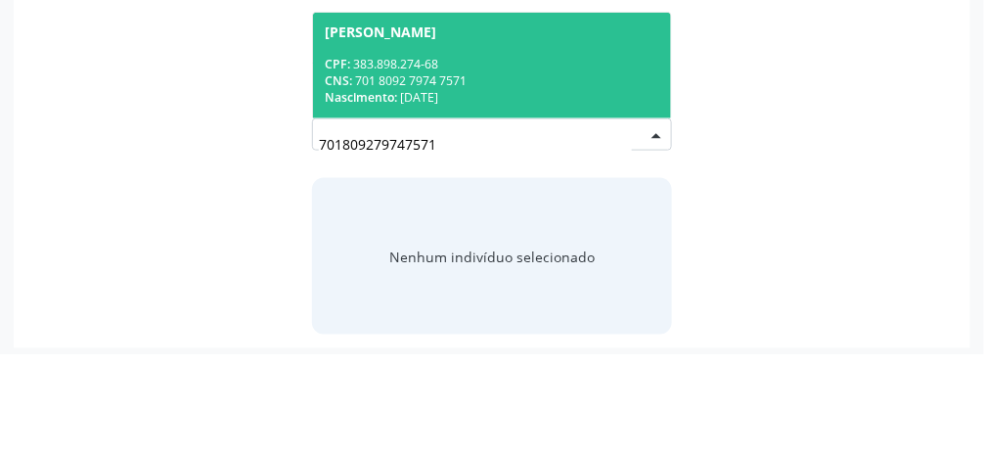
click at [587, 157] on div "CPF: 383.898.274-68" at bounding box center [492, 165] width 335 height 17
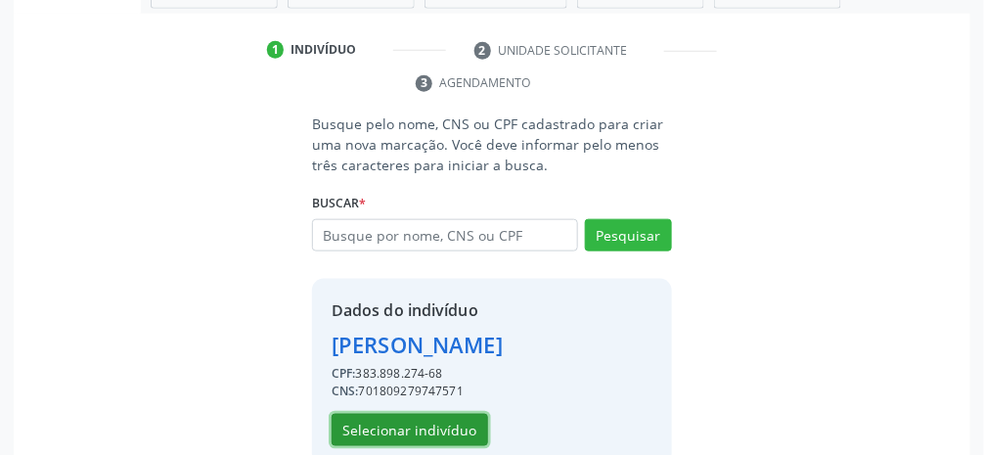
click at [445, 428] on button "Selecionar indivíduo" at bounding box center [410, 430] width 157 height 33
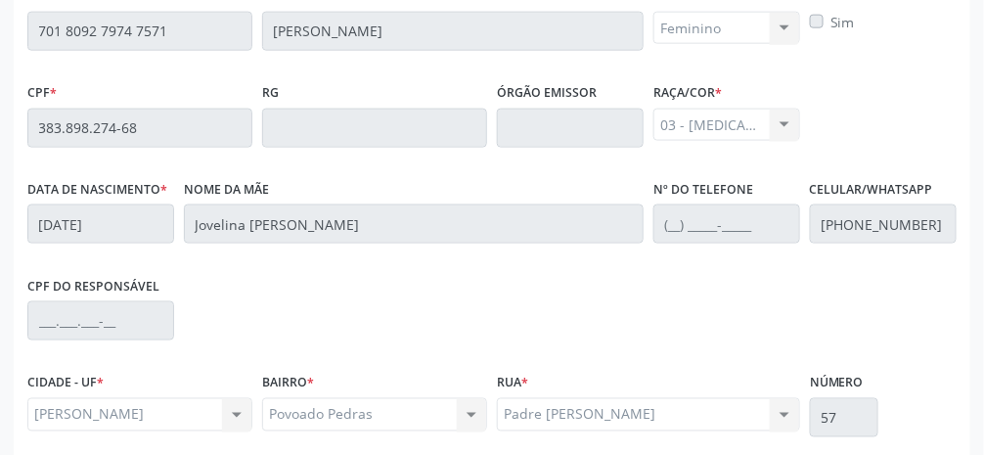
scroll to position [657, 0]
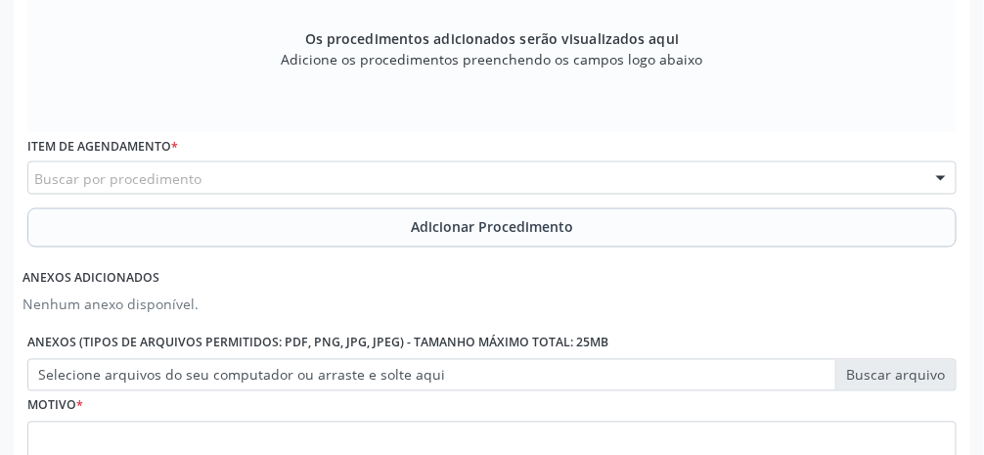
click at [587, 179] on div "Buscar por procedimento" at bounding box center [491, 177] width 929 height 33
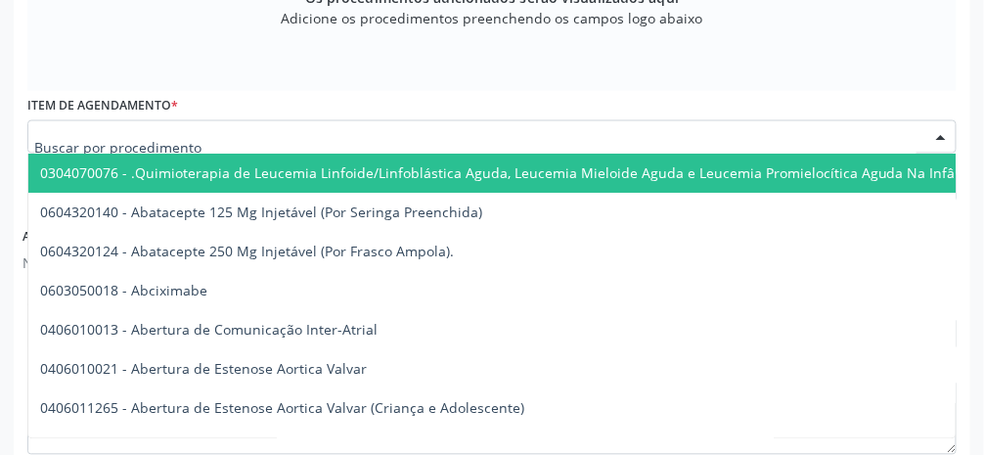
scroll to position [720, 0]
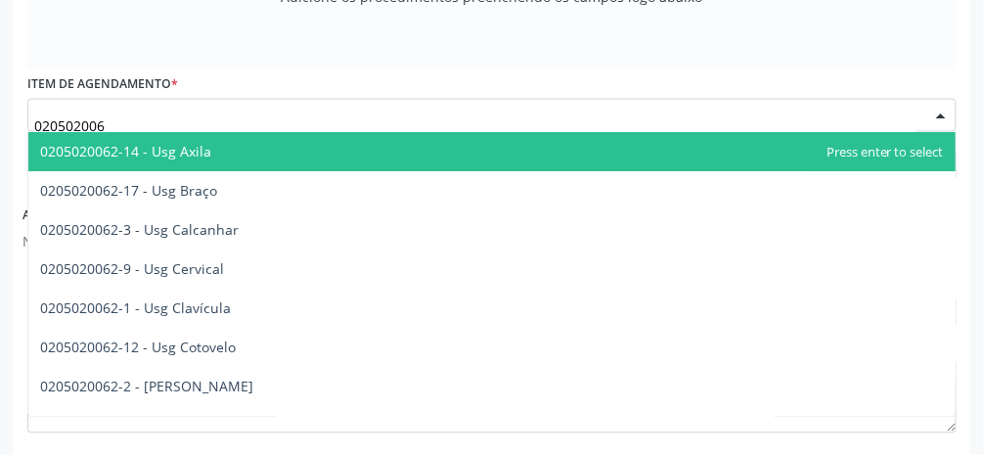
type input "0205020062"
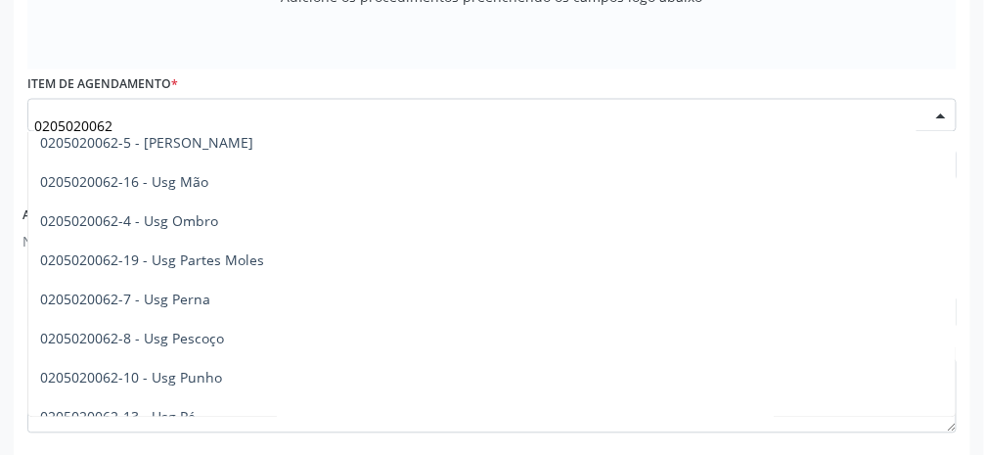
scroll to position [286, 0]
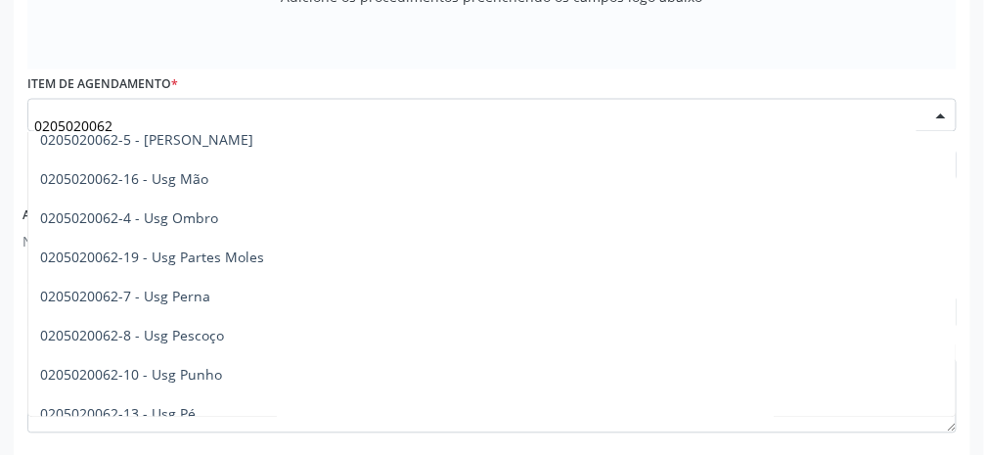
click at [206, 138] on span "0205020062-5 - [PERSON_NAME]" at bounding box center [146, 139] width 213 height 19
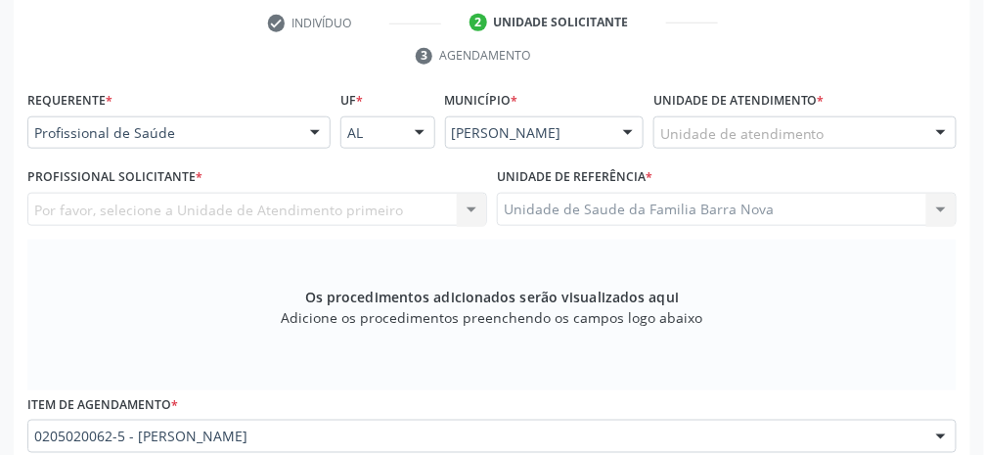
scroll to position [405, 0]
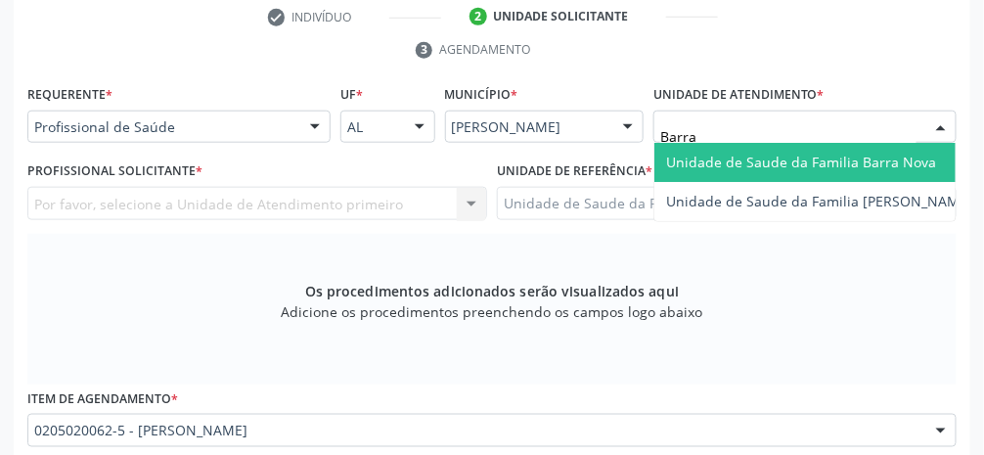
type input "Barra"
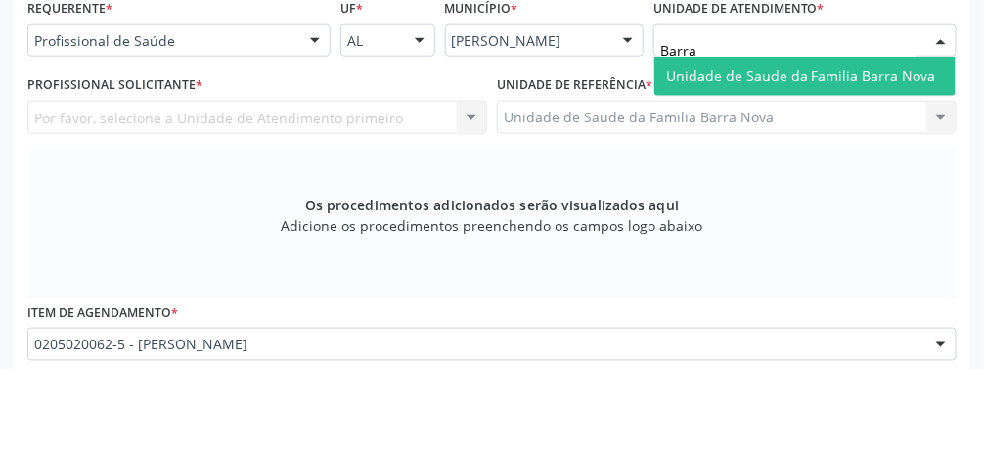
click at [587, 162] on span "Unidade de Saude da Familia Barra Nova" at bounding box center [801, 162] width 270 height 19
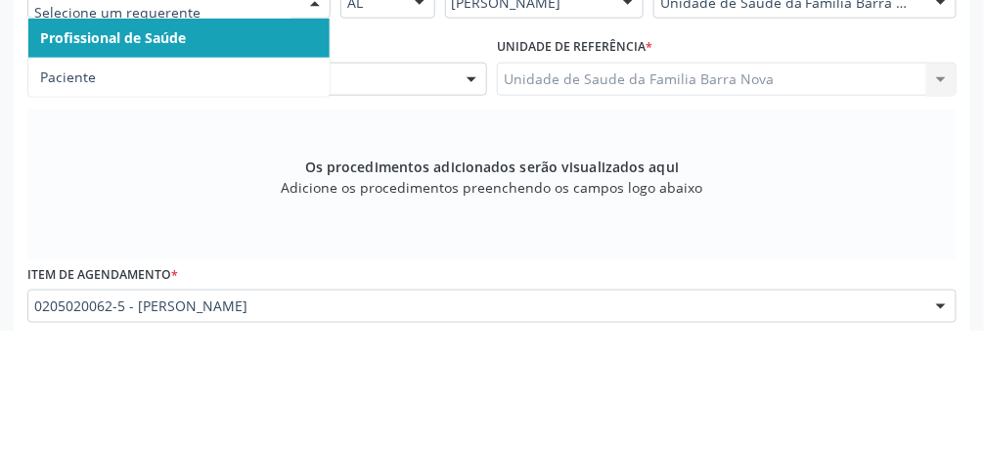
click at [245, 203] on span "Paciente" at bounding box center [178, 201] width 301 height 39
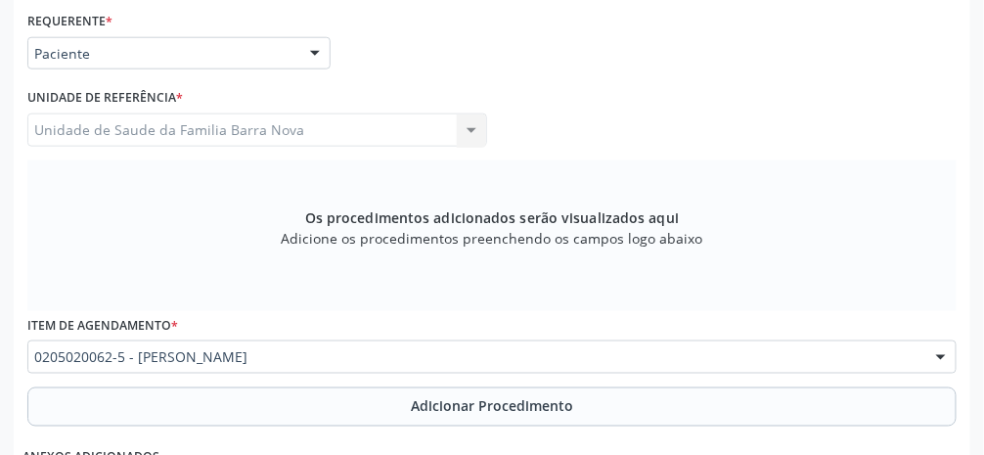
scroll to position [479, 0]
click at [531, 410] on span "Adicionar Procedimento" at bounding box center [492, 405] width 162 height 21
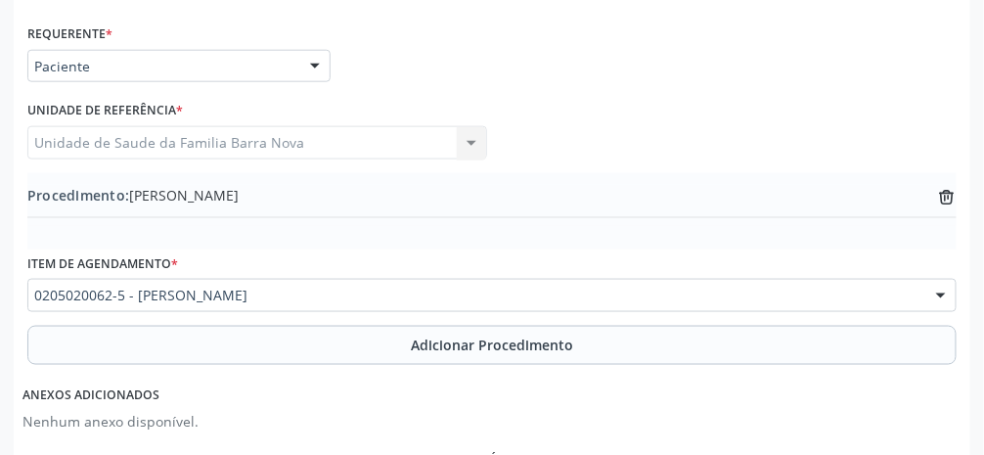
scroll to position [688, 0]
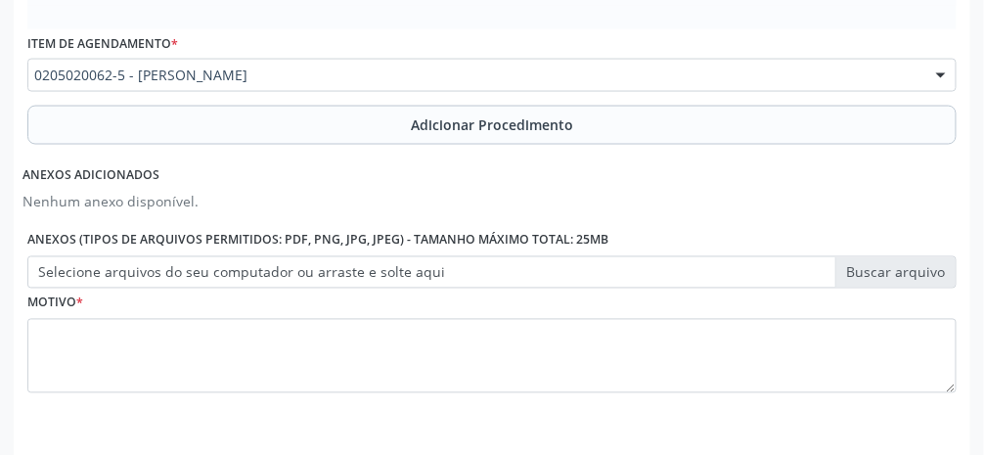
scroll to position [683, 0]
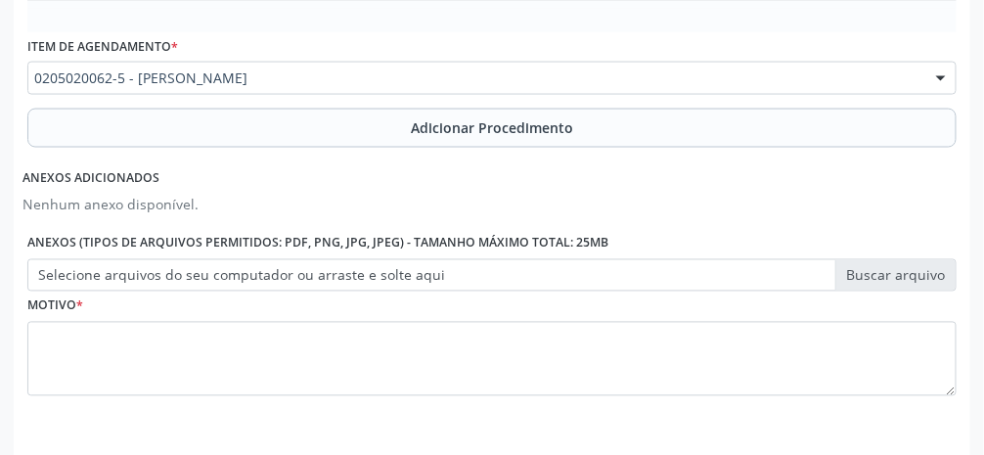
click at [587, 280] on label "Selecione arquivos do seu computador ou arraste e solte aqui" at bounding box center [491, 275] width 929 height 33
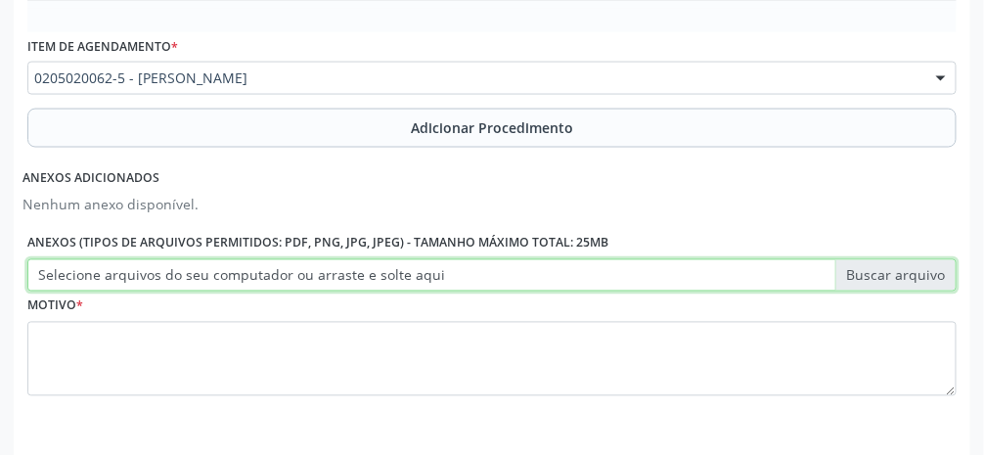
click at [587, 280] on input "Selecione arquivos do seu computador ou arraste e solte aqui" at bounding box center [491, 275] width 929 height 33
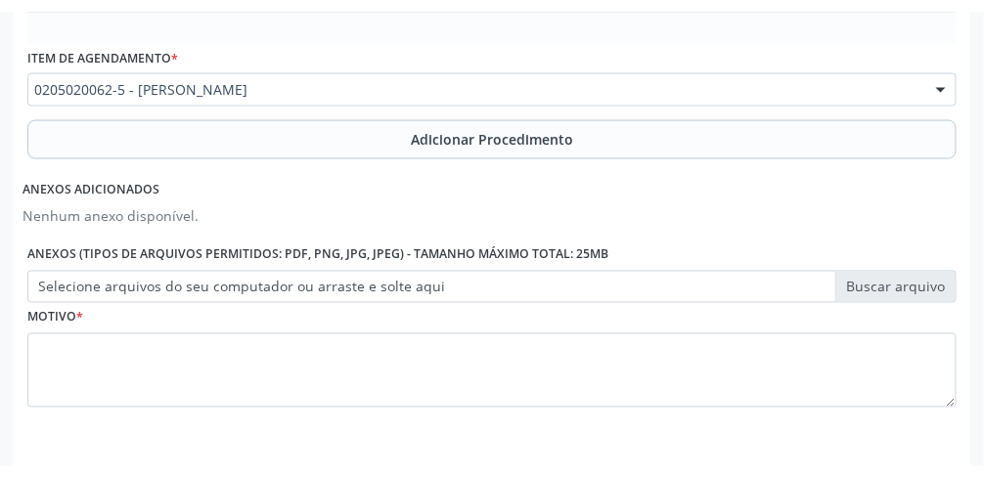
scroll to position [664, 0]
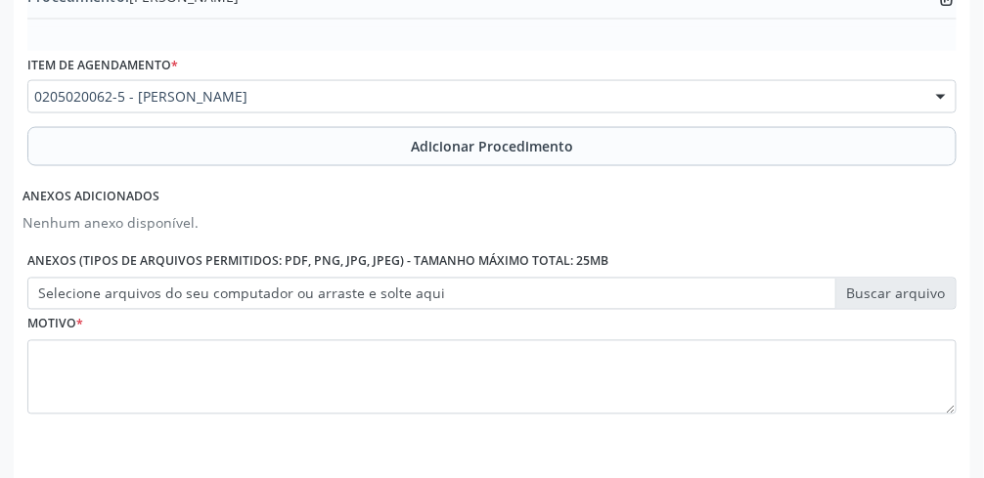
type input "C:\fakepath\17605514799745441377286532350572.jpg"
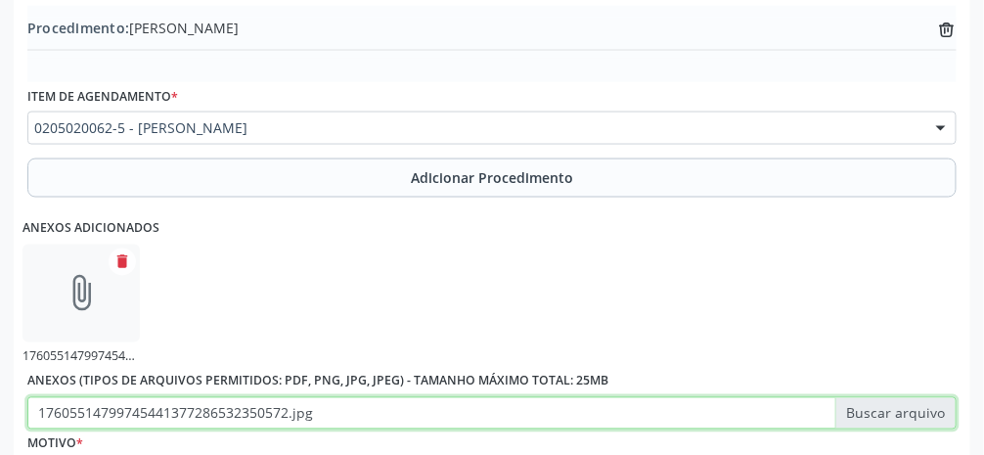
scroll to position [775, 0]
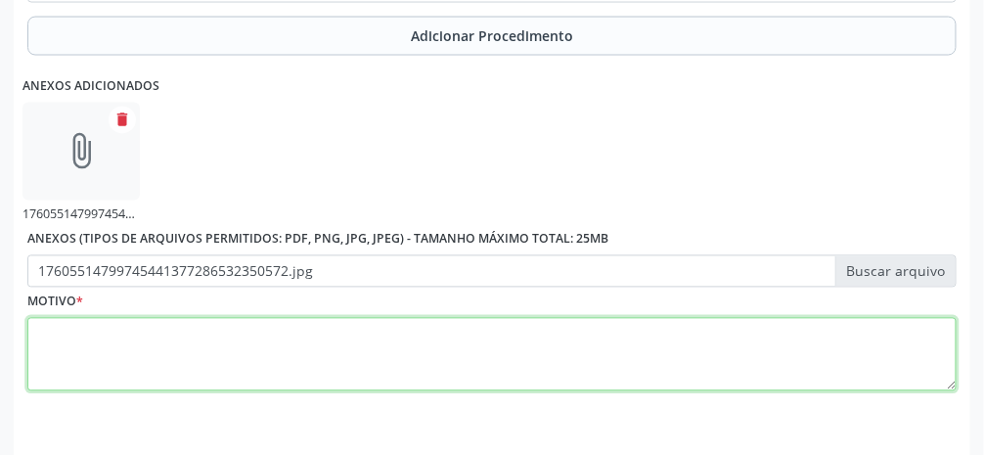
click at [587, 359] on textarea at bounding box center [491, 355] width 929 height 74
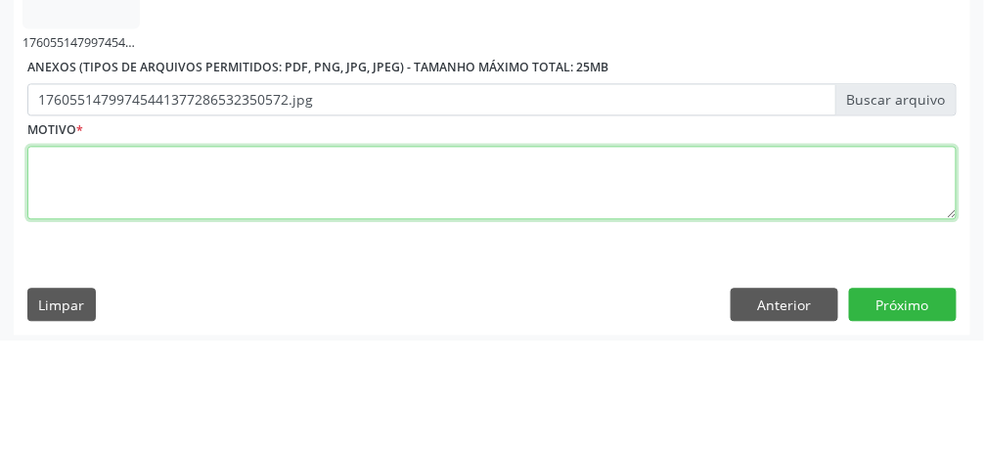
scroll to position [832, 0]
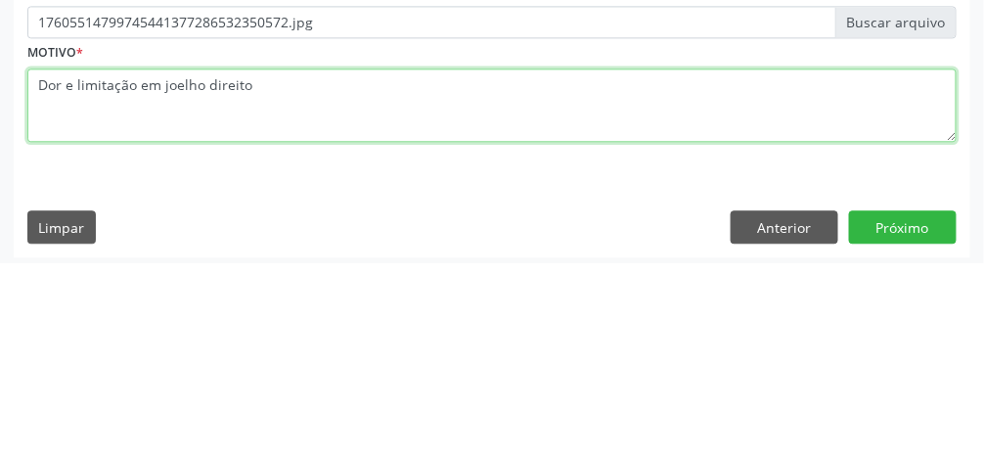
type textarea "Dor e limitação em joelho direito"
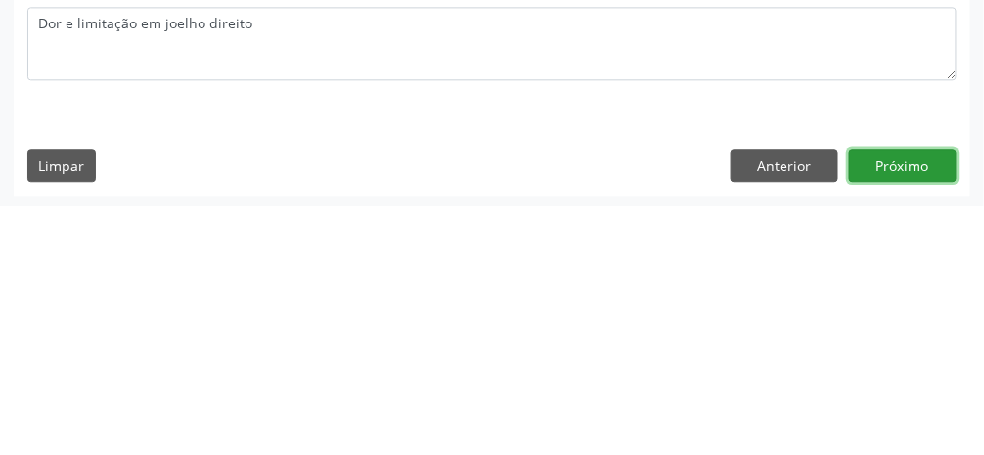
click at [587, 418] on button "Próximo" at bounding box center [903, 413] width 108 height 33
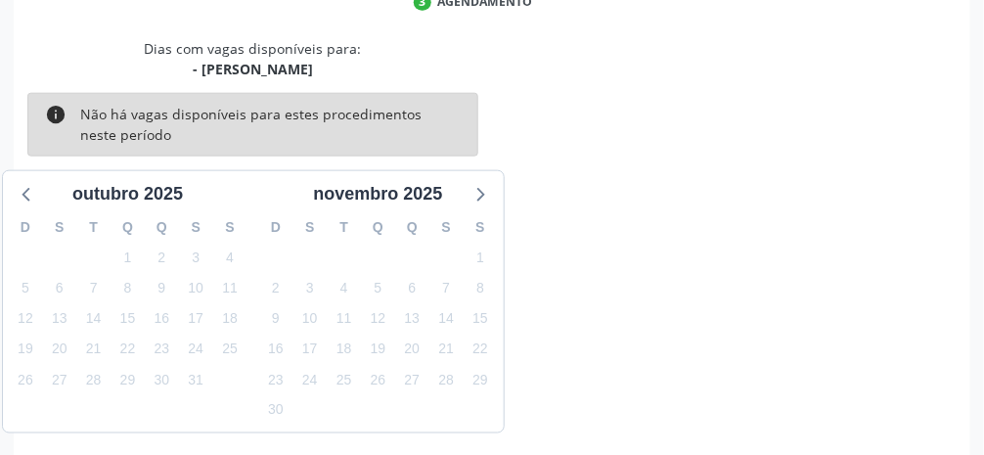
scroll to position [467, 0]
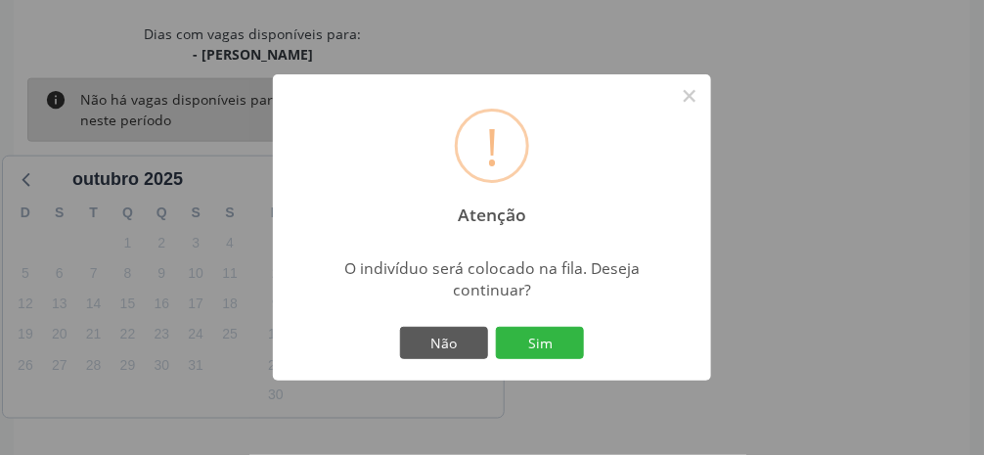
click at [554, 360] on button "Sim" at bounding box center [540, 343] width 88 height 33
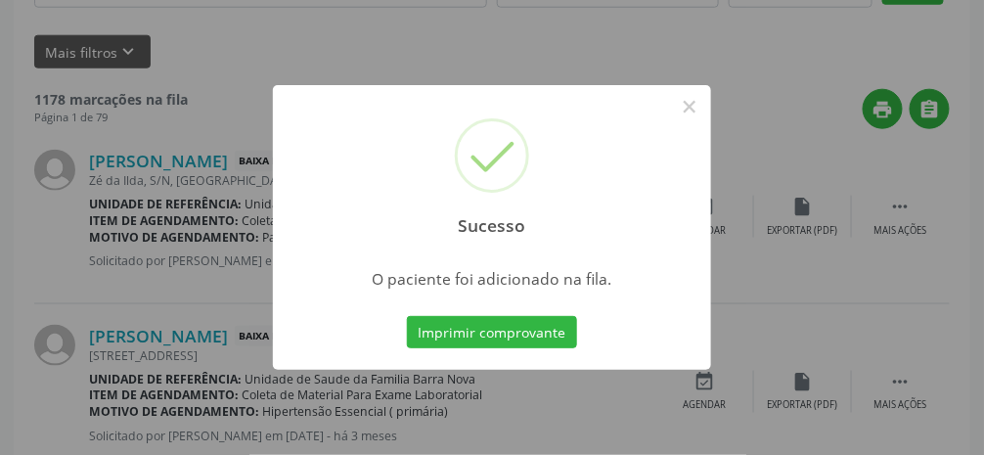
scroll to position [155, 0]
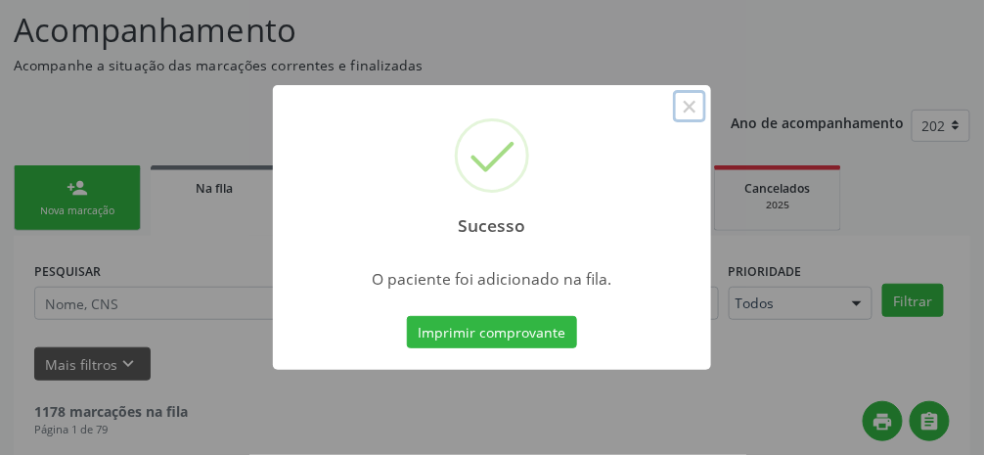
click at [587, 123] on button "×" at bounding box center [689, 106] width 33 height 33
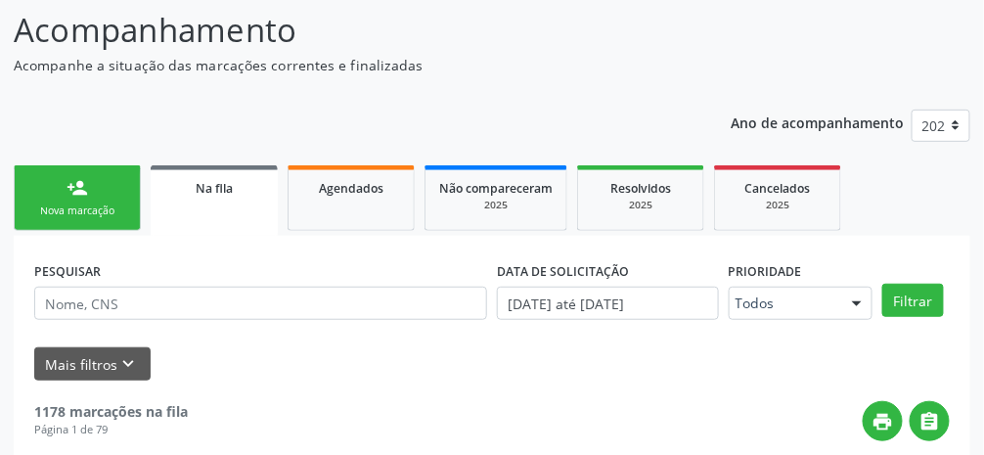
click at [104, 198] on link "person_add Nova marcação" at bounding box center [77, 198] width 127 height 66
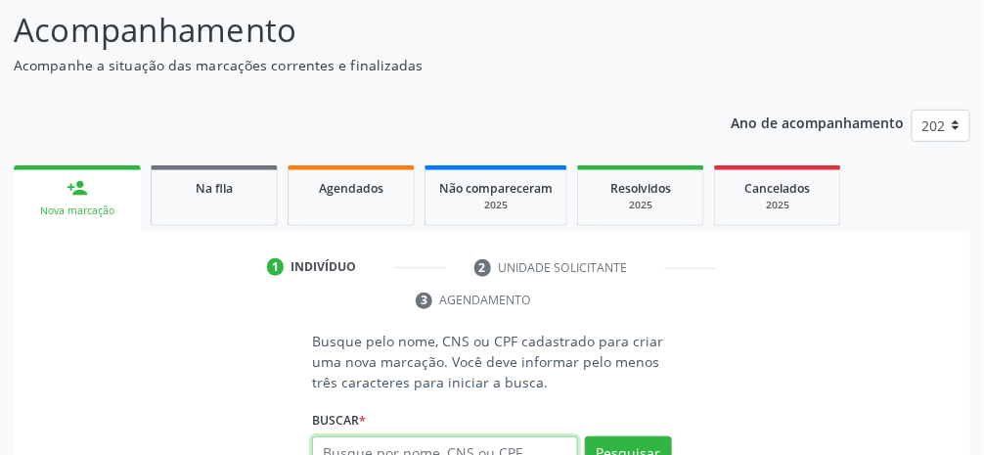
click at [479, 456] on input "text" at bounding box center [445, 452] width 266 height 33
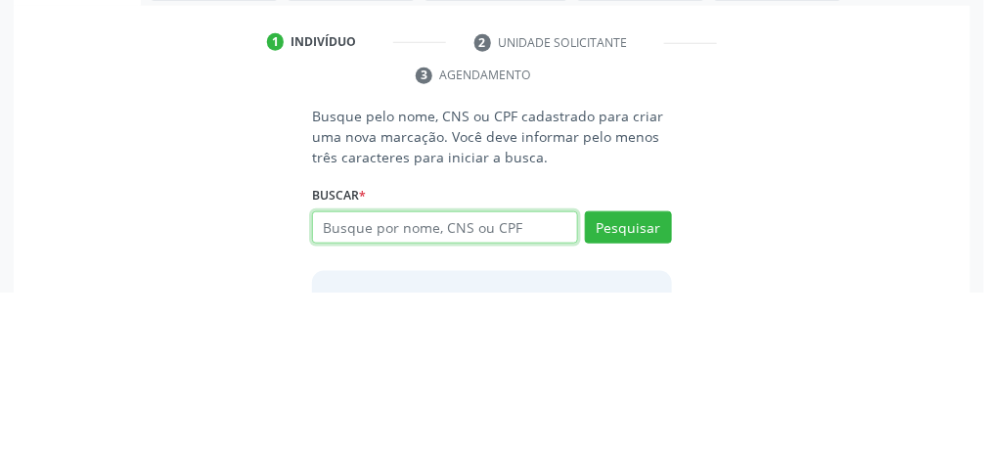
scroll to position [253, 0]
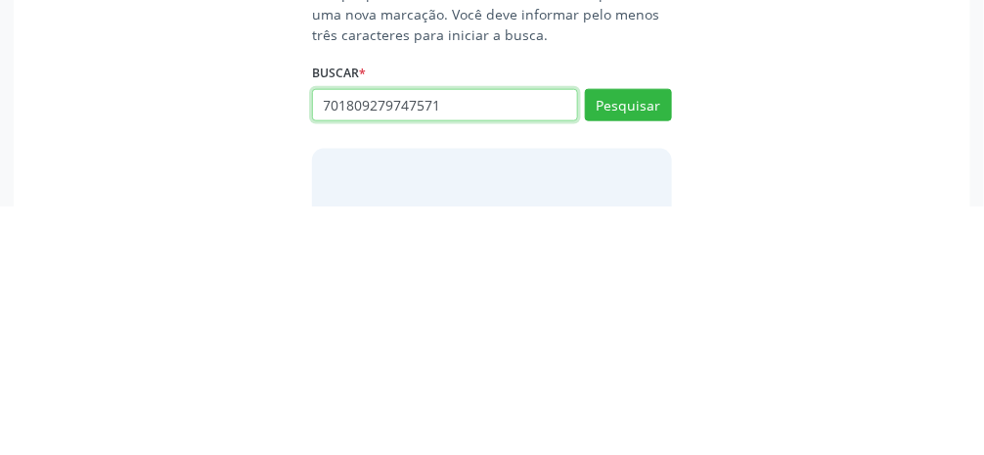
type input "701809279747571"
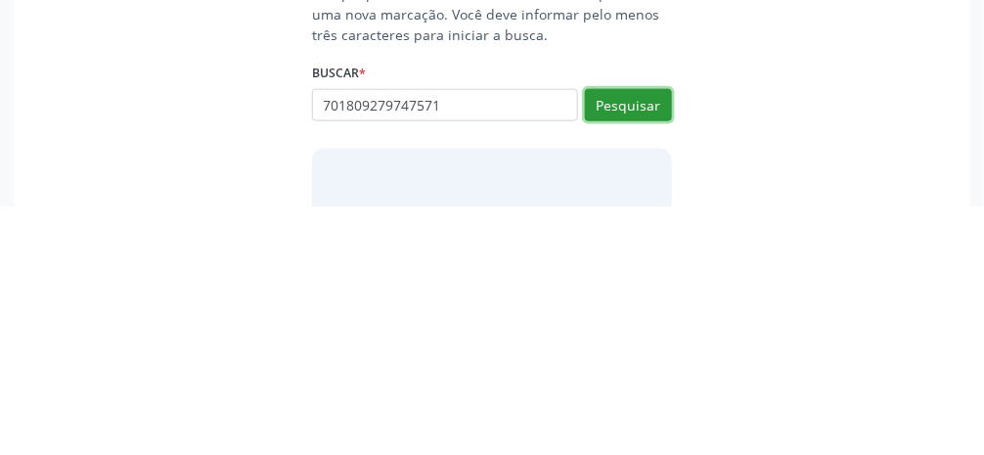
click at [587, 355] on button "Pesquisar" at bounding box center [628, 354] width 87 height 33
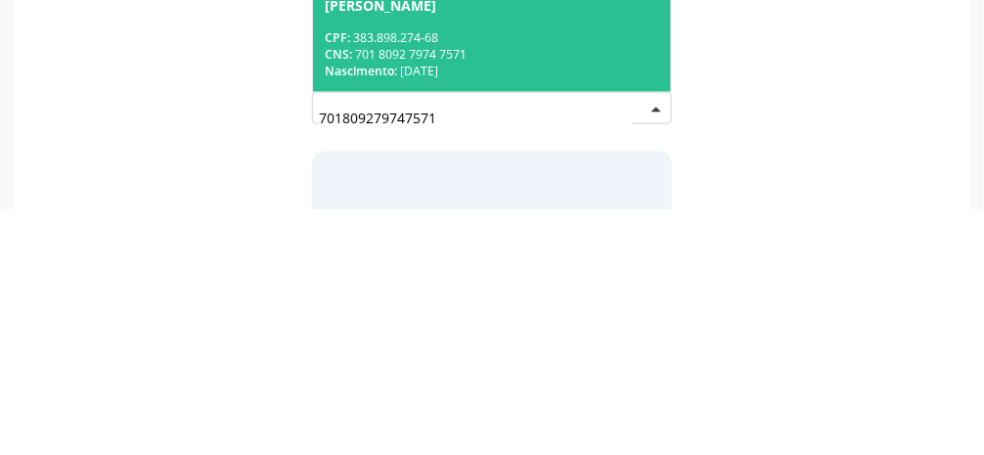
scroll to position [262, 0]
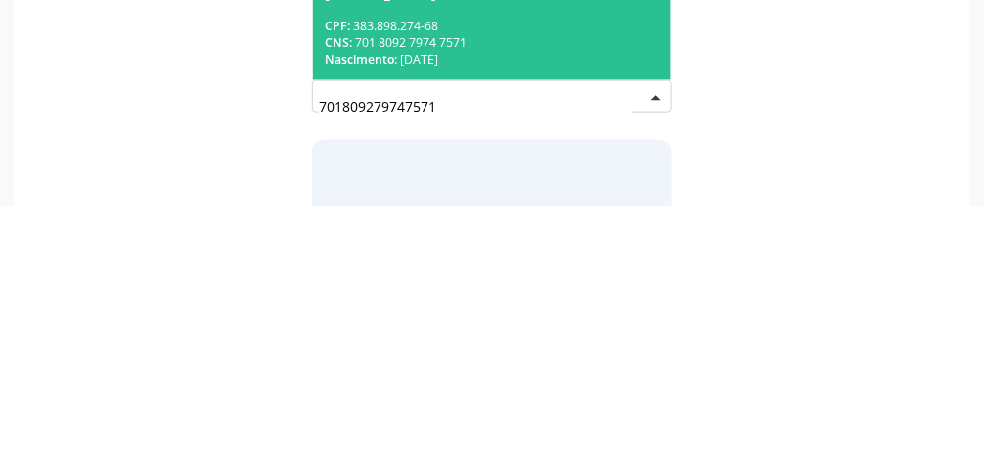
click at [552, 294] on div "CNS: 701 8092 7974 7571" at bounding box center [492, 291] width 335 height 17
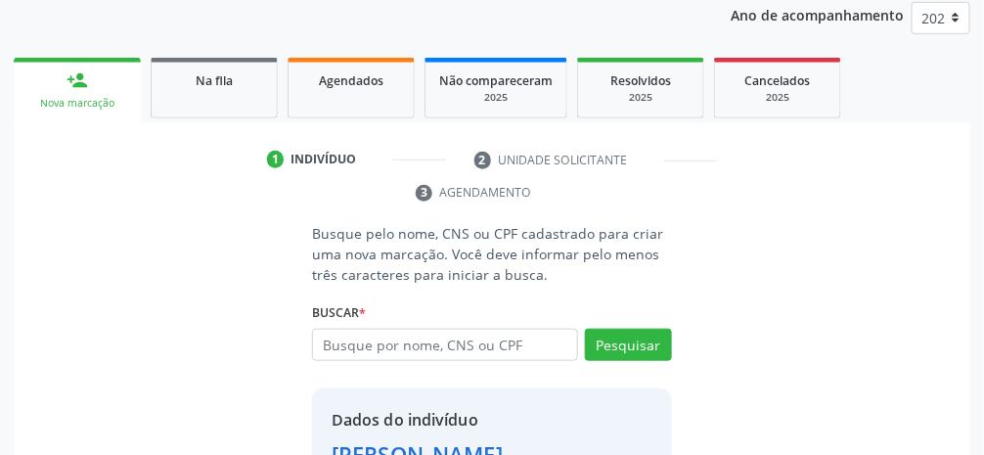
scroll to position [345, 0]
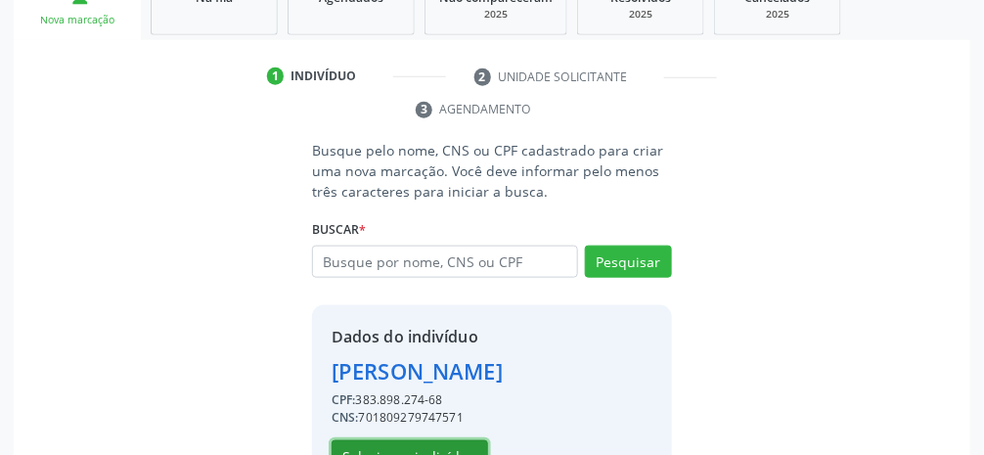
click at [424, 456] on button "Selecionar indivíduo" at bounding box center [410, 456] width 157 height 33
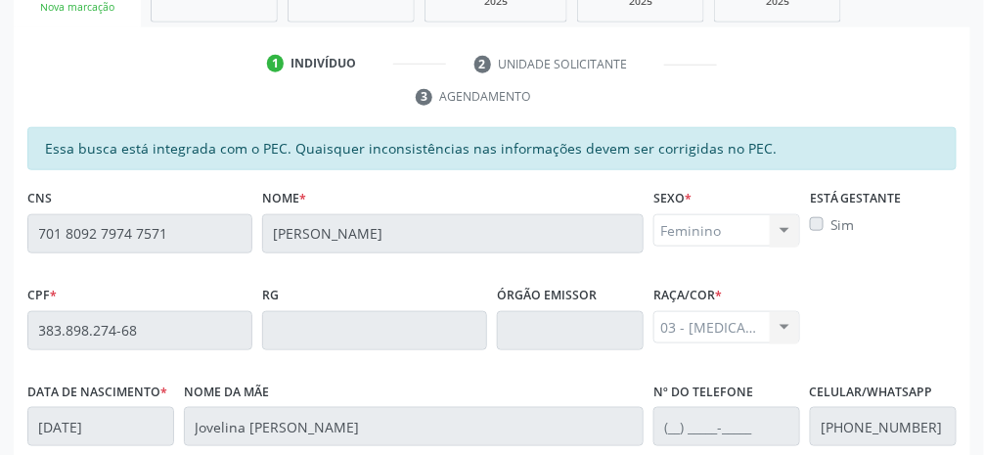
scroll to position [657, 0]
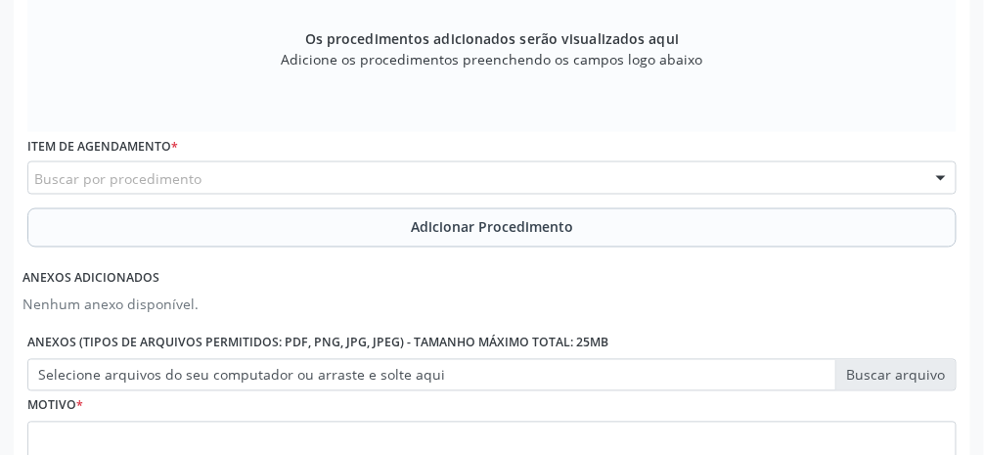
click at [466, 180] on div "Buscar por procedimento" at bounding box center [491, 177] width 929 height 33
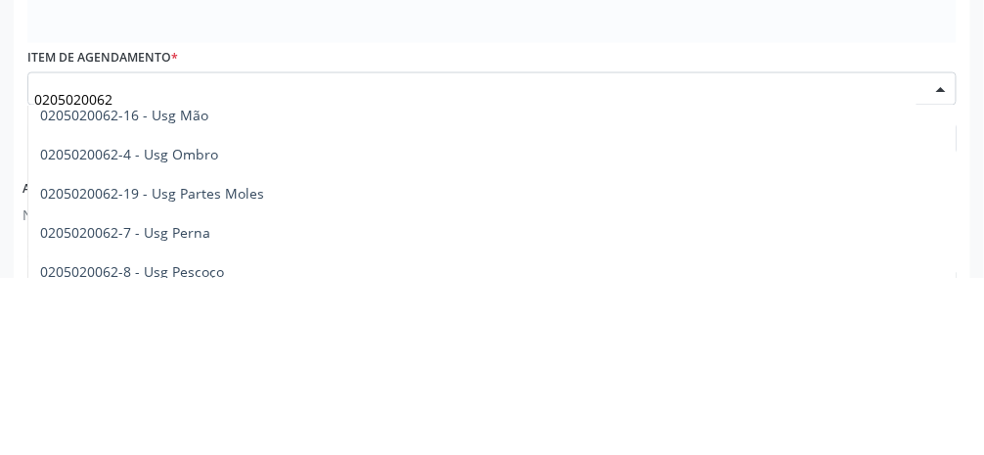
scroll to position [569, 0]
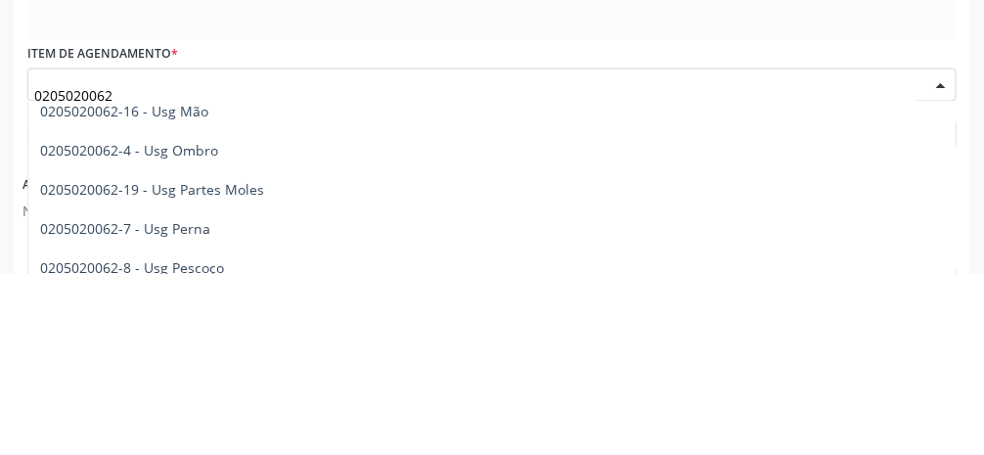
click at [587, 265] on div at bounding box center [941, 266] width 29 height 33
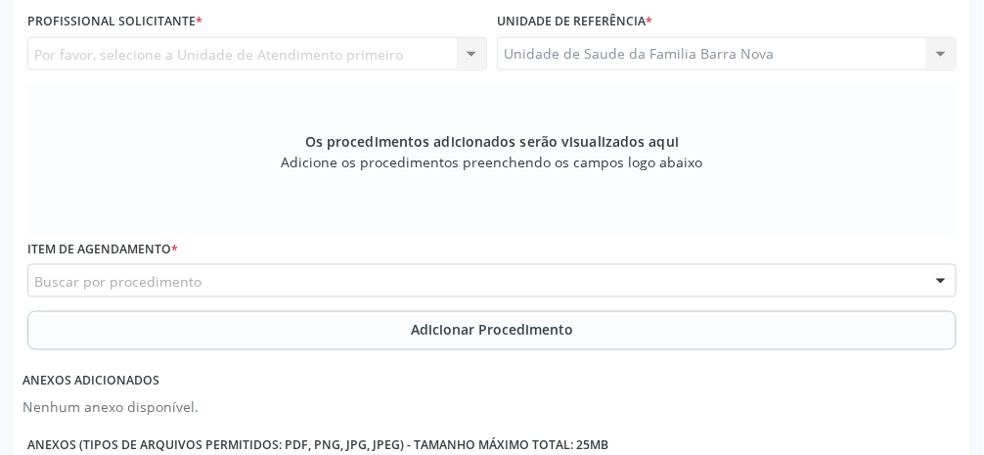
scroll to position [558, 0]
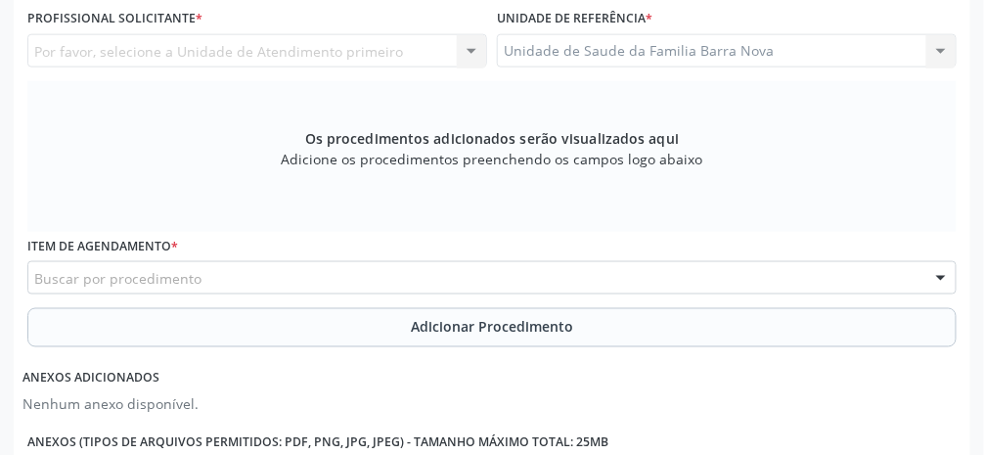
click at [511, 277] on div "Buscar por procedimento" at bounding box center [491, 277] width 929 height 33
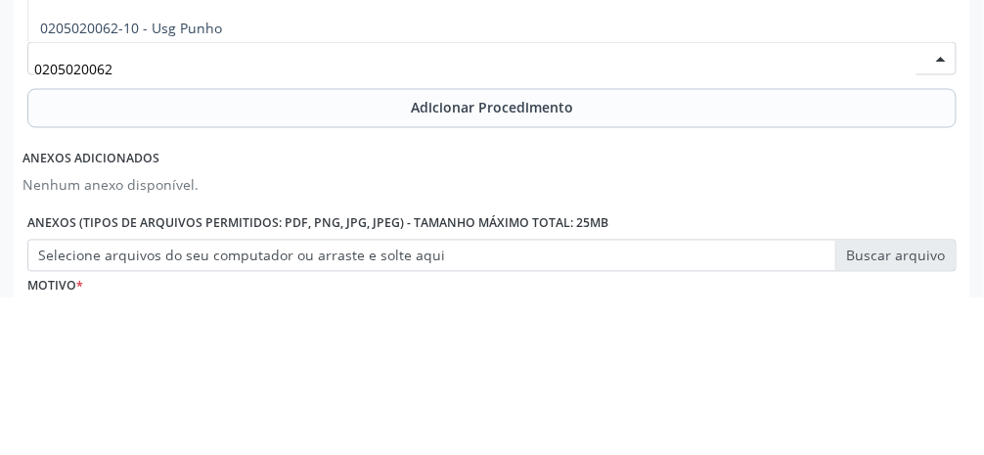
scroll to position [619, 0]
click at [587, 222] on div at bounding box center [941, 217] width 29 height 33
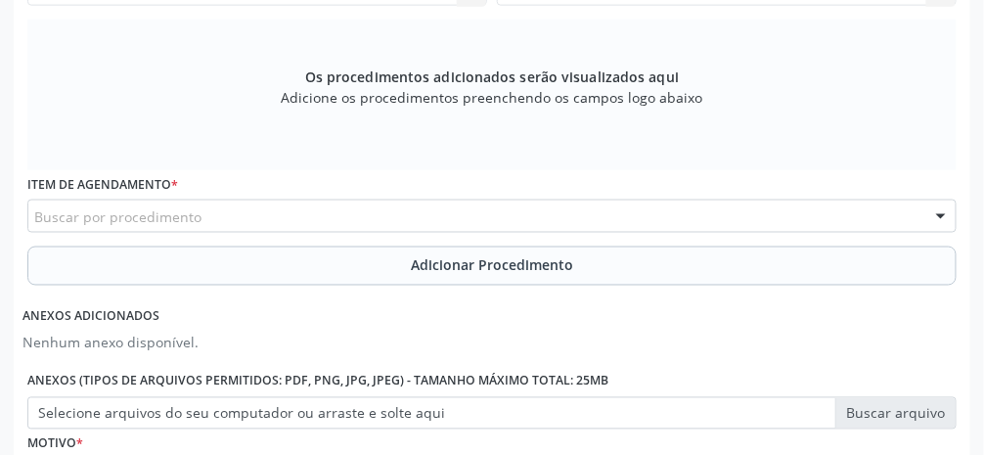
click at [351, 224] on div "Buscar por procedimento" at bounding box center [491, 216] width 929 height 33
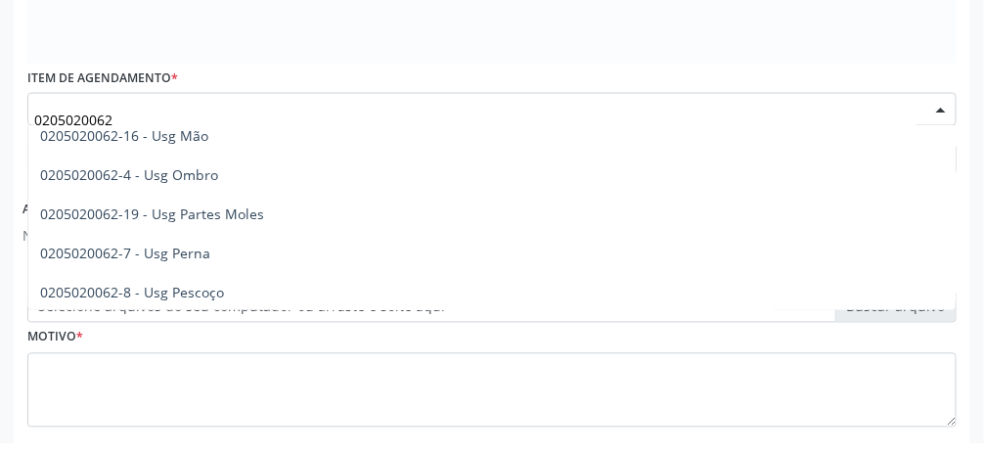
scroll to position [697, 0]
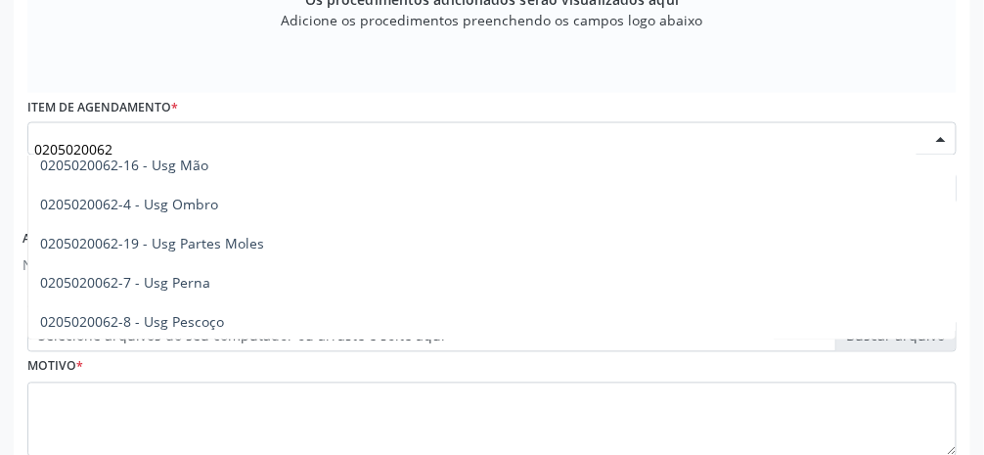
click at [587, 137] on div at bounding box center [941, 139] width 29 height 33
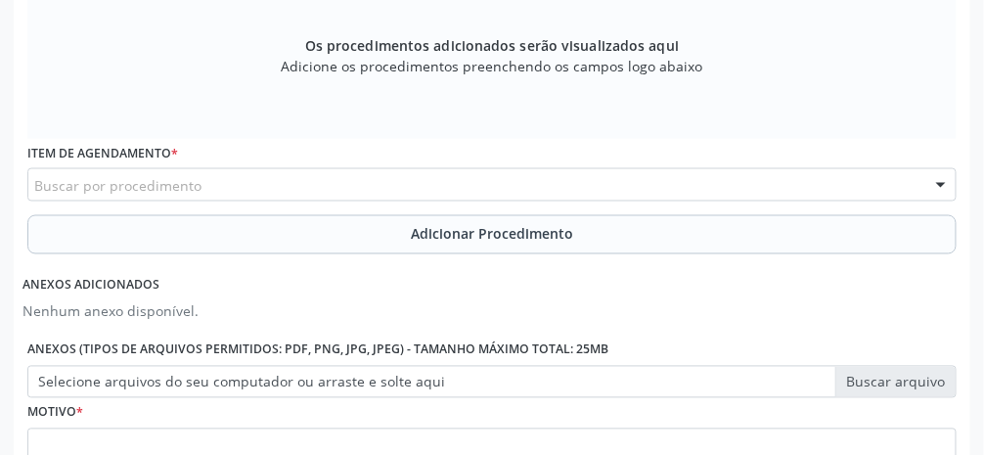
scroll to position [761, 0]
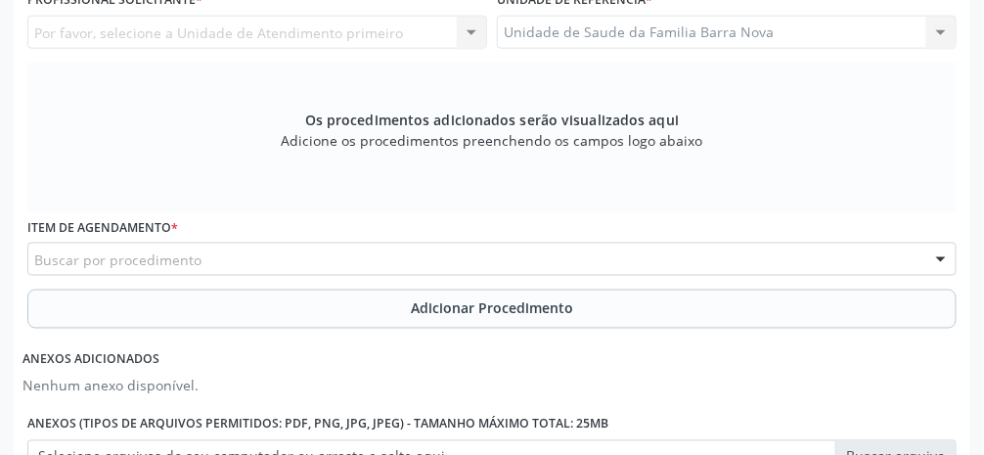
click at [587, 253] on div "Buscar por procedimento" at bounding box center [491, 259] width 929 height 33
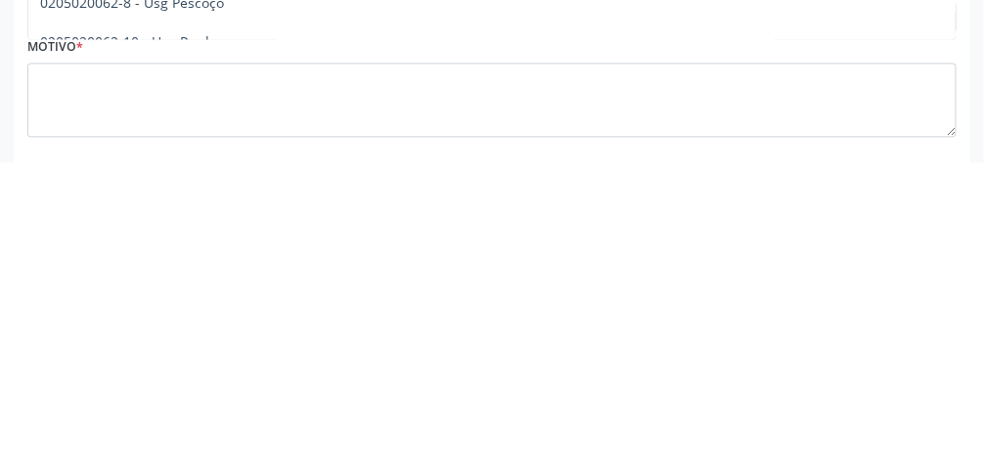
scroll to position [723, 0]
click at [44, 440] on fieldset "Motivo *" at bounding box center [491, 384] width 929 height 117
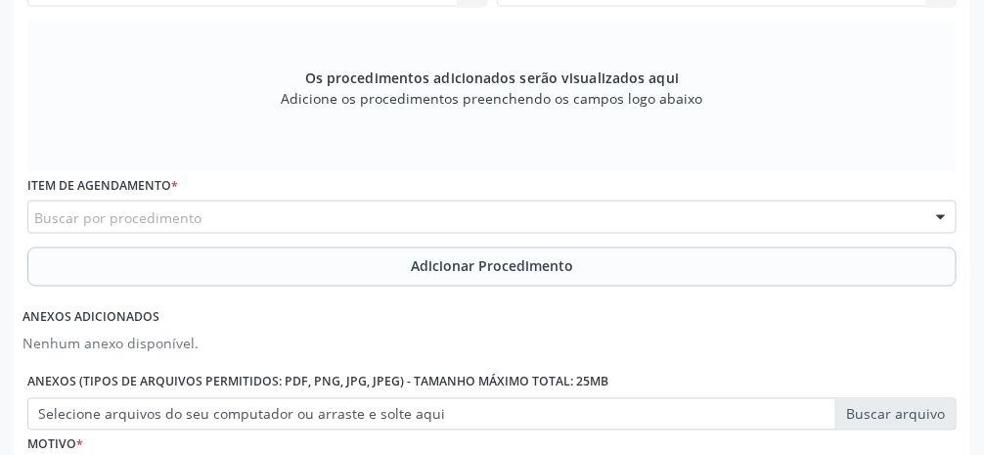
scroll to position [621, 0]
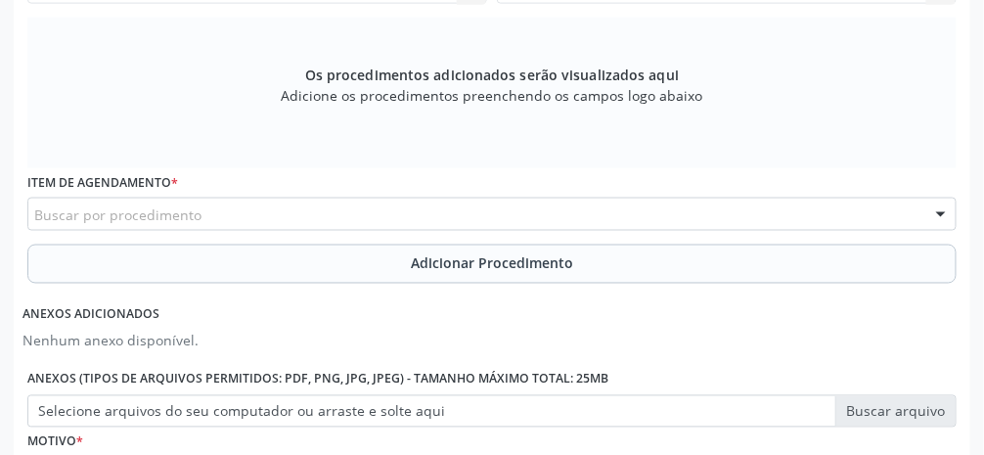
click at [587, 214] on div at bounding box center [941, 215] width 29 height 33
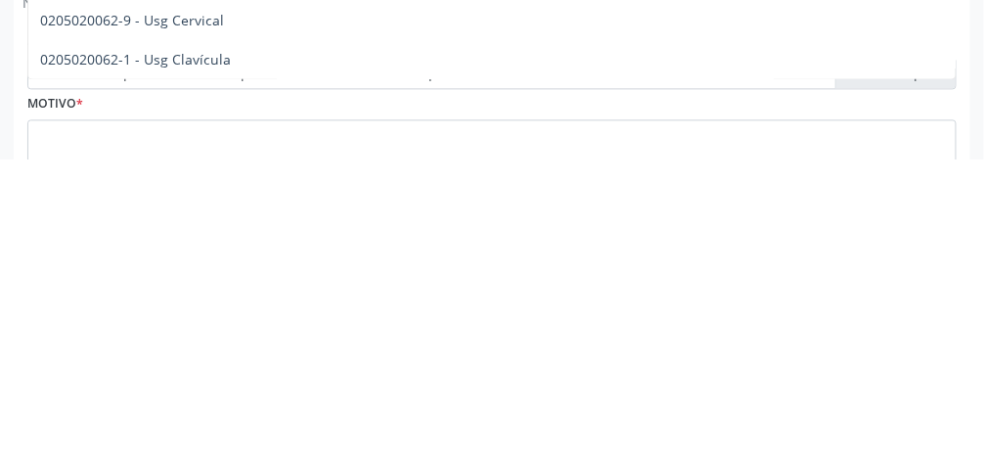
scroll to position [664, 0]
click at [370, 353] on span "0205020062-1 - Usg Clavícula" at bounding box center [491, 354] width 927 height 39
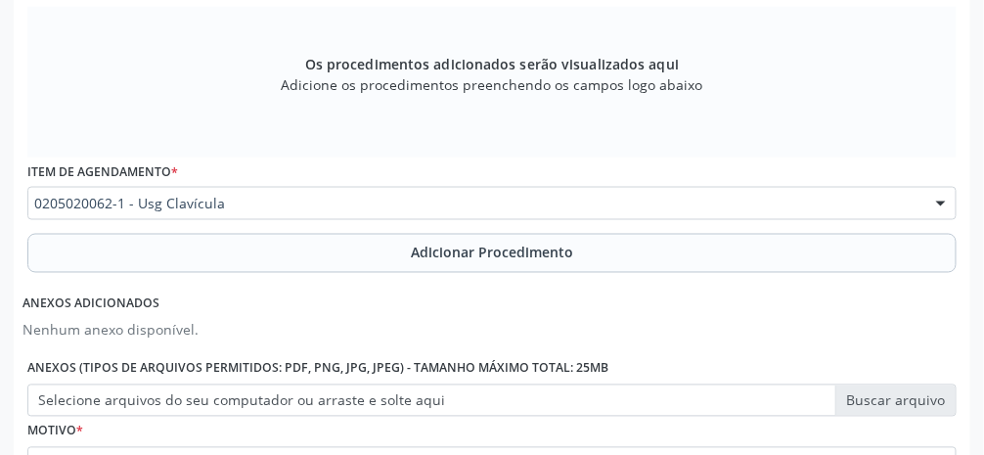
scroll to position [649, 0]
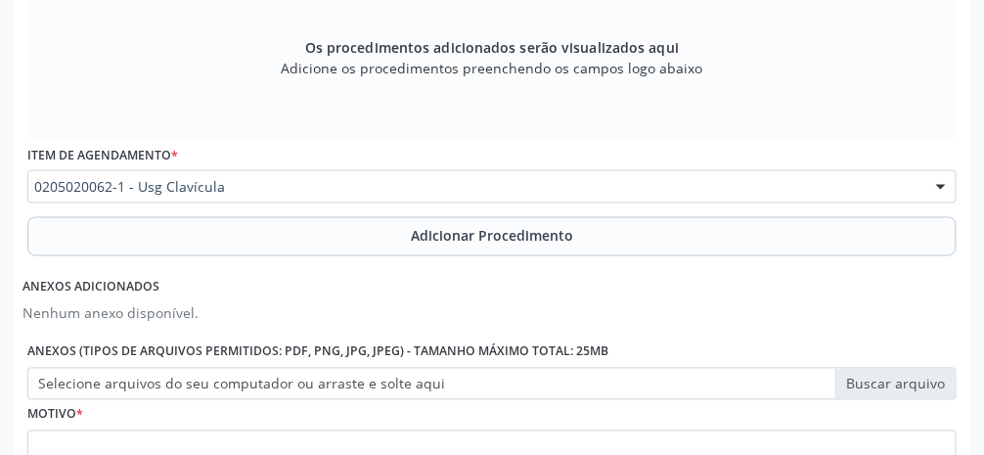
click at [587, 199] on div at bounding box center [941, 187] width 29 height 33
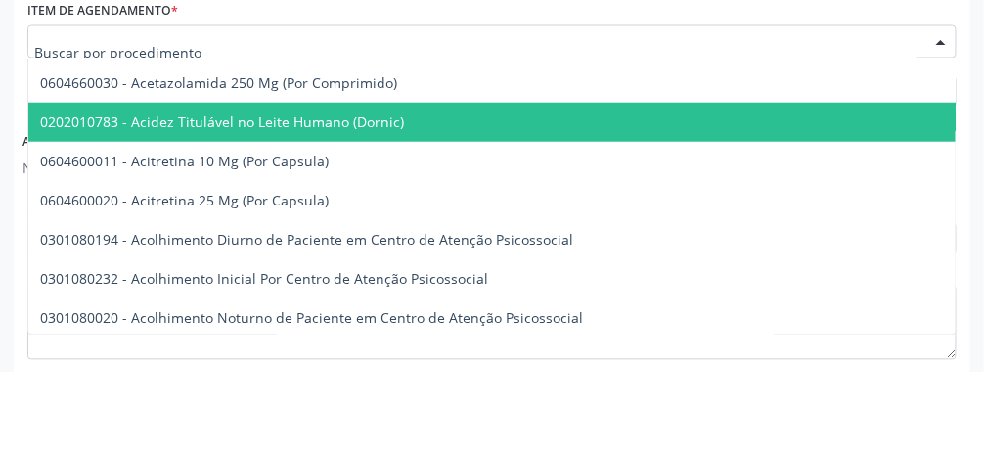
scroll to position [711, 0]
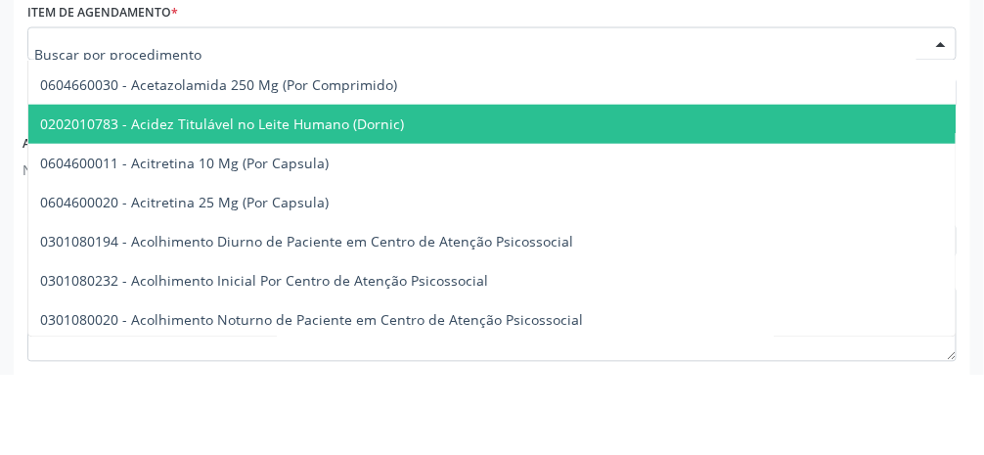
click at [587, 134] on div at bounding box center [941, 125] width 29 height 33
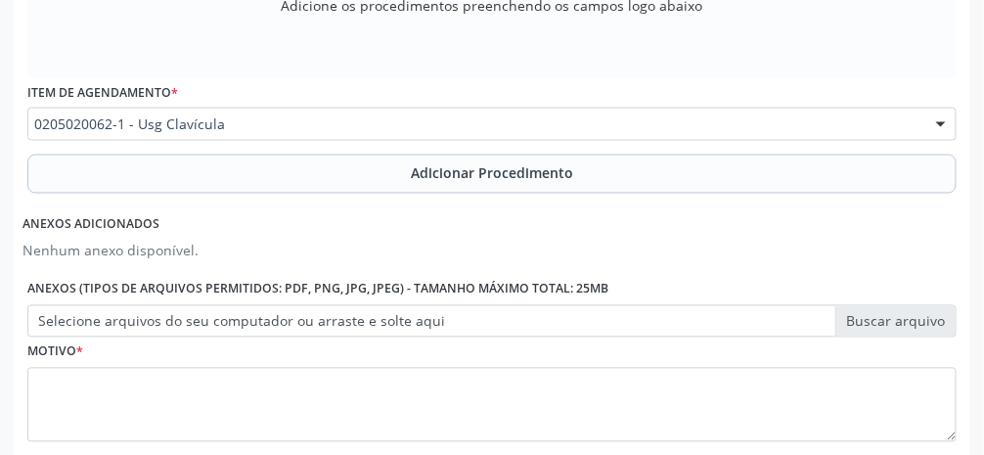
click at [587, 127] on div at bounding box center [941, 125] width 29 height 33
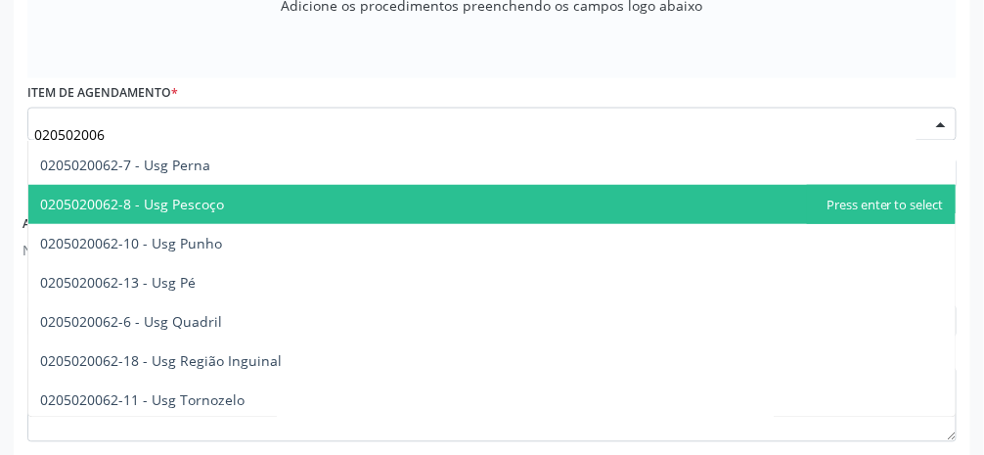
type input "0205020062"
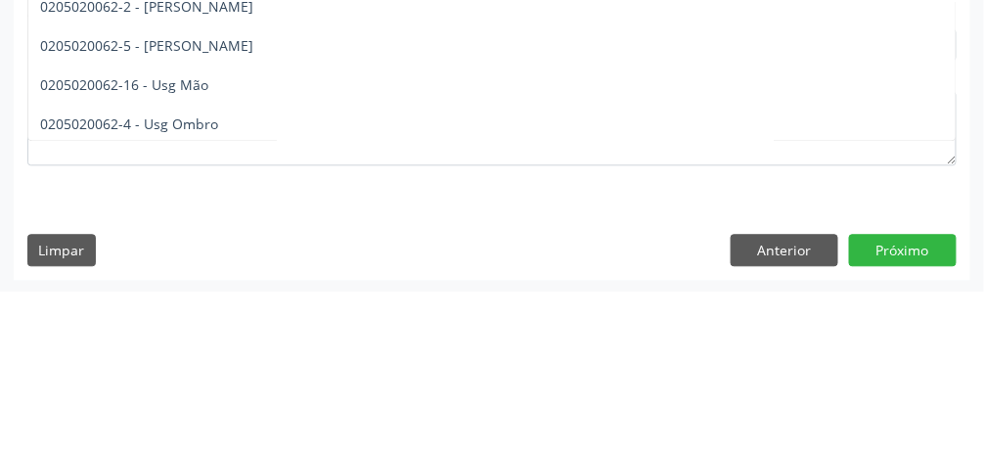
scroll to position [114, 0]
click at [222, 203] on span "0205020062-5 - [PERSON_NAME]" at bounding box center [491, 207] width 927 height 39
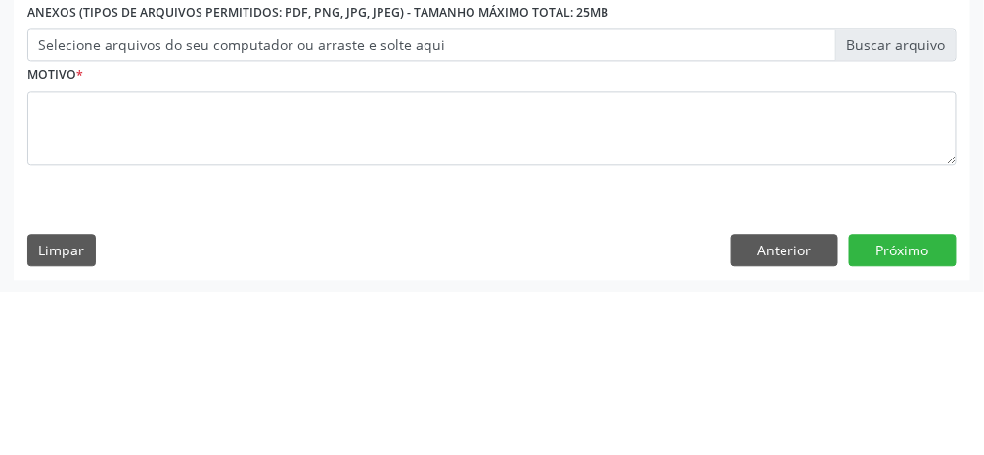
scroll to position [824, 0]
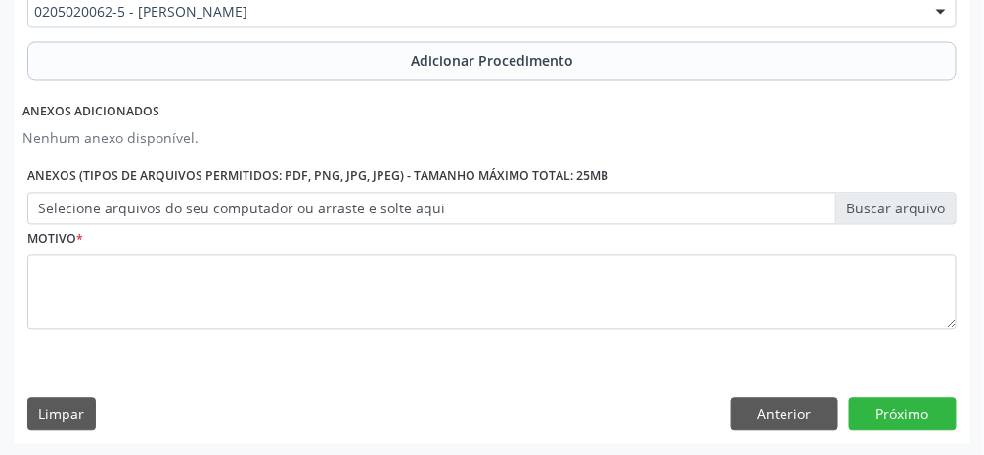
click at [494, 64] on span "Adicionar Procedimento" at bounding box center [492, 61] width 162 height 21
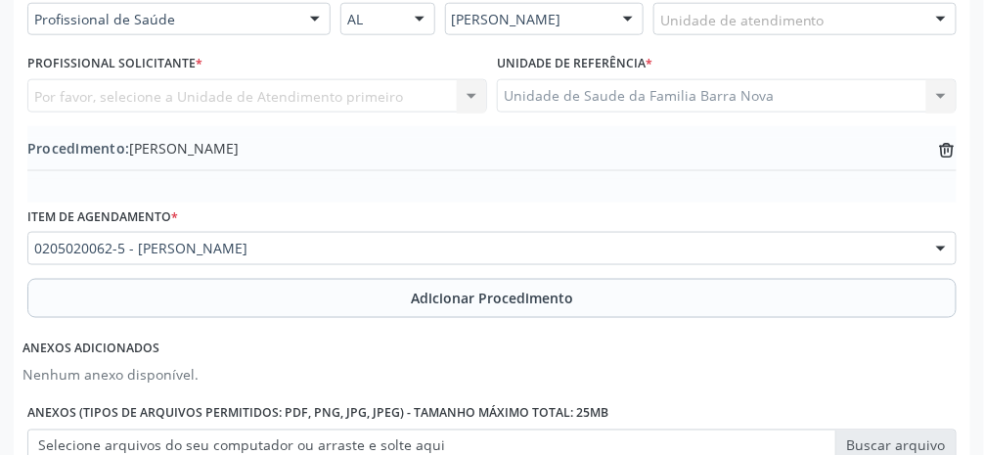
scroll to position [526, 0]
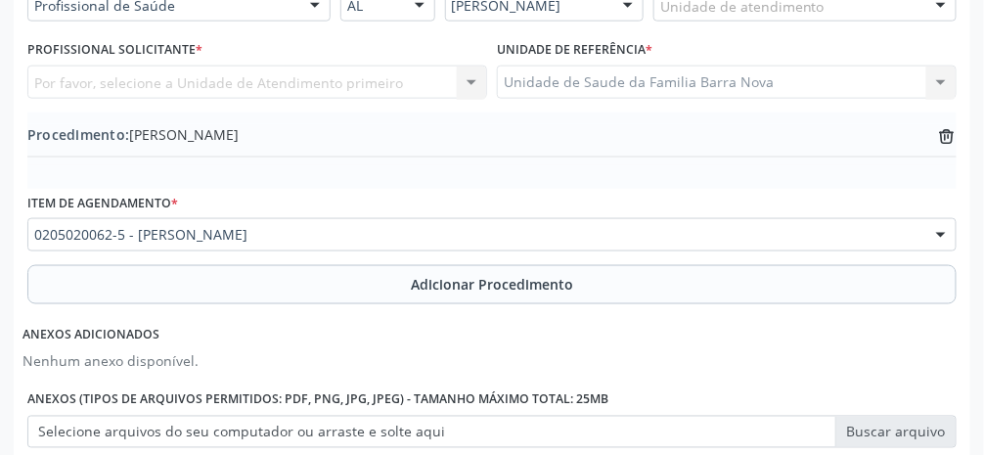
click at [495, 294] on button "Adicionar Procedimento" at bounding box center [491, 284] width 929 height 39
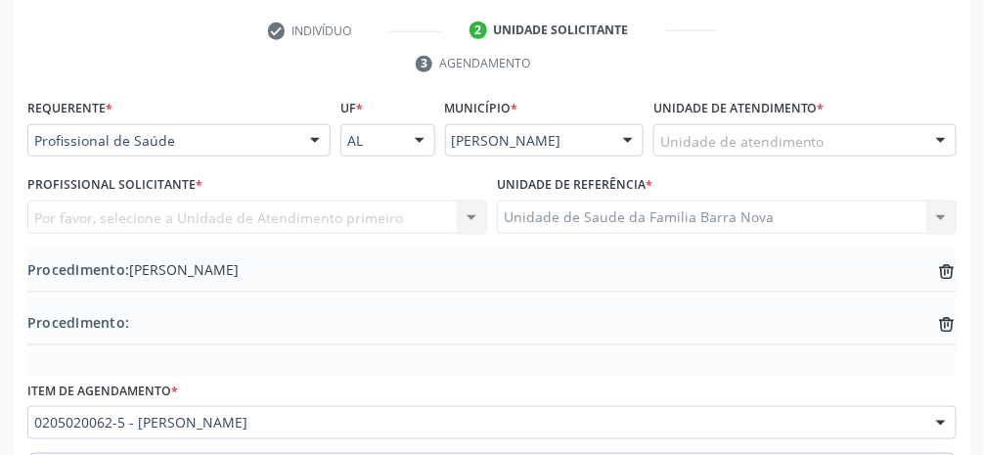
scroll to position [389, 0]
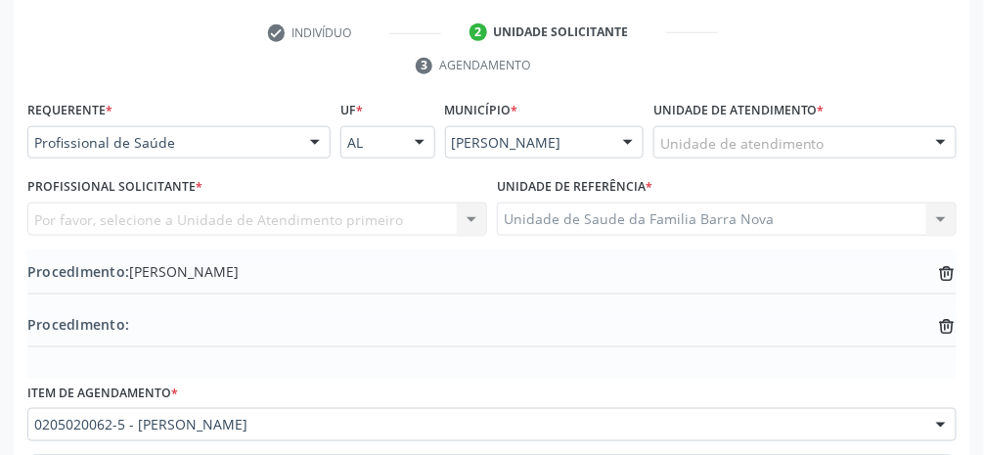
click at [587, 219] on div "Unidade de Saude da Familia Barra Nova Unidade de Saude da Familia [GEOGRAPHIC_…" at bounding box center [727, 219] width 460 height 33
click at [587, 136] on div "Unidade de atendimento" at bounding box center [805, 142] width 303 height 33
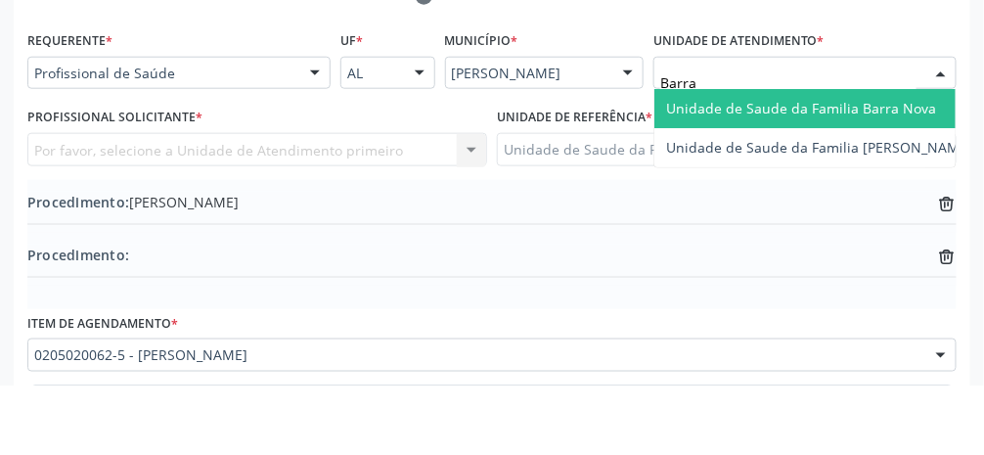
type input "Barra"
click at [587, 183] on span "Unidade de Saude da Familia Barra Nova" at bounding box center [801, 177] width 270 height 19
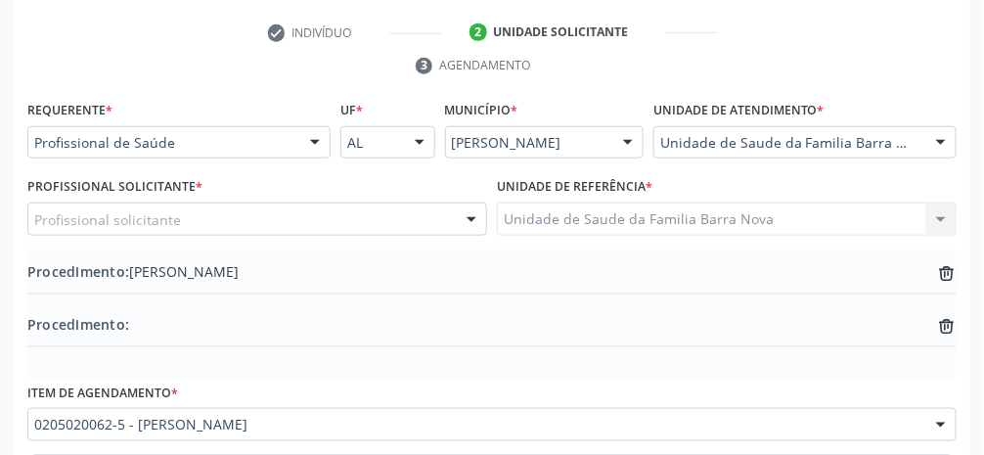
click at [292, 220] on div "Profissional solicitante" at bounding box center [257, 219] width 460 height 33
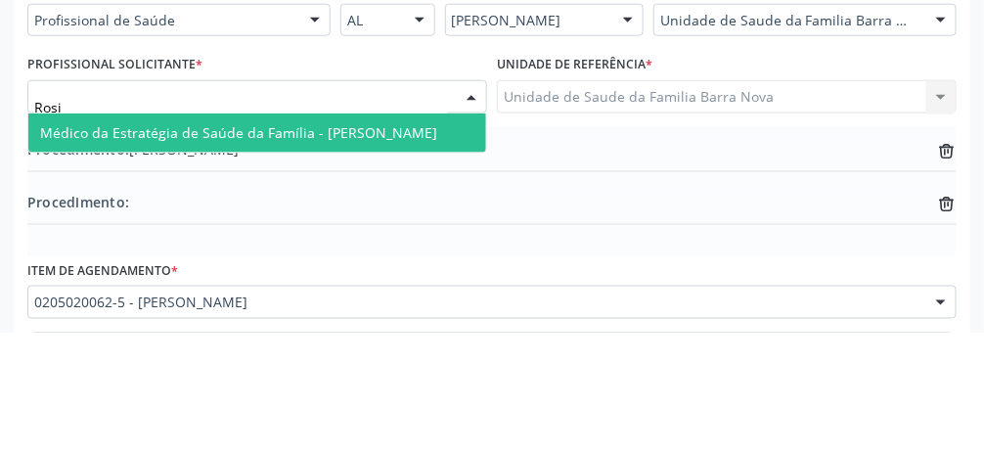
type input "[PERSON_NAME]"
click at [390, 259] on span "Médico da Estratégia de Saúde da Família - [PERSON_NAME]" at bounding box center [238, 255] width 397 height 19
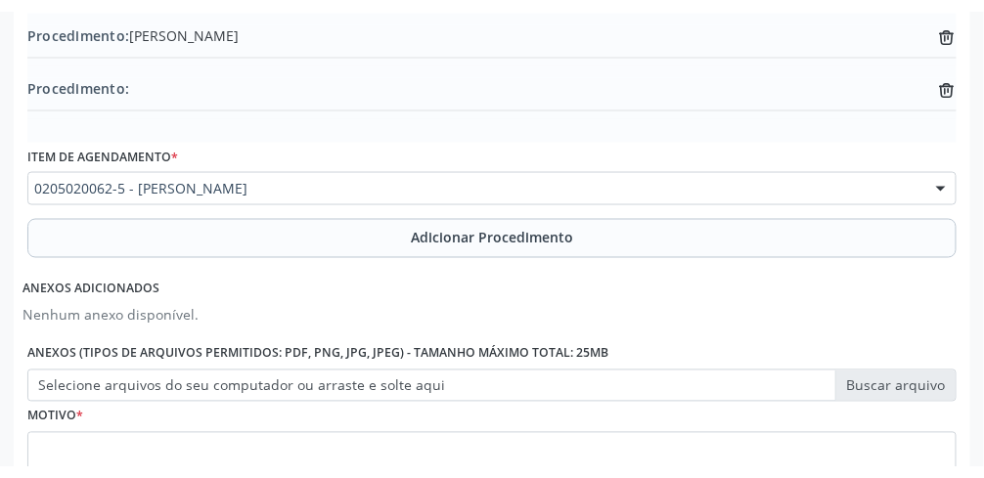
scroll to position [640, 0]
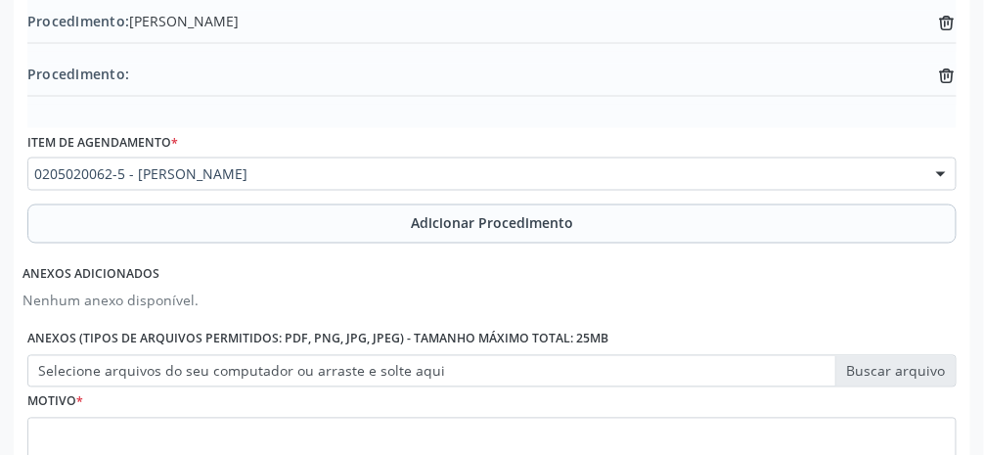
click at [587, 381] on label "Selecione arquivos do seu computador ou arraste e solte aqui" at bounding box center [491, 371] width 929 height 33
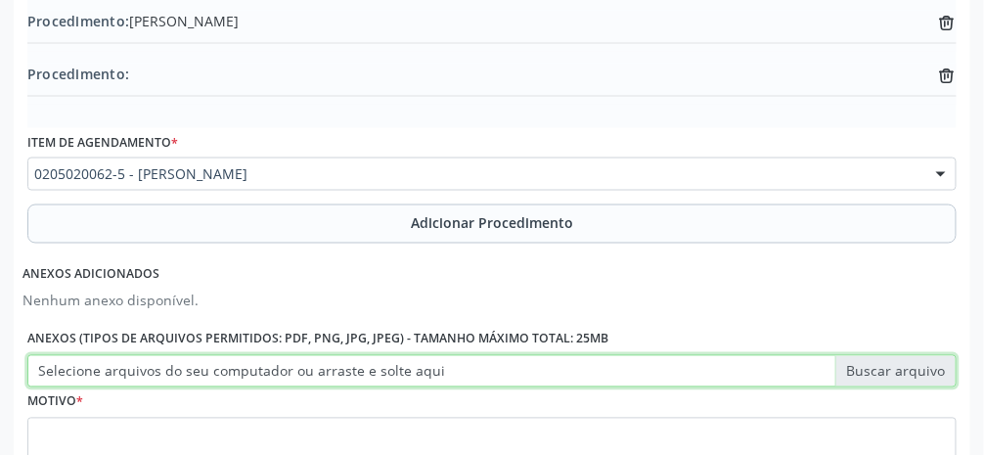
click at [587, 381] on input "Selecione arquivos do seu computador ou arraste e solte aqui" at bounding box center [491, 371] width 929 height 33
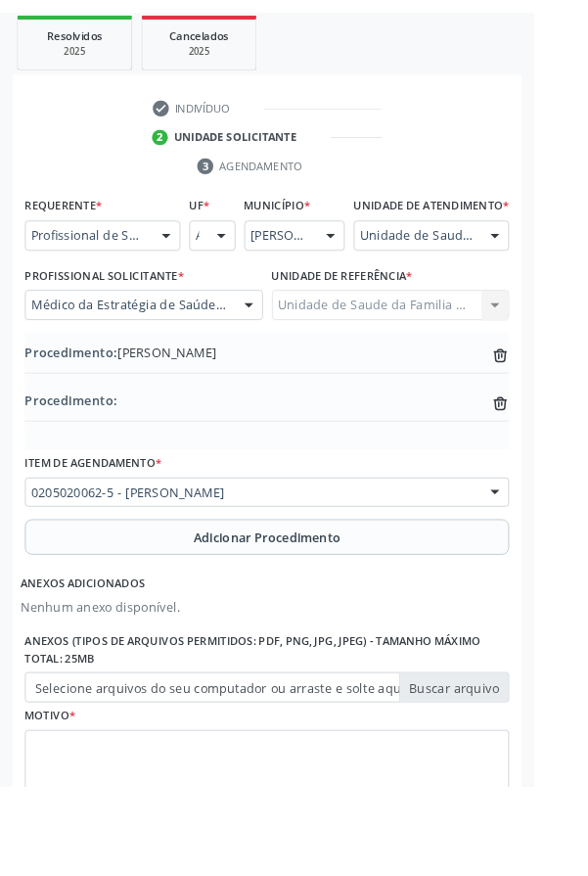
scroll to position [423, 0]
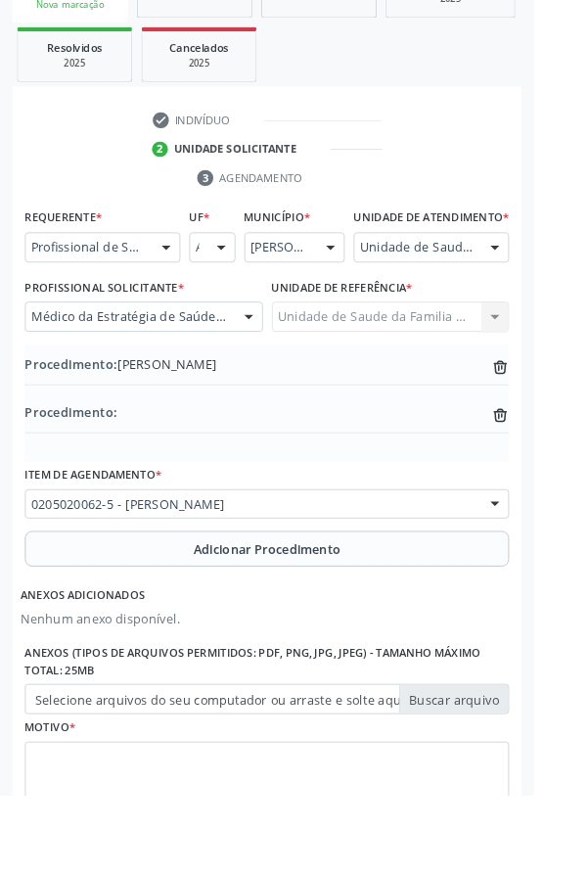
type input "C:\fakepath\17605520378111461906116731337905.jpg"
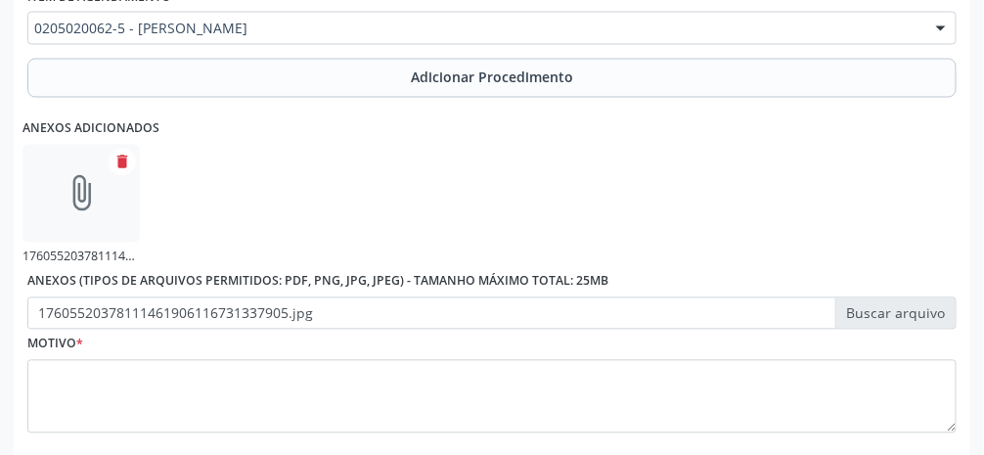
scroll to position [791, 0]
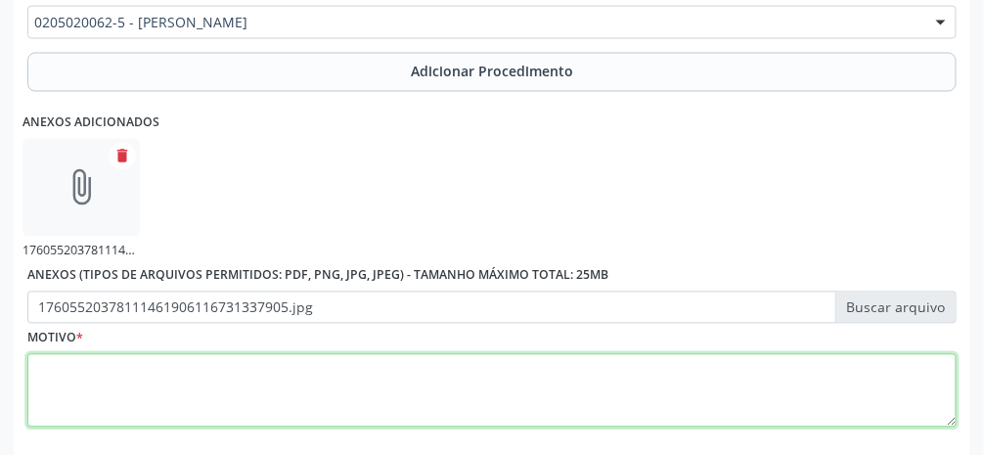
click at [539, 378] on textarea at bounding box center [491, 391] width 929 height 74
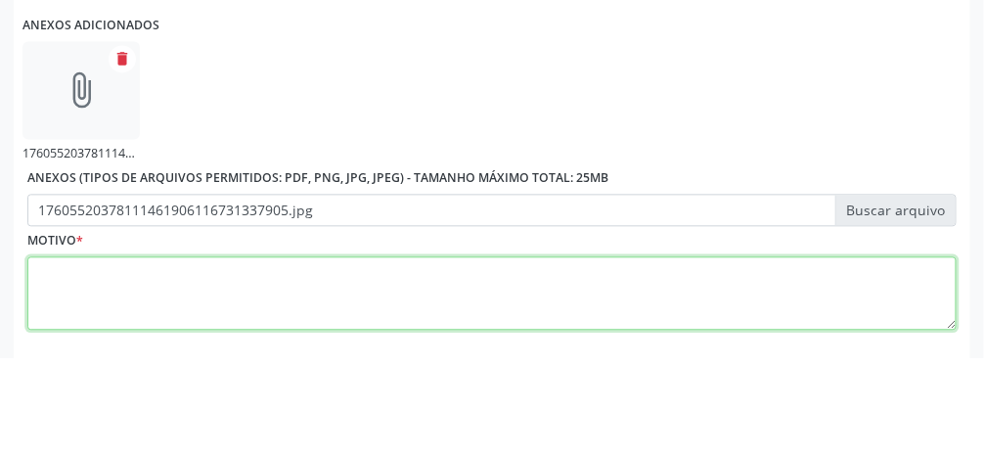
scroll to position [828, 0]
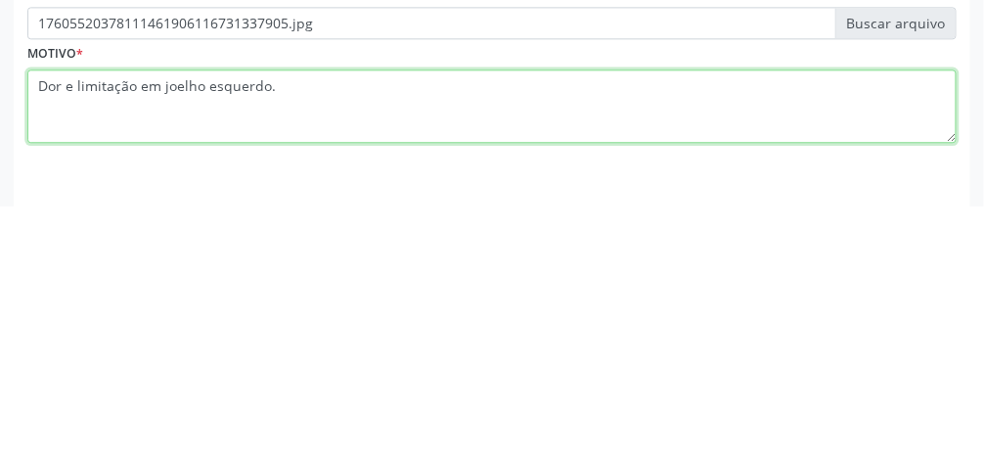
type textarea "Dor e limitação em joelho esquerdo."
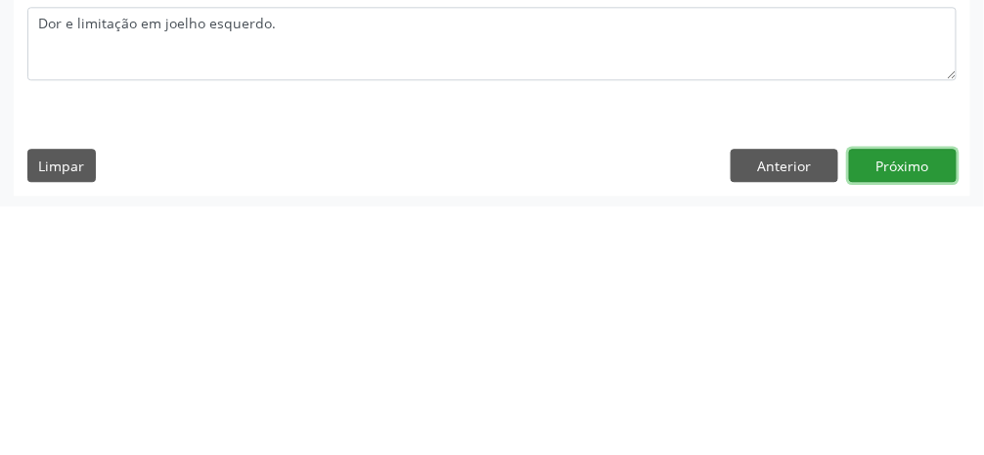
click at [587, 415] on button "Próximo" at bounding box center [903, 413] width 108 height 33
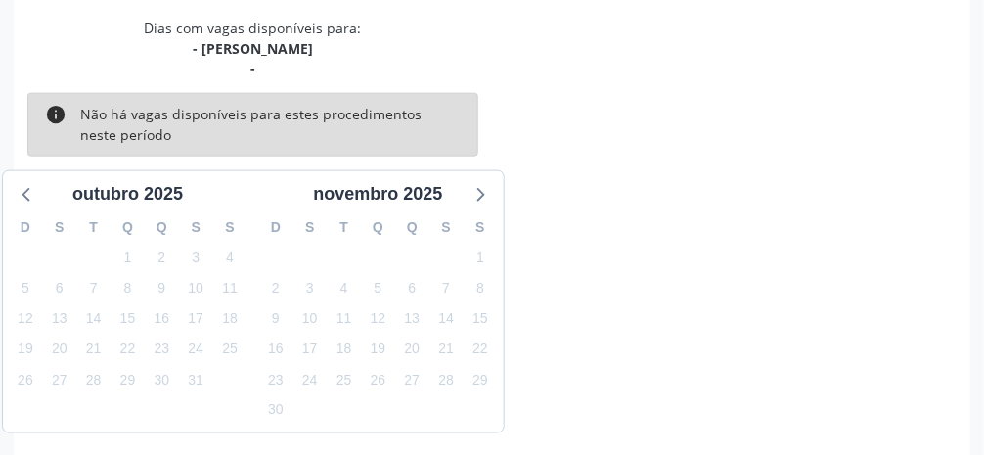
scroll to position [487, 0]
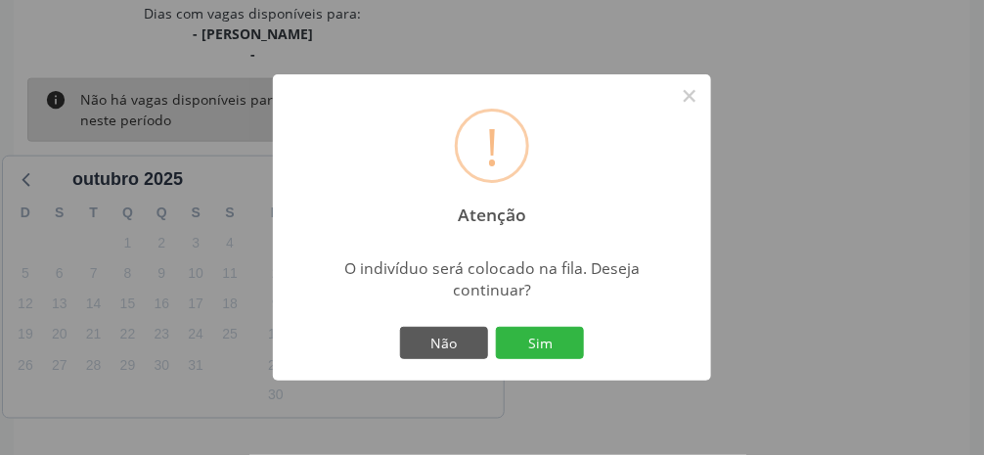
click at [549, 360] on button "Sim" at bounding box center [540, 343] width 88 height 33
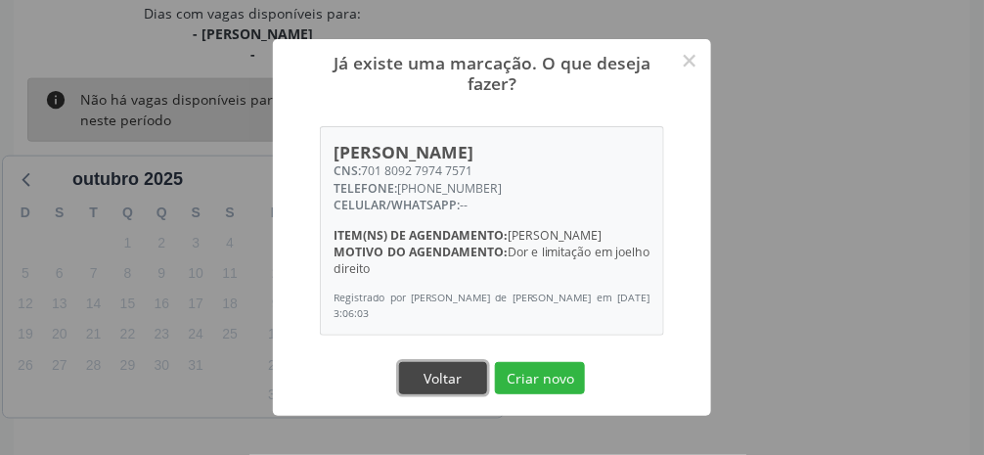
click at [475, 395] on button "Voltar" at bounding box center [443, 378] width 88 height 33
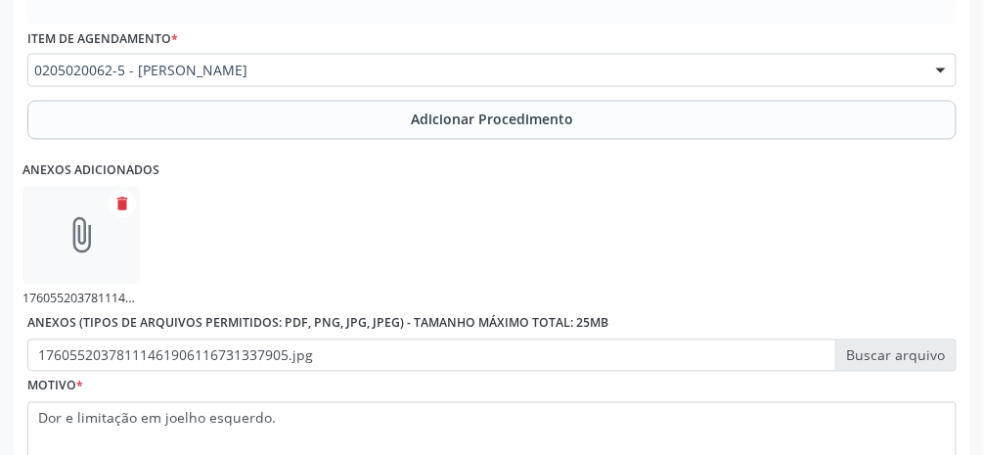
scroll to position [828, 0]
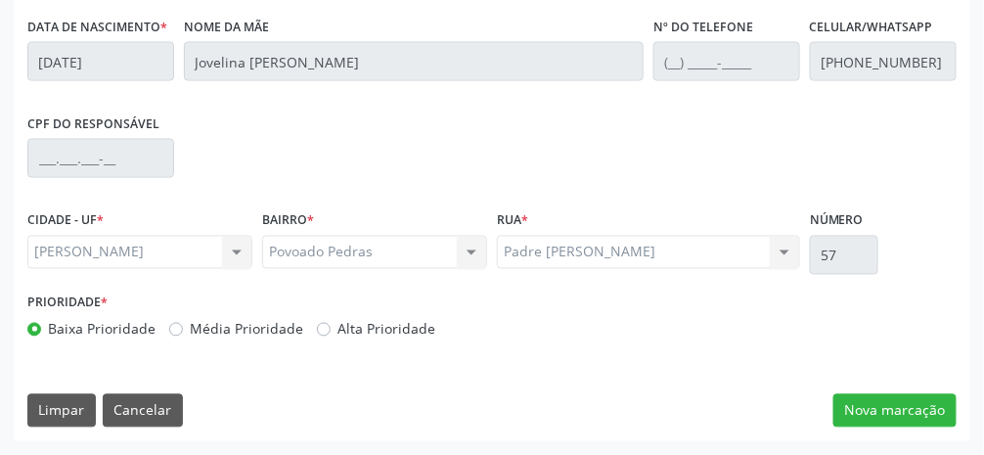
scroll to position [657, 0]
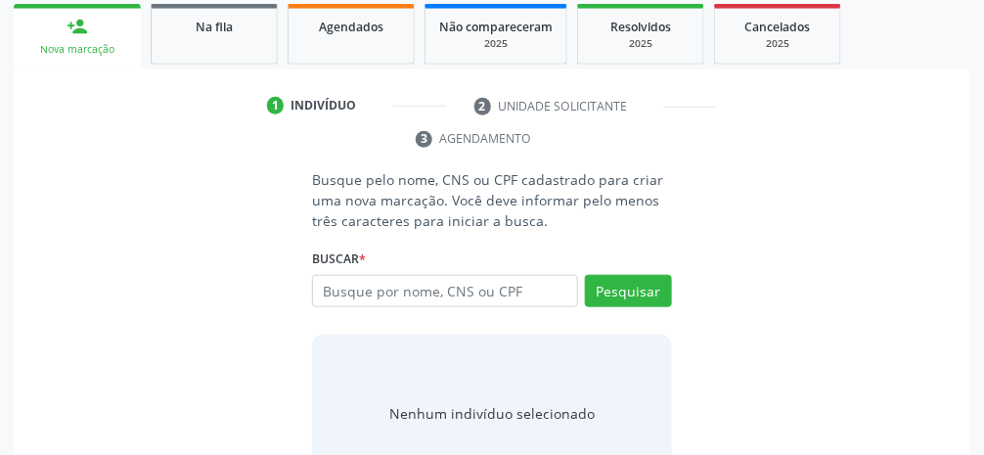
click at [587, 368] on div "Acompanhamento Acompanhe a situação das marcações correntes e finalizadas Relat…" at bounding box center [492, 169] width 984 height 700
click at [587, 395] on div "Acompanhamento Acompanhe a situação das marcações correntes e finalizadas Relat…" at bounding box center [492, 169] width 984 height 700
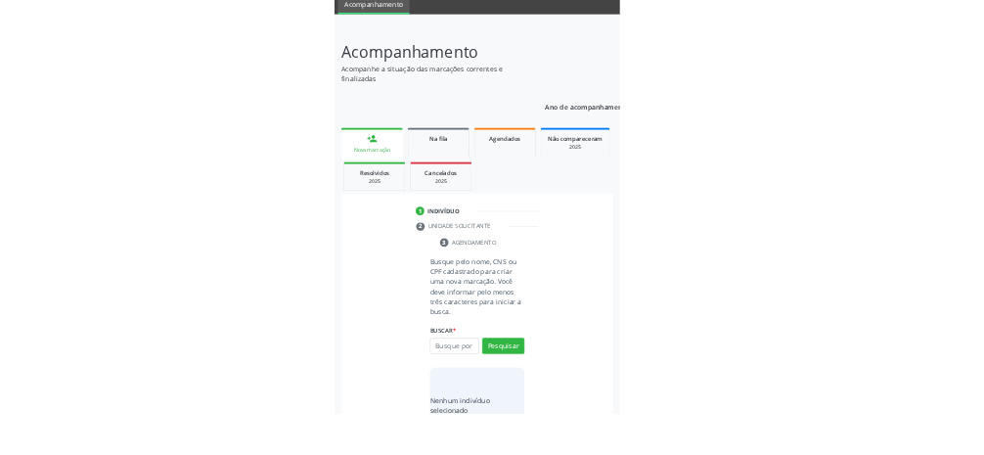
scroll to position [77, 0]
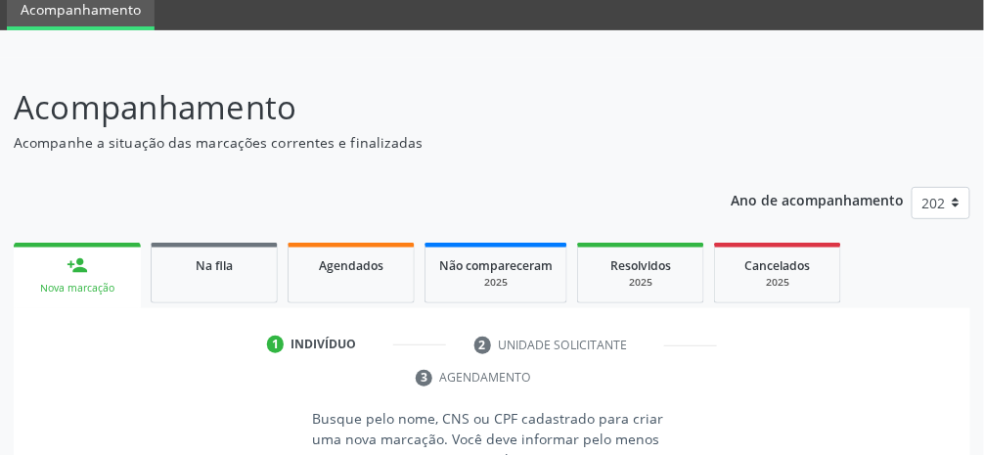
click at [77, 281] on div "Nova marcação" at bounding box center [77, 288] width 100 height 15
click at [82, 277] on link "person_add Nova marcação" at bounding box center [77, 276] width 127 height 66
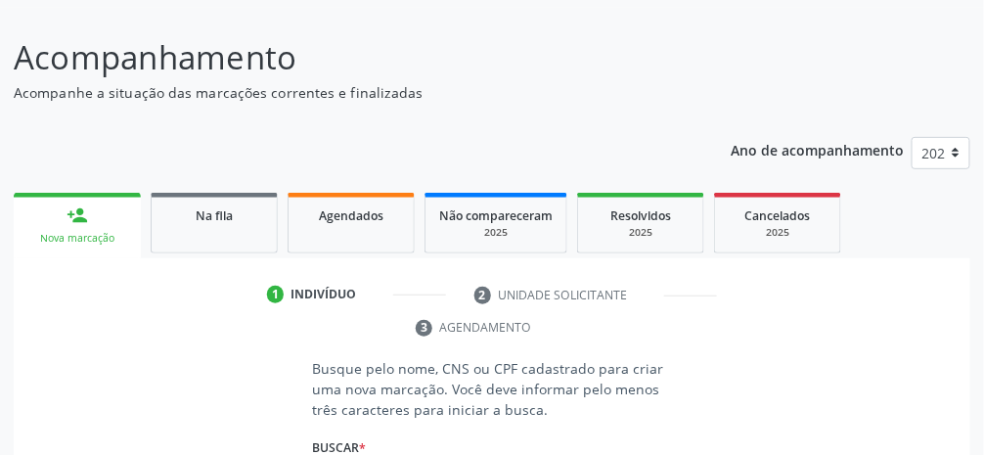
scroll to position [316, 0]
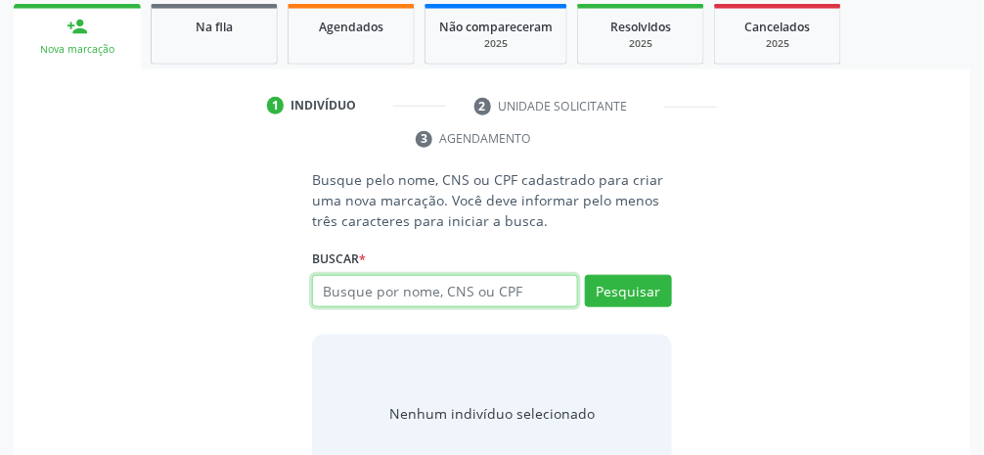
click at [537, 294] on input "text" at bounding box center [445, 291] width 266 height 33
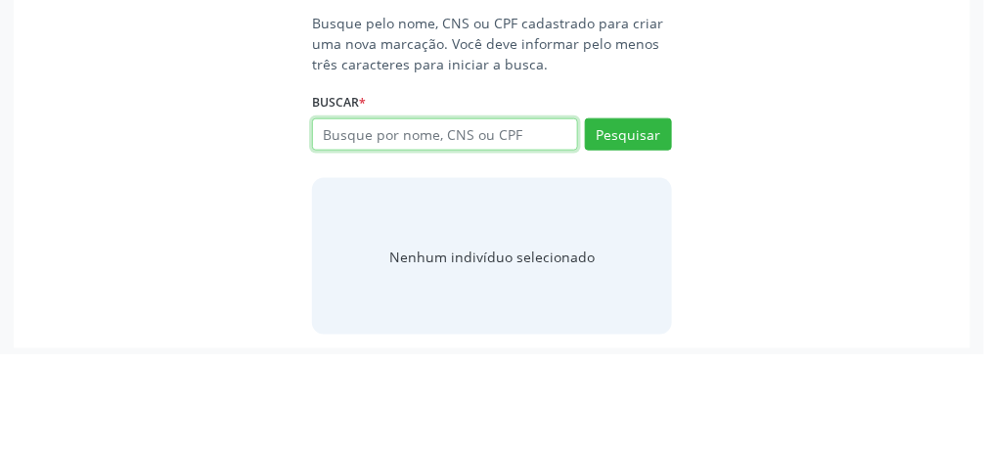
scroll to position [372, 0]
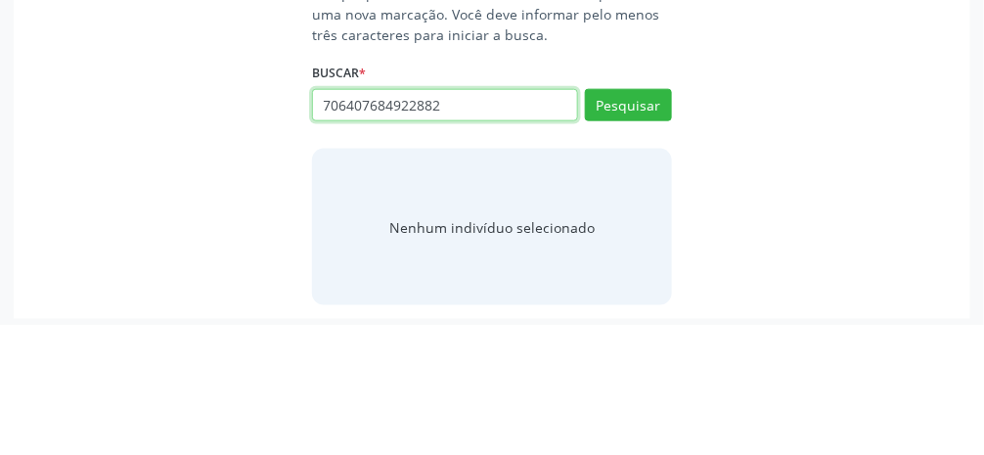
type input "706407684922882"
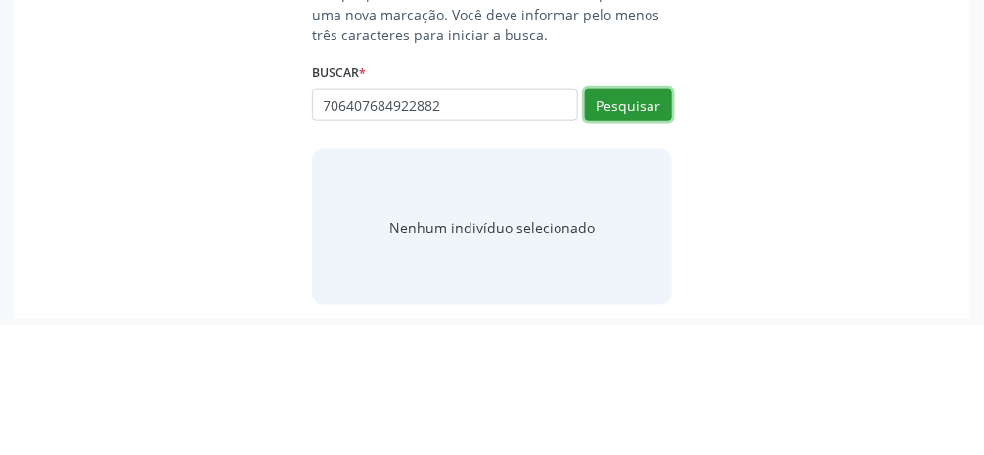
click at [587, 234] on button "Pesquisar" at bounding box center [628, 235] width 87 height 33
type input "706407684922882"
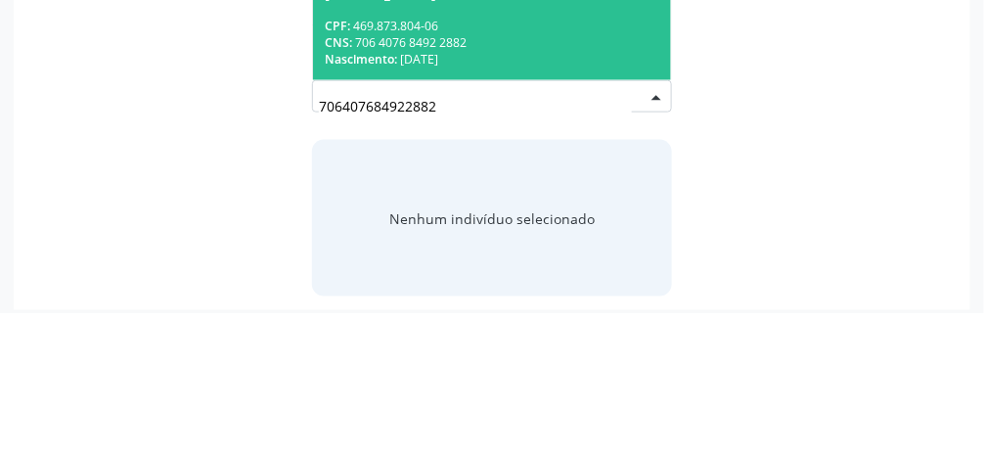
click at [584, 182] on div "CNS: 706 4076 8492 2882" at bounding box center [492, 184] width 335 height 17
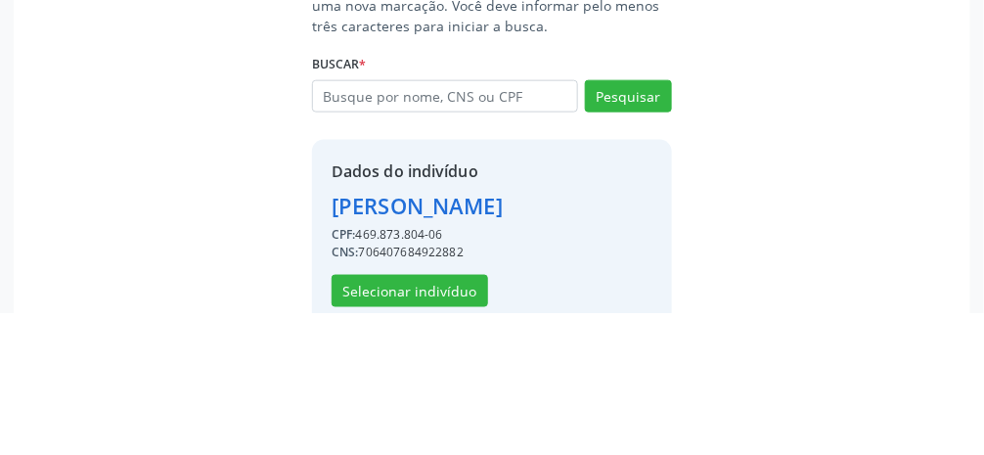
scroll to position [369, 0]
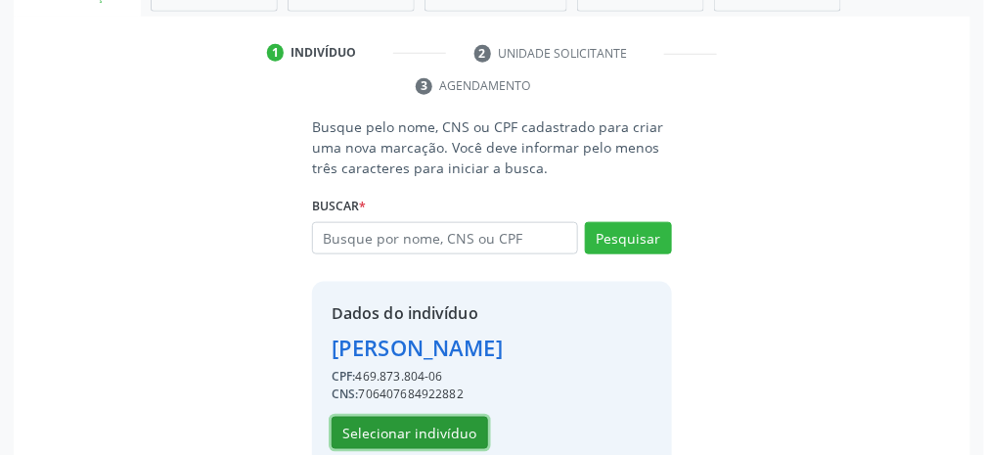
click at [413, 428] on button "Selecionar indivíduo" at bounding box center [410, 433] width 157 height 33
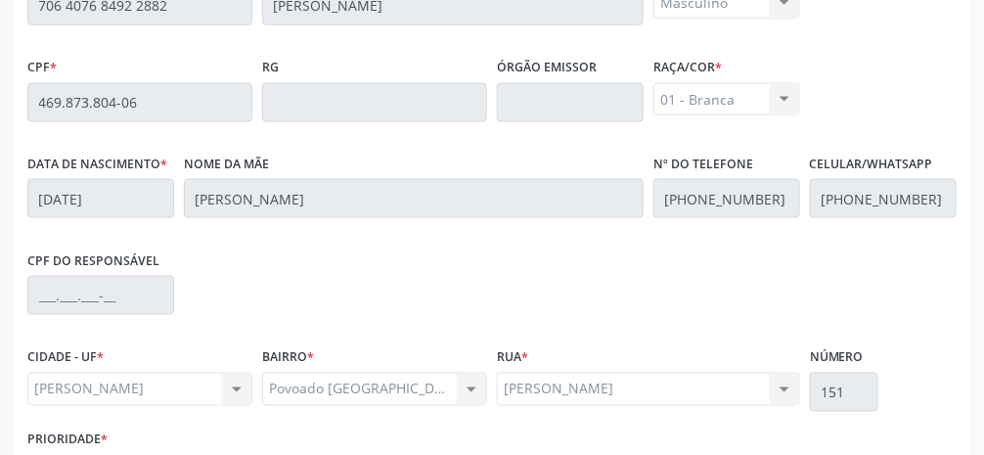
scroll to position [657, 0]
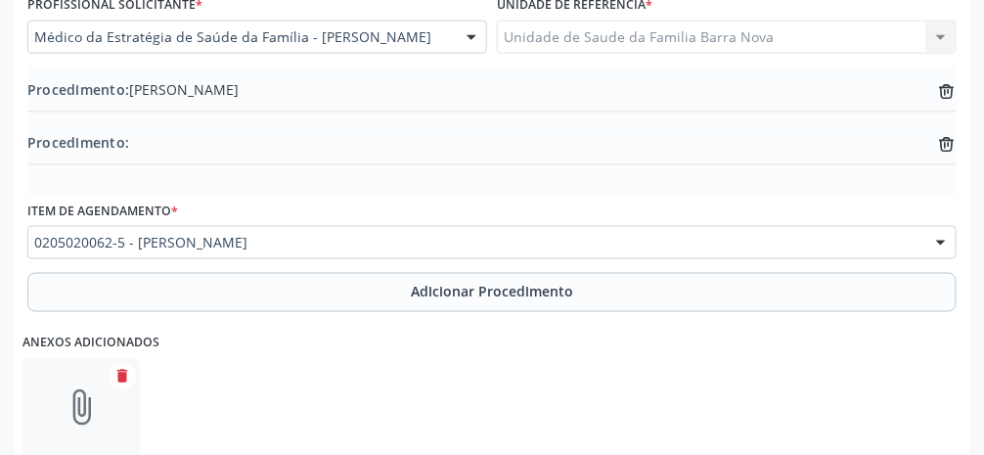
scroll to position [572, 0]
click at [587, 248] on div at bounding box center [941, 242] width 29 height 33
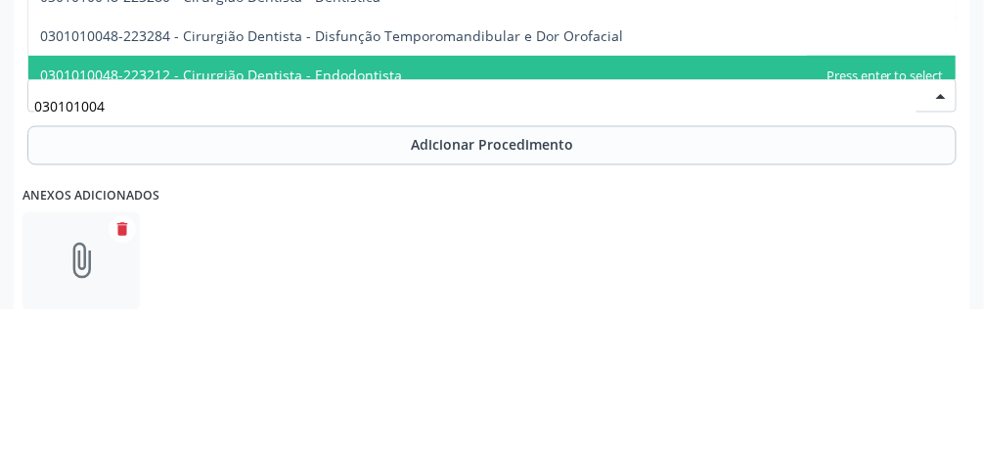
type input "0301010048"
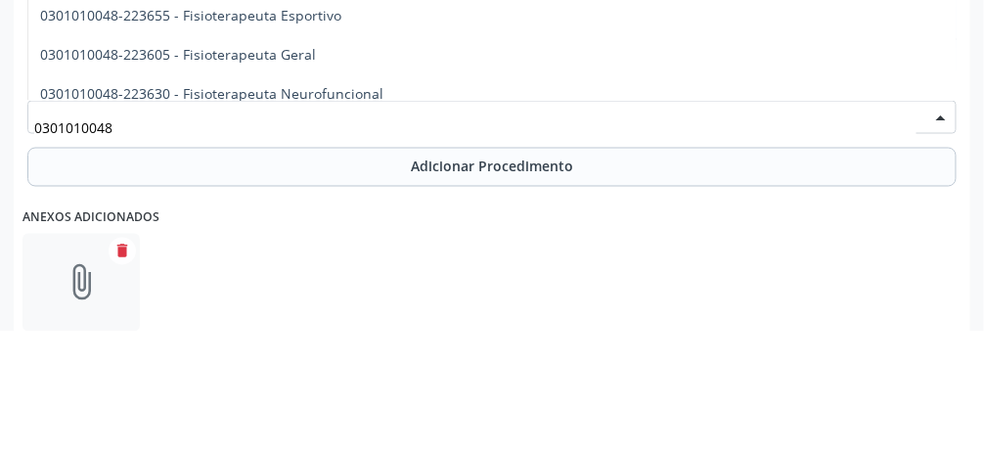
scroll to position [1997, 0]
click at [304, 175] on span "0301010048-223605 - Fisioterapeuta Geral" at bounding box center [178, 177] width 276 height 19
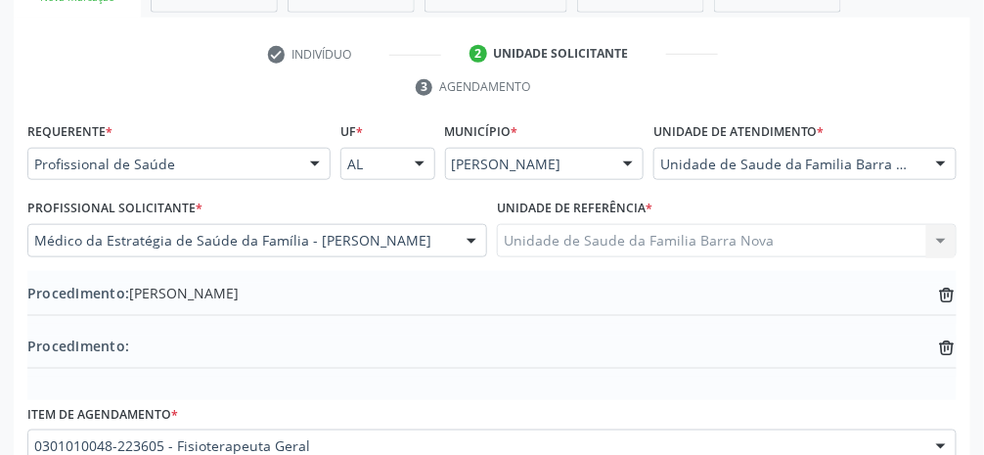
scroll to position [370, 0]
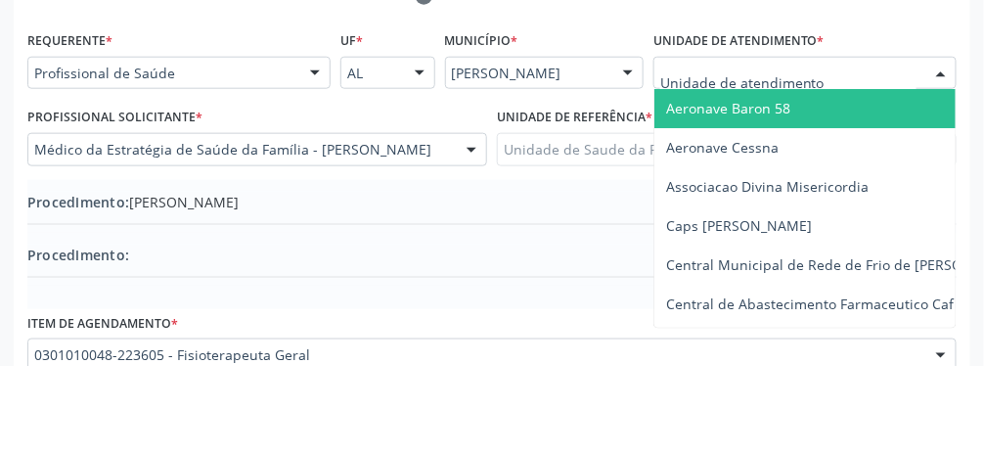
type input "M"
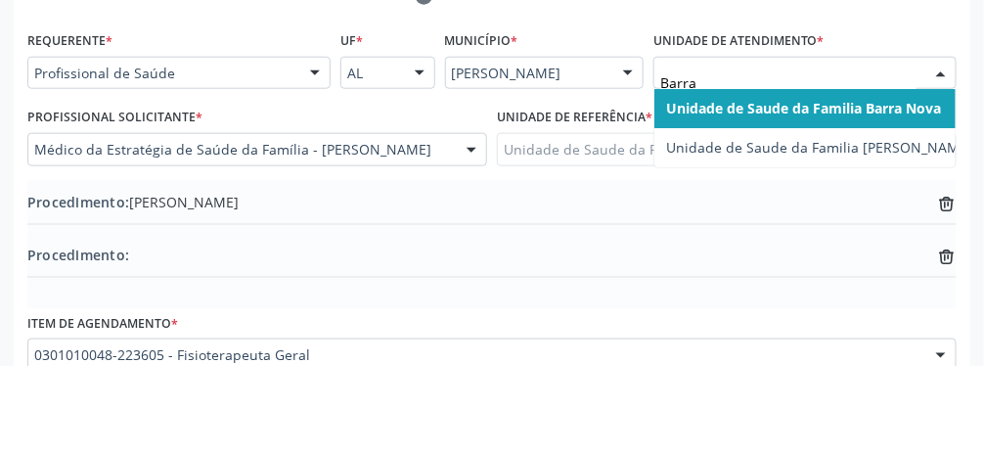
type input "Barra"
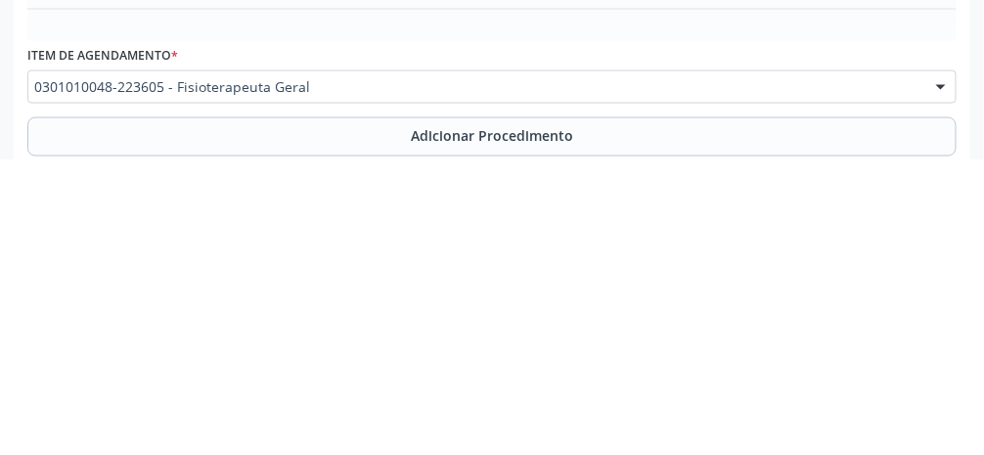
scroll to position [433, 0]
click at [524, 432] on span "Adicionar Procedimento" at bounding box center [492, 430] width 162 height 21
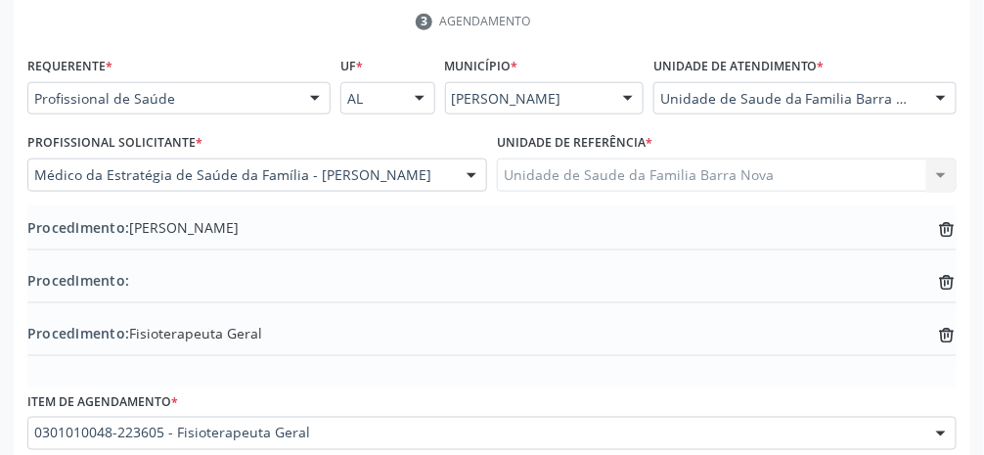
click at [587, 231] on icon "trash-outline icon" at bounding box center [947, 230] width 20 height 20
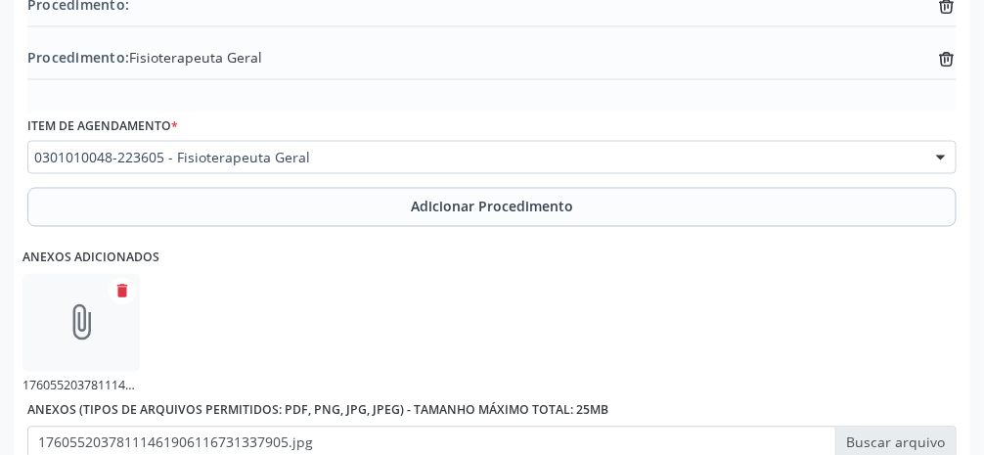
scroll to position [828, 0]
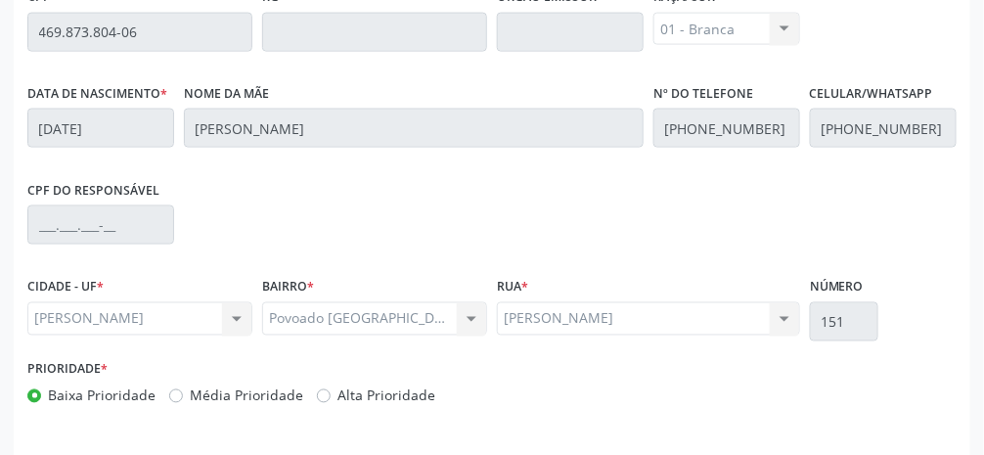
scroll to position [657, 0]
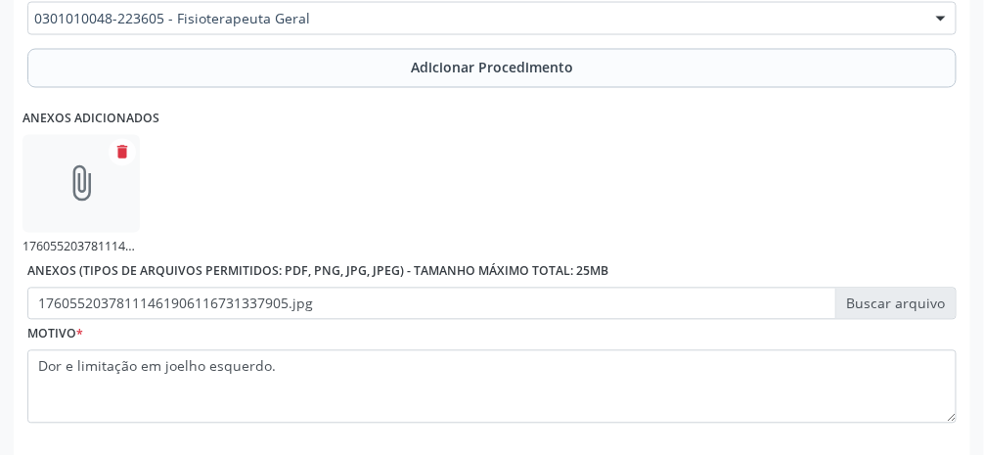
scroll to position [828, 0]
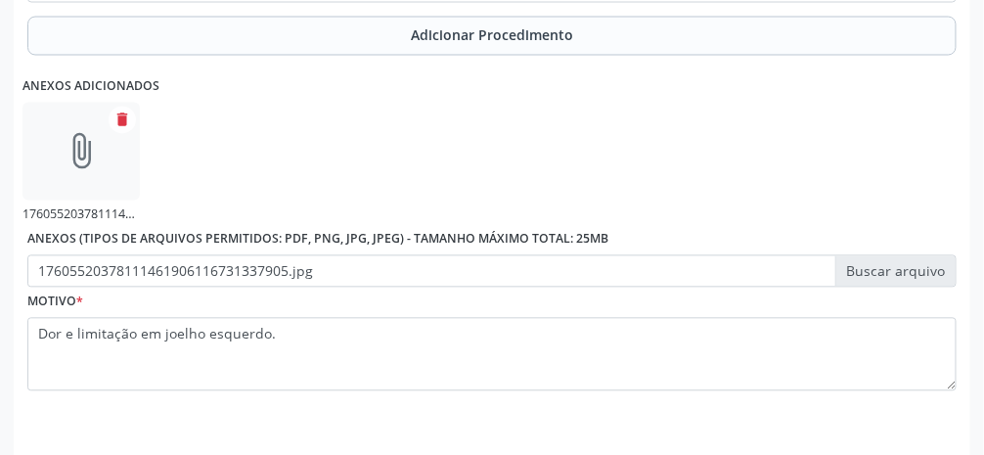
click at [587, 280] on label "17605520378111461906116731337905.jpg" at bounding box center [491, 271] width 929 height 33
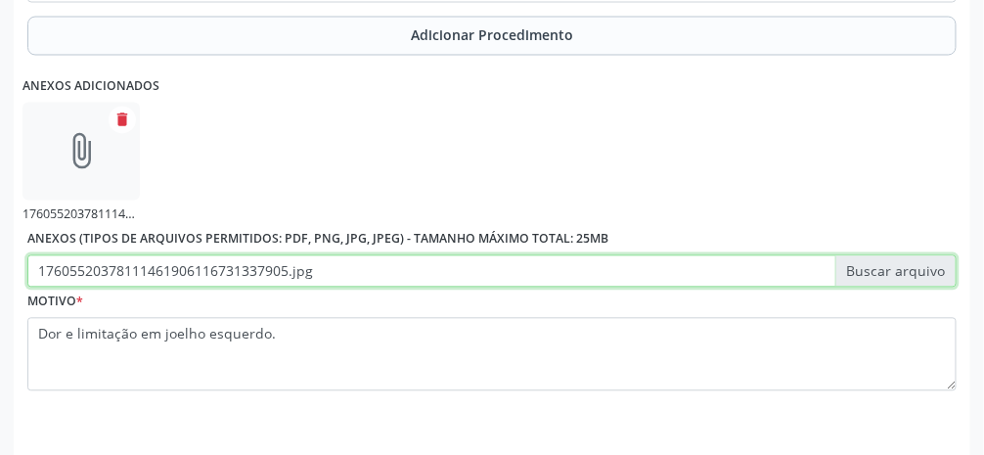
click at [587, 280] on input "17605520378111461906116731337905.jpg" at bounding box center [491, 271] width 929 height 33
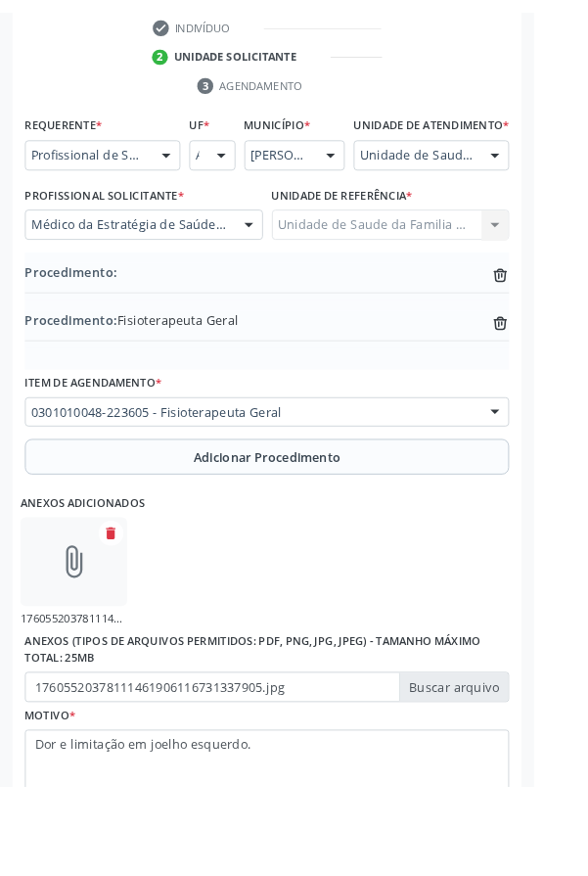
scroll to position [511, 0]
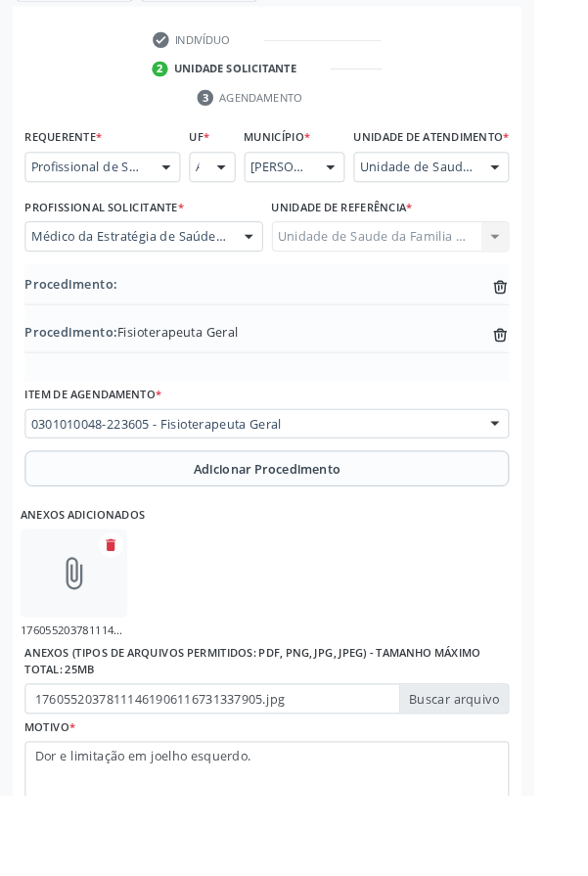
type input "C:\fakepath\17605531780847626917576663977603.jpg"
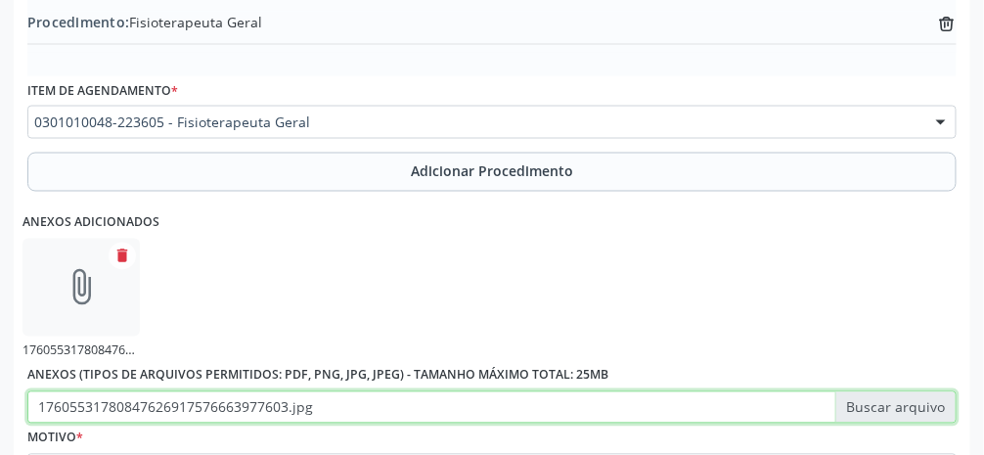
scroll to position [828, 0]
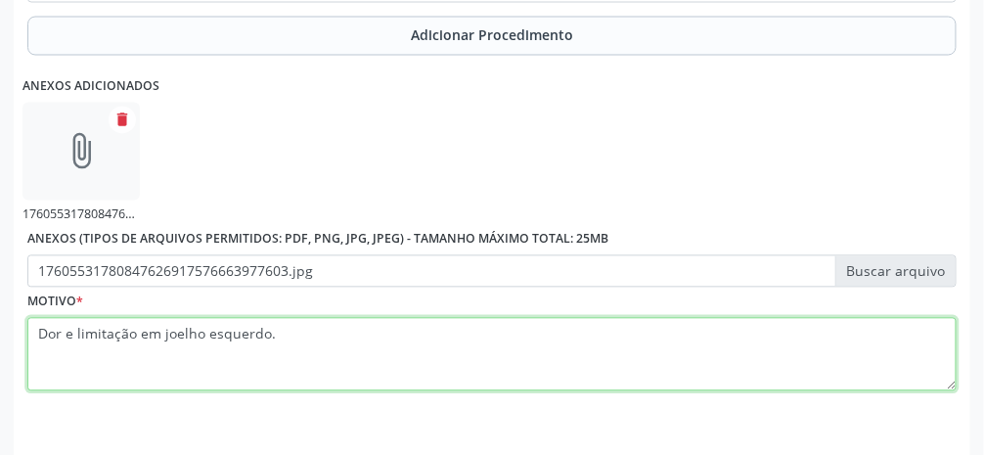
click at [587, 360] on textarea "Dor e limitação em joelho esquerdo." at bounding box center [491, 355] width 929 height 74
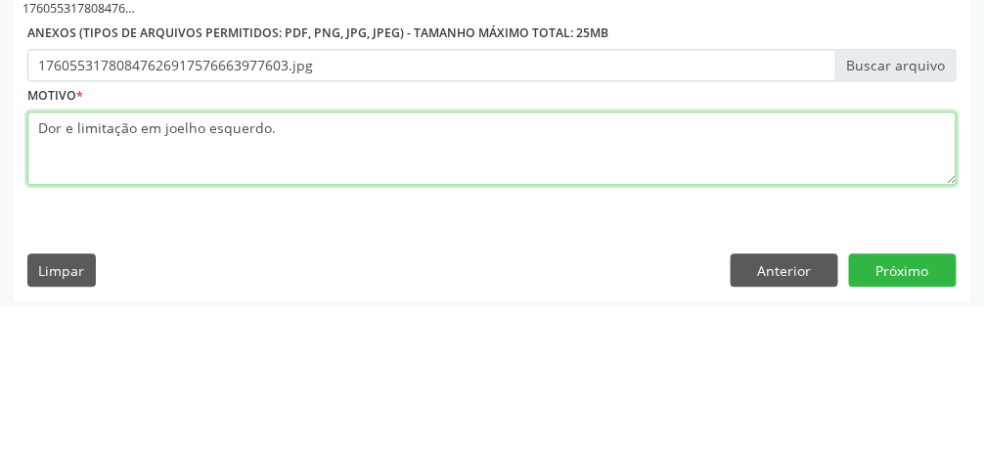
scroll to position [884, 0]
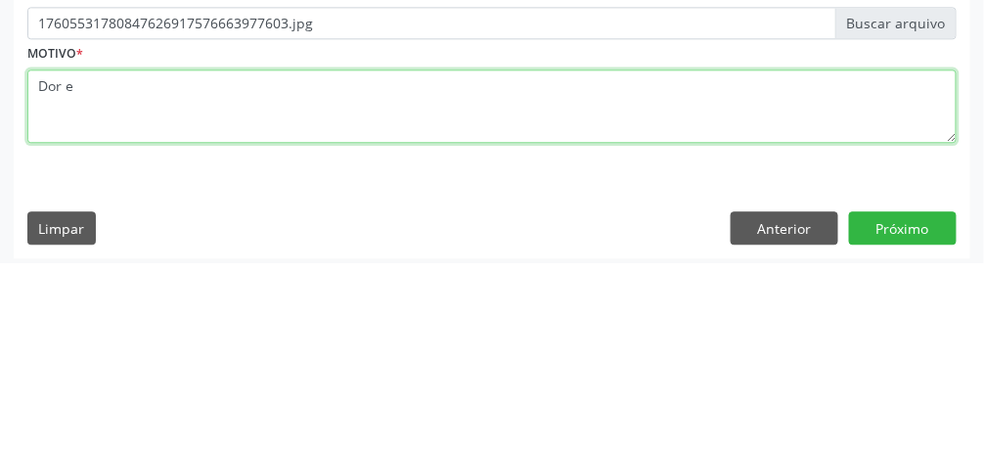
type textarea "Dor"
type textarea "58 anos, Peso 112Kg IMC 40kg/m2"
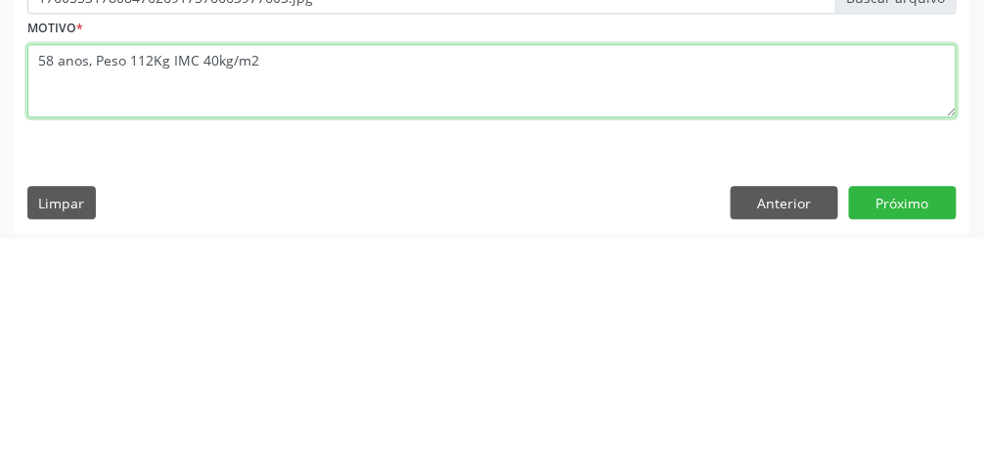
scroll to position [890, 0]
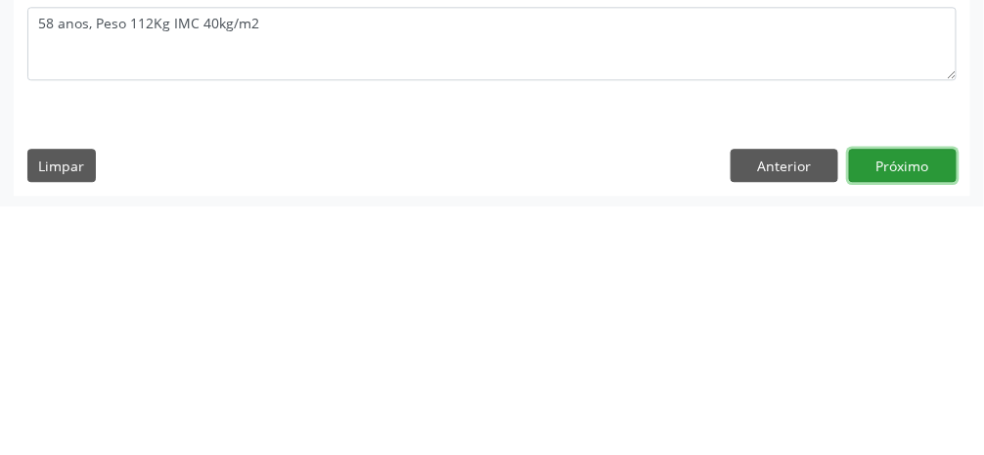
click at [587, 418] on button "Próximo" at bounding box center [903, 413] width 108 height 33
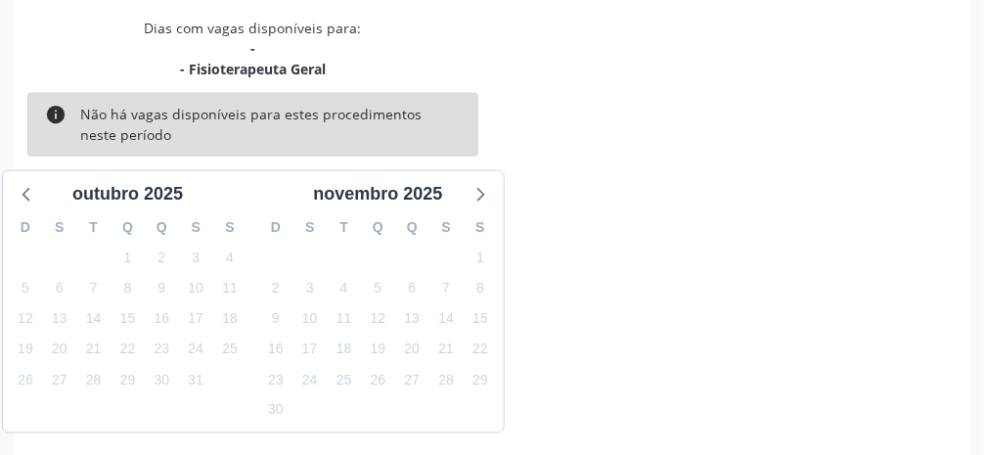
scroll to position [487, 0]
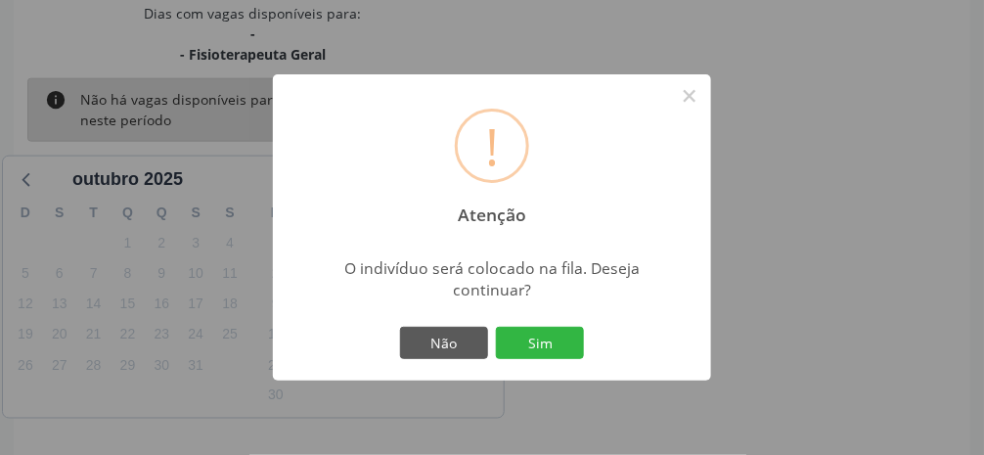
click at [553, 360] on button "Sim" at bounding box center [540, 343] width 88 height 33
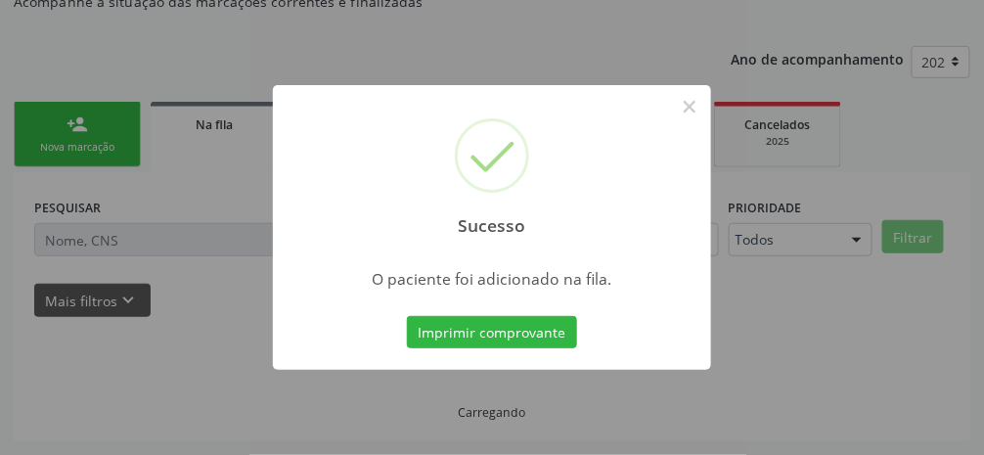
scroll to position [155, 0]
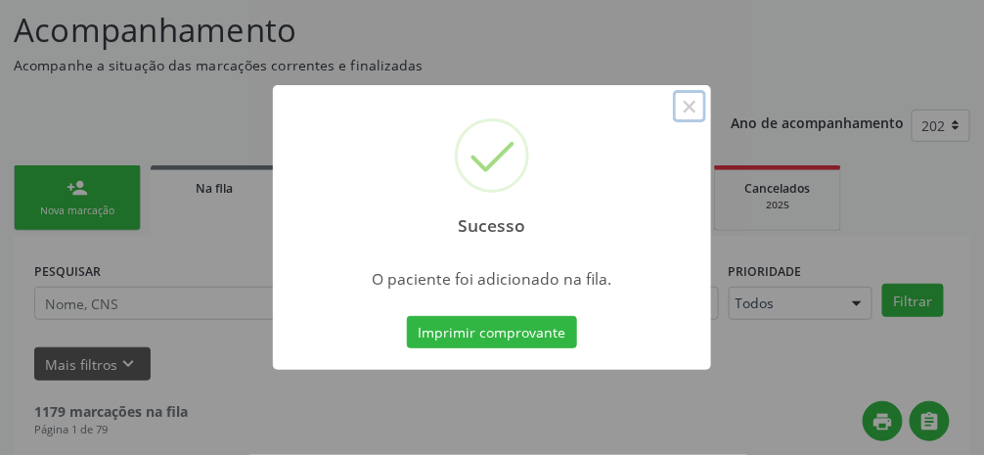
click at [587, 123] on button "×" at bounding box center [689, 106] width 33 height 33
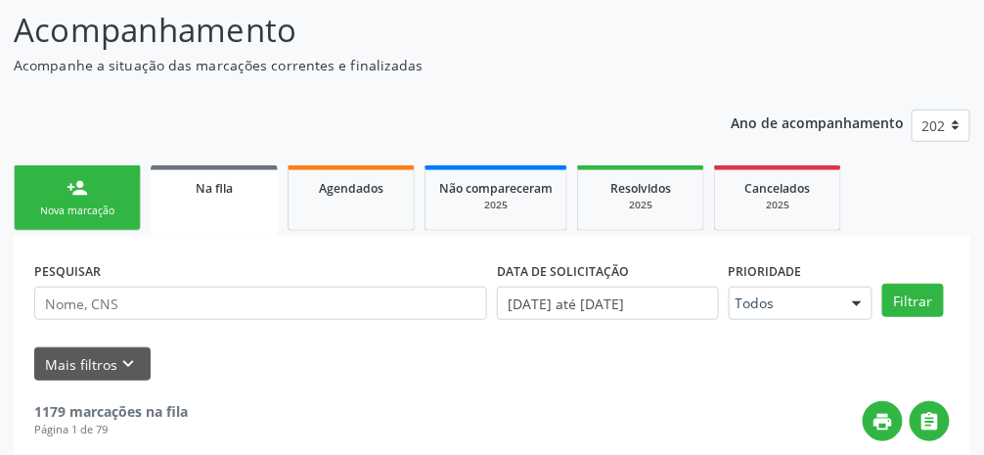
scroll to position [217, 0]
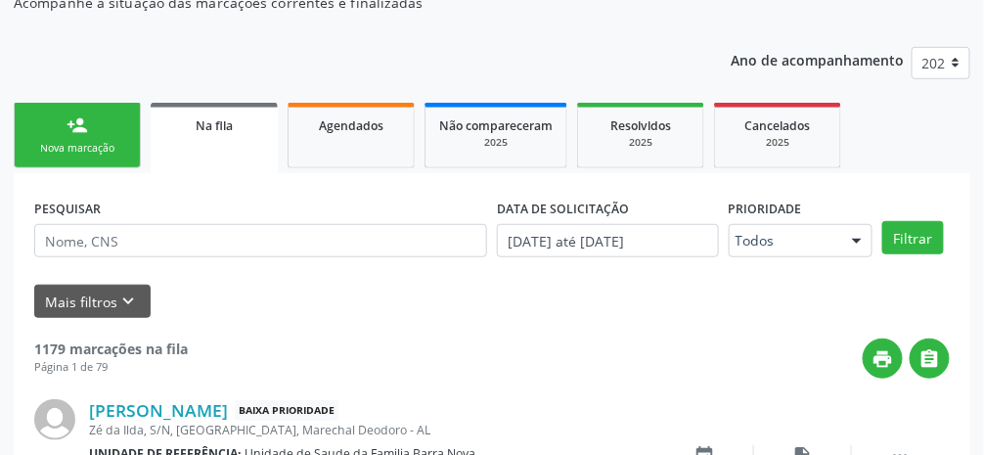
click at [93, 147] on div "Nova marcação" at bounding box center [77, 148] width 98 height 15
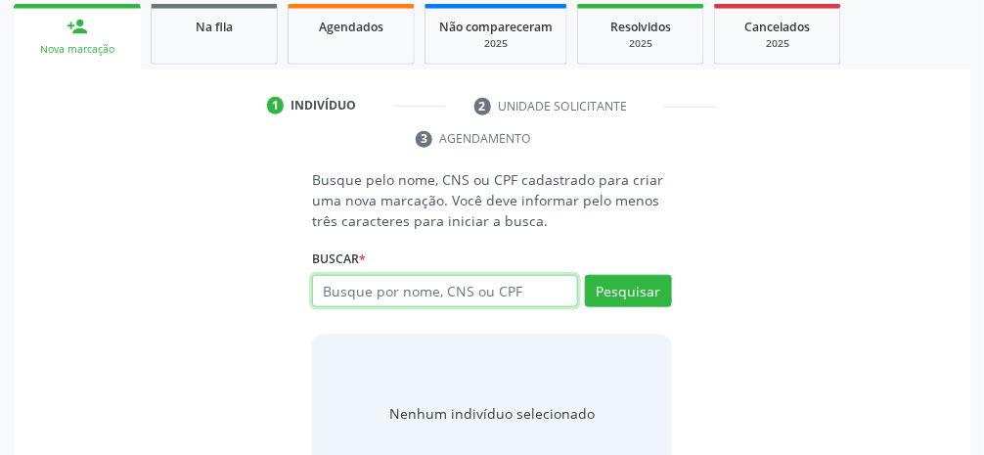
click at [517, 301] on input "text" at bounding box center [445, 291] width 266 height 33
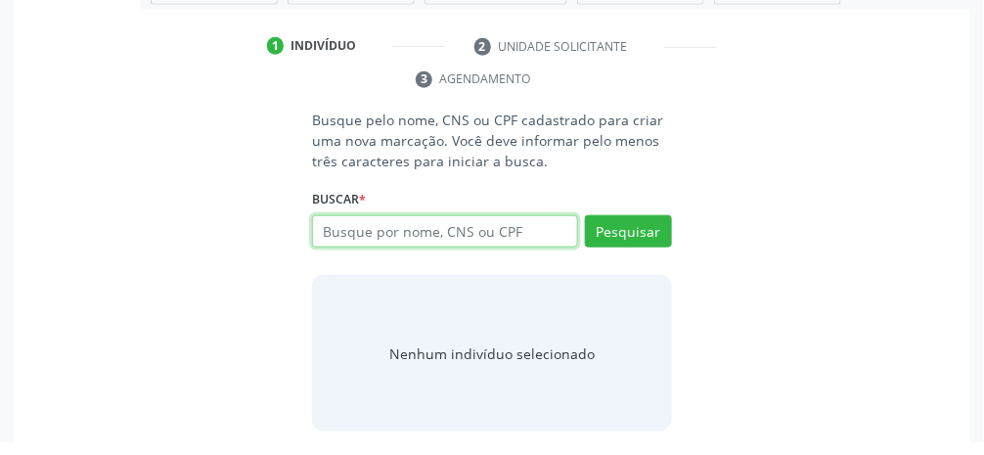
scroll to position [363, 0]
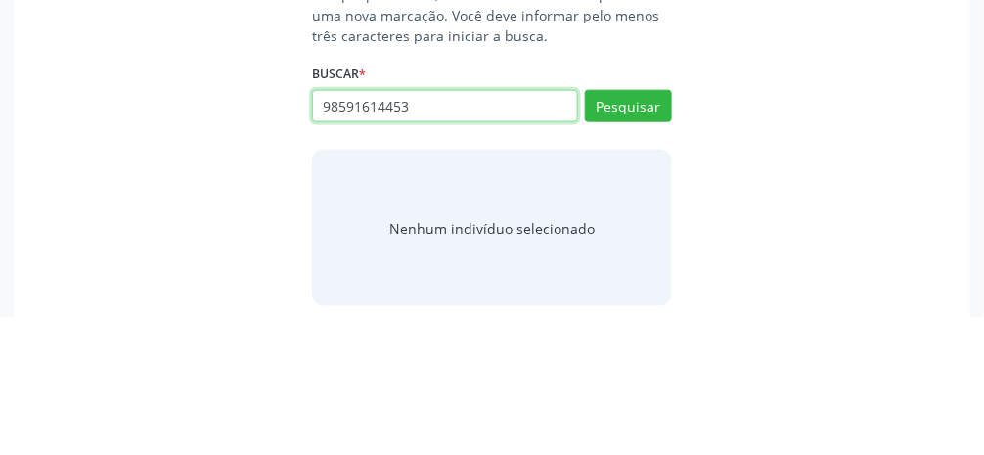
type input "98591614453"
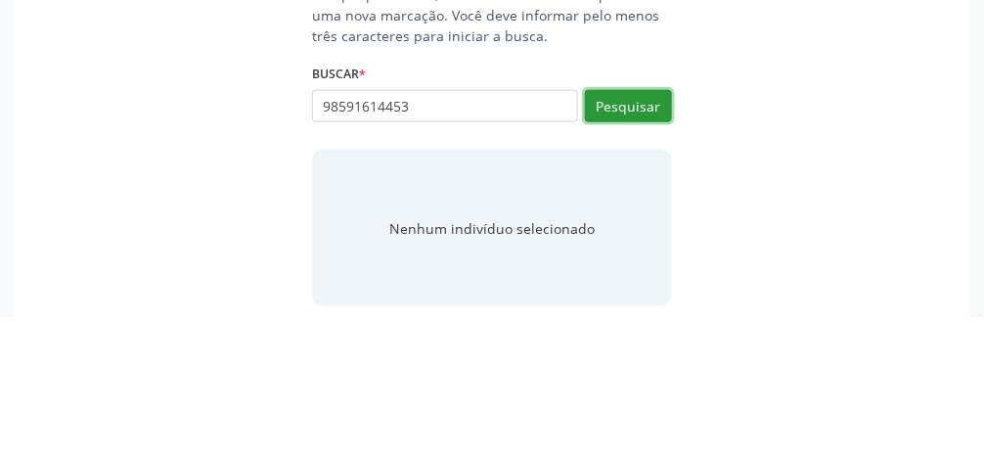
click at [587, 246] on button "Pesquisar" at bounding box center [628, 244] width 87 height 33
type input "98591614453"
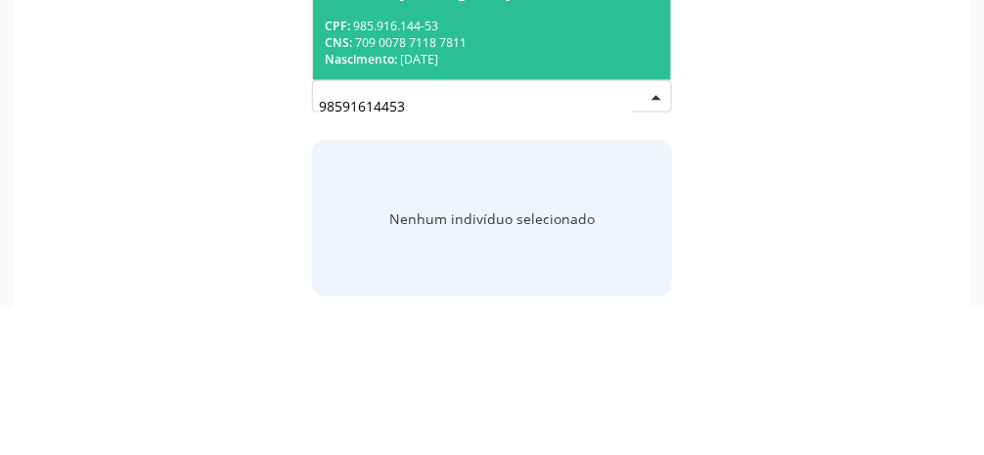
click at [575, 195] on div "CNS: 709 0078 7118 7811" at bounding box center [492, 190] width 335 height 17
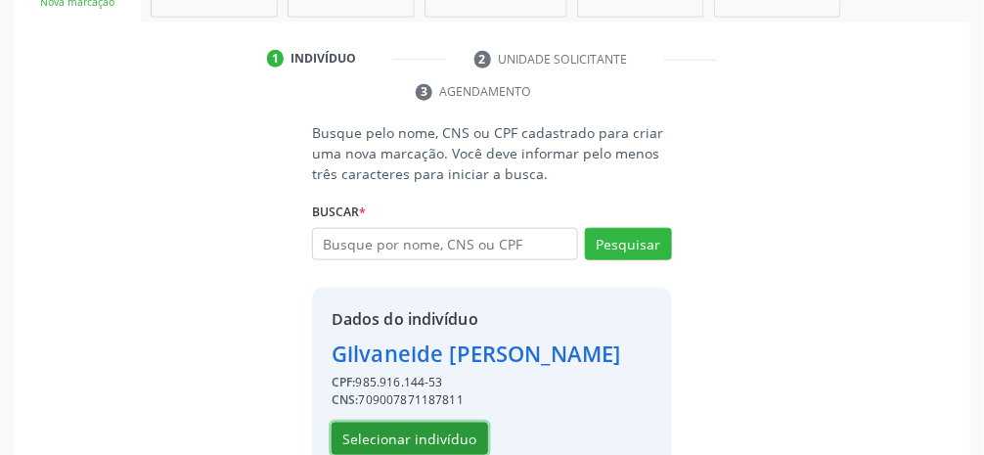
click at [437, 435] on button "Selecionar indivíduo" at bounding box center [410, 439] width 157 height 33
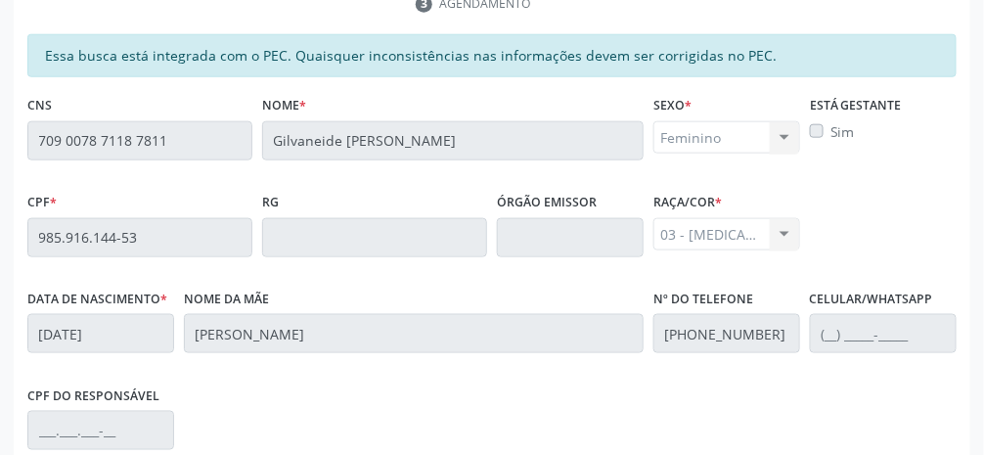
scroll to position [657, 0]
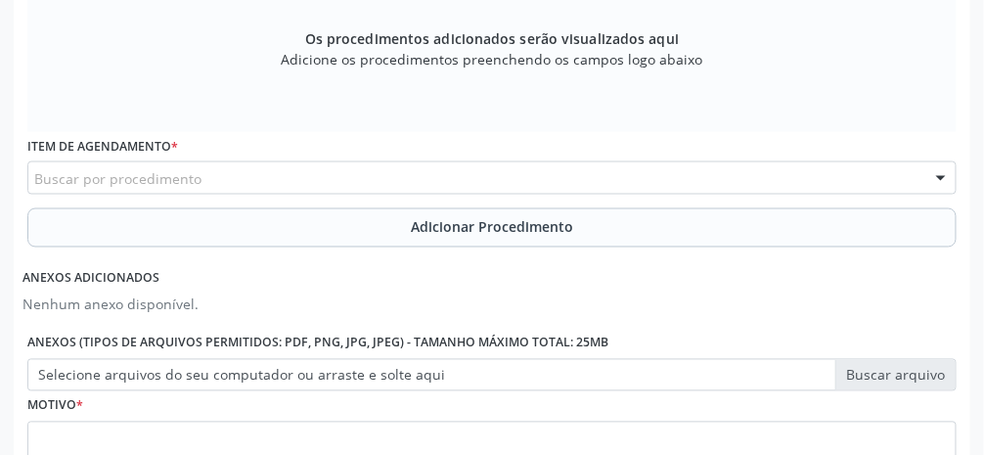
click at [533, 230] on span "Adicionar Procedimento" at bounding box center [492, 227] width 162 height 21
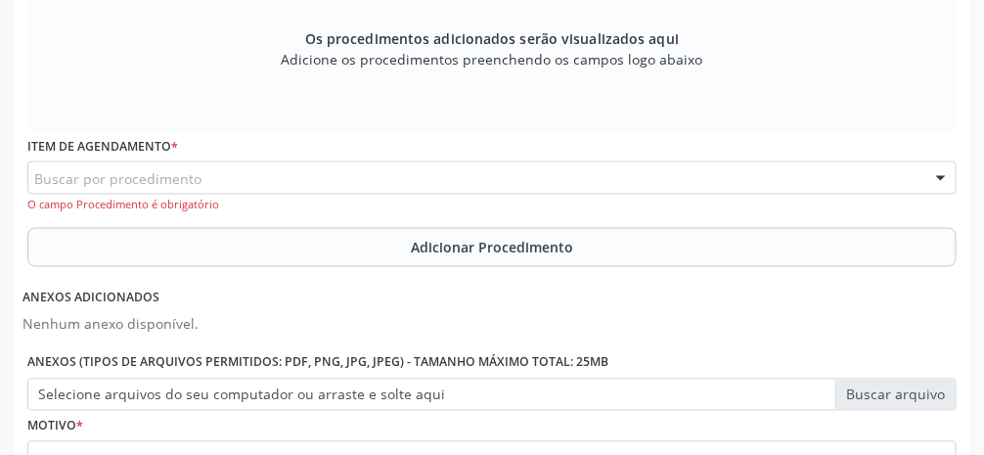
click at [398, 186] on div "Buscar por procedimento" at bounding box center [491, 177] width 929 height 33
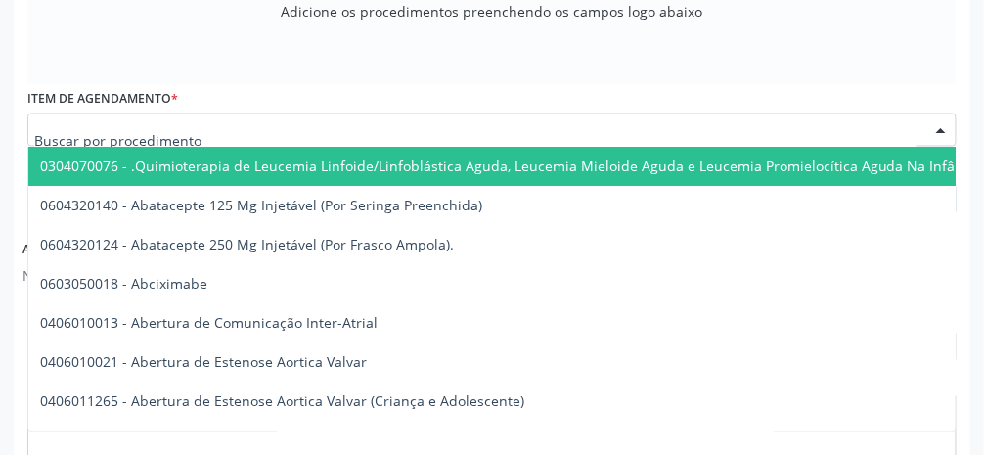
scroll to position [720, 0]
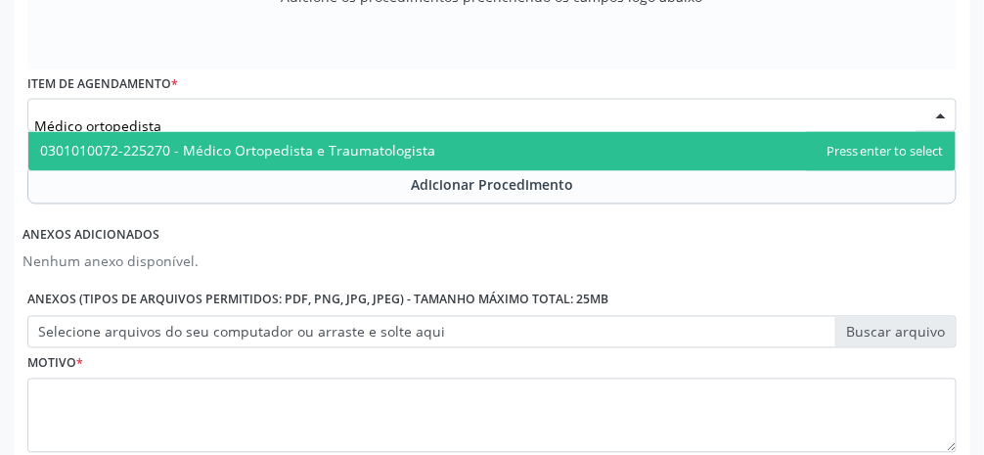
type input "Médico ortopedista"
click at [439, 149] on span "0301010072-225270 - Médico Ortopedista e Traumatologista" at bounding box center [491, 151] width 927 height 39
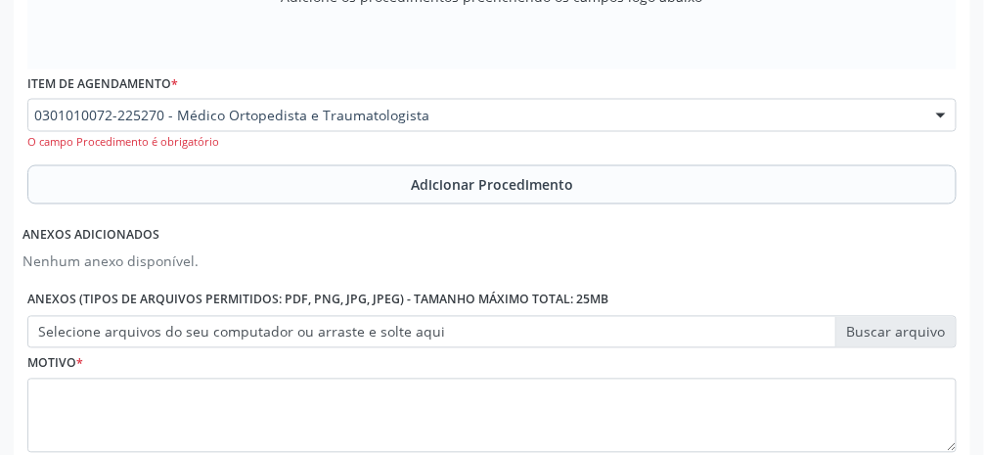
click at [539, 195] on button "Adicionar Procedimento" at bounding box center [491, 184] width 929 height 39
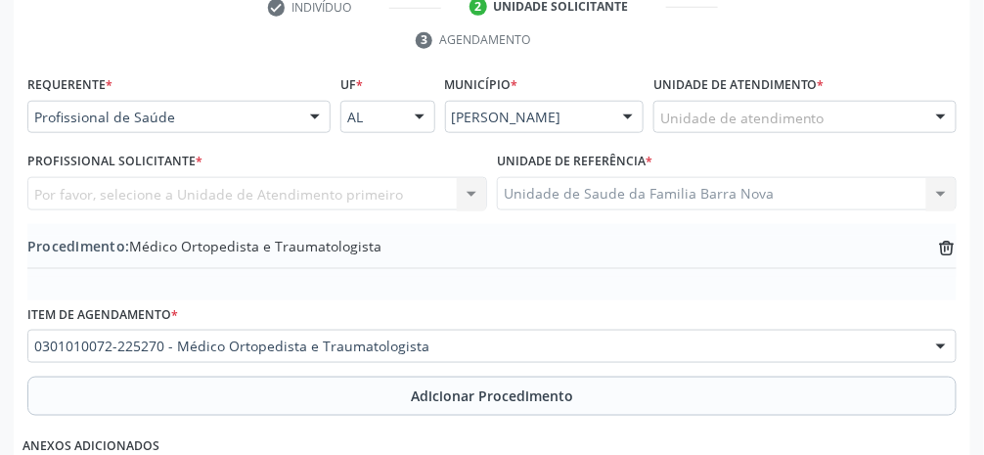
scroll to position [418, 0]
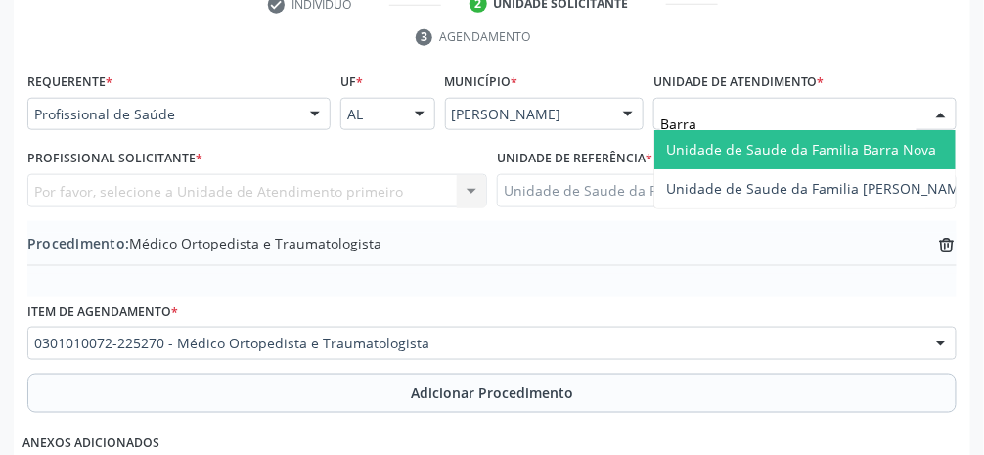
type input "Barra"
click at [587, 141] on span "Unidade de Saude da Familia Barra Nova" at bounding box center [801, 149] width 270 height 19
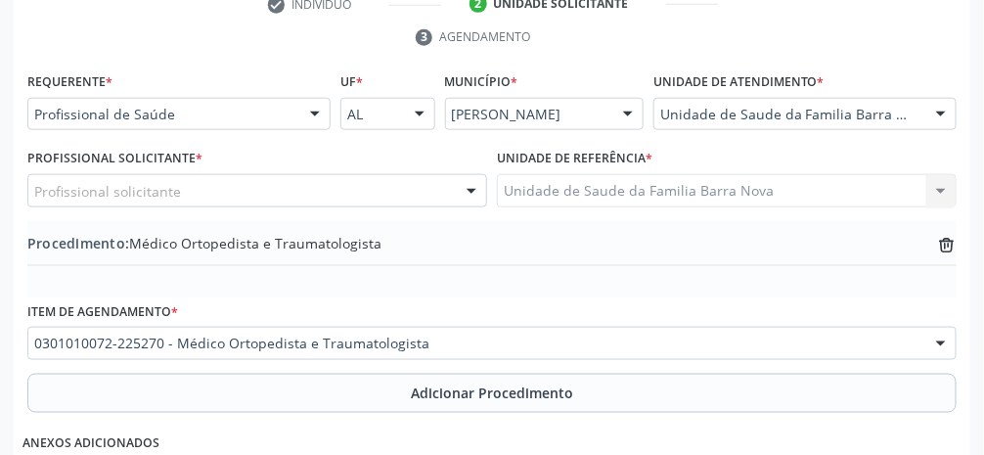
click at [294, 195] on div "Profissional solicitante" at bounding box center [257, 190] width 460 height 33
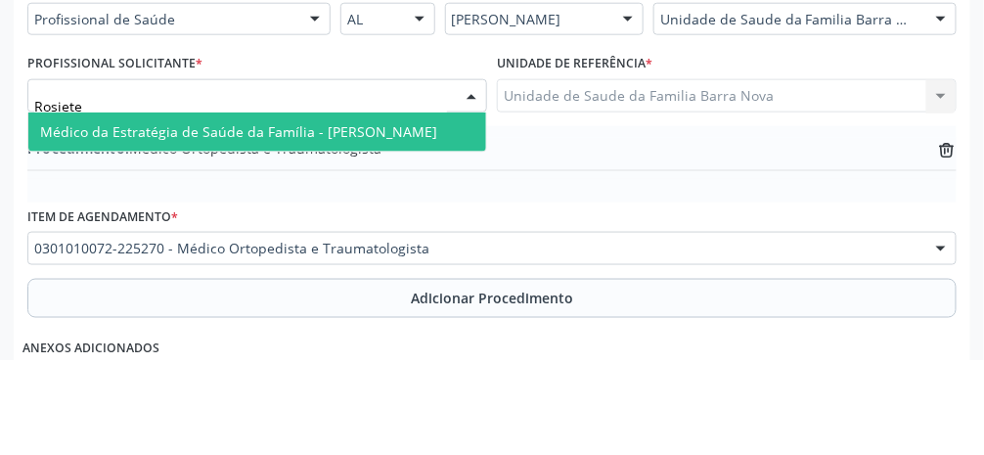
type input "Rosiete"
click at [416, 224] on span "Médico da Estratégia de Saúde da Família - [PERSON_NAME]" at bounding box center [238, 226] width 397 height 19
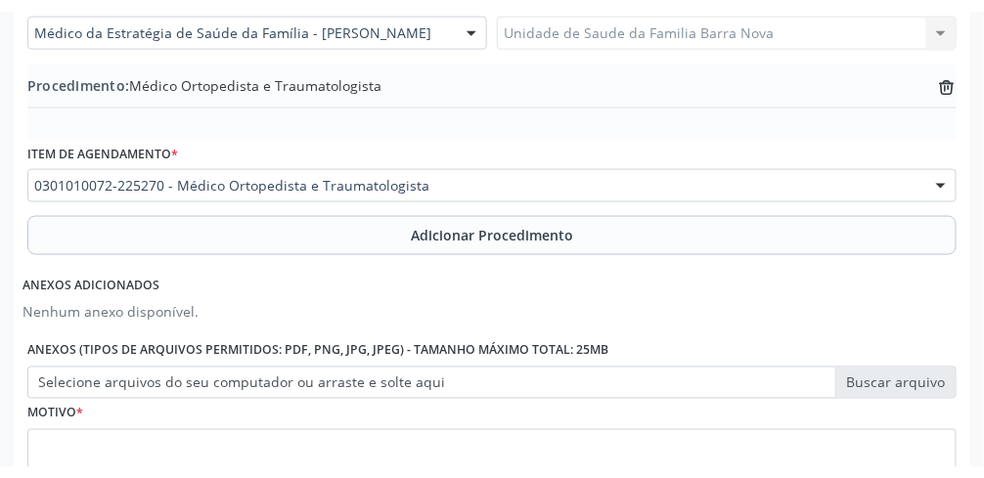
scroll to position [595, 0]
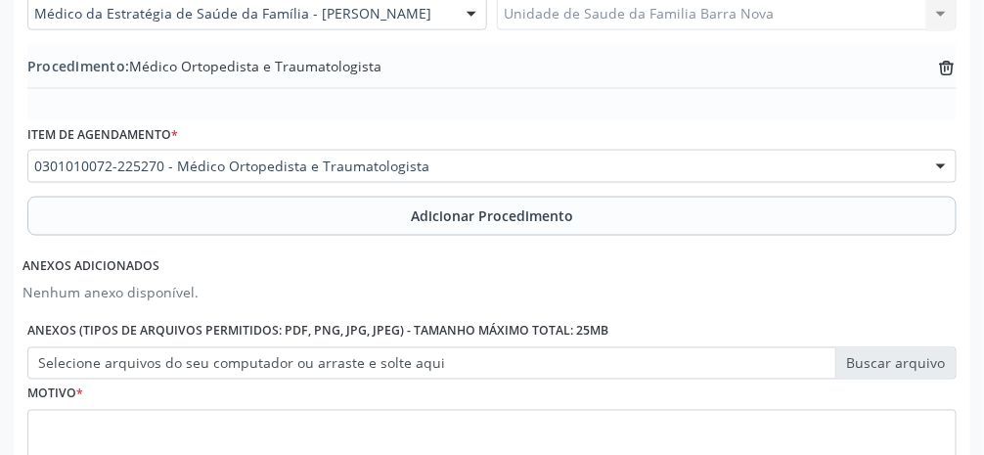
click at [587, 375] on label "Selecione arquivos do seu computador ou arraste e solte aqui" at bounding box center [491, 363] width 929 height 33
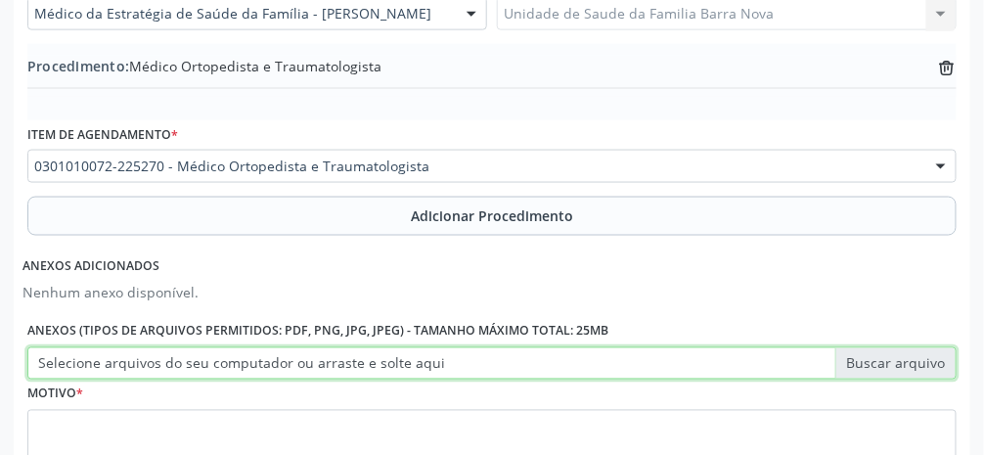
click at [587, 375] on input "Selecione arquivos do seu computador ou arraste e solte aqui" at bounding box center [491, 363] width 929 height 33
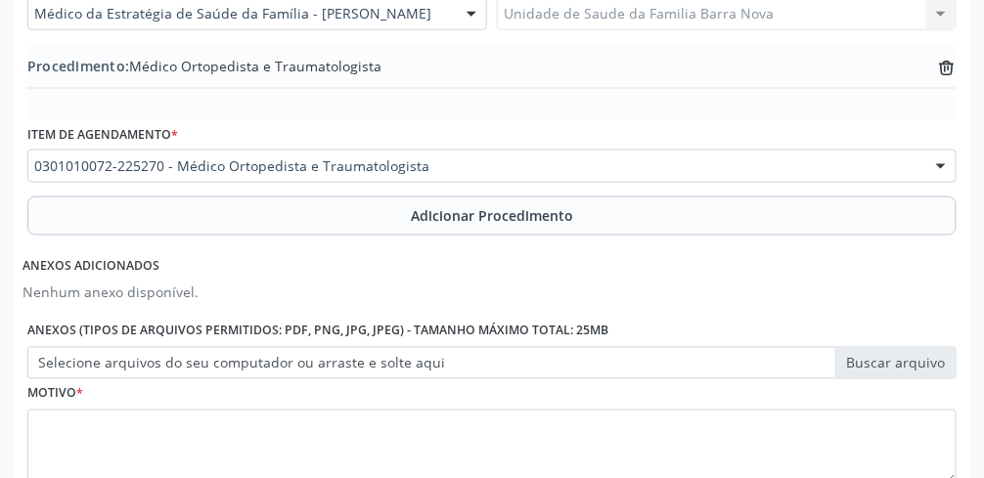
type input "C:\fakepath\17605534635934520377677962734004.jpg"
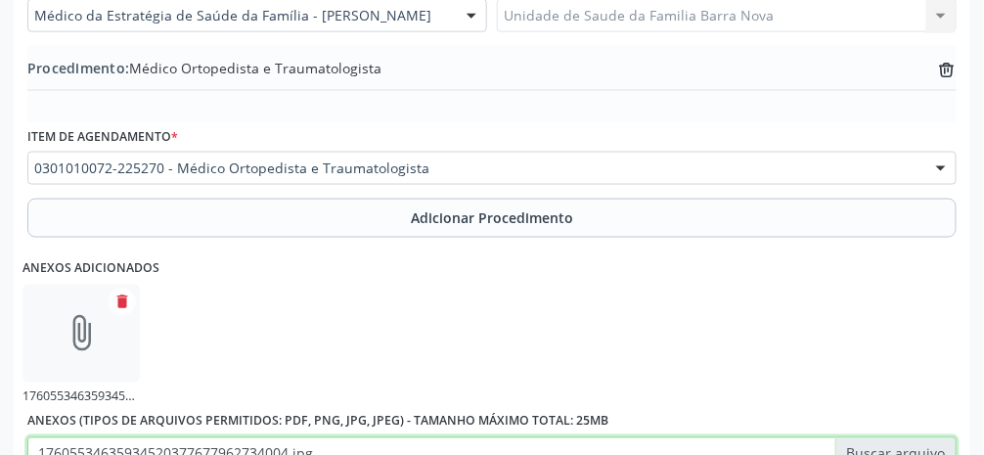
scroll to position [775, 0]
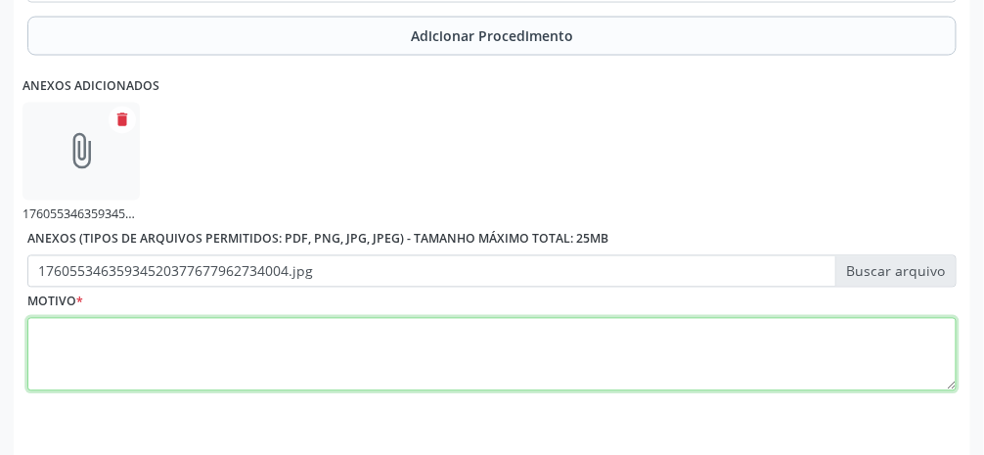
click at [534, 378] on textarea at bounding box center [491, 355] width 929 height 74
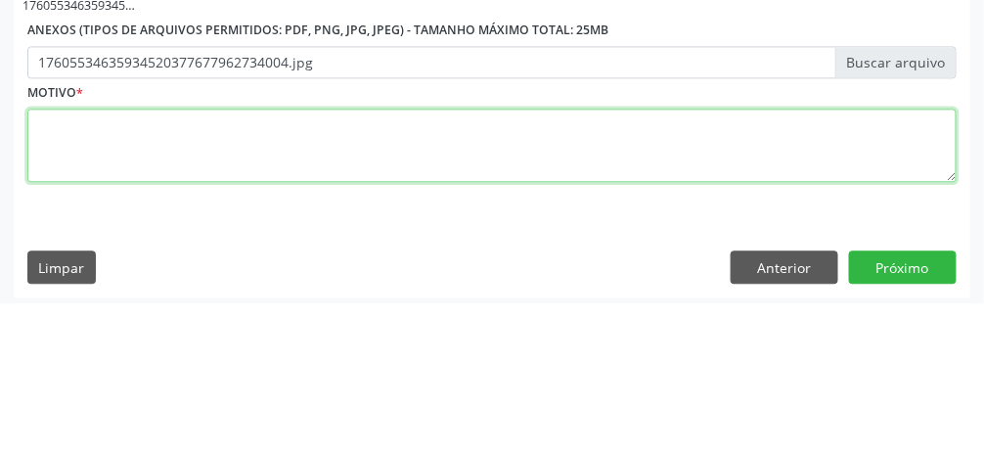
scroll to position [832, 0]
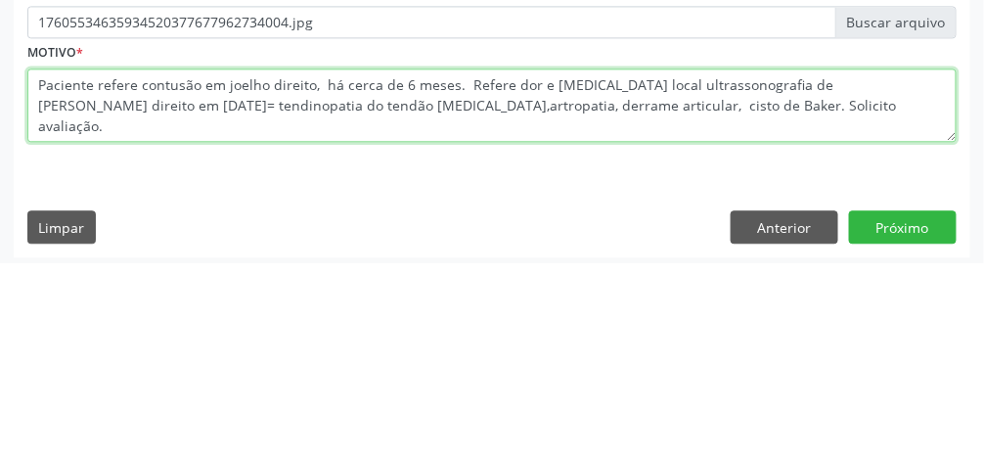
type textarea "Paciente refere contusão em joelho direito, há cerca de 6 meses. Refere dor e […"
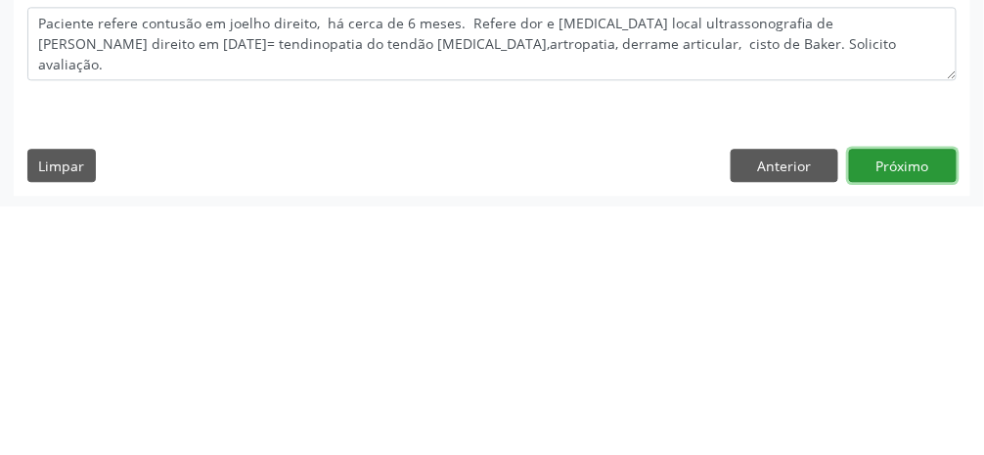
click at [587, 418] on button "Próximo" at bounding box center [903, 413] width 108 height 33
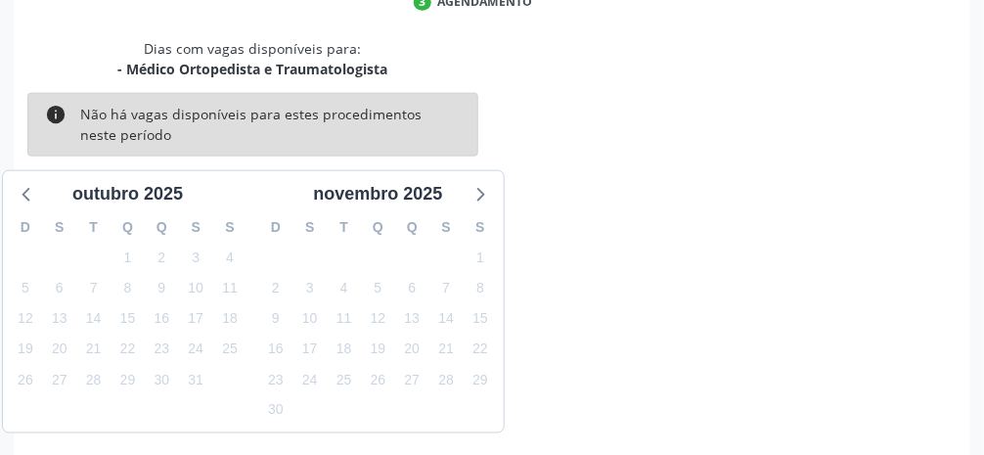
scroll to position [467, 0]
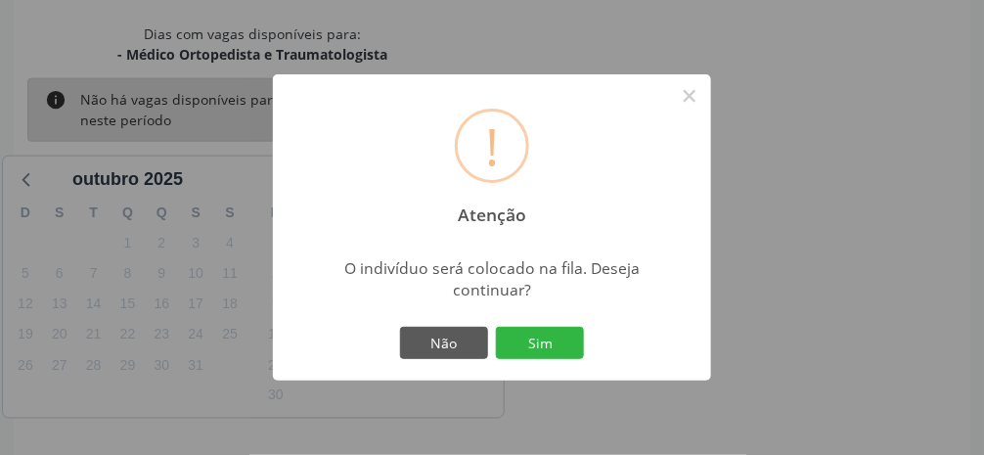
click at [559, 360] on button "Sim" at bounding box center [540, 343] width 88 height 33
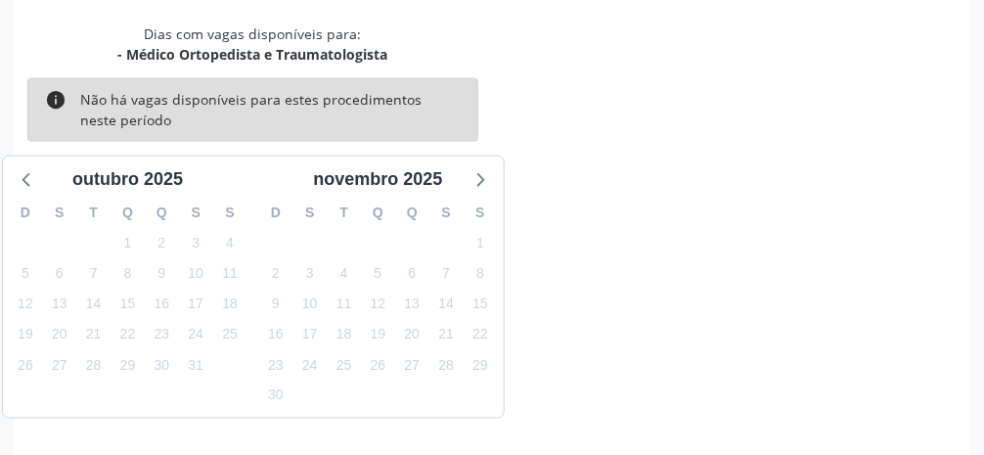
scroll to position [155, 0]
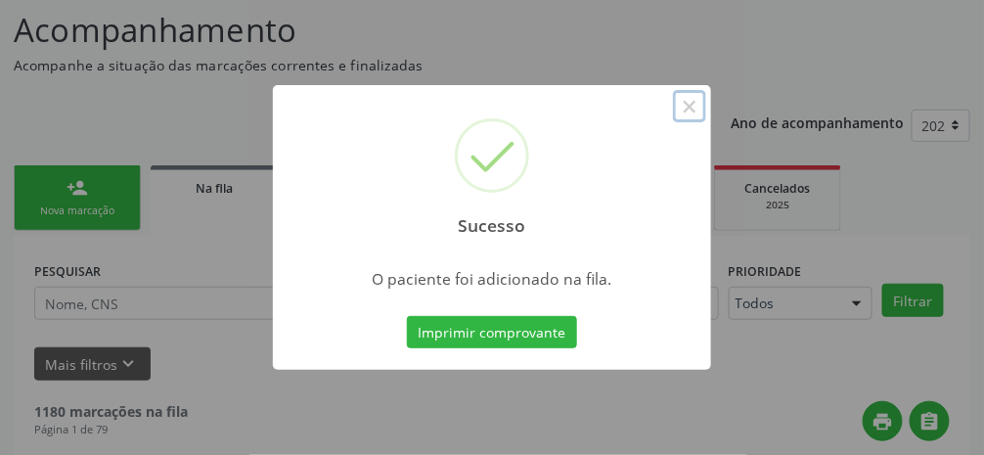
click at [587, 123] on button "×" at bounding box center [689, 106] width 33 height 33
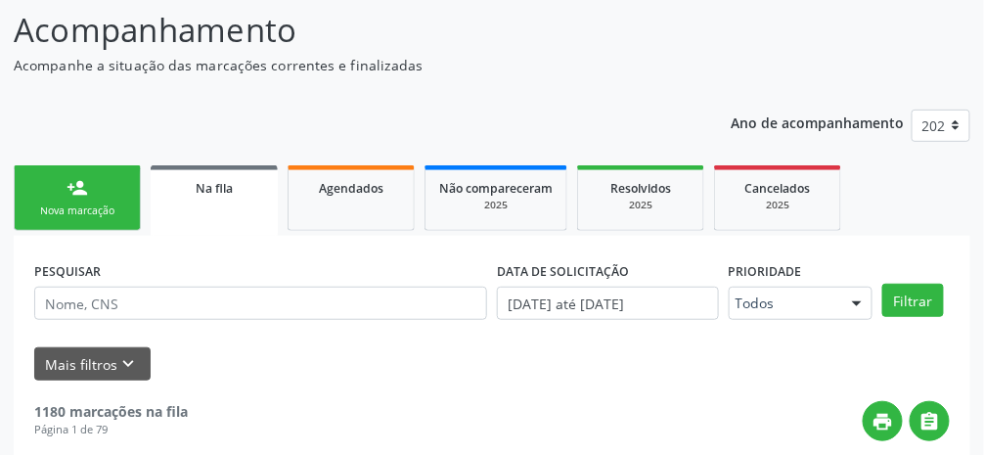
scroll to position [172, 0]
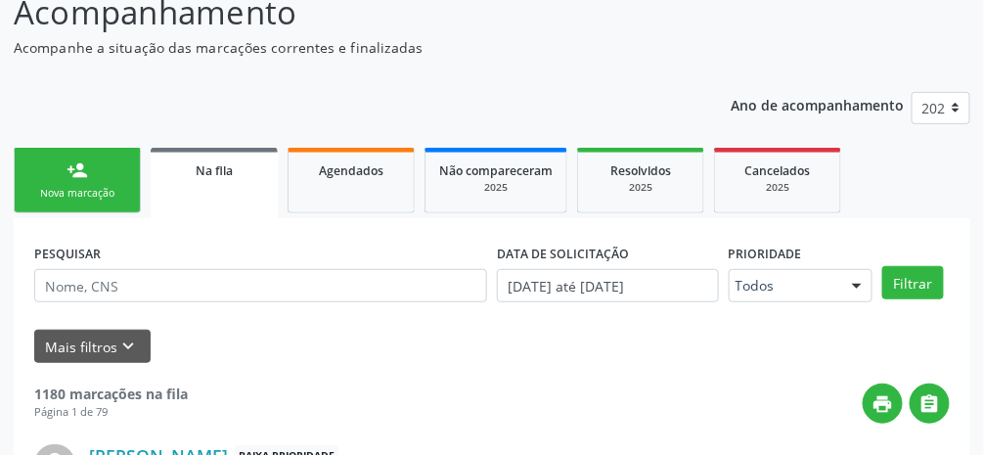
click at [81, 192] on div "Nova marcação" at bounding box center [77, 193] width 98 height 15
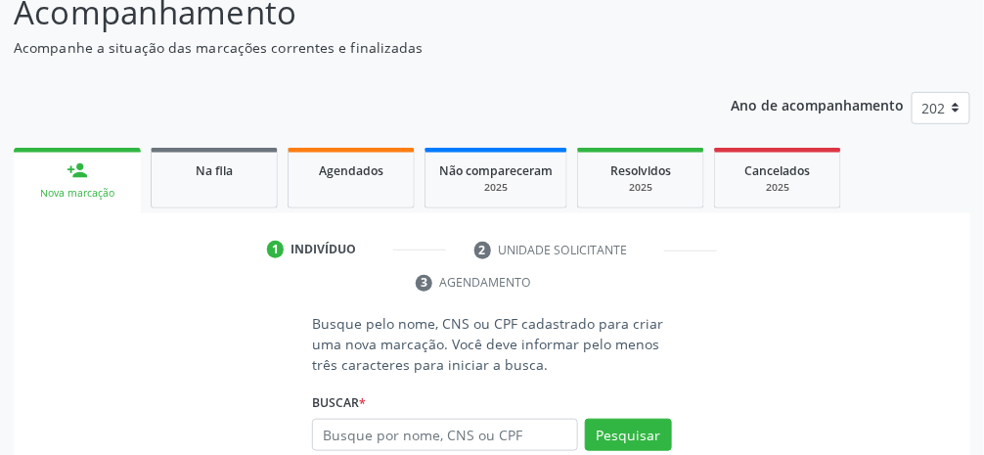
click at [110, 173] on link "person_add Nova marcação" at bounding box center [77, 181] width 127 height 66
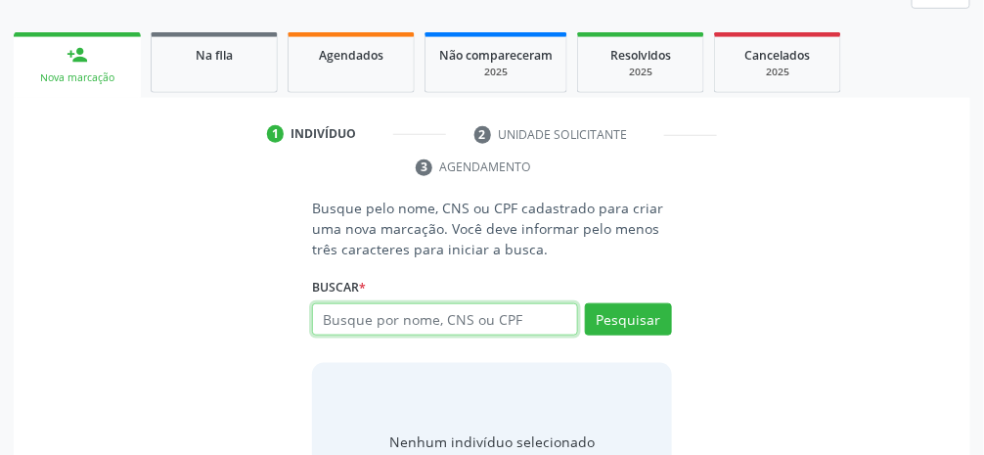
click at [508, 324] on input "text" at bounding box center [445, 319] width 266 height 33
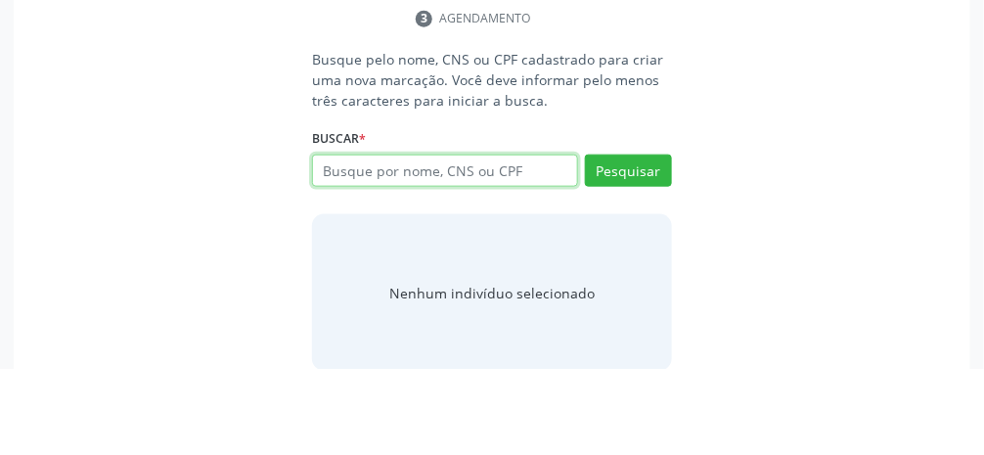
scroll to position [350, 0]
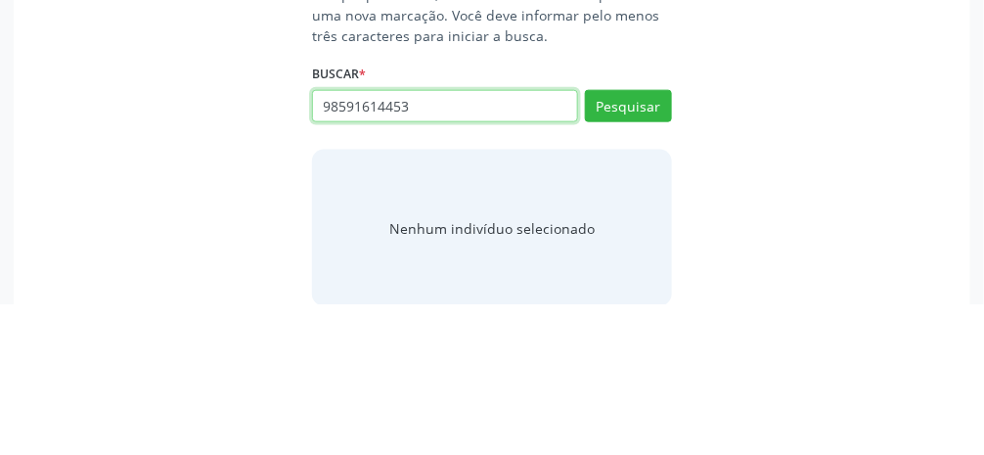
type input "98591614453"
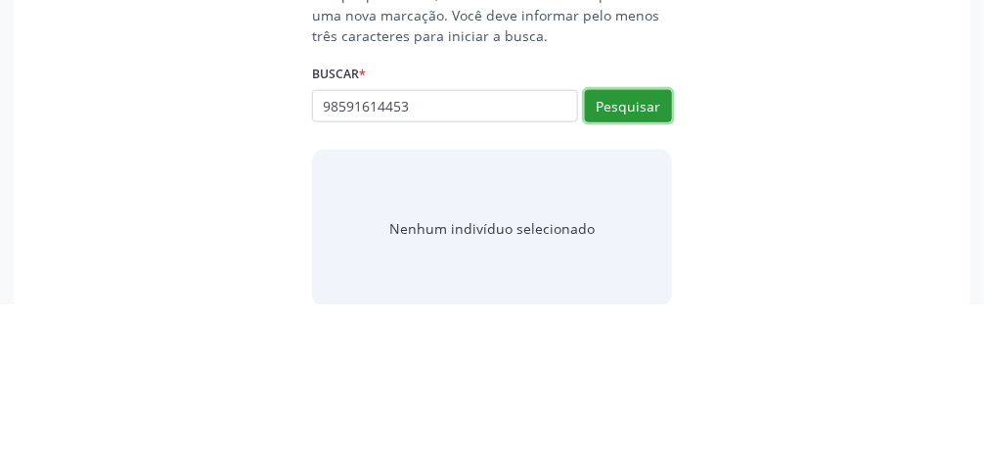
click at [587, 245] on button "Pesquisar" at bounding box center [628, 257] width 87 height 33
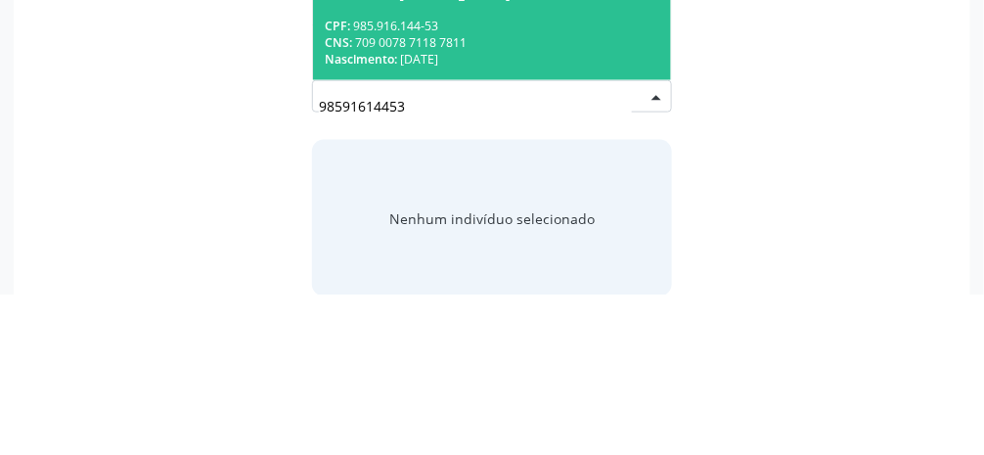
click at [587, 203] on div "CNS: 709 0078 7118 7811" at bounding box center [492, 203] width 335 height 17
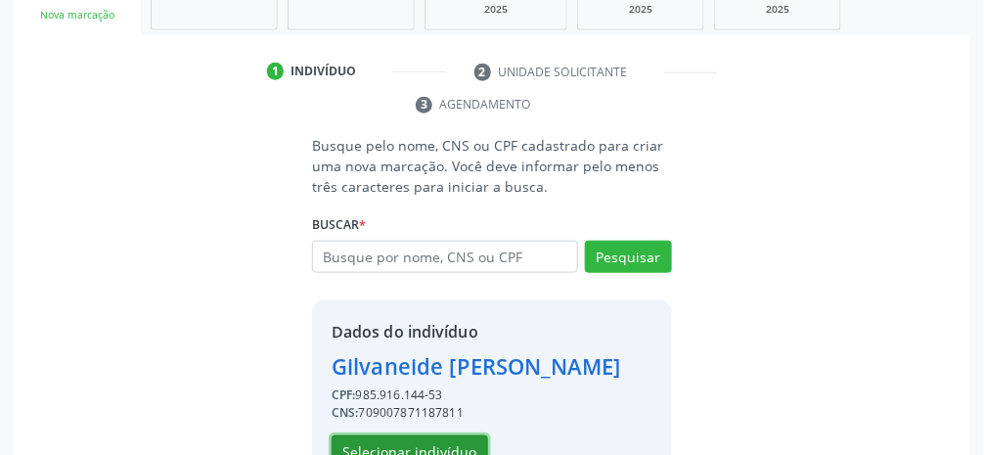
click at [382, 448] on button "Selecionar indivíduo" at bounding box center [410, 451] width 157 height 33
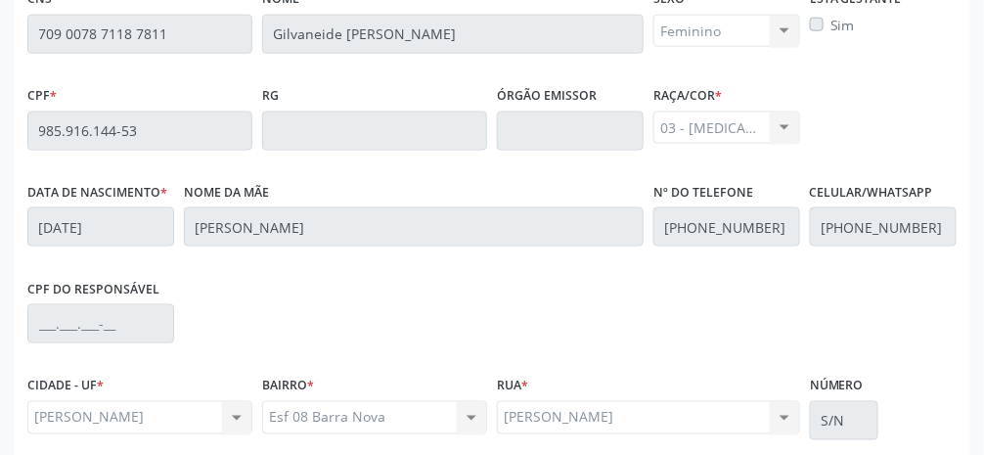
scroll to position [657, 0]
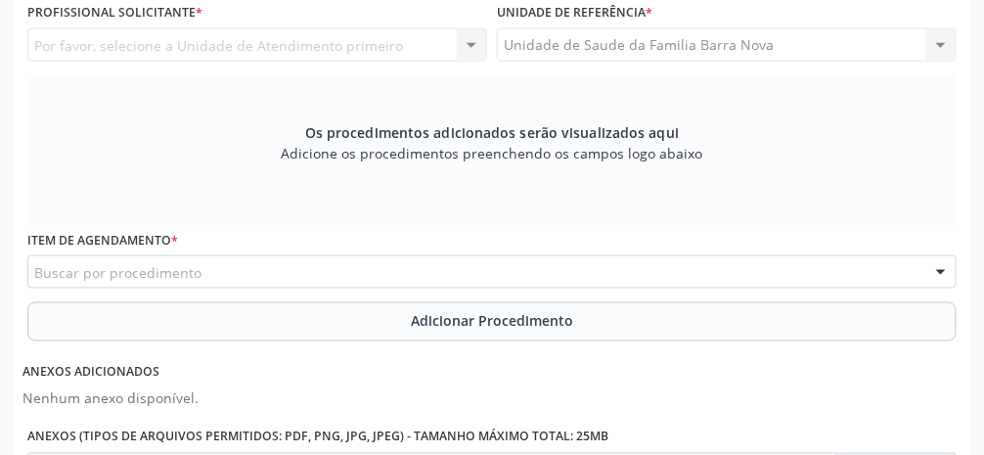
scroll to position [553, 0]
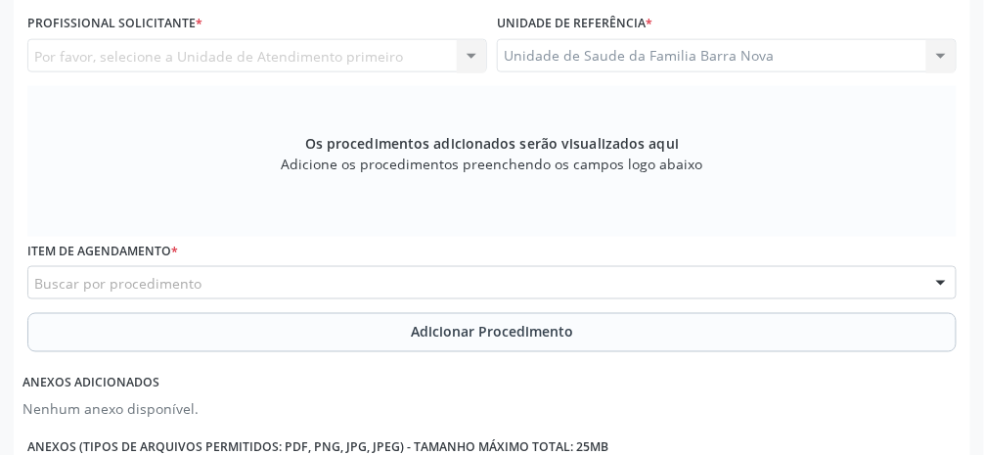
click at [587, 284] on div "Buscar por procedimento" at bounding box center [491, 282] width 929 height 33
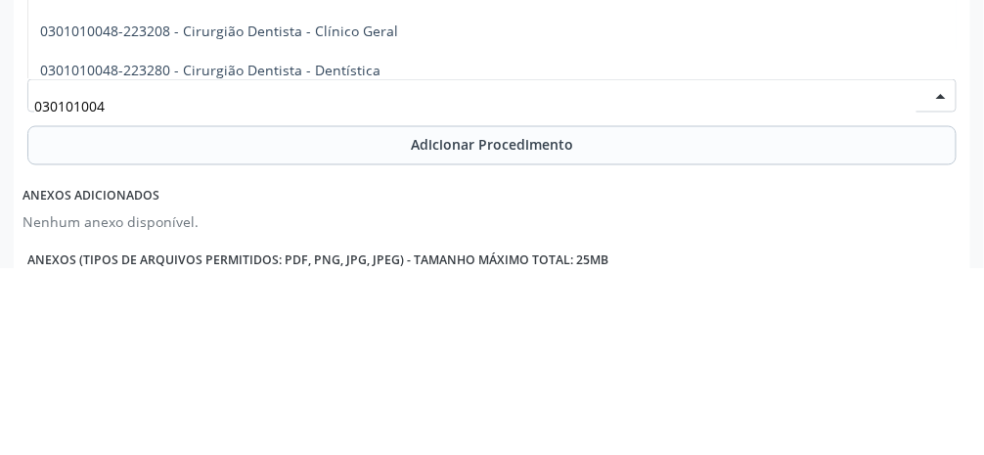
type input "0301010048"
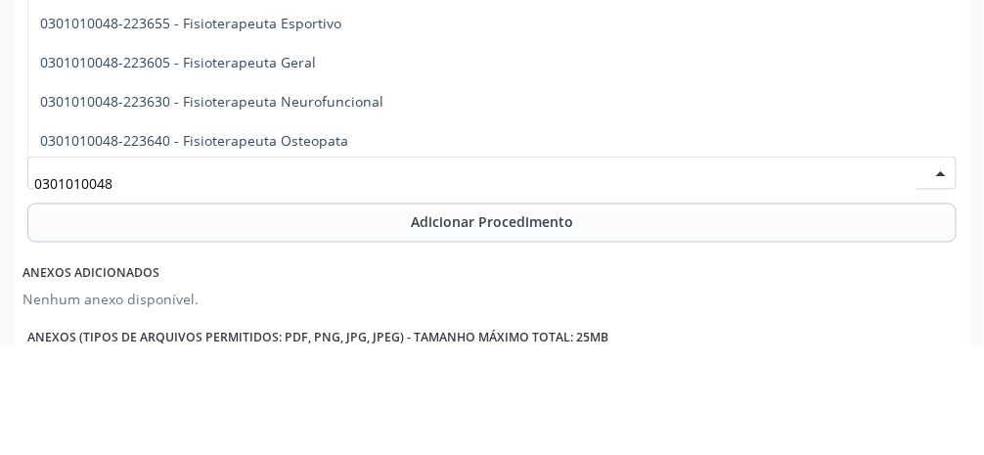
scroll to position [1999, 0]
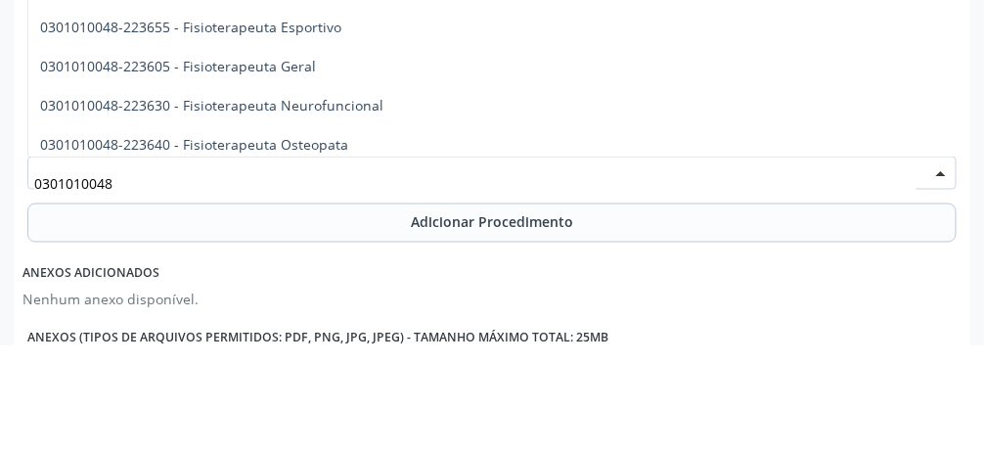
click at [297, 169] on span "0301010048-223605 - Fisioterapeuta Geral" at bounding box center [178, 175] width 276 height 19
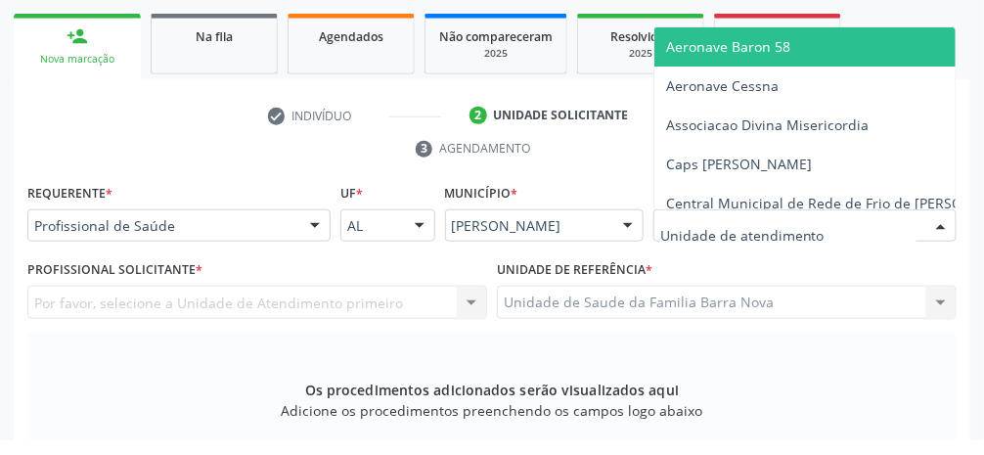
scroll to position [292, 0]
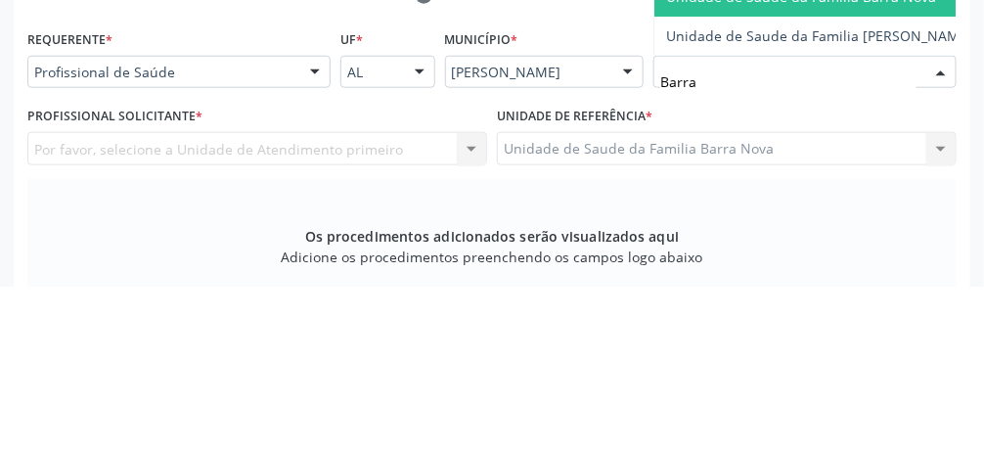
type input "Barra"
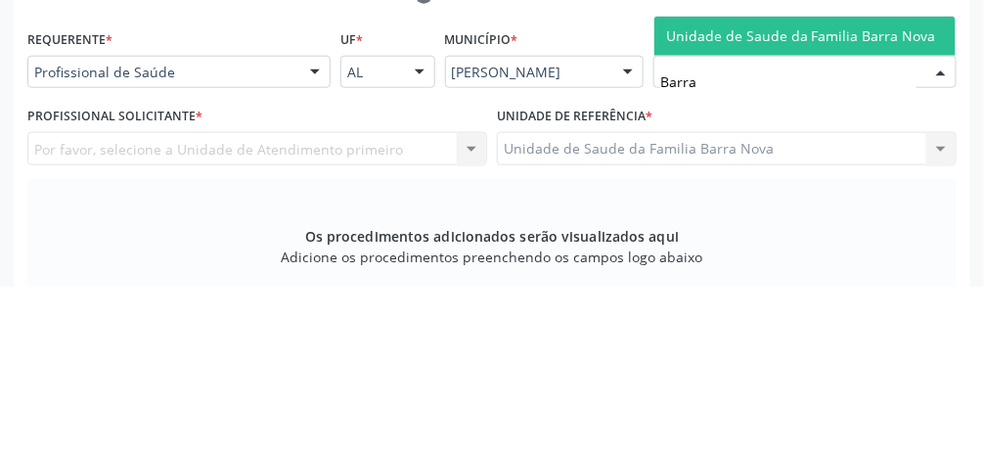
click at [587, 207] on span "Unidade de Saude da Familia Barra Nova" at bounding box center [801, 204] width 270 height 19
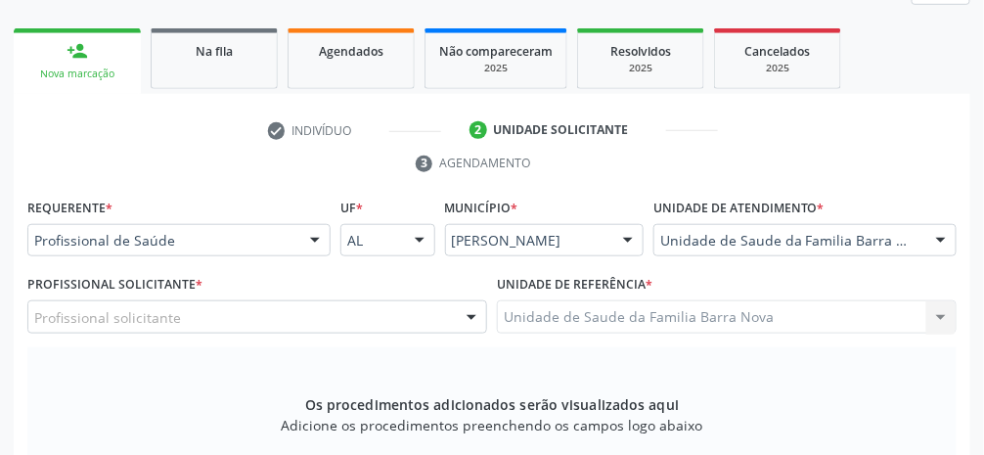
click at [313, 321] on div "Profissional solicitante" at bounding box center [257, 316] width 460 height 33
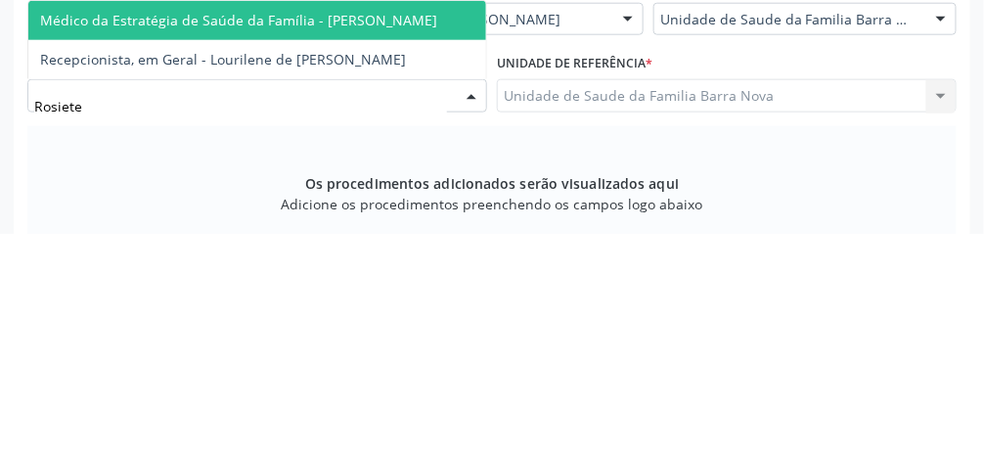
type input "Rosiete"
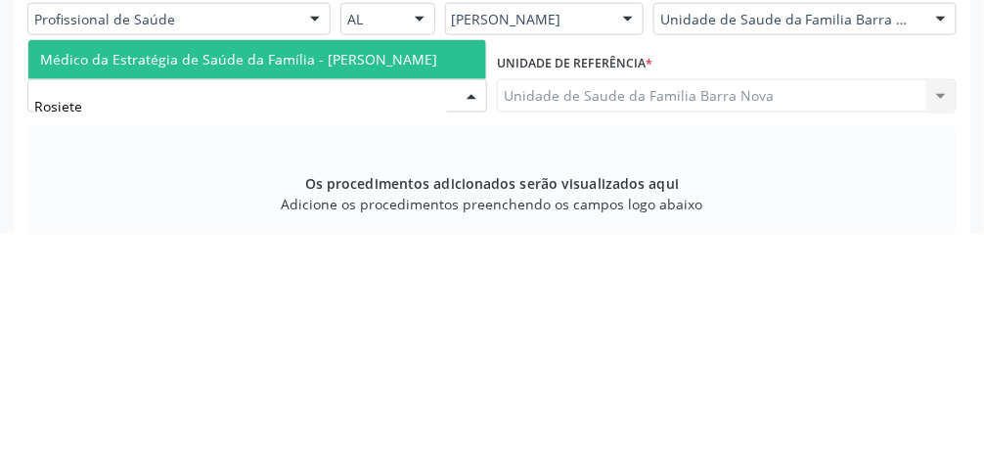
click at [410, 286] on span "Médico da Estratégia de Saúde da Família - [PERSON_NAME]" at bounding box center [238, 280] width 397 height 19
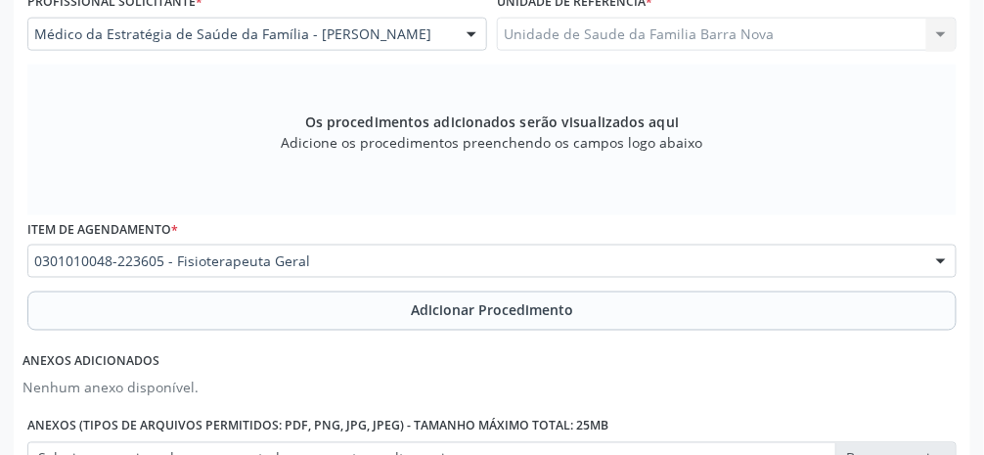
scroll to position [577, 0]
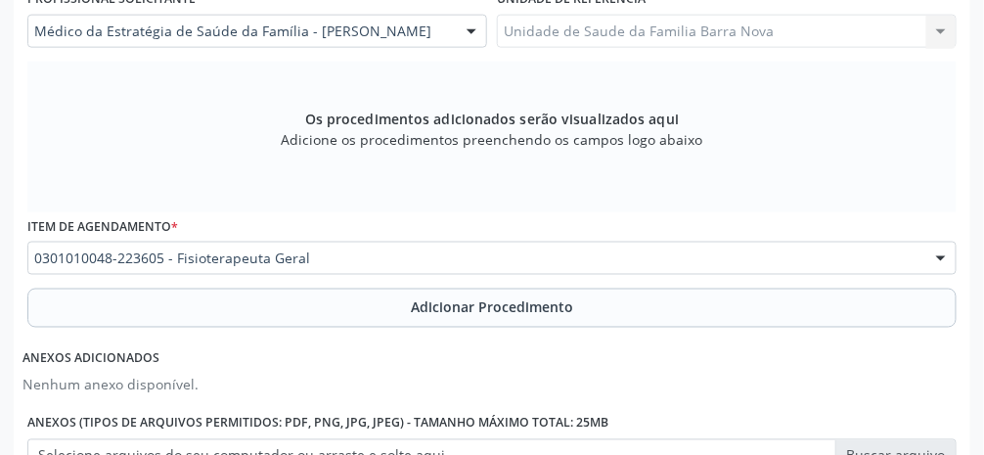
click at [527, 316] on button "Adicionar Procedimento" at bounding box center [491, 308] width 929 height 39
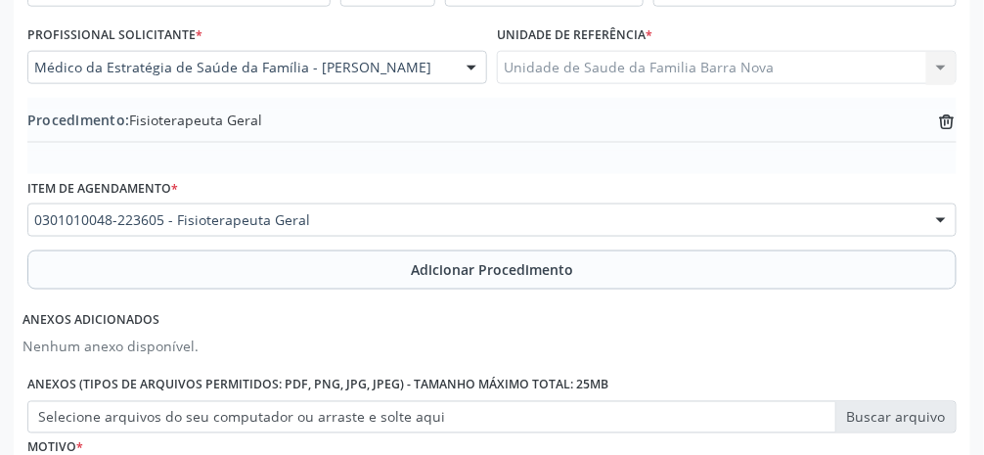
scroll to position [688, 0]
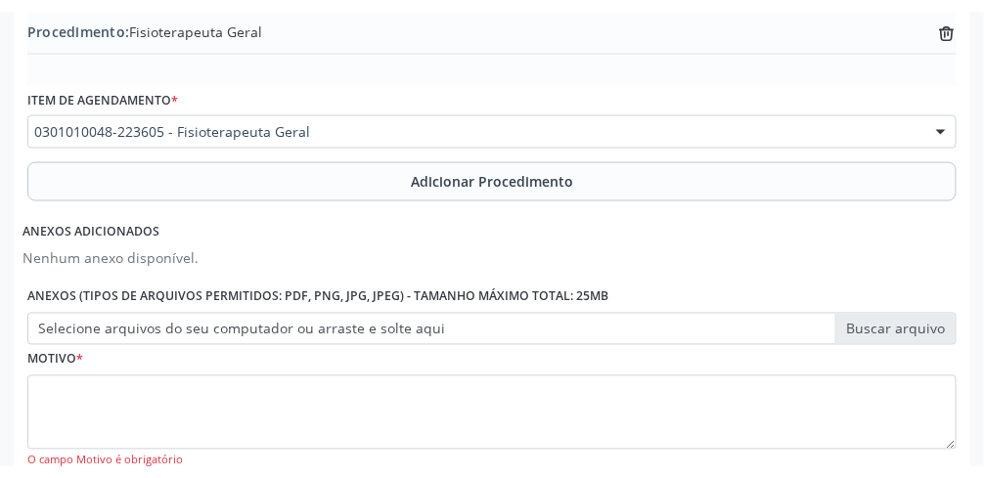
scroll to position [639, 0]
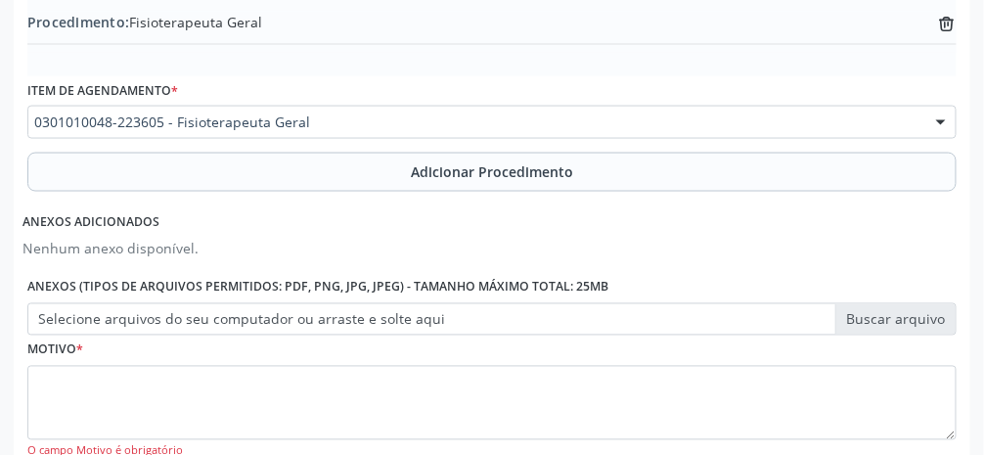
click at [587, 325] on label "Selecione arquivos do seu computador ou arraste e solte aqui" at bounding box center [491, 319] width 929 height 33
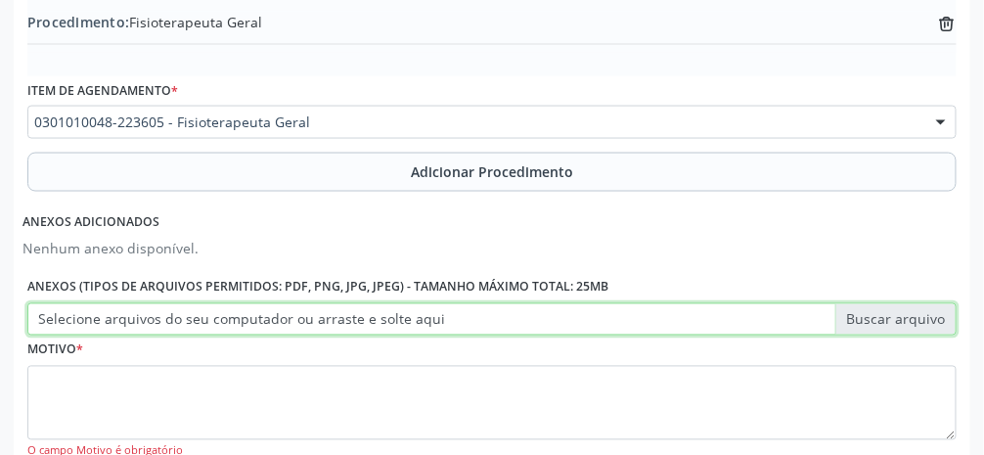
click at [587, 325] on input "Selecione arquivos do seu computador ou arraste e solte aqui" at bounding box center [491, 319] width 929 height 33
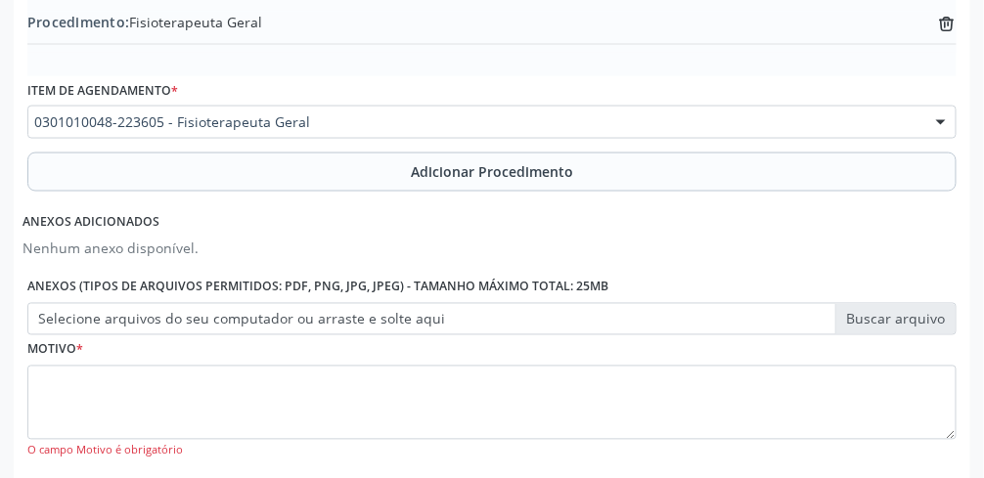
type input "C:\fakepath\17605540706384728451088363419568.jpg"
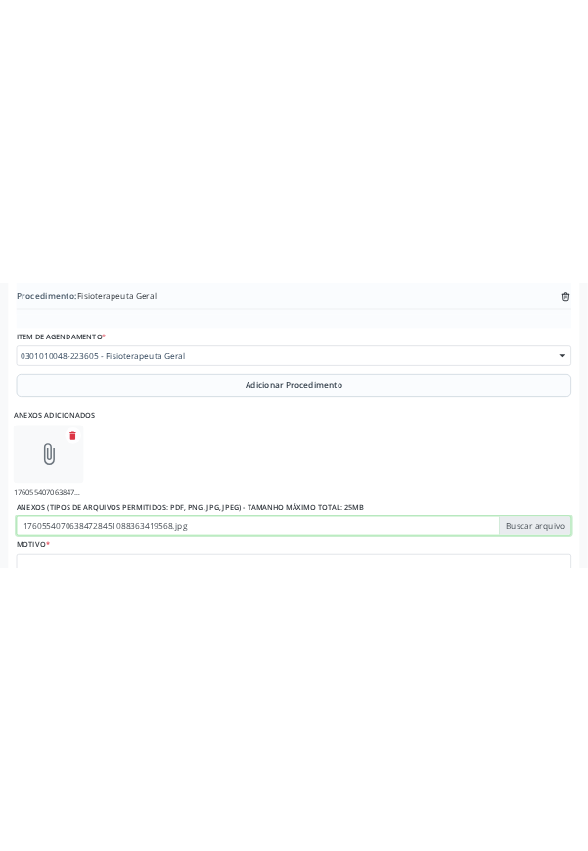
scroll to position [572, 0]
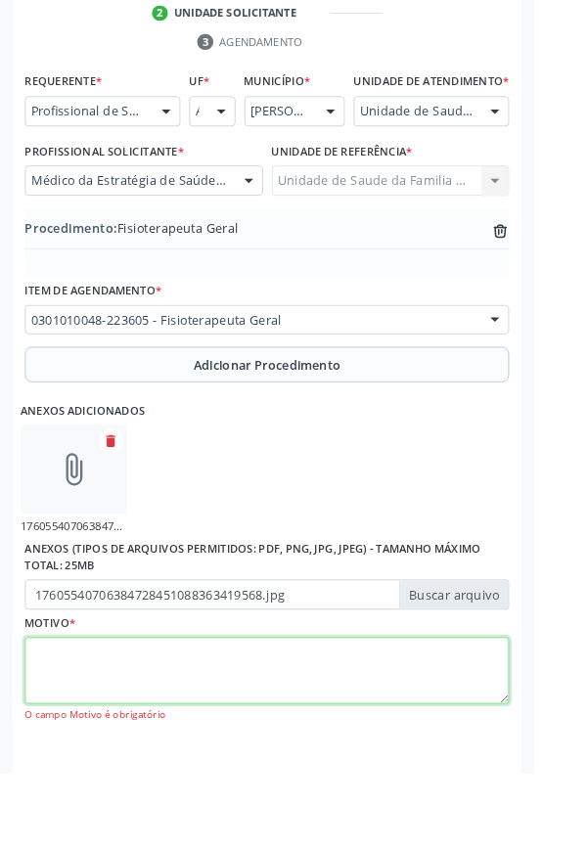
click at [325, 768] on textarea at bounding box center [293, 738] width 533 height 74
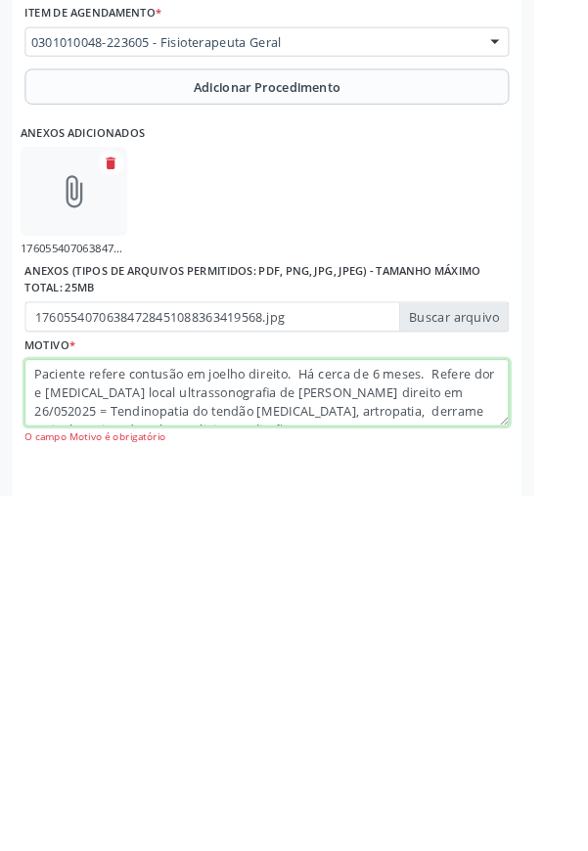
scroll to position [14, 0]
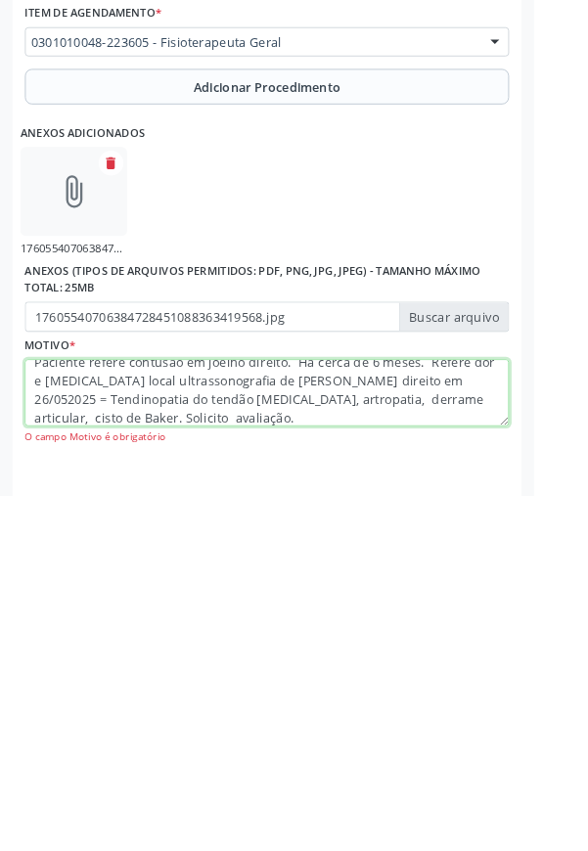
type textarea "Paciente refere contusão em joelho direito. Há cerca de 6 meses. Refere dor e […"
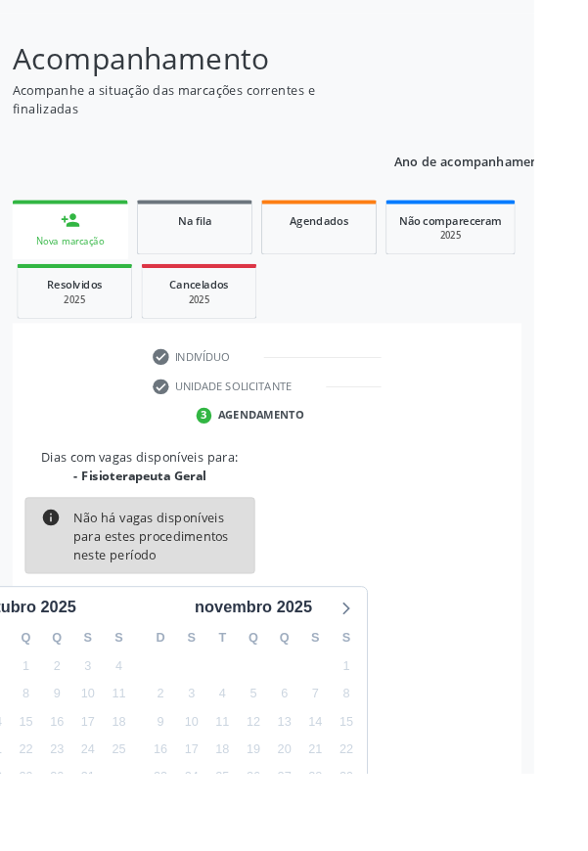
scroll to position [162, 0]
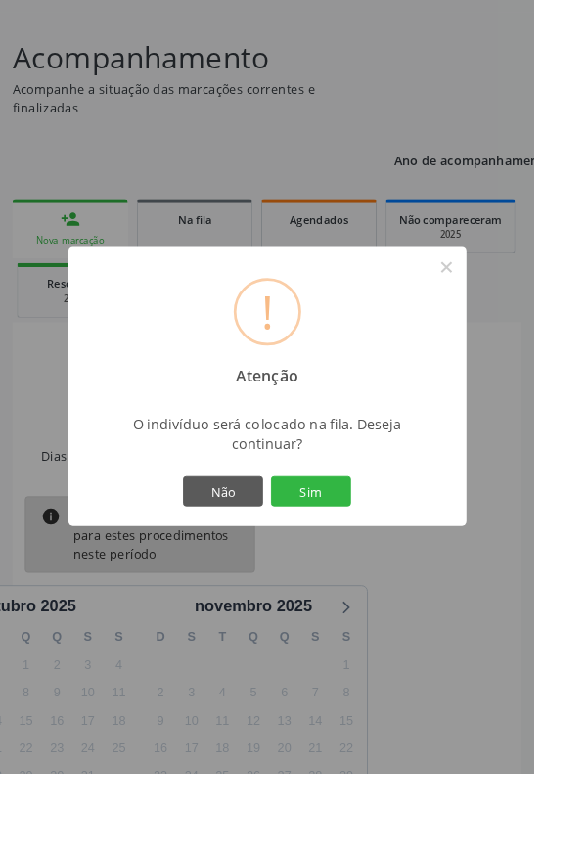
click at [386, 558] on button "Sim" at bounding box center [342, 540] width 88 height 33
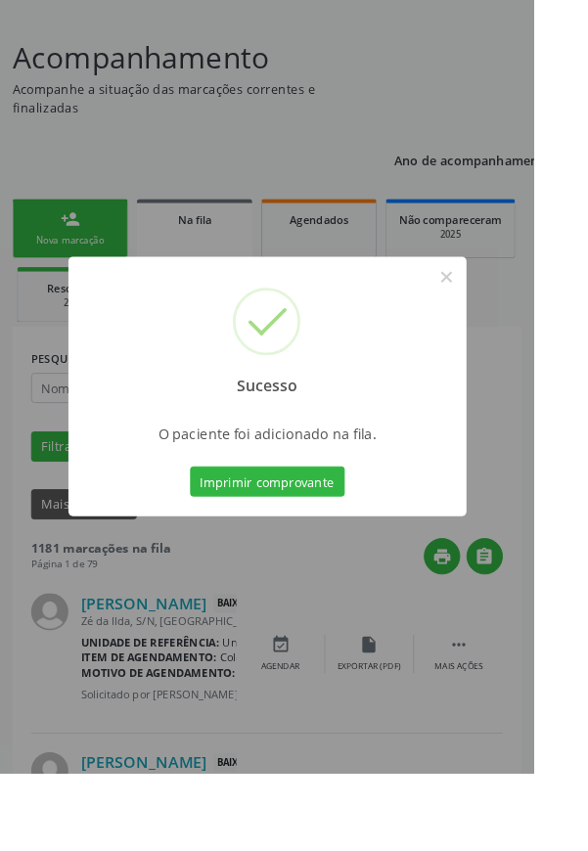
scroll to position [0, 0]
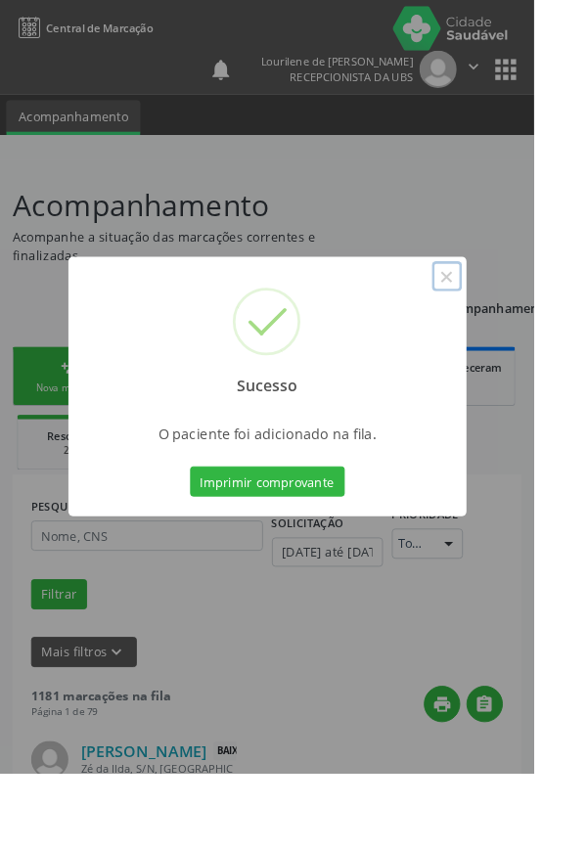
click at [509, 321] on button "×" at bounding box center [491, 304] width 33 height 33
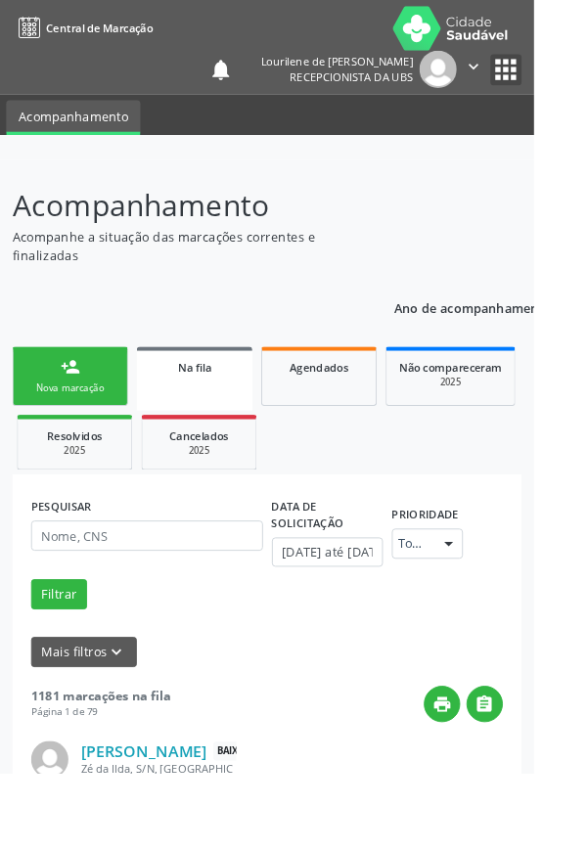
click at [544, 77] on button "apps" at bounding box center [557, 77] width 34 height 34
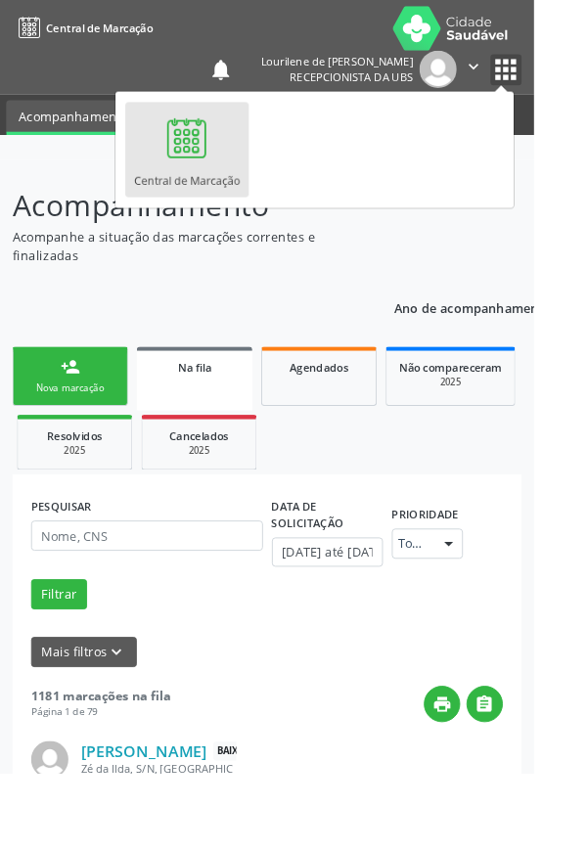
click at [534, 73] on button "" at bounding box center [521, 76] width 37 height 41
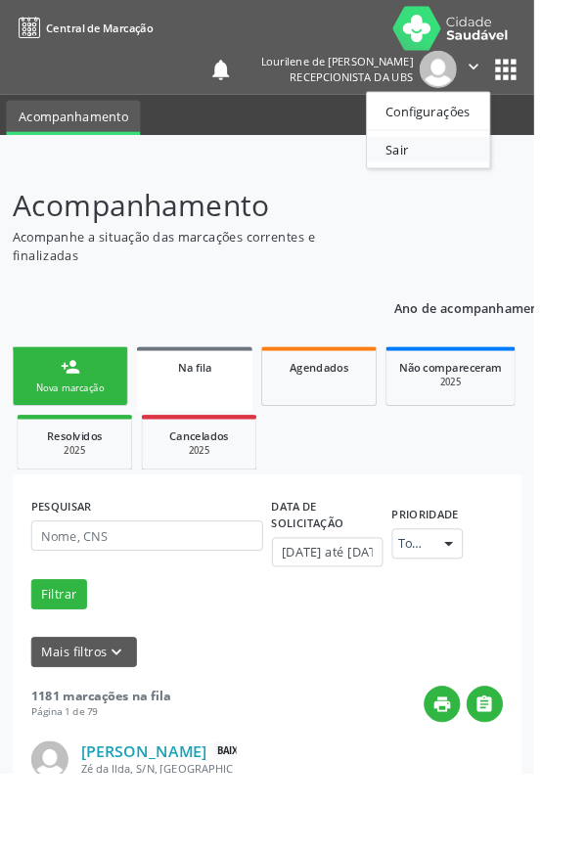
click at [456, 166] on link "Sair" at bounding box center [471, 164] width 135 height 27
